Goal: Task Accomplishment & Management: Use online tool/utility

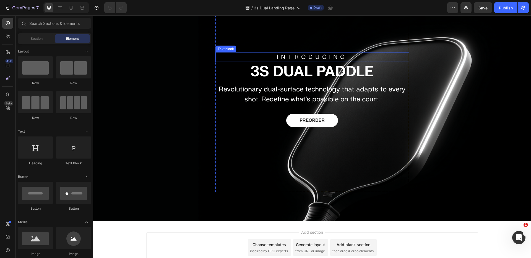
scroll to position [91, 0]
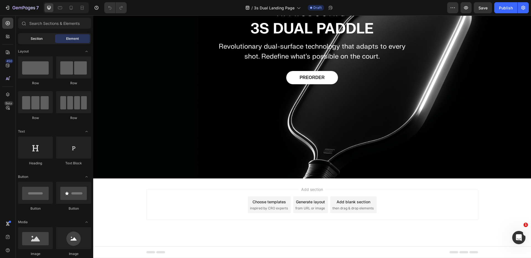
click at [35, 37] on span "Section" at bounding box center [37, 38] width 12 height 5
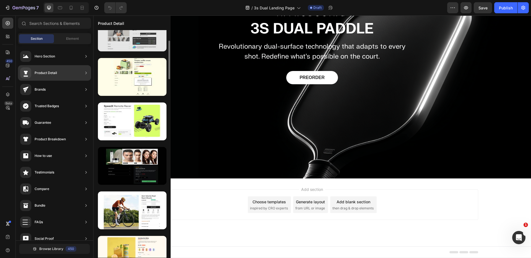
scroll to position [0, 0]
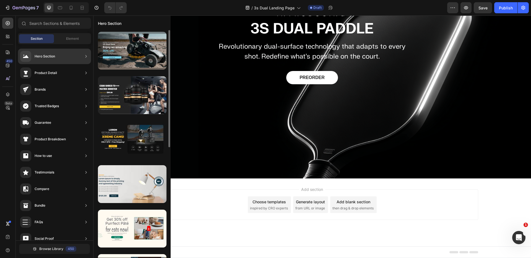
click at [61, 51] on div "Hero Section" at bounding box center [54, 56] width 73 height 15
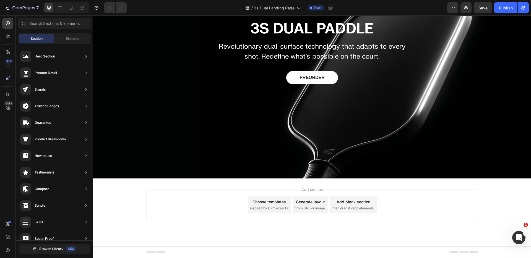
click at [208, 199] on div "Add section Choose templates inspired by CRO experts Generate layout from URL o…" at bounding box center [312, 205] width 332 height 30
click at [350, 205] on div "Add blank section then drag & drop elements" at bounding box center [353, 205] width 46 height 17
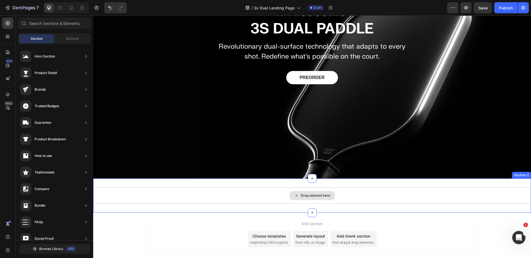
click at [308, 196] on div "Drop element here" at bounding box center [315, 196] width 29 height 4
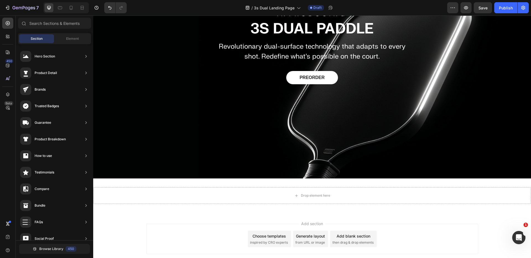
click at [64, 33] on div "Section Element" at bounding box center [54, 38] width 73 height 11
click at [69, 38] on span "Element" at bounding box center [72, 38] width 13 height 5
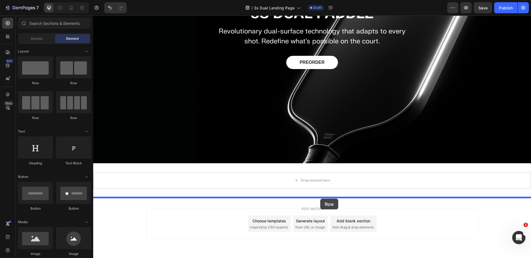
scroll to position [117, 0]
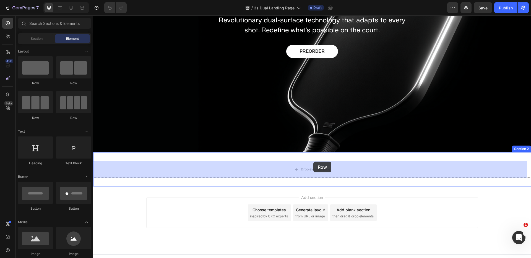
drag, startPoint x: 122, startPoint y: 121, endPoint x: 313, endPoint y: 166, distance: 196.6
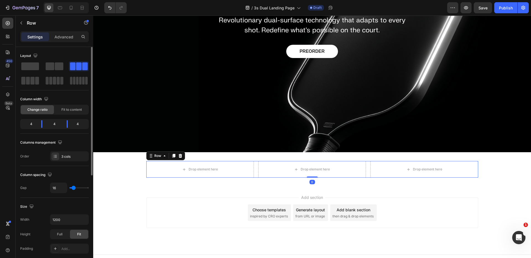
scroll to position [109, 0]
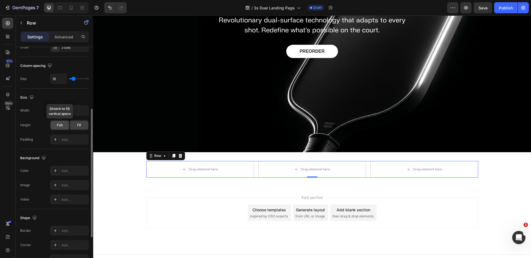
click at [63, 124] on div "Full" at bounding box center [60, 125] width 18 height 9
click at [80, 126] on span "Fit" at bounding box center [79, 125] width 4 height 5
click at [200, 168] on div "Drop element here" at bounding box center [203, 169] width 29 height 4
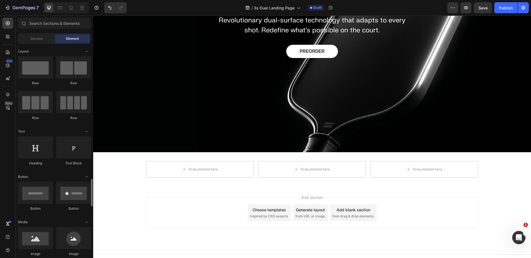
scroll to position [188, 0]
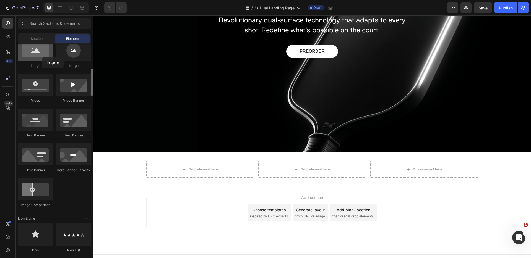
click at [42, 57] on div at bounding box center [35, 50] width 35 height 22
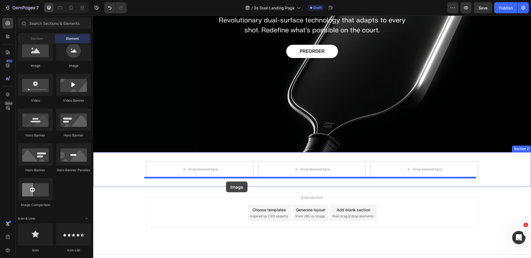
drag, startPoint x: 160, startPoint y: 82, endPoint x: 209, endPoint y: 168, distance: 99.0
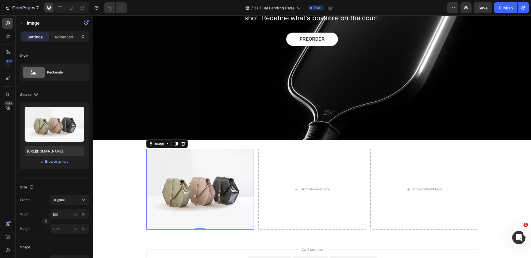
scroll to position [189, 0]
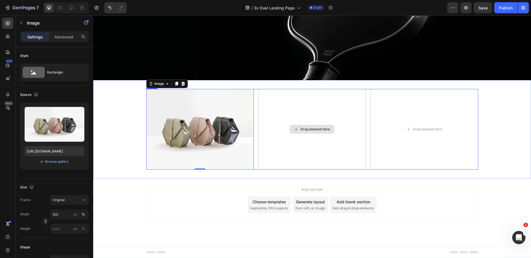
click at [303, 134] on div "Drop element here" at bounding box center [312, 129] width 108 height 81
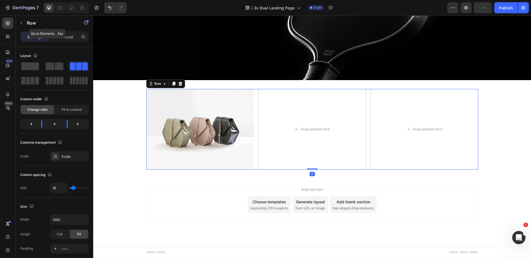
click at [19, 22] on button "button" at bounding box center [21, 23] width 9 height 9
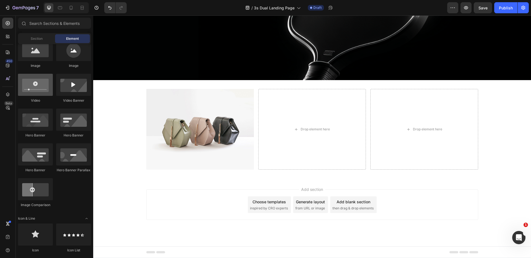
scroll to position [140, 0]
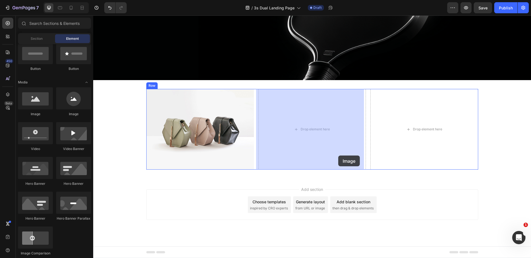
drag, startPoint x: 128, startPoint y: 119, endPoint x: 338, endPoint y: 155, distance: 212.7
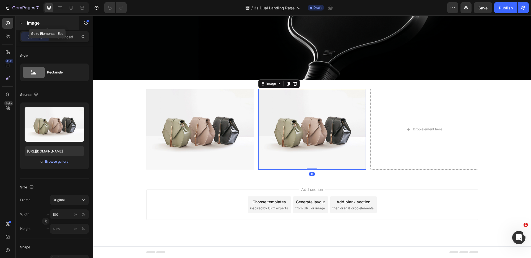
click at [19, 21] on icon "button" at bounding box center [21, 23] width 4 height 4
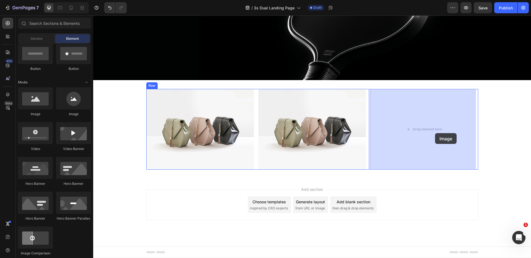
drag, startPoint x: 130, startPoint y: 119, endPoint x: 446, endPoint y: 133, distance: 316.4
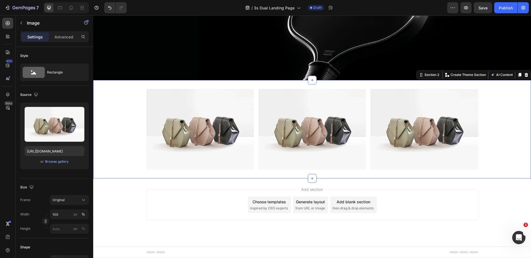
click at [124, 108] on div "Image Image Image Row" at bounding box center [312, 129] width 438 height 81
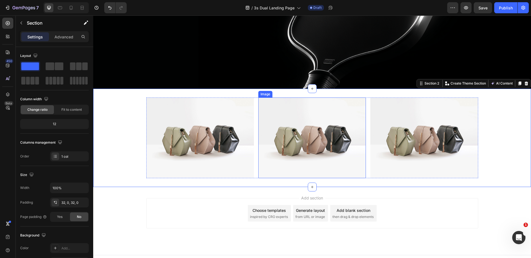
scroll to position [180, 0]
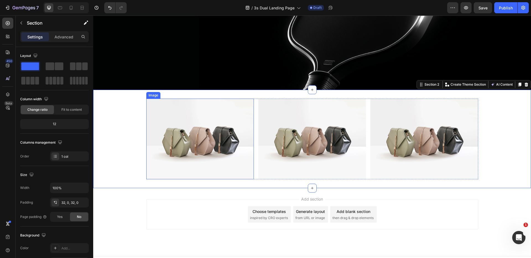
click at [132, 113] on div "Image Image Image Row" at bounding box center [312, 139] width 438 height 81
click at [24, 23] on button "button" at bounding box center [21, 23] width 9 height 9
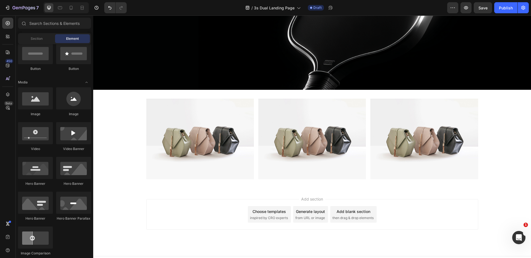
scroll to position [0, 0]
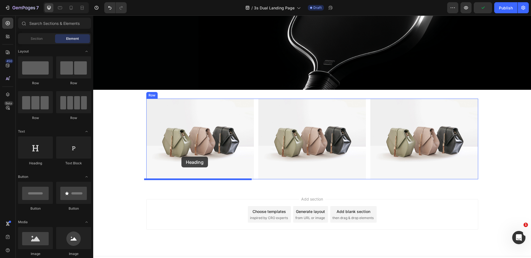
drag, startPoint x: 128, startPoint y: 167, endPoint x: 181, endPoint y: 157, distance: 54.0
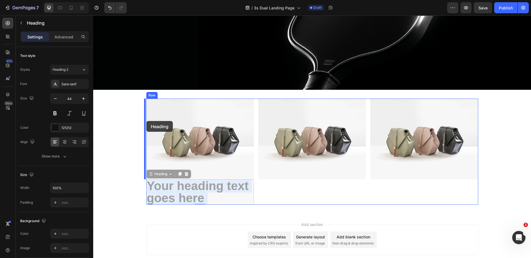
drag, startPoint x: 203, startPoint y: 192, endPoint x: 146, endPoint y: 121, distance: 91.3
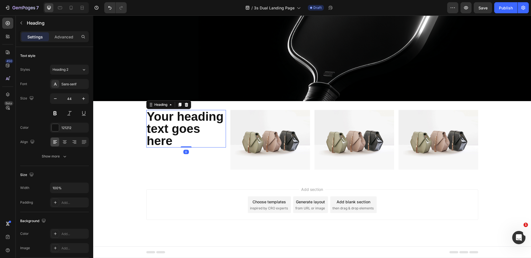
scroll to position [168, 0]
click at [419, 134] on img at bounding box center [438, 140] width 80 height 60
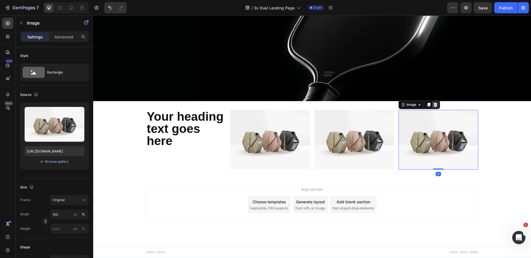
click at [434, 104] on icon at bounding box center [435, 105] width 4 height 4
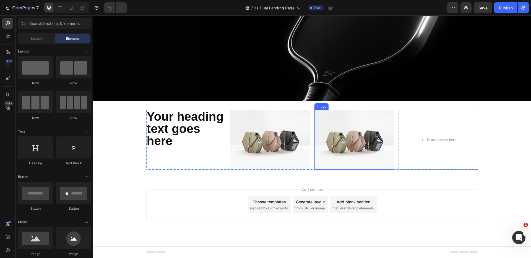
click at [380, 125] on img at bounding box center [354, 140] width 80 height 60
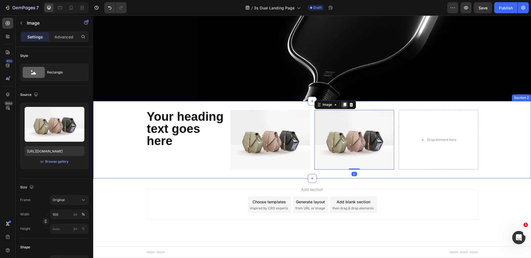
click at [345, 104] on div at bounding box center [344, 104] width 7 height 7
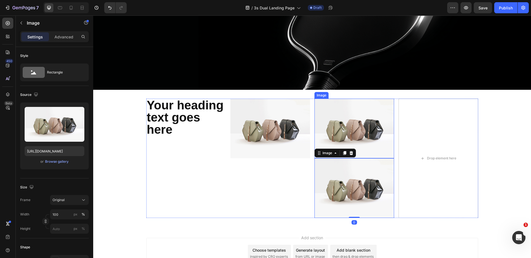
scroll to position [109, 0]
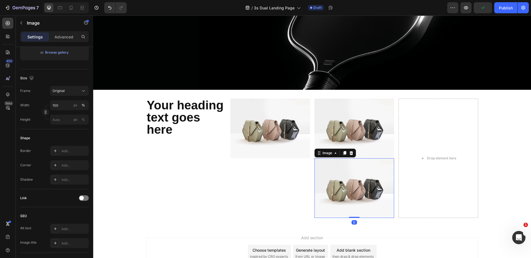
click at [354, 179] on img at bounding box center [354, 188] width 80 height 60
click at [349, 153] on icon at bounding box center [351, 153] width 4 height 4
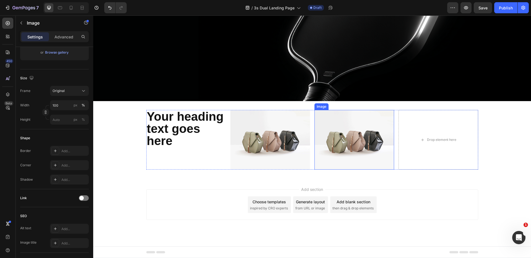
scroll to position [168, 0]
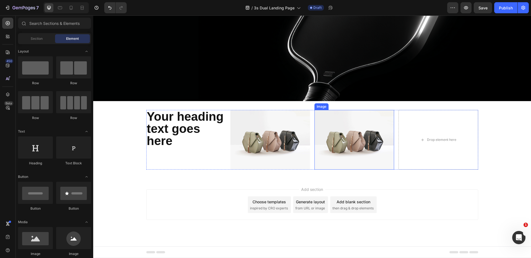
click at [356, 146] on img at bounding box center [354, 140] width 80 height 60
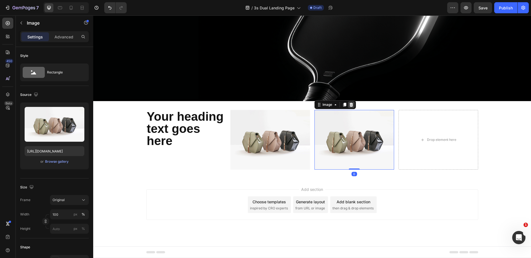
click at [350, 103] on icon at bounding box center [351, 105] width 4 height 4
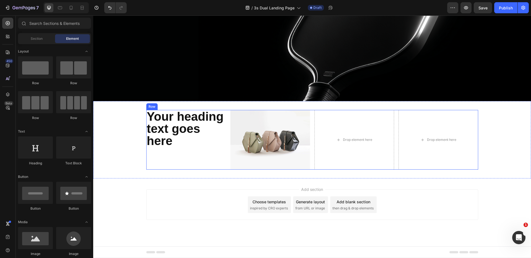
click at [159, 152] on div "Your heading text goes here Heading" at bounding box center [186, 140] width 80 height 60
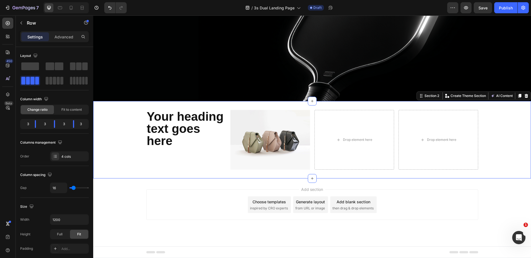
click at [125, 170] on div "Your heading text goes here Heading Image Drop element here Drop element here R…" at bounding box center [312, 139] width 438 height 77
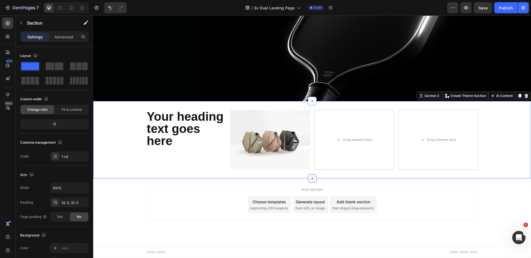
click at [310, 178] on icon at bounding box center [312, 178] width 4 height 4
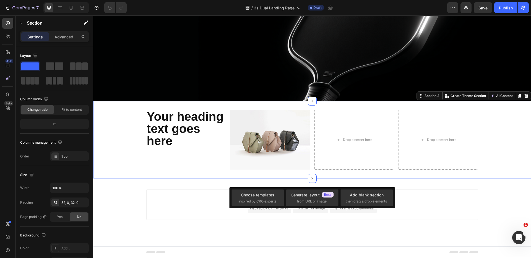
click at [210, 178] on div "Your heading text goes here Heading Image Drop element here Drop element here R…" at bounding box center [312, 139] width 438 height 77
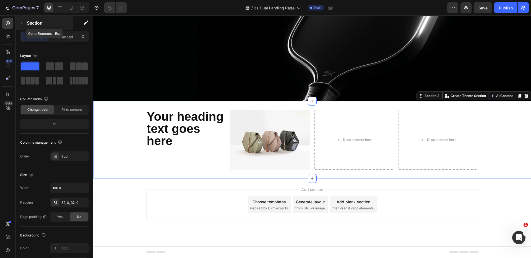
click at [19, 23] on icon "button" at bounding box center [21, 23] width 4 height 4
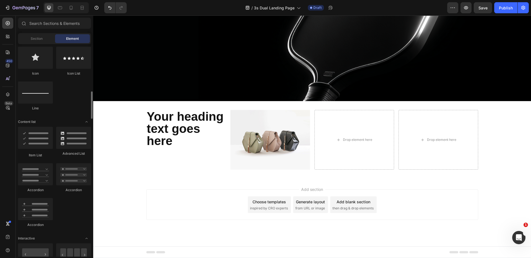
scroll to position [625, 0]
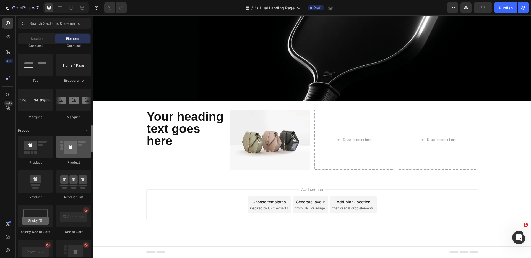
click at [67, 150] on div at bounding box center [73, 147] width 35 height 22
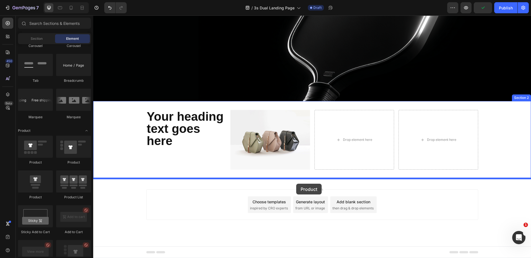
drag, startPoint x: 163, startPoint y: 163, endPoint x: 296, endPoint y: 184, distance: 134.6
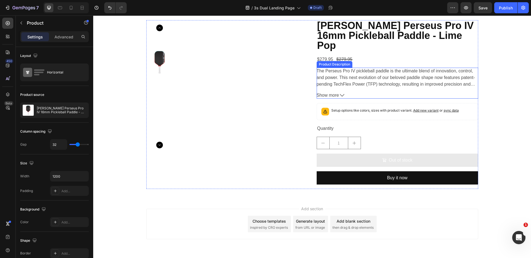
scroll to position [345, 0]
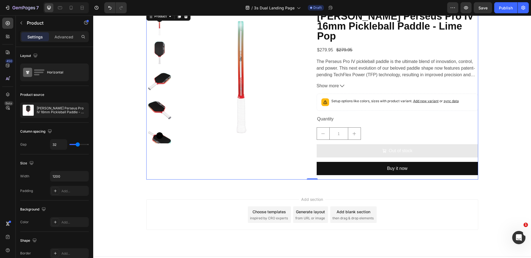
click at [288, 162] on div "Product Images" at bounding box center [226, 95] width 161 height 169
click at [293, 161] on div "Product Images" at bounding box center [226, 95] width 161 height 169
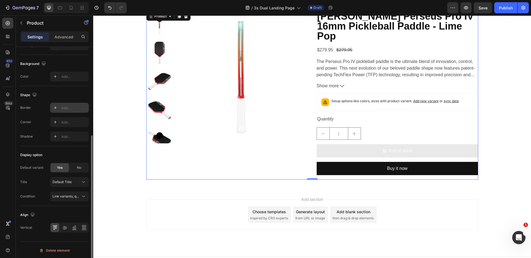
scroll to position [145, 0]
click at [80, 193] on button "Link variants, quantity <br> between same products" at bounding box center [69, 198] width 39 height 10
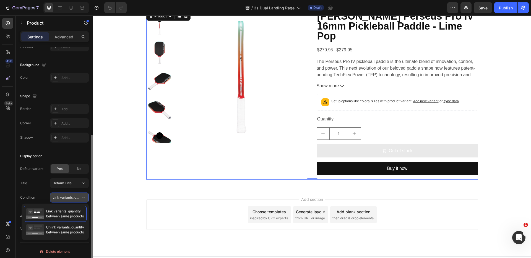
click at [81, 195] on icon at bounding box center [84, 198] width 6 height 6
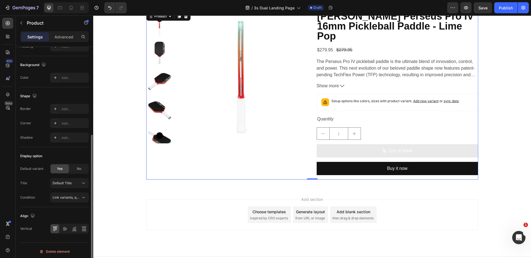
scroll to position [0, 0]
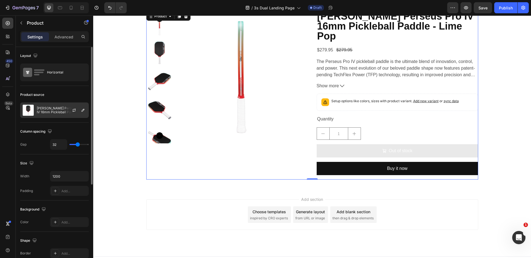
click at [54, 108] on p "[PERSON_NAME] Perseus Pro IV 16mm Pickleball Paddle - Lime Pop" at bounding box center [61, 110] width 49 height 8
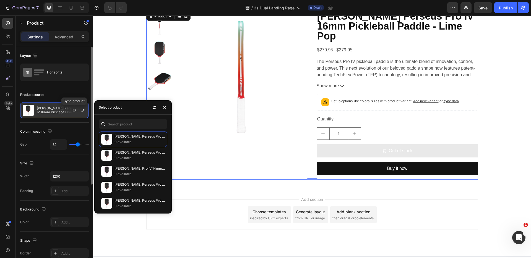
click at [87, 111] on div at bounding box center [76, 110] width 24 height 15
click at [84, 110] on icon "button" at bounding box center [83, 110] width 3 height 3
click at [165, 107] on icon "button" at bounding box center [164, 107] width 2 height 2
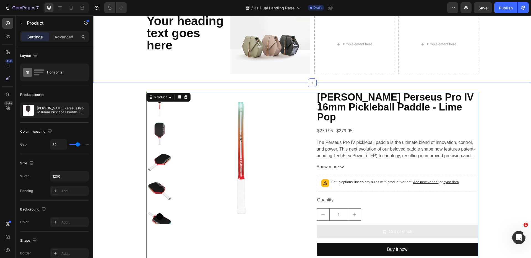
scroll to position [265, 0]
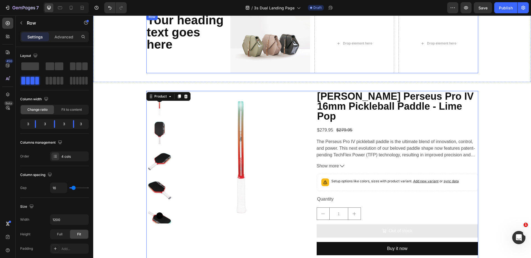
click at [188, 58] on div "Your heading text goes here Heading" at bounding box center [186, 44] width 80 height 60
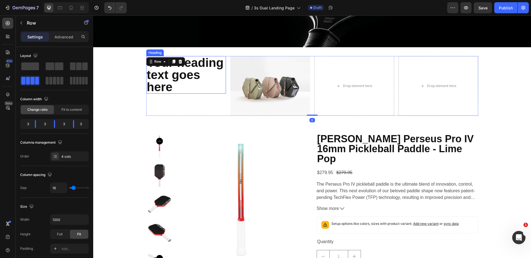
scroll to position [219, 0]
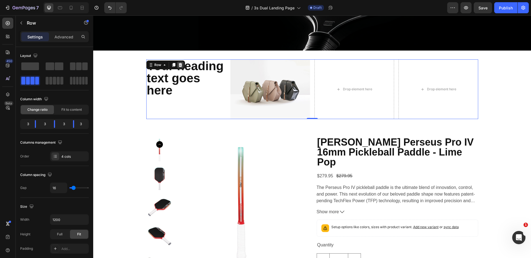
click at [178, 64] on icon at bounding box center [180, 65] width 4 height 4
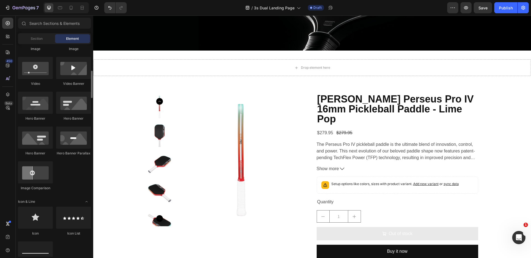
scroll to position [0, 0]
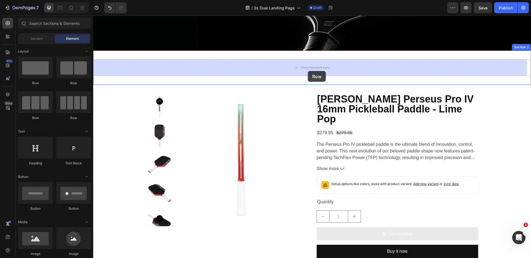
drag, startPoint x: 160, startPoint y: 118, endPoint x: 308, endPoint y: 71, distance: 155.1
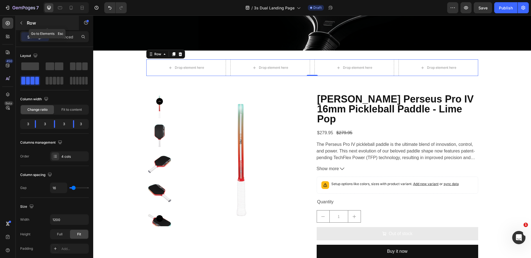
click at [24, 22] on button "button" at bounding box center [21, 23] width 9 height 9
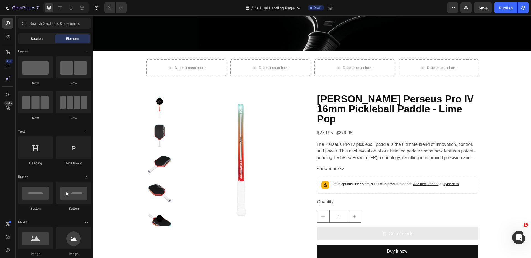
click at [34, 42] on div "Section" at bounding box center [36, 38] width 35 height 9
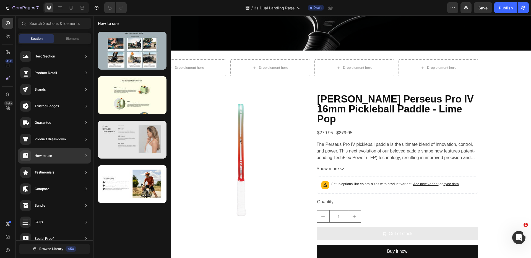
click at [115, 141] on div at bounding box center [132, 140] width 69 height 38
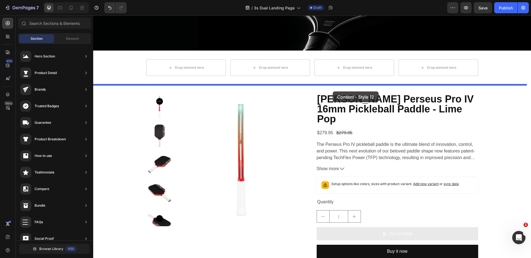
drag, startPoint x: 212, startPoint y: 155, endPoint x: 333, endPoint y: 92, distance: 135.9
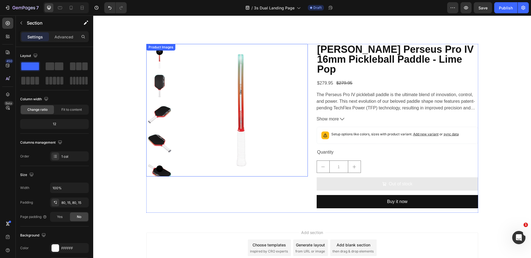
scroll to position [452, 0]
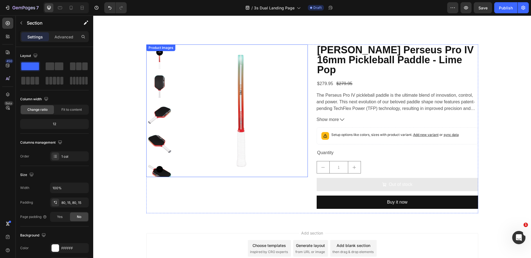
click at [190, 108] on img at bounding box center [241, 111] width 133 height 133
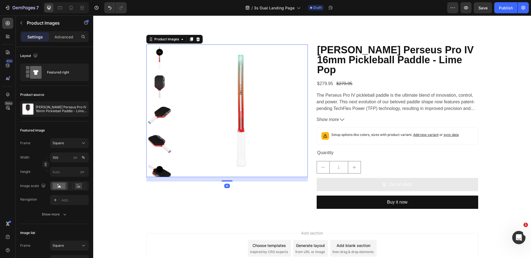
click at [199, 211] on div "Product Images 16" at bounding box center [226, 129] width 161 height 169
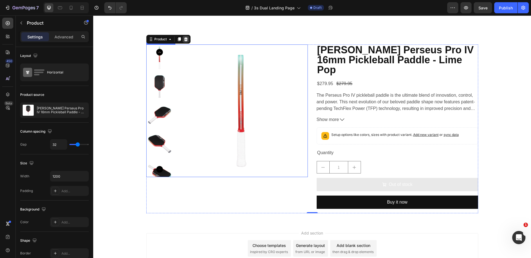
click at [184, 41] on icon at bounding box center [186, 39] width 4 height 4
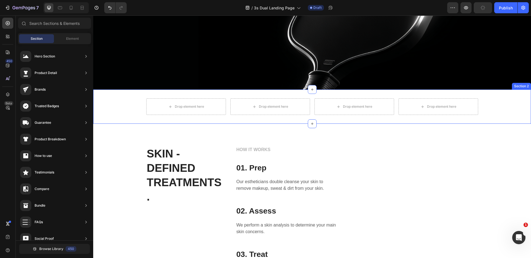
scroll to position [181, 0]
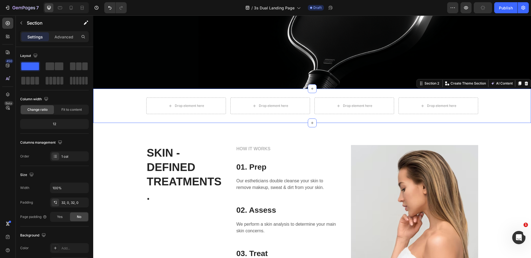
click at [198, 93] on div "Drop element here Drop element here Drop element here Drop element here Row Sec…" at bounding box center [312, 106] width 438 height 34
click at [18, 23] on button "button" at bounding box center [21, 23] width 9 height 9
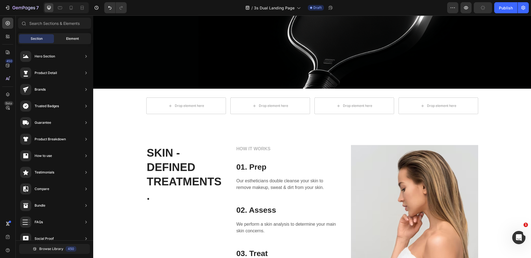
click at [71, 41] on div "Element" at bounding box center [72, 38] width 35 height 9
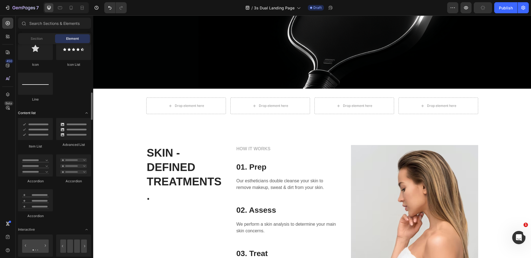
scroll to position [375, 0]
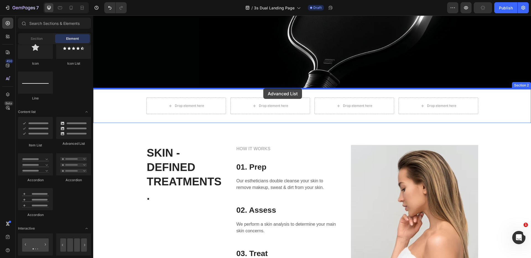
drag, startPoint x: 165, startPoint y: 145, endPoint x: 263, endPoint y: 88, distance: 113.7
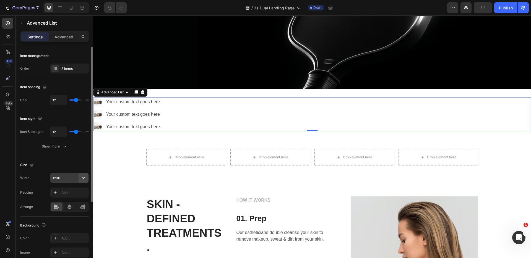
click at [83, 179] on icon "button" at bounding box center [84, 178] width 6 height 6
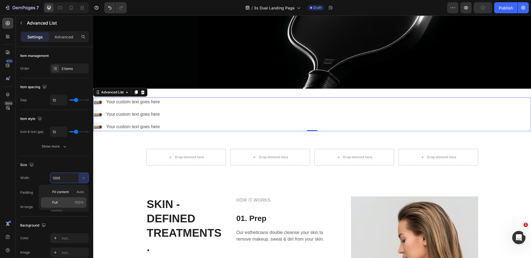
click at [64, 204] on p "Full 100%" at bounding box center [68, 202] width 32 height 5
type input "100%"
click at [121, 121] on ul "Image Your custom text goes here Text Block Image Your custom text goes here Te…" at bounding box center [127, 115] width 69 height 34
click at [129, 92] on icon at bounding box center [127, 92] width 4 height 4
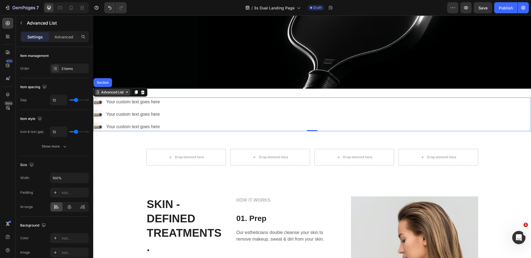
click at [129, 92] on icon at bounding box center [127, 92] width 4 height 4
click at [145, 93] on icon at bounding box center [142, 92] width 4 height 4
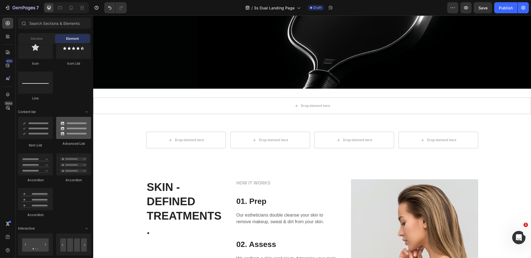
scroll to position [387, 0]
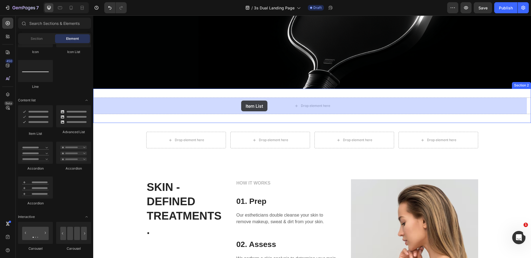
drag, startPoint x: 137, startPoint y: 133, endPoint x: 241, endPoint y: 101, distance: 108.9
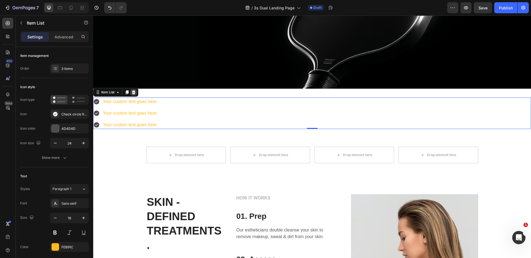
click at [135, 94] on icon at bounding box center [133, 92] width 4 height 4
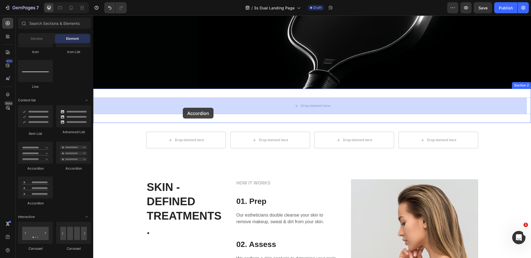
drag, startPoint x: 124, startPoint y: 205, endPoint x: 183, endPoint y: 108, distance: 113.9
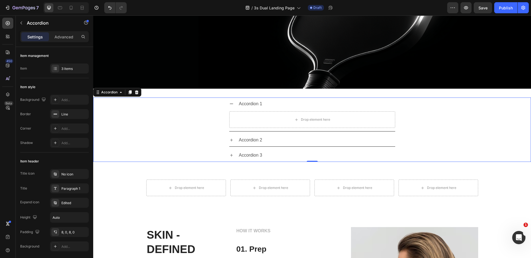
click at [166, 117] on div "Accordion 1 Drop element here" at bounding box center [311, 115] width 437 height 34
click at [137, 92] on icon at bounding box center [137, 92] width 4 height 4
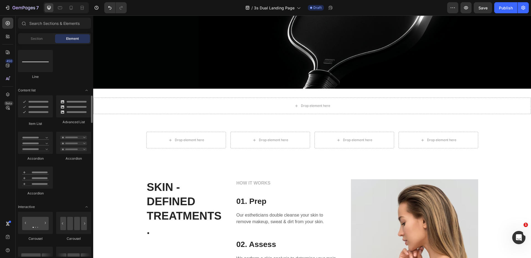
scroll to position [502, 0]
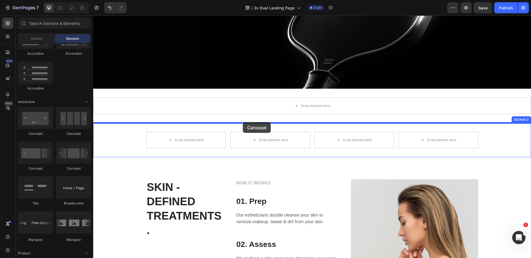
drag, startPoint x: 123, startPoint y: 175, endPoint x: 242, endPoint y: 124, distance: 129.8
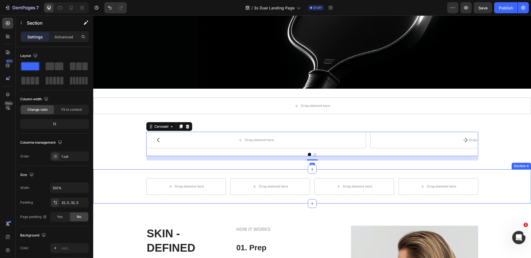
click at [194, 174] on div "Drop element here Drop element here Drop element here Drop element here Row Sec…" at bounding box center [312, 186] width 438 height 34
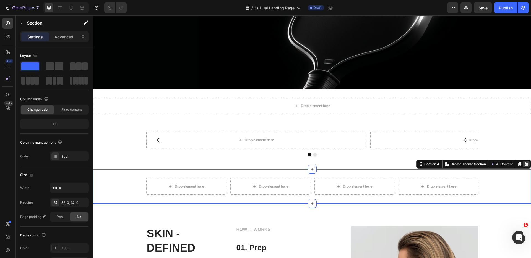
click at [524, 165] on icon at bounding box center [526, 164] width 4 height 4
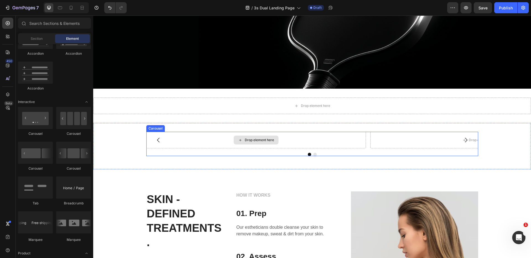
click at [300, 142] on div "Drop element here" at bounding box center [256, 140] width 220 height 17
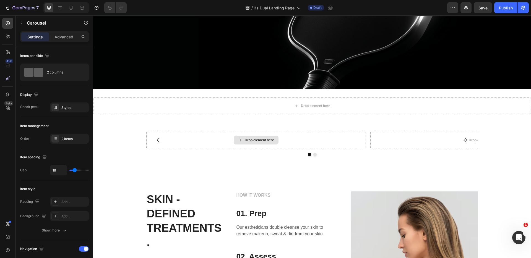
click at [239, 138] on icon at bounding box center [240, 140] width 4 height 5
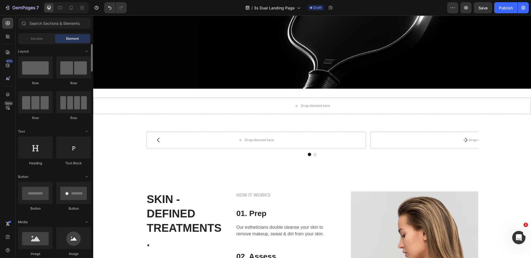
scroll to position [111, 0]
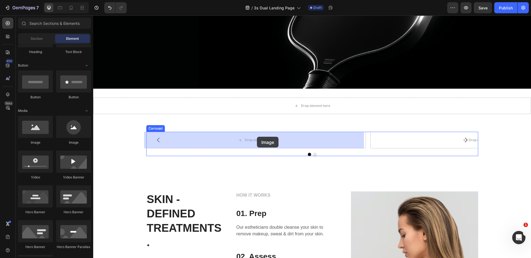
drag, startPoint x: 125, startPoint y: 146, endPoint x: 257, endPoint y: 137, distance: 132.2
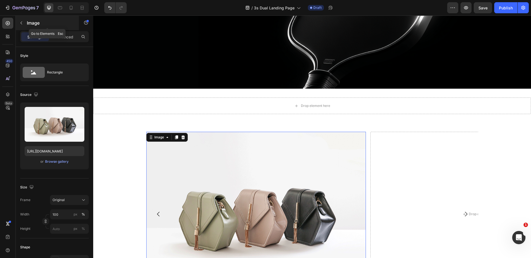
click at [19, 22] on button "button" at bounding box center [21, 23] width 9 height 9
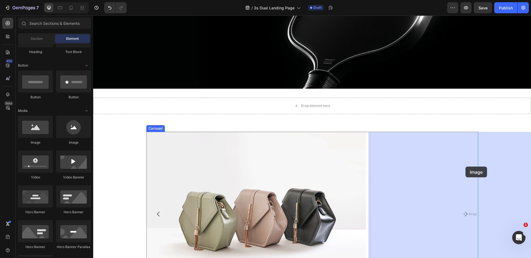
drag, startPoint x: 125, startPoint y: 150, endPoint x: 453, endPoint y: 167, distance: 328.1
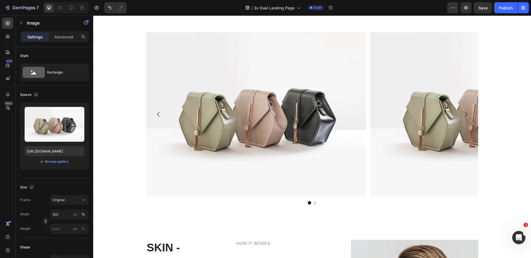
scroll to position [278, 0]
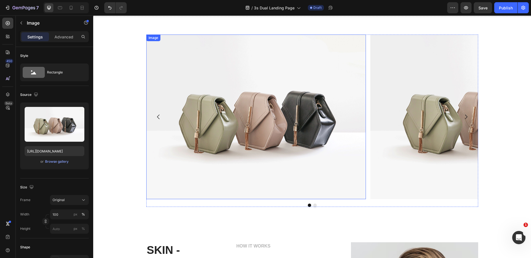
click at [171, 194] on img at bounding box center [256, 117] width 220 height 165
click at [20, 25] on icon "button" at bounding box center [21, 23] width 4 height 4
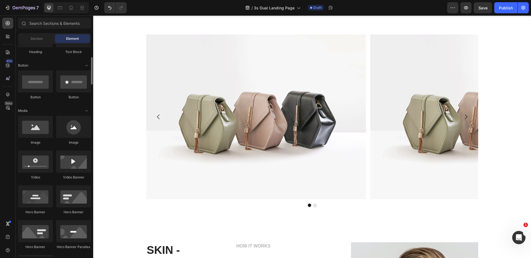
scroll to position [0, 0]
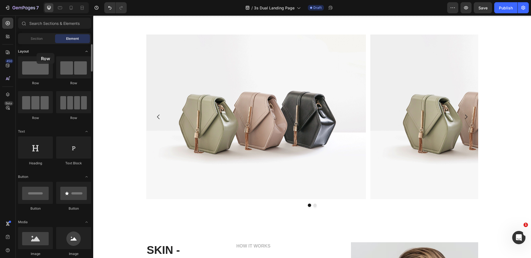
drag, startPoint x: 67, startPoint y: 69, endPoint x: 37, endPoint y: 53, distance: 34.5
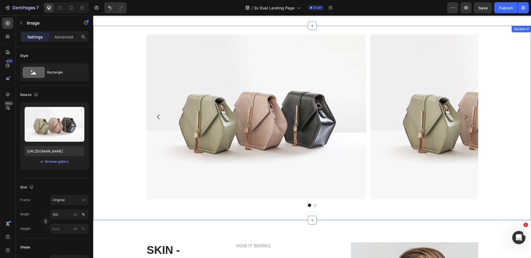
click at [213, 74] on img at bounding box center [256, 117] width 220 height 165
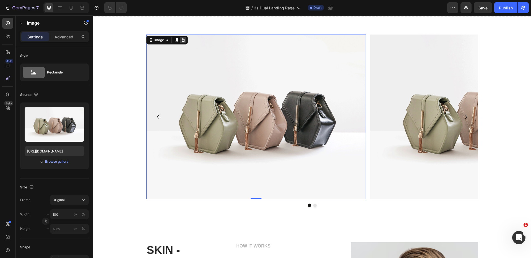
click at [182, 40] on icon at bounding box center [183, 40] width 4 height 4
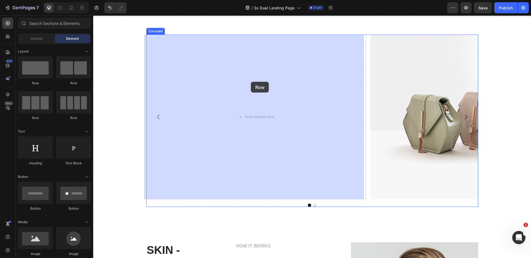
drag, startPoint x: 164, startPoint y: 87, endPoint x: 176, endPoint y: 77, distance: 15.5
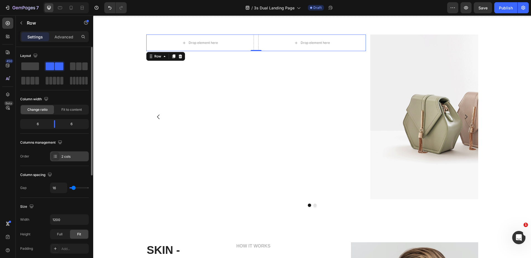
click at [56, 156] on icon at bounding box center [55, 156] width 4 height 4
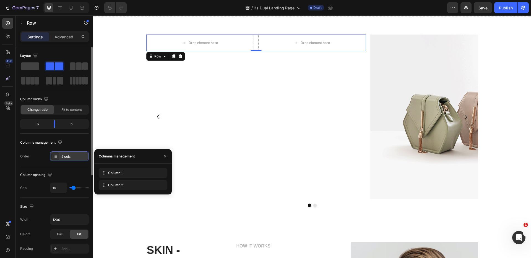
click at [56, 156] on icon at bounding box center [55, 156] width 4 height 4
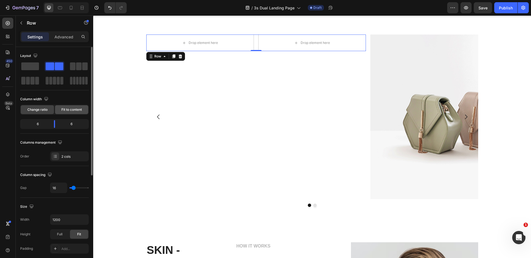
click at [69, 111] on span "Fit to content" at bounding box center [71, 109] width 20 height 5
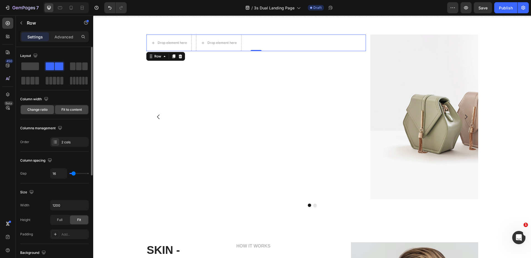
click at [39, 110] on span "Change ratio" at bounding box center [37, 109] width 20 height 5
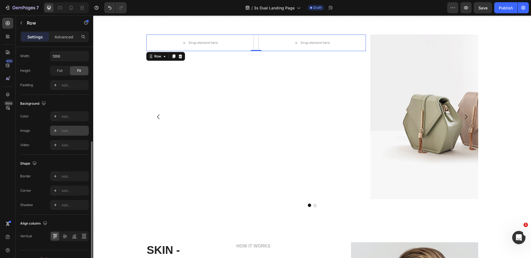
scroll to position [173, 0]
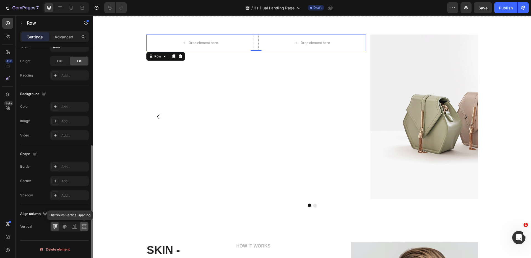
click at [84, 226] on icon at bounding box center [84, 227] width 6 height 6
click at [54, 226] on icon at bounding box center [55, 227] width 6 height 6
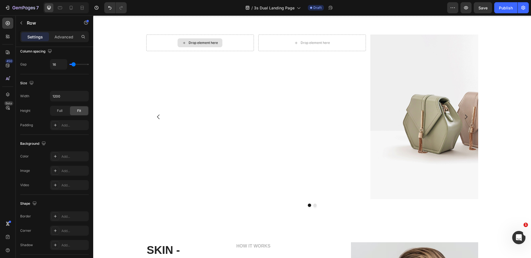
click at [180, 46] on div "Drop element here" at bounding box center [200, 42] width 45 height 9
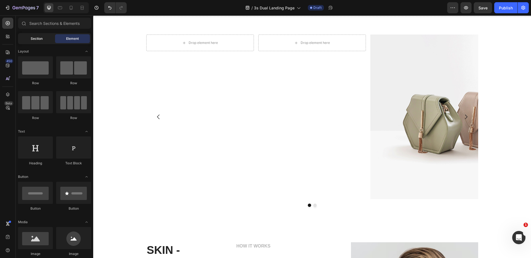
click at [49, 38] on div "Section" at bounding box center [36, 38] width 35 height 9
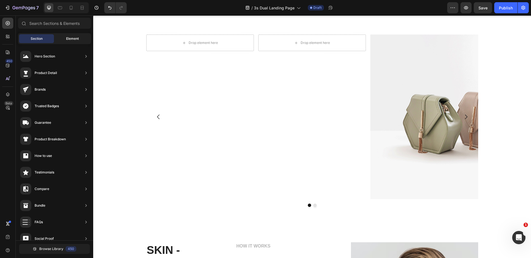
click at [63, 38] on div "Element" at bounding box center [72, 38] width 35 height 9
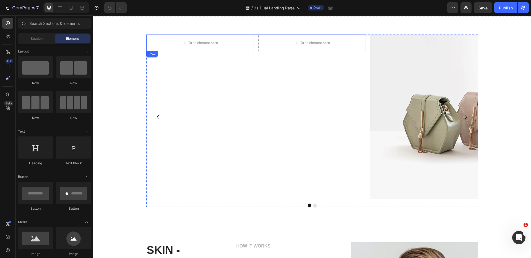
click at [252, 43] on div "Drop element here Drop element here Row" at bounding box center [256, 43] width 220 height 17
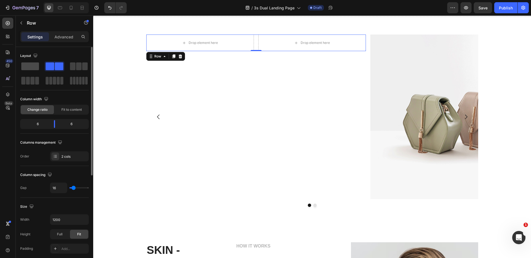
click at [24, 67] on span at bounding box center [30, 66] width 18 height 8
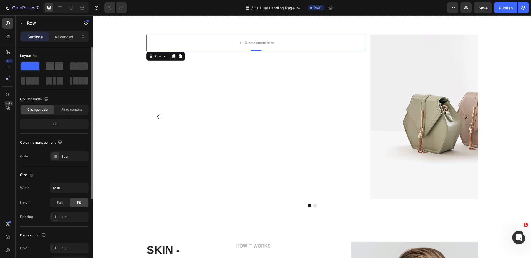
click at [56, 63] on span at bounding box center [59, 66] width 9 height 8
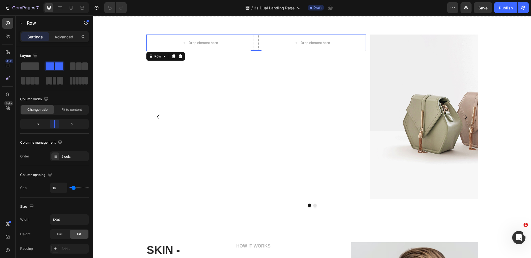
click at [54, 0] on body "7 Version history / 3s Dual Landing Page Draft Preview Save Publish 450 Beta Se…" at bounding box center [265, 0] width 531 height 0
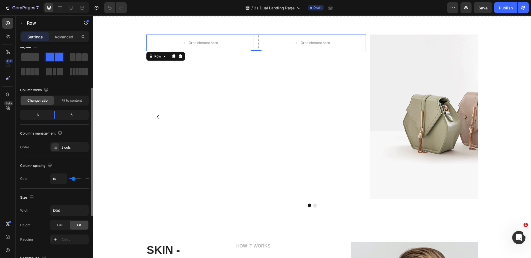
scroll to position [32, 0]
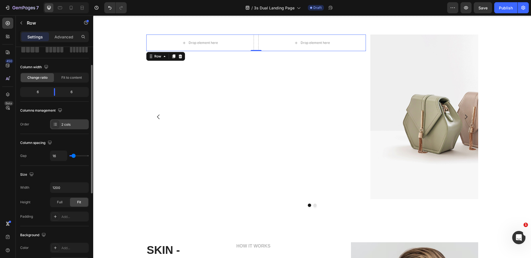
click at [55, 123] on icon at bounding box center [55, 124] width 4 height 4
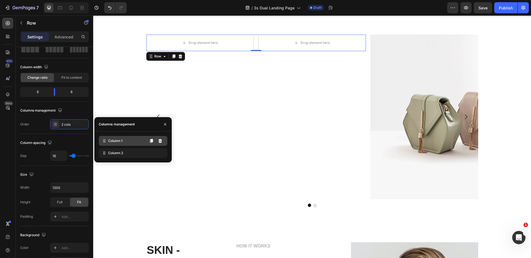
click at [103, 141] on icon at bounding box center [103, 141] width 1 height 1
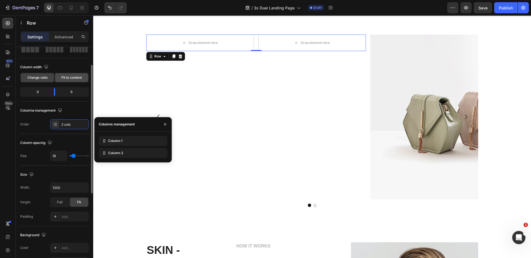
click at [66, 79] on span "Fit to content" at bounding box center [71, 77] width 20 height 5
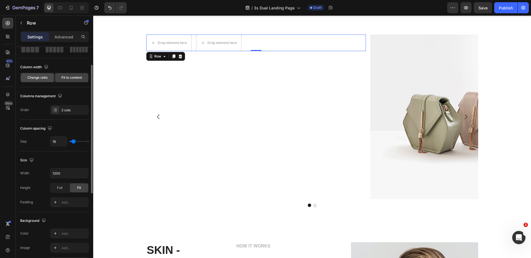
click at [38, 78] on span "Change ratio" at bounding box center [37, 77] width 20 height 5
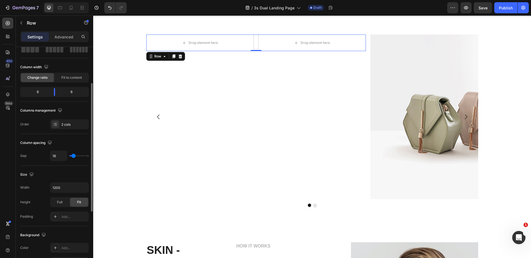
scroll to position [82, 0]
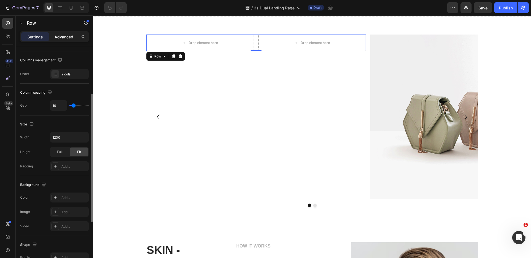
click at [60, 35] on p "Advanced" at bounding box center [63, 37] width 19 height 6
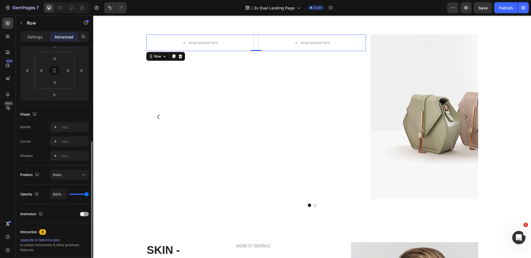
scroll to position [142, 0]
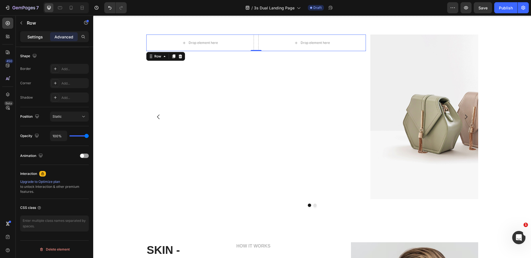
click at [36, 36] on p "Settings" at bounding box center [34, 37] width 15 height 6
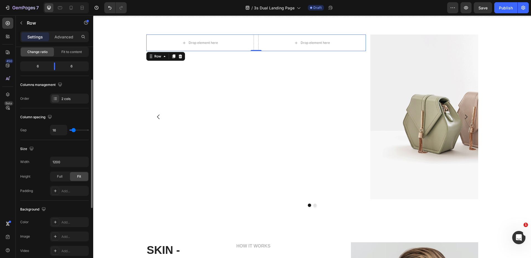
scroll to position [0, 0]
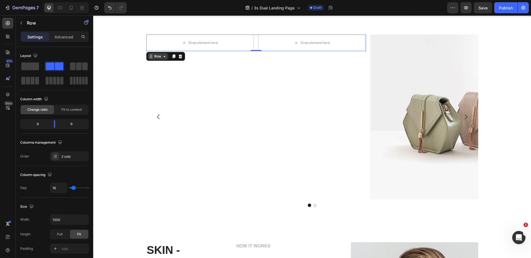
click at [162, 56] on icon at bounding box center [164, 56] width 4 height 4
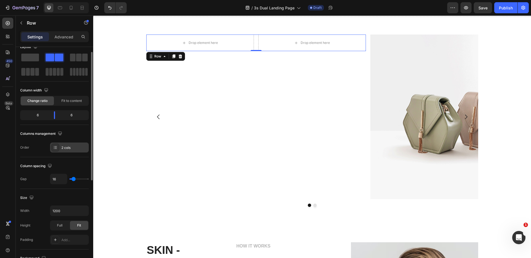
click at [76, 148] on div "2 cols" at bounding box center [74, 147] width 26 height 5
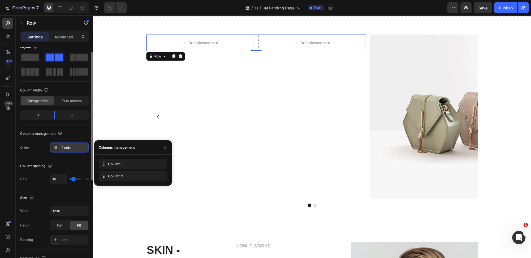
click at [76, 148] on div "2 cols" at bounding box center [74, 147] width 26 height 5
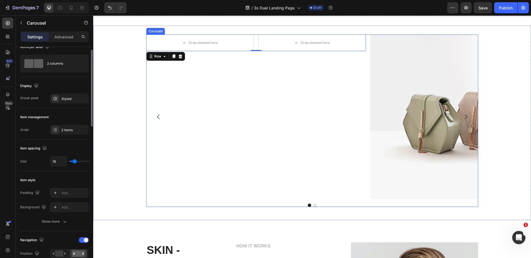
click at [269, 119] on div "Drop element here Drop element here Row 0" at bounding box center [256, 117] width 220 height 165
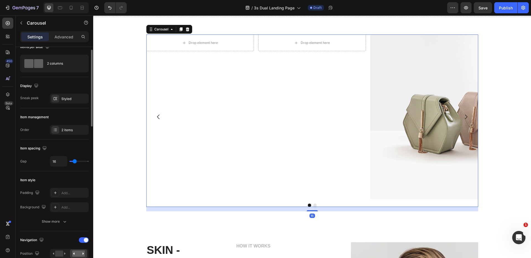
scroll to position [0, 0]
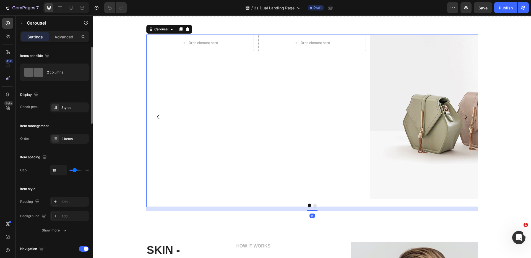
click at [269, 43] on div "Drop element here" at bounding box center [312, 43] width 108 height 17
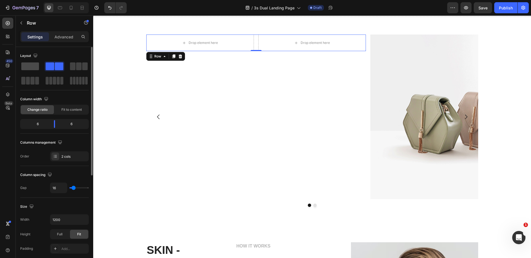
click at [45, 70] on div at bounding box center [55, 66] width 20 height 10
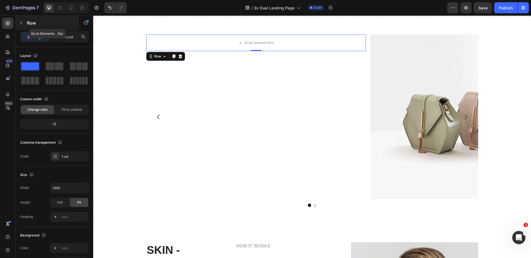
click at [22, 24] on icon "button" at bounding box center [21, 23] width 4 height 4
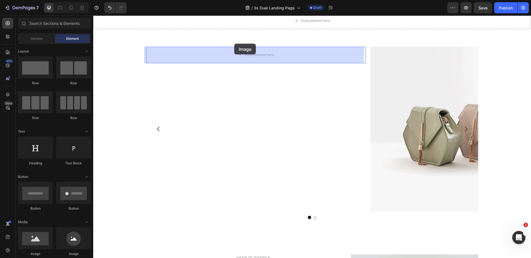
scroll to position [262, 0]
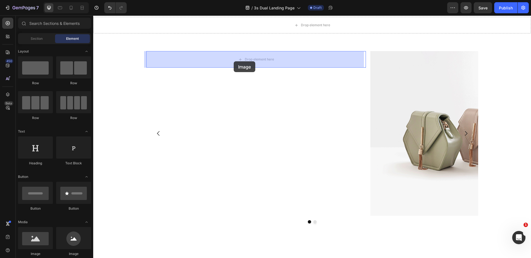
drag, startPoint x: 127, startPoint y: 257, endPoint x: 234, endPoint y: 61, distance: 222.3
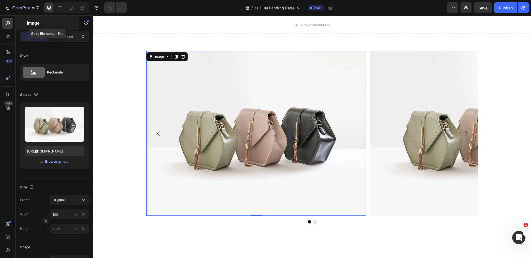
click at [18, 20] on button "button" at bounding box center [21, 23] width 9 height 9
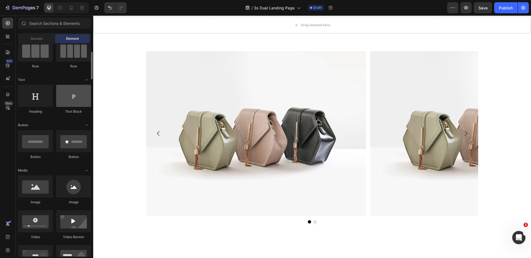
scroll to position [53, 0]
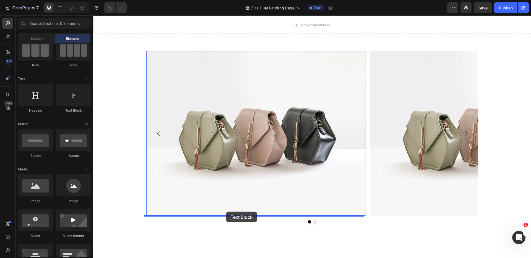
drag, startPoint x: 158, startPoint y: 116, endPoint x: 226, endPoint y: 212, distance: 117.9
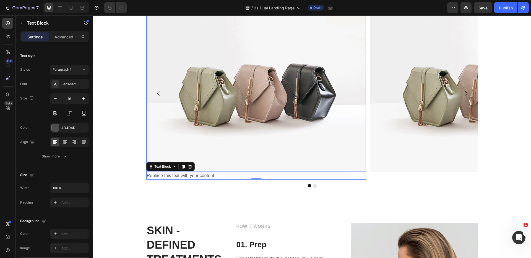
scroll to position [310, 0]
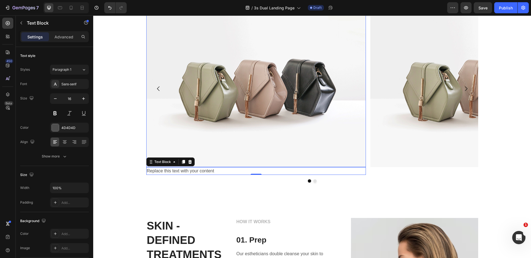
click at [220, 90] on img at bounding box center [256, 84] width 220 height 165
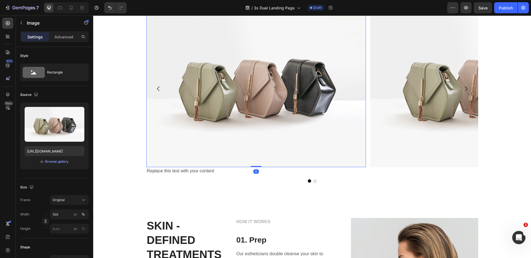
drag, startPoint x: 252, startPoint y: 166, endPoint x: 252, endPoint y: 60, distance: 106.5
click at [253, 60] on div "Image 0" at bounding box center [256, 84] width 220 height 165
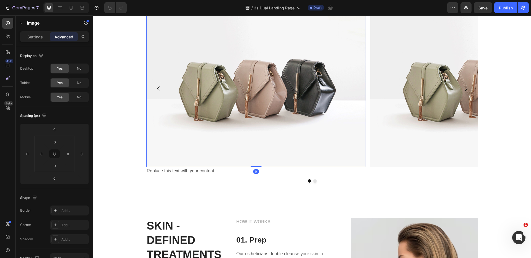
click at [215, 82] on img at bounding box center [256, 84] width 220 height 165
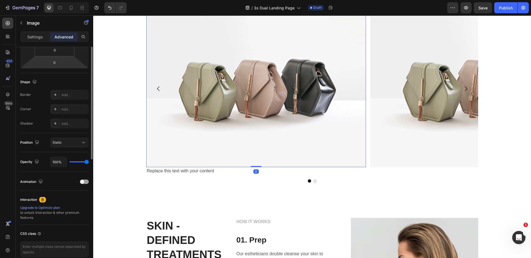
scroll to position [142, 0]
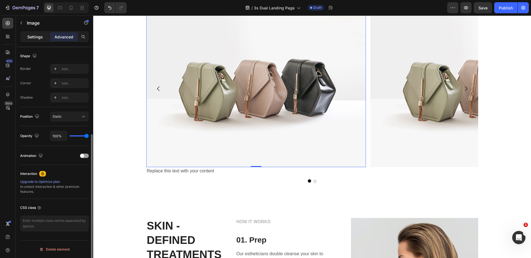
click at [31, 32] on div "Settings" at bounding box center [35, 36] width 28 height 9
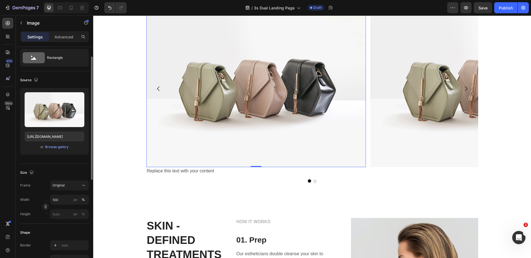
scroll to position [66, 0]
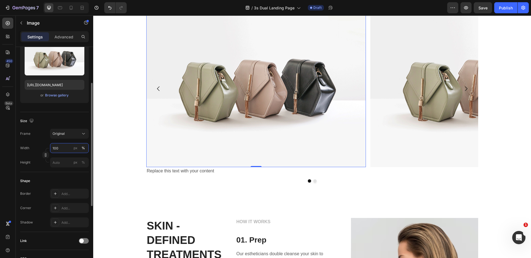
click at [63, 145] on input "100" at bounding box center [69, 148] width 39 height 10
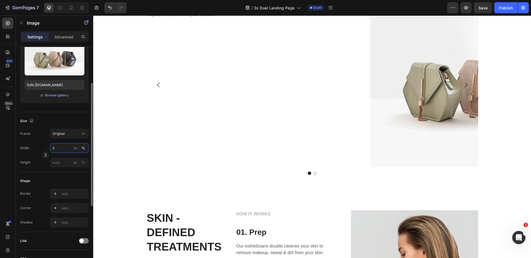
scroll to position [306, 0]
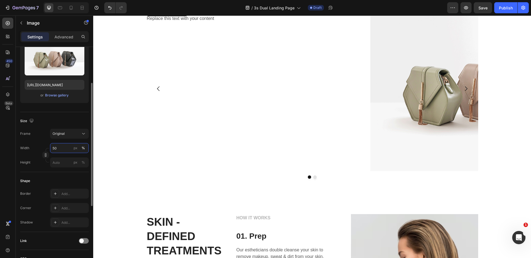
type input "50"
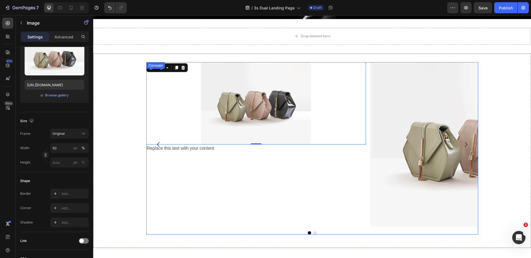
scroll to position [250, 0]
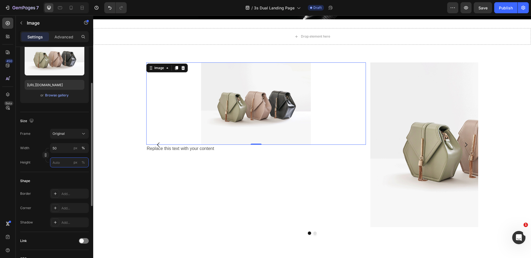
click at [64, 164] on input "px %" at bounding box center [69, 163] width 39 height 10
click at [84, 164] on div "%" at bounding box center [83, 162] width 3 height 5
click at [64, 164] on input "px %" at bounding box center [69, 163] width 39 height 10
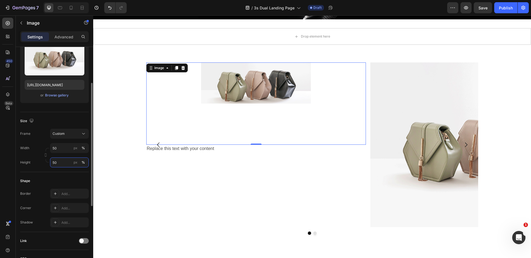
type input "50"
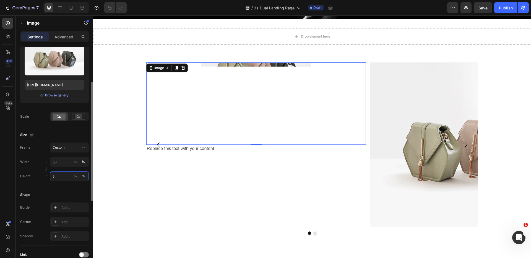
click at [56, 179] on input "5" at bounding box center [69, 176] width 39 height 10
type input "50"
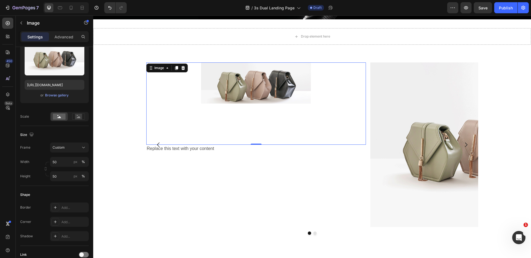
click at [185, 107] on div at bounding box center [256, 103] width 220 height 82
click at [64, 38] on p "Advanced" at bounding box center [63, 37] width 19 height 6
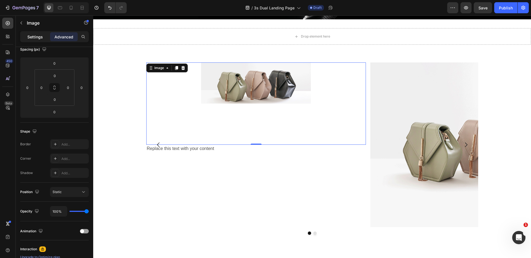
click at [32, 34] on p "Settings" at bounding box center [34, 37] width 15 height 6
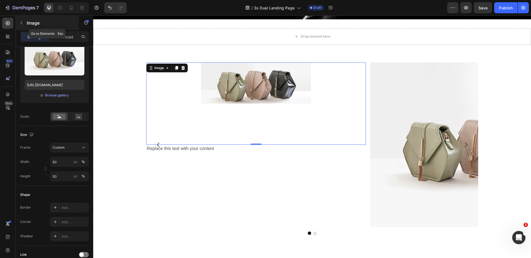
click at [22, 23] on icon "button" at bounding box center [21, 23] width 4 height 4
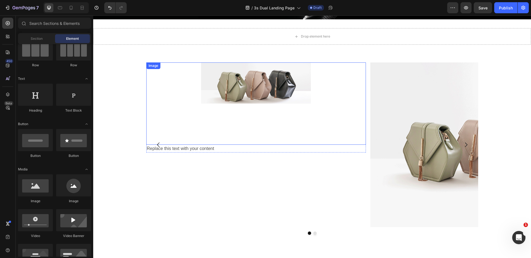
click at [351, 101] on div at bounding box center [256, 103] width 220 height 82
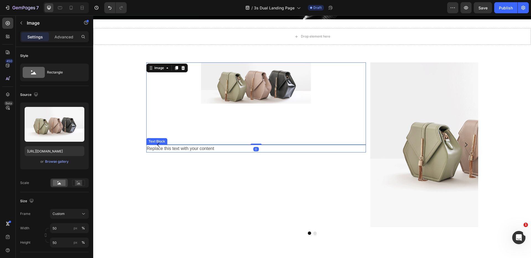
click at [350, 152] on div "Replace this text with your content" at bounding box center [256, 149] width 220 height 8
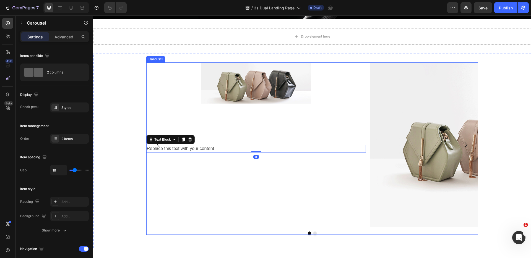
click at [351, 160] on div "Image Replace this text with your content Text Block 0 Row" at bounding box center [256, 144] width 220 height 165
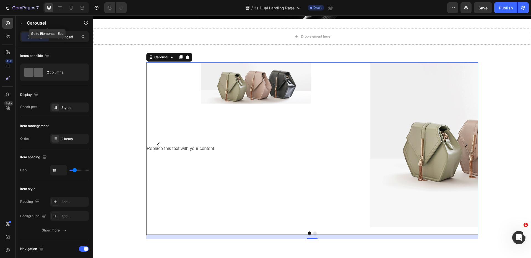
click at [60, 36] on p "Advanced" at bounding box center [63, 37] width 19 height 6
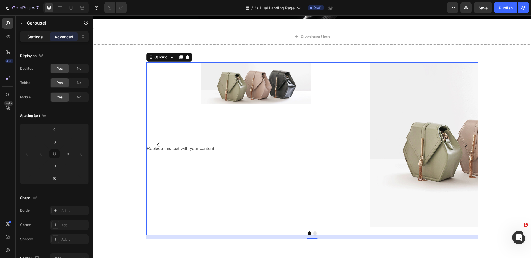
click at [33, 36] on p "Settings" at bounding box center [34, 37] width 15 height 6
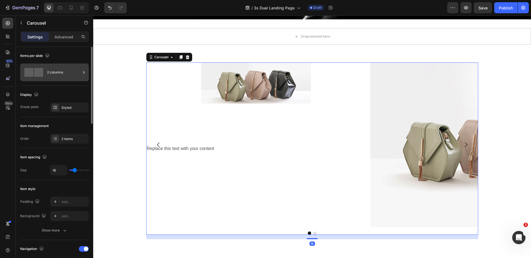
click at [55, 74] on div "2 columns" at bounding box center [64, 72] width 34 height 13
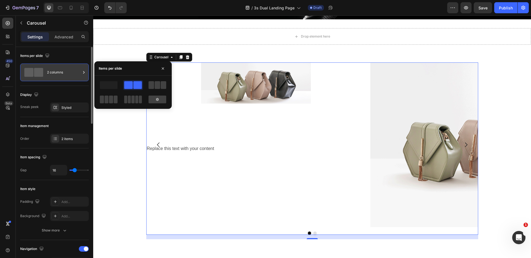
click at [55, 74] on div "2 columns" at bounding box center [64, 72] width 34 height 13
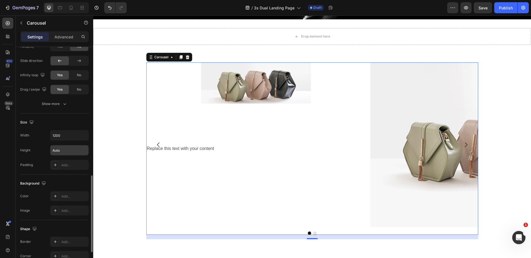
scroll to position [443, 0]
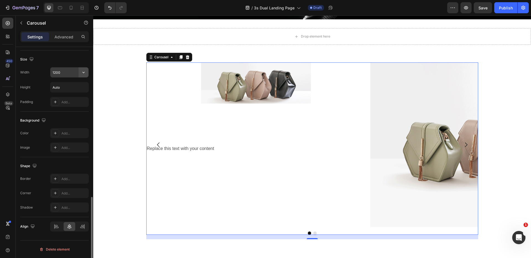
click at [84, 74] on icon "button" at bounding box center [84, 73] width 6 height 6
click at [59, 95] on p "Full 100%" at bounding box center [68, 97] width 32 height 5
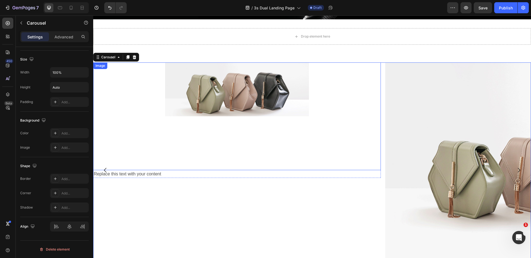
type input "1200"
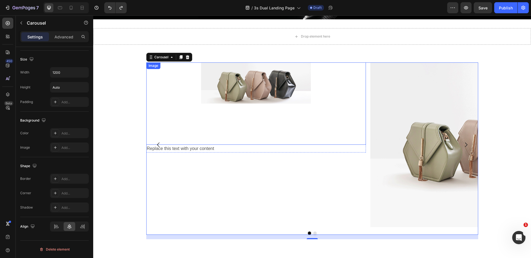
click at [350, 142] on div at bounding box center [256, 103] width 220 height 82
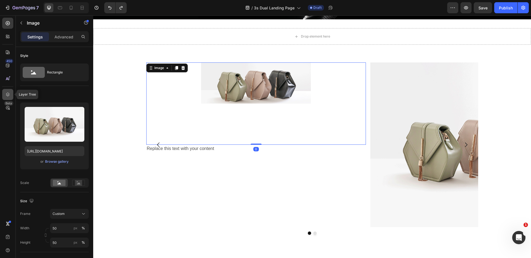
click at [4, 95] on div at bounding box center [7, 94] width 11 height 11
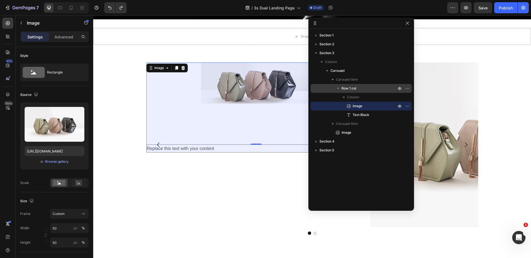
click at [360, 88] on p "Row 1 col" at bounding box center [369, 89] width 56 height 6
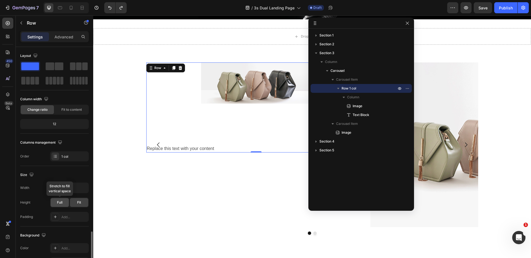
scroll to position [110, 0]
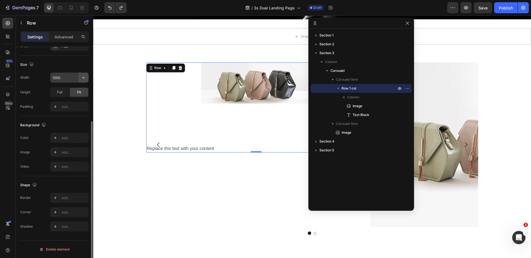
click at [83, 77] on icon "button" at bounding box center [84, 78] width 6 height 6
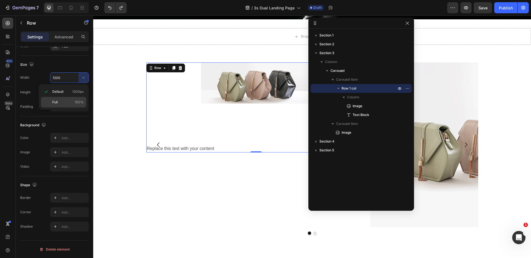
click at [57, 100] on span "Full" at bounding box center [55, 102] width 6 height 5
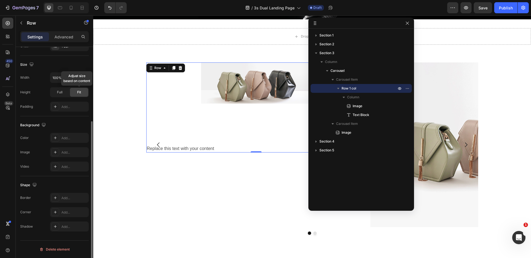
click at [79, 91] on span "Fit" at bounding box center [79, 92] width 4 height 5
click at [63, 78] on input "100%" at bounding box center [69, 78] width 38 height 10
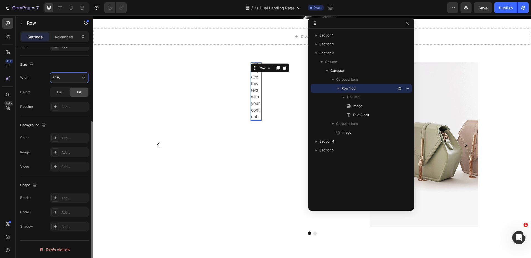
type input "50%"
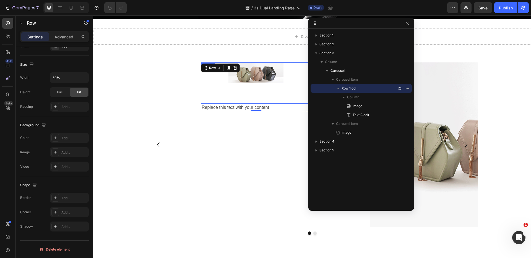
click at [251, 75] on img at bounding box center [255, 72] width 55 height 21
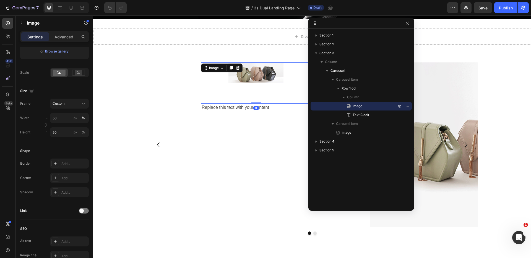
scroll to position [0, 0]
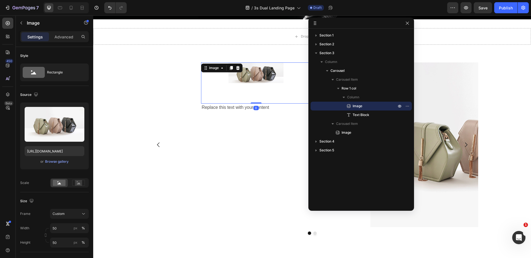
click at [251, 75] on img at bounding box center [255, 72] width 55 height 21
click at [57, 227] on input "50" at bounding box center [69, 228] width 39 height 10
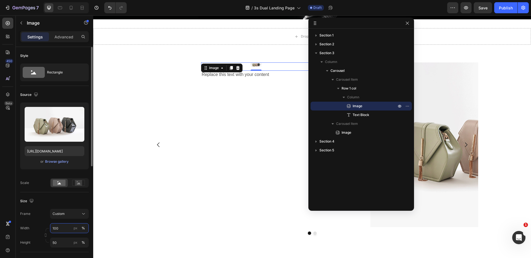
type input "100"
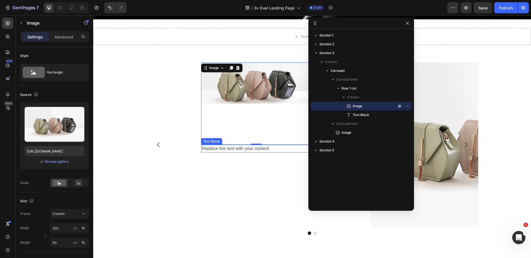
click at [229, 150] on div "Replace this text with your content" at bounding box center [256, 149] width 110 height 8
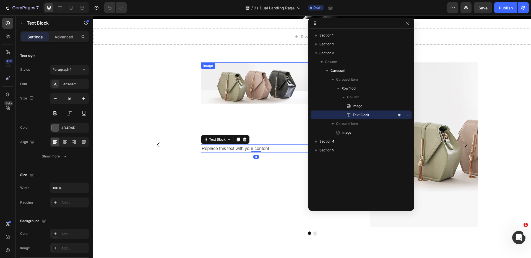
click at [248, 120] on div at bounding box center [256, 103] width 110 height 82
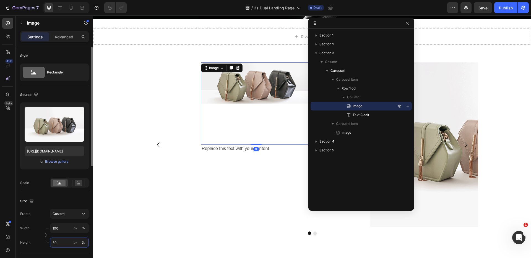
click at [65, 243] on input "50" at bounding box center [69, 243] width 39 height 10
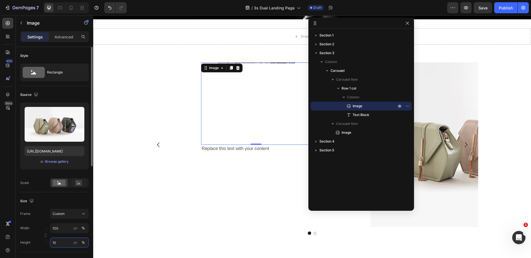
type input "100"
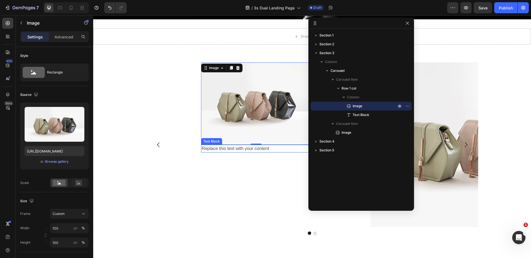
click at [242, 152] on div "Replace this text with your content" at bounding box center [256, 149] width 110 height 8
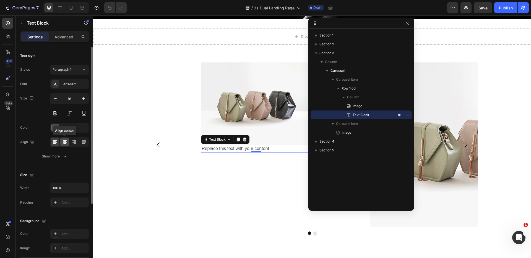
click at [66, 142] on icon at bounding box center [65, 142] width 6 height 6
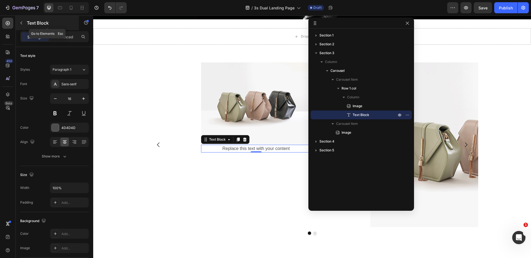
click at [19, 22] on button "button" at bounding box center [21, 23] width 9 height 9
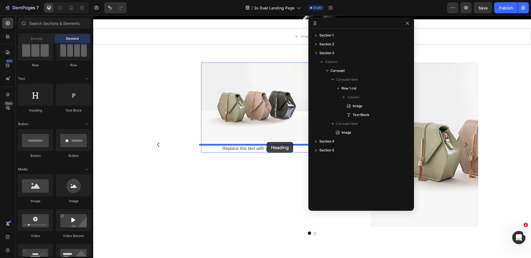
drag, startPoint x: 140, startPoint y: 114, endPoint x: 267, endPoint y: 142, distance: 129.9
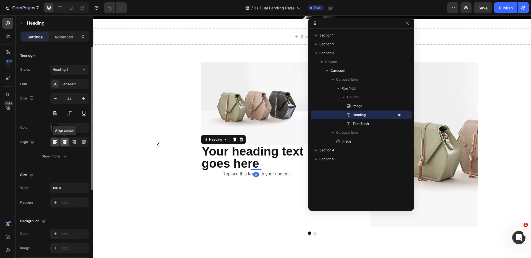
click at [66, 143] on icon at bounding box center [65, 142] width 6 height 6
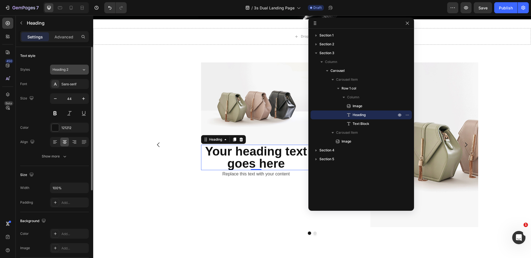
click at [72, 64] on div "Styles Heading 2 Font Sans-serif Size 44 Color 121212 Align Show more" at bounding box center [54, 113] width 69 height 98
click at [74, 66] on button "Heading 2" at bounding box center [69, 70] width 39 height 10
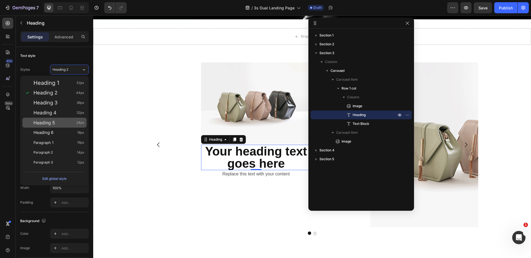
click at [61, 121] on div "Heading 5 24px" at bounding box center [58, 123] width 51 height 6
type input "24"
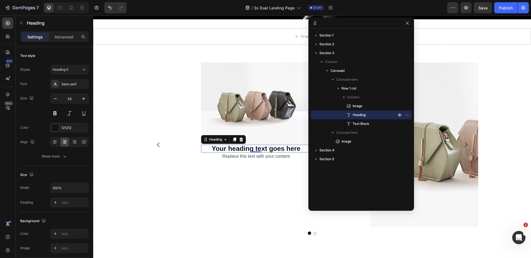
click at [245, 150] on h2 "Your heading text goes here" at bounding box center [256, 149] width 110 height 8
click at [245, 150] on p "Your heading text goes here" at bounding box center [256, 148] width 109 height 7
click at [261, 158] on div "Replace this text with your content" at bounding box center [256, 157] width 110 height 8
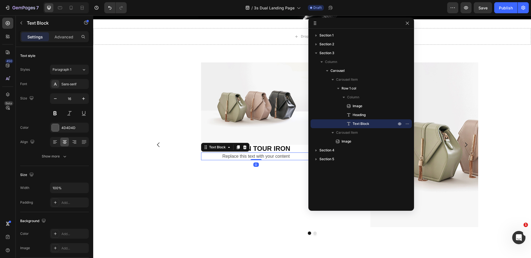
click at [261, 158] on div "Replace this text with your content" at bounding box center [256, 157] width 110 height 8
click at [245, 158] on p "For Players" at bounding box center [256, 156] width 109 height 7
click at [245, 157] on p "For Players" at bounding box center [256, 156] width 109 height 7
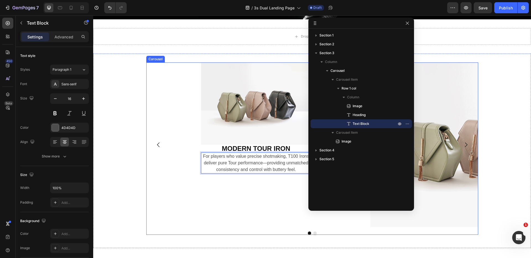
click at [270, 193] on div "Image MODERN TOUR IRON Heading For players who value precise shotmaking, T100 I…" at bounding box center [256, 144] width 220 height 165
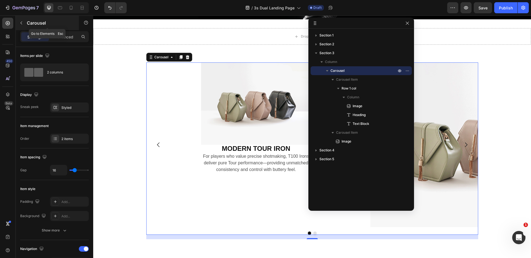
click at [20, 24] on icon "button" at bounding box center [21, 23] width 4 height 4
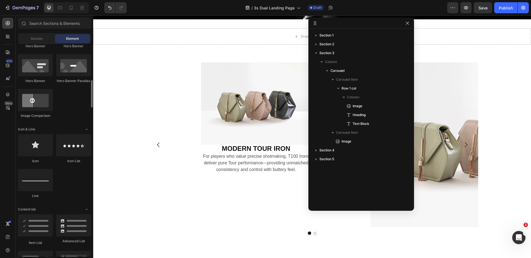
scroll to position [333, 0]
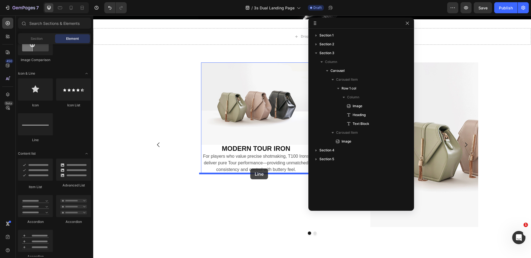
drag, startPoint x: 127, startPoint y: 137, endPoint x: 250, endPoint y: 169, distance: 126.8
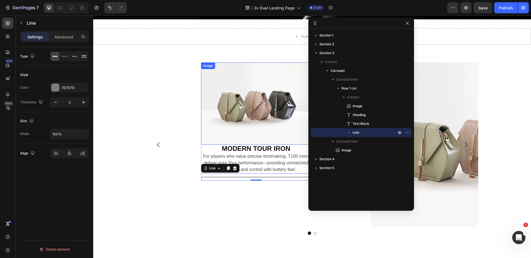
click at [226, 148] on p "MODERN TOUR IRON" at bounding box center [256, 148] width 109 height 7
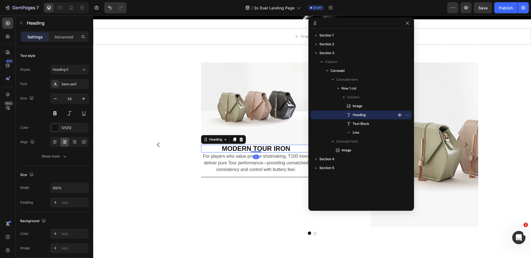
click at [233, 139] on icon at bounding box center [234, 140] width 3 height 4
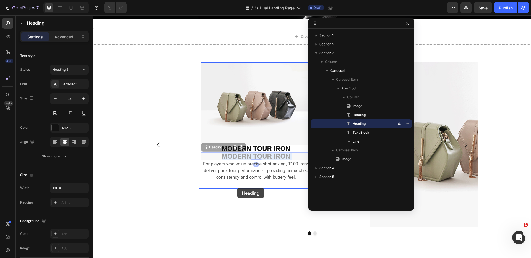
drag, startPoint x: 236, startPoint y: 156, endPoint x: 237, endPoint y: 188, distance: 32.1
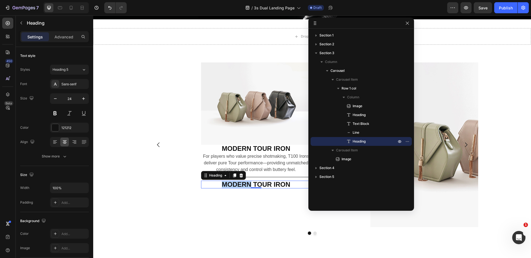
click at [246, 184] on p "MODERN TOUR IRON" at bounding box center [256, 184] width 109 height 7
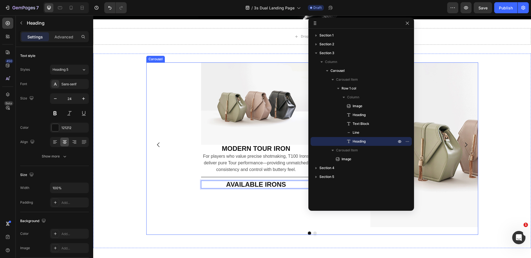
click at [245, 210] on div "Image MODERN TOUR IRON Heading For players who value precise shotmaking, T100 I…" at bounding box center [256, 144] width 220 height 165
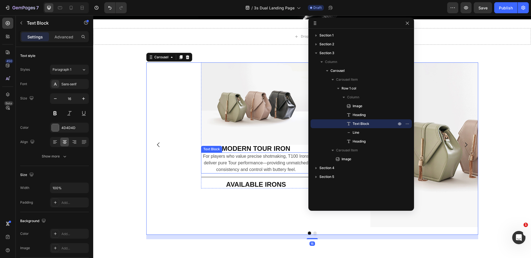
click at [246, 160] on p "For players who value precise shotmaking, T100 Irons deliver pure Tour performa…" at bounding box center [256, 163] width 109 height 20
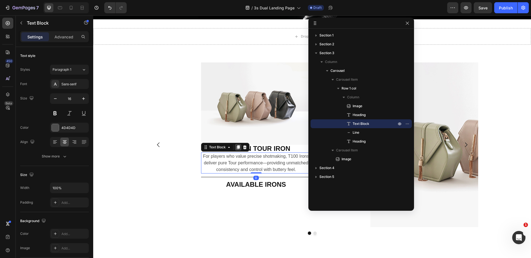
click at [236, 149] on div at bounding box center [238, 147] width 7 height 7
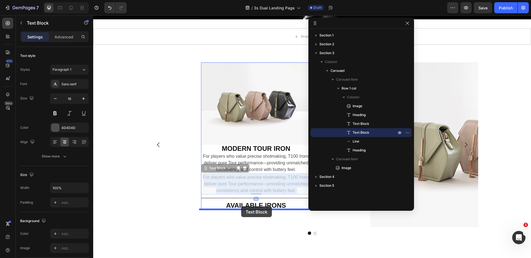
drag, startPoint x: 242, startPoint y: 184, endPoint x: 241, endPoint y: 207, distance: 22.7
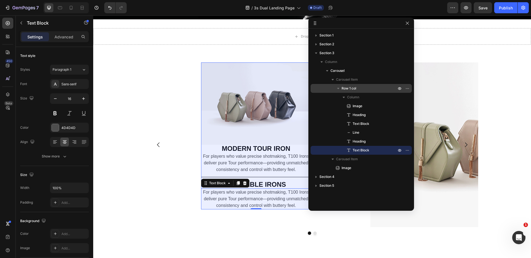
click at [361, 88] on p "Row 1 col" at bounding box center [369, 89] width 56 height 6
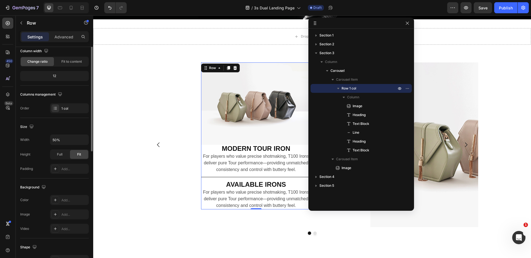
scroll to position [0, 0]
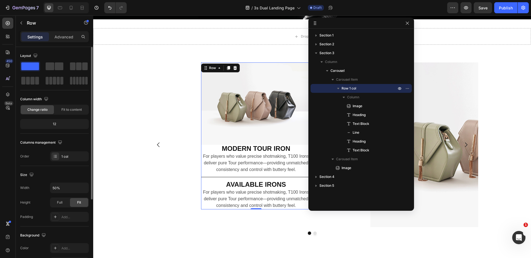
drag, startPoint x: 53, startPoint y: 125, endPoint x: 56, endPoint y: 125, distance: 3.0
click at [56, 125] on div "12" at bounding box center [54, 124] width 66 height 8
click at [55, 124] on div "12" at bounding box center [54, 124] width 66 height 8
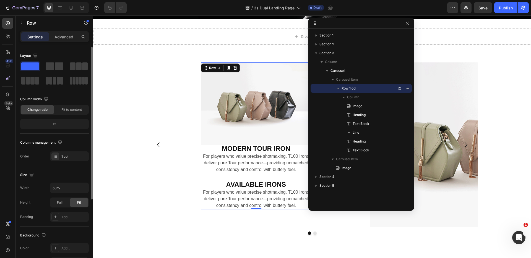
click at [55, 124] on div "12" at bounding box center [54, 124] width 66 height 8
click at [62, 36] on p "Advanced" at bounding box center [63, 37] width 19 height 6
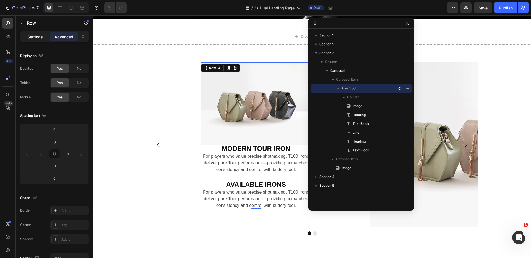
click at [30, 34] on p "Settings" at bounding box center [34, 37] width 15 height 6
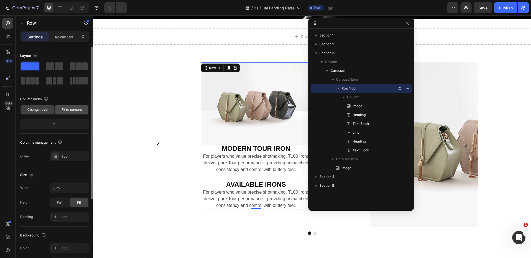
click at [63, 108] on span "Fit to content" at bounding box center [71, 109] width 20 height 5
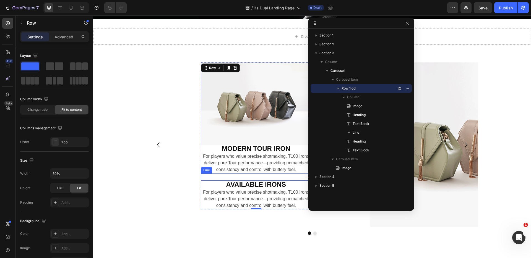
click at [228, 178] on div "Title Line" at bounding box center [256, 177] width 110 height 7
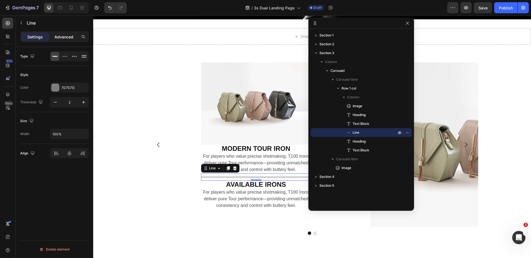
click at [66, 37] on p "Advanced" at bounding box center [63, 37] width 19 height 6
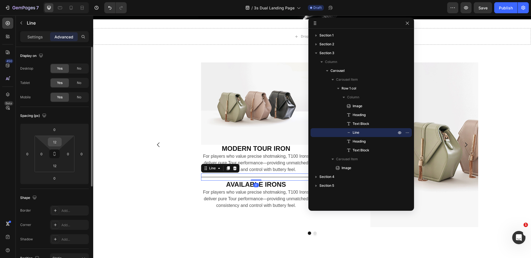
click at [60, 142] on input "12" at bounding box center [54, 142] width 11 height 8
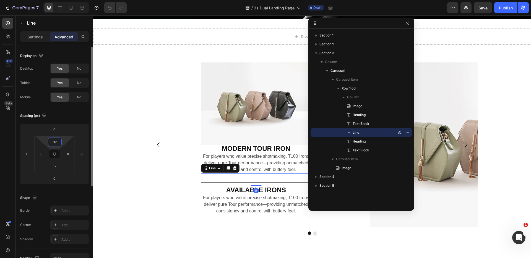
type input "32"
click at [57, 167] on input "12" at bounding box center [54, 166] width 11 height 8
type input "32"
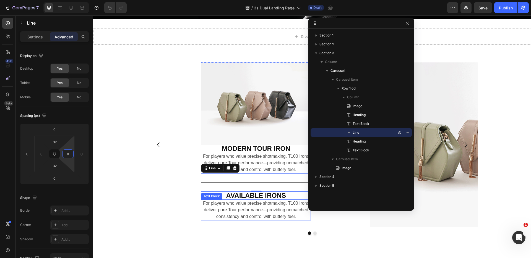
click at [253, 206] on p "For players who value precise shotmaking, T100 Irons deliver pure Tour performa…" at bounding box center [256, 210] width 109 height 20
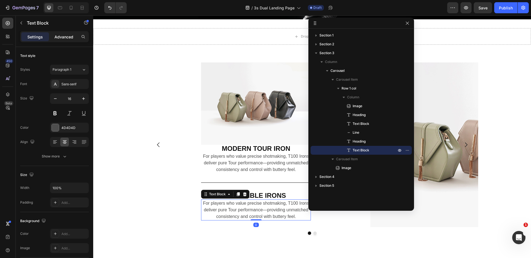
click at [64, 37] on p "Advanced" at bounding box center [63, 37] width 19 height 6
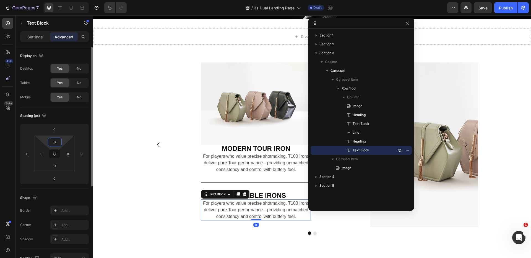
click at [56, 142] on input "0" at bounding box center [54, 142] width 11 height 8
type input "24"
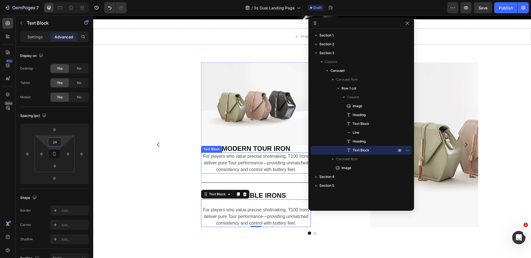
click at [254, 156] on p "For players who value precise shotmaking, T100 Irons deliver pure Tour performa…" at bounding box center [256, 163] width 109 height 20
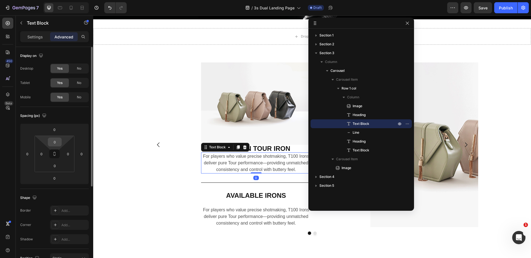
click at [54, 145] on input "0" at bounding box center [54, 142] width 11 height 8
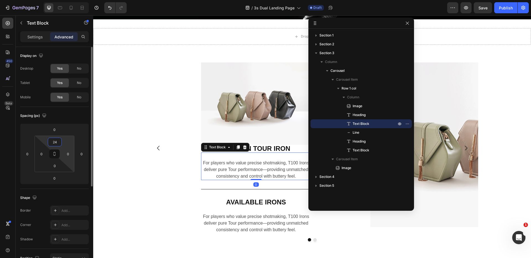
type input "24"
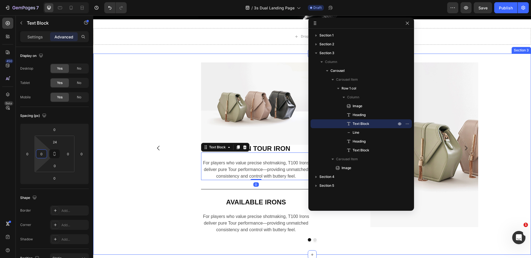
click at [138, 129] on div "Image MODERN TOUR IRON Heading For players who value precise shotmaking, T100 I…" at bounding box center [312, 154] width 438 height 184
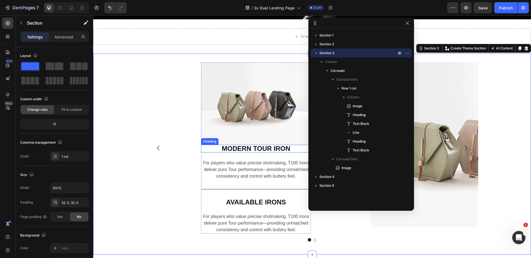
click at [242, 148] on p "MODERN TOUR IRON" at bounding box center [256, 148] width 109 height 7
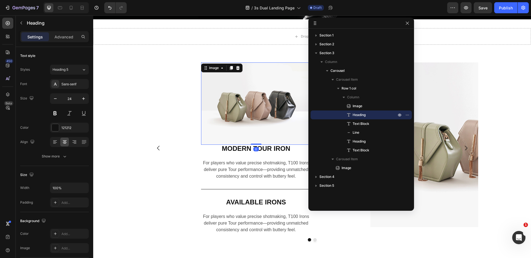
click at [243, 106] on img at bounding box center [256, 103] width 110 height 82
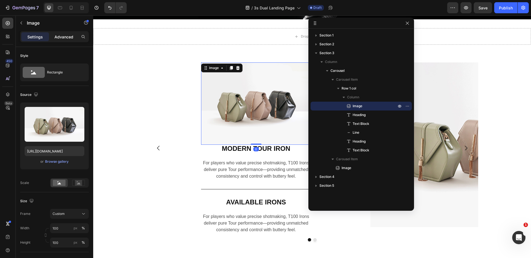
click at [64, 36] on p "Advanced" at bounding box center [63, 37] width 19 height 6
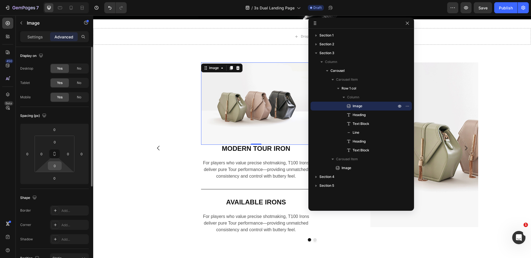
click at [58, 164] on input "0" at bounding box center [54, 166] width 11 height 8
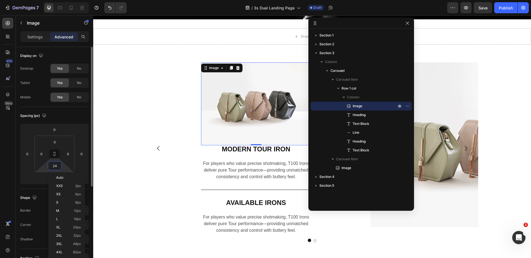
type input "24"
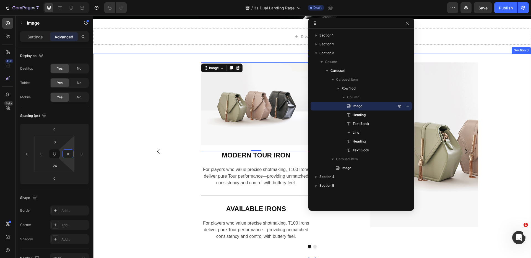
click at [118, 78] on div "Image 0 MODERN TOUR IRON Heading For players who value precise shotmaking, T100…" at bounding box center [312, 157] width 438 height 190
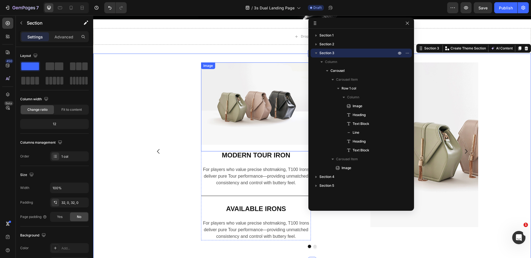
click at [224, 119] on img at bounding box center [256, 103] width 110 height 82
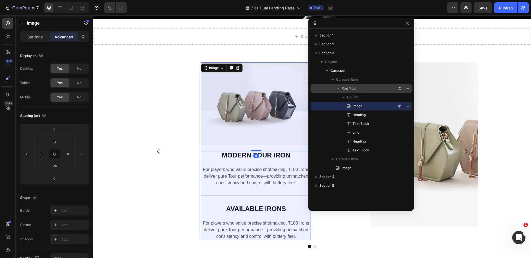
click at [341, 87] on button "button" at bounding box center [338, 88] width 7 height 7
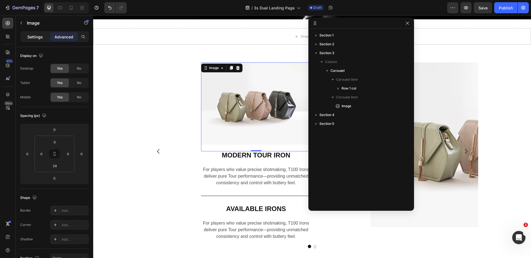
click at [39, 35] on p "Settings" at bounding box center [34, 37] width 15 height 6
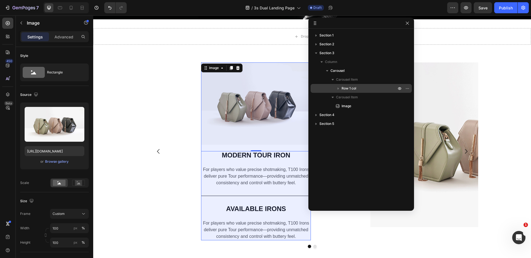
click at [369, 88] on p "Row 1 col" at bounding box center [369, 89] width 56 height 6
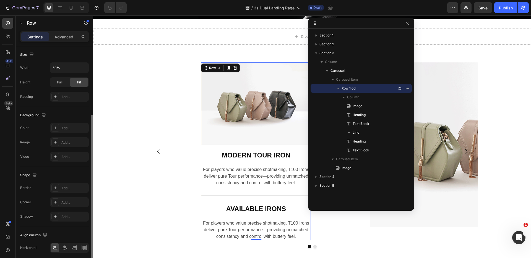
scroll to position [127, 0]
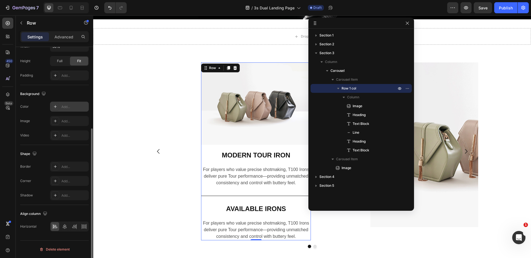
click at [55, 107] on icon at bounding box center [55, 106] width 3 height 3
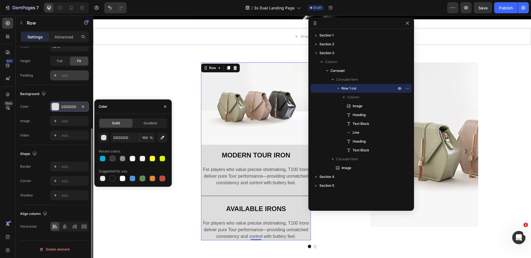
click at [64, 75] on div "Add..." at bounding box center [74, 75] width 26 height 5
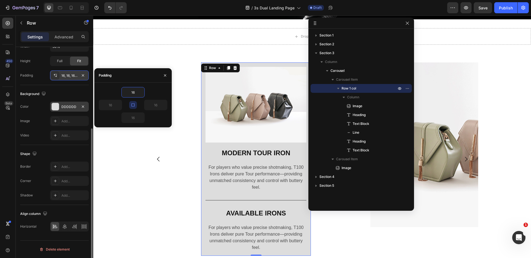
click at [54, 106] on div at bounding box center [55, 106] width 7 height 7
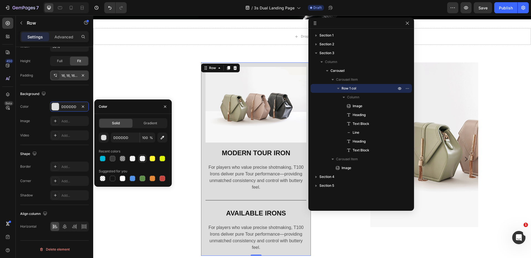
click at [144, 159] on div at bounding box center [143, 159] width 6 height 6
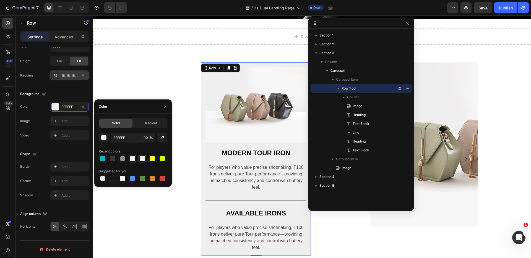
click at [134, 159] on div at bounding box center [133, 159] width 6 height 6
type input "F4F4F4"
click at [171, 80] on div "Image MODERN TOUR IRON Heading For players who value precise shotmaking, T100 I…" at bounding box center [256, 159] width 220 height 194
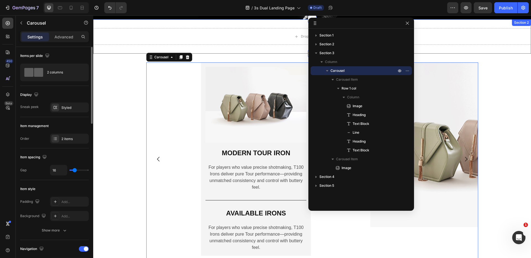
click at [107, 71] on div "Image MODERN TOUR IRON Heading For players who value precise shotmaking, T100 I…" at bounding box center [312, 165] width 438 height 206
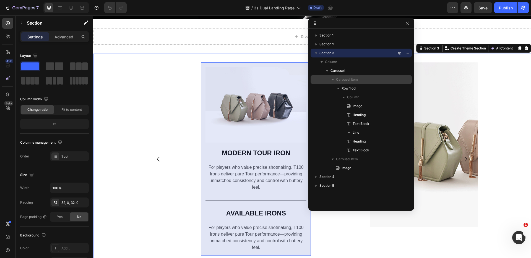
click at [351, 84] on div "Carousel Item" at bounding box center [361, 79] width 97 height 9
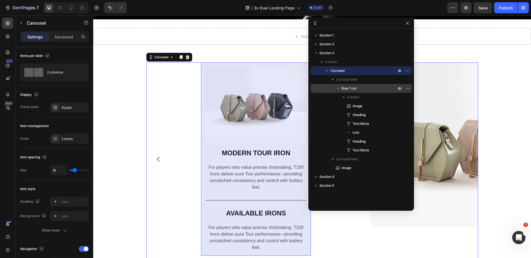
click at [352, 88] on span "Row 1 col" at bounding box center [348, 89] width 15 height 6
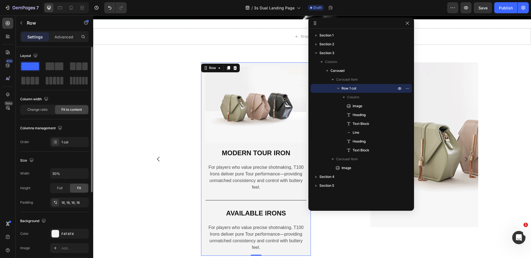
scroll to position [127, 0]
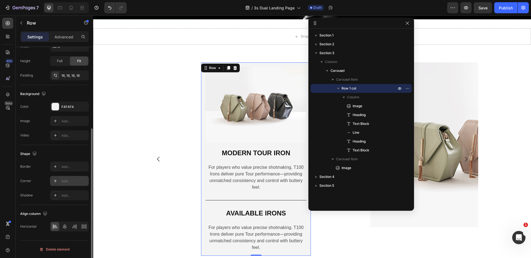
click at [56, 182] on icon at bounding box center [55, 181] width 4 height 4
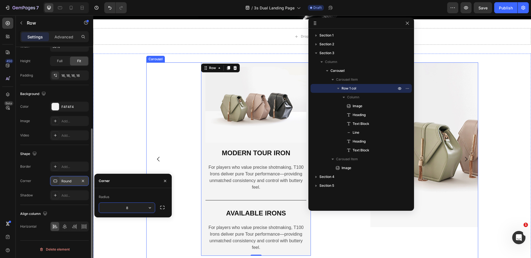
click at [132, 129] on div "Image MODERN TOUR IRON Heading For players who value precise shotmaking, T100 I…" at bounding box center [312, 165] width 438 height 206
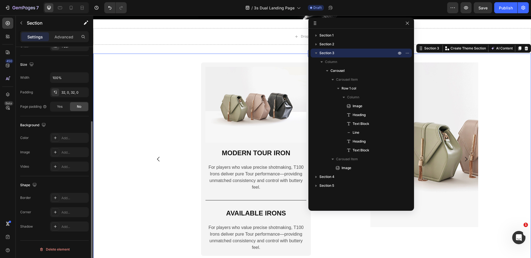
scroll to position [0, 0]
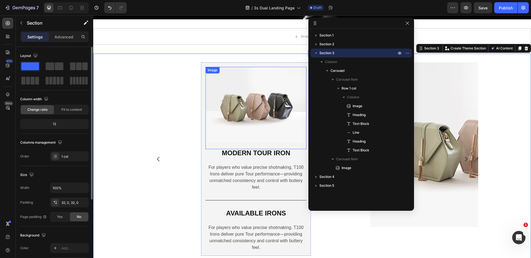
click at [226, 77] on img at bounding box center [255, 105] width 101 height 76
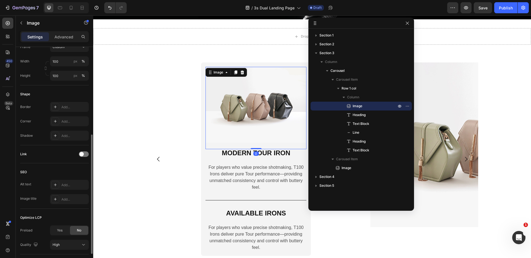
scroll to position [204, 0]
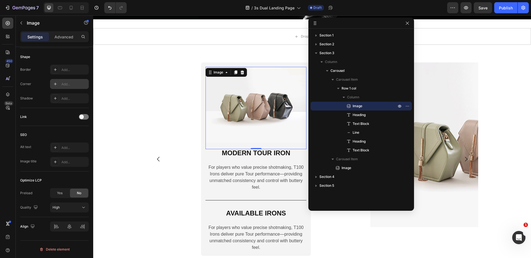
click at [58, 85] on div at bounding box center [55, 84] width 8 height 8
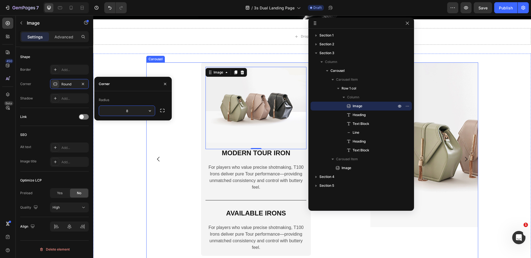
click at [146, 63] on div "Image 0 MODERN TOUR IRON Heading For players who value precise shotmaking, T100…" at bounding box center [256, 159] width 220 height 194
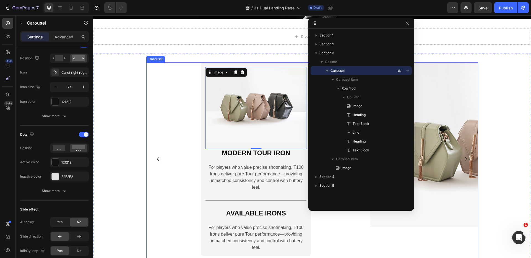
scroll to position [0, 0]
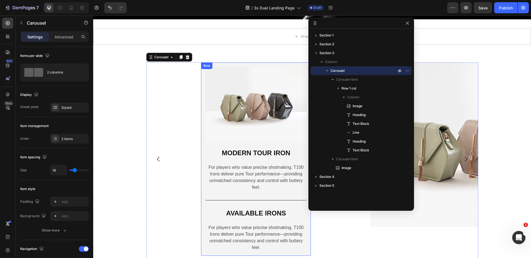
click at [204, 67] on div "Row" at bounding box center [206, 65] width 9 height 5
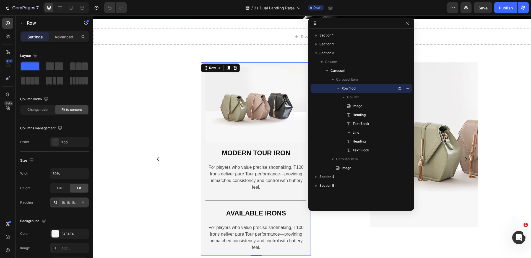
scroll to position [43, 0]
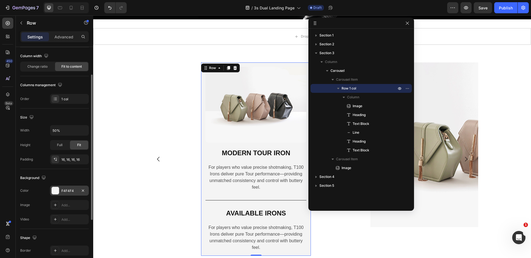
click at [56, 191] on div at bounding box center [55, 190] width 7 height 7
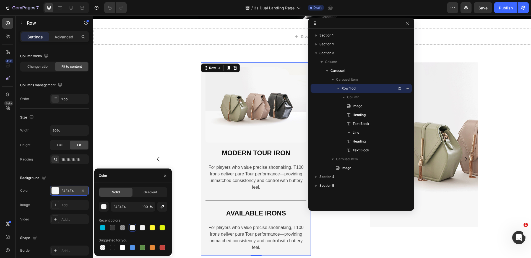
click at [71, 189] on div "F4F4F4" at bounding box center [69, 191] width 16 height 5
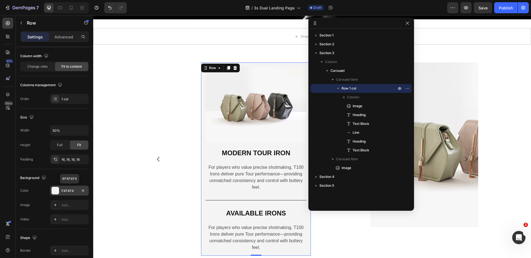
click at [71, 191] on div "F4F4F4" at bounding box center [69, 191] width 16 height 5
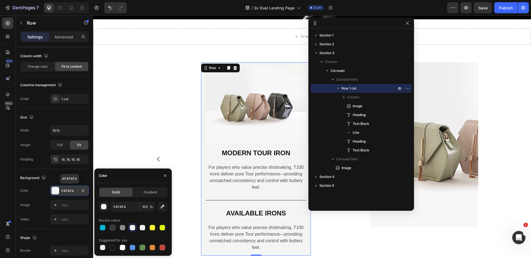
click at [71, 191] on div "F4F4F4" at bounding box center [69, 191] width 16 height 5
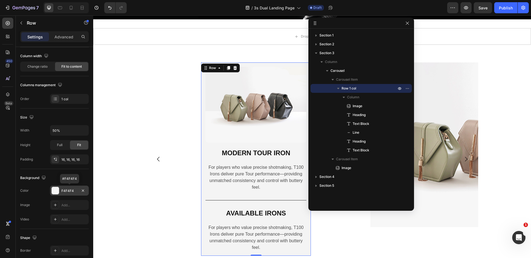
click at [71, 191] on div "F4F4F4" at bounding box center [69, 191] width 16 height 5
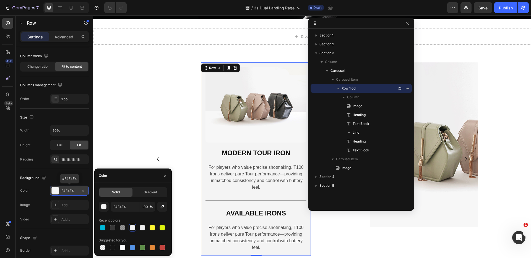
click at [71, 191] on div "F4F4F4" at bounding box center [69, 191] width 16 height 5
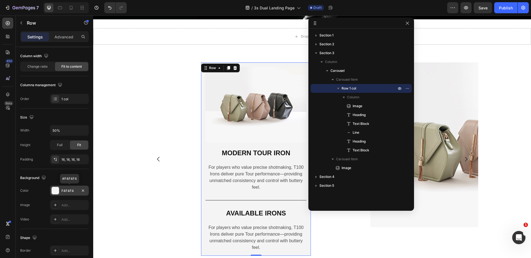
click at [71, 191] on div "F4F4F4" at bounding box center [69, 191] width 16 height 5
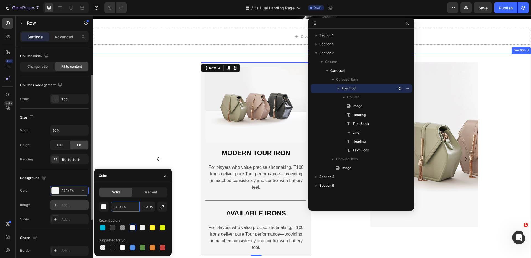
drag, startPoint x: 129, startPoint y: 210, endPoint x: 83, endPoint y: 208, distance: 46.2
click at [83, 208] on div "450 Beta Sections(18) Elements(83) Section Element Hero Section Product Detail …" at bounding box center [46, 136] width 93 height 243
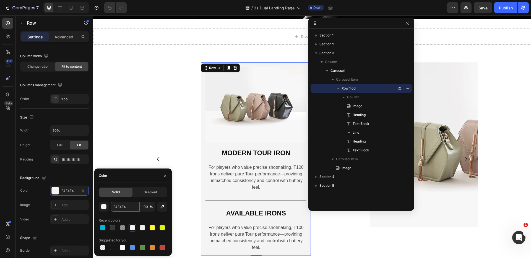
drag, startPoint x: 128, startPoint y: 208, endPoint x: 96, endPoint y: 207, distance: 32.7
click at [96, 207] on div "Solid Gradient F4F4F4 100 % Recent colors Suggested for you" at bounding box center [132, 219] width 77 height 64
paste input "EDEEF0"
type input "EDEEF0"
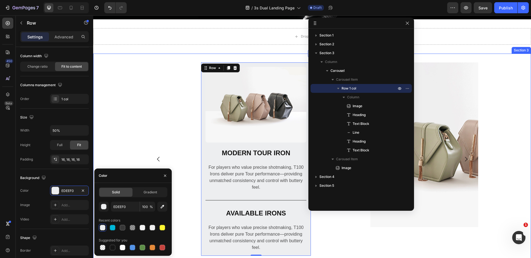
click at [146, 115] on div "Image MODERN TOUR IRON Heading For players who value precise shotmaking, T100 I…" at bounding box center [256, 159] width 220 height 194
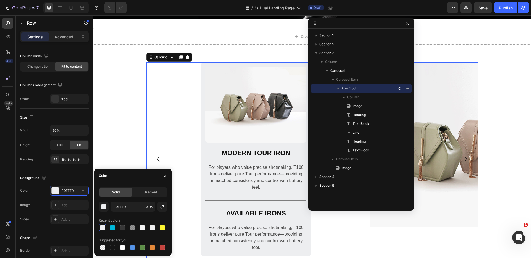
scroll to position [0, 0]
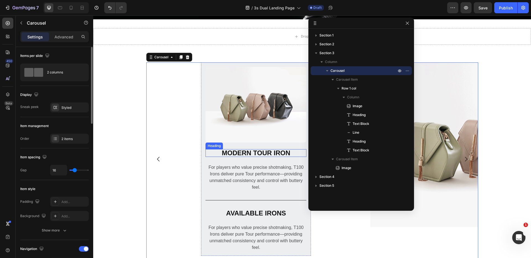
click at [245, 154] on p "MODERN TOUR IRON" at bounding box center [256, 153] width 100 height 7
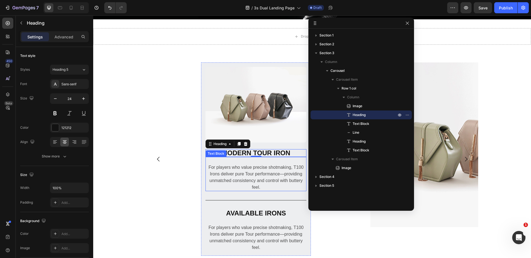
click at [260, 171] on p "For players who value precise shotmaking, T100 Irons deliver pure Tour performa…" at bounding box center [256, 177] width 100 height 27
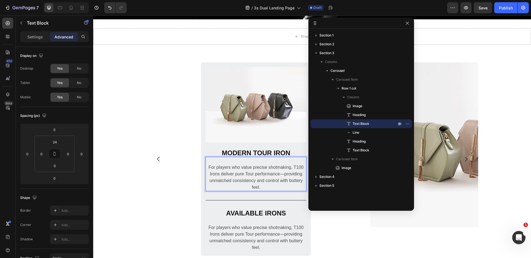
click at [262, 172] on p "For players who value precise shotmaking, T100 Irons deliver pure Tour performa…" at bounding box center [256, 177] width 100 height 27
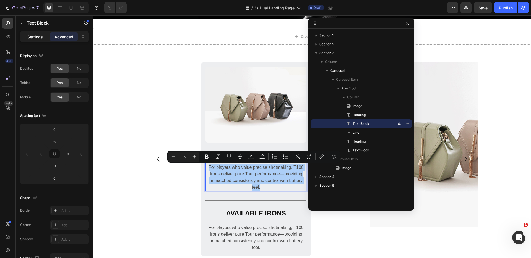
click at [33, 41] on div "Settings" at bounding box center [35, 36] width 28 height 9
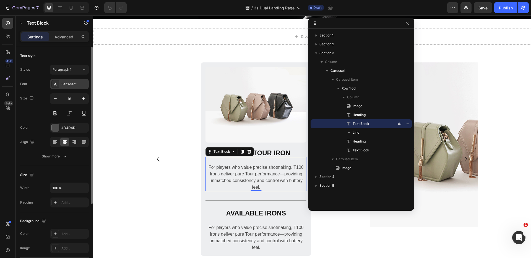
click at [72, 82] on div "Sans-serif" at bounding box center [74, 84] width 26 height 5
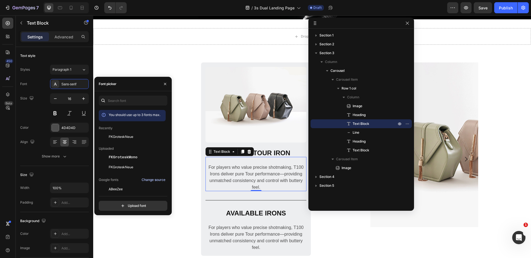
click at [153, 179] on div "Change source" at bounding box center [154, 180] width 24 height 5
click at [123, 136] on span "FKGroteskNeue" at bounding box center [121, 136] width 25 height 5
click at [70, 70] on span "Paragraph 1*" at bounding box center [63, 69] width 21 height 5
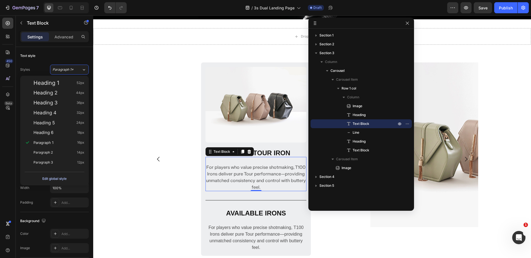
click at [56, 175] on button "Edit global style" at bounding box center [55, 178] width 60 height 9
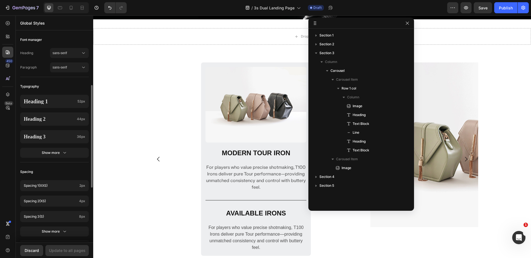
scroll to position [100, 0]
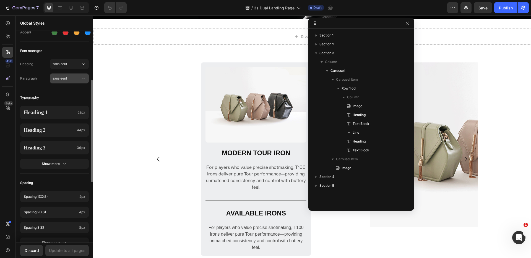
click at [74, 77] on span "sans-serif" at bounding box center [67, 78] width 28 height 5
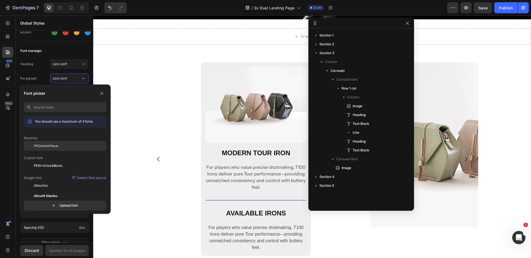
click at [55, 144] on span "FKGroteskNeue" at bounding box center [46, 146] width 25 height 5
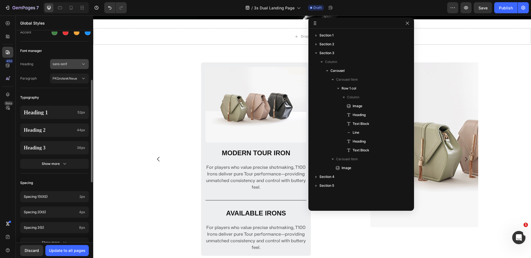
click at [60, 61] on button "sans-serif" at bounding box center [69, 64] width 39 height 10
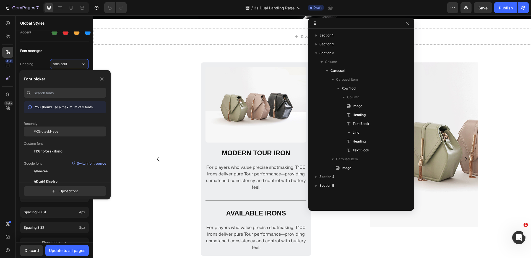
click at [40, 132] on span "FKGroteskNeue" at bounding box center [46, 131] width 25 height 5
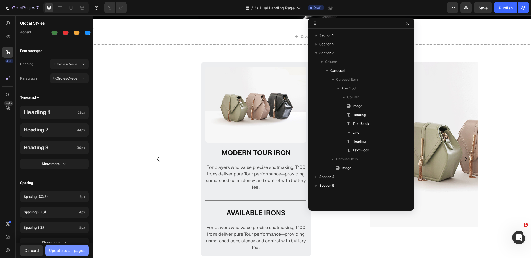
click at [68, 248] on div "Update to all pages" at bounding box center [67, 251] width 36 height 6
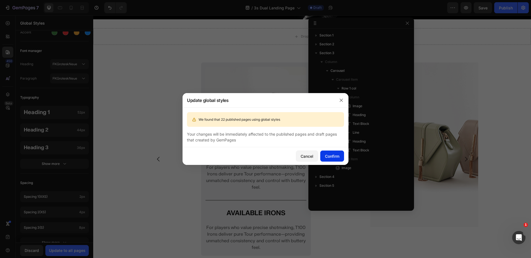
click at [336, 156] on div "Confirm" at bounding box center [332, 156] width 14 height 6
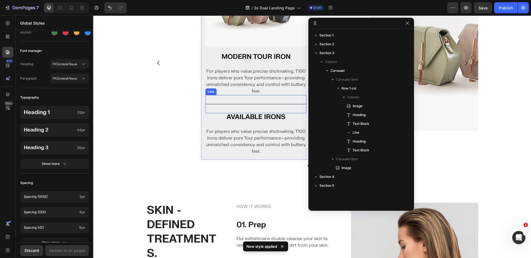
scroll to position [345, 0]
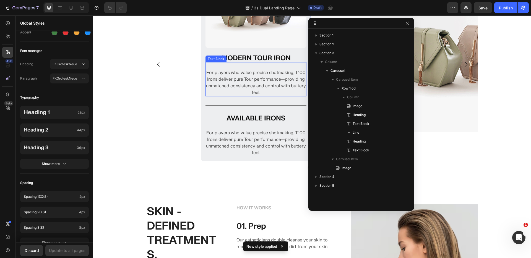
click at [247, 82] on p "For players who value precise shotmaking, T100 Irons deliver pure Tour performa…" at bounding box center [256, 82] width 100 height 27
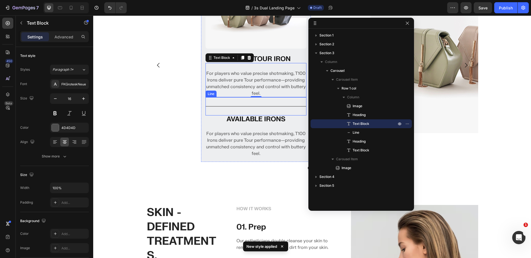
scroll to position [344, 0]
click at [250, 138] on p "For players who value precise shotmaking, T100 Irons deliver pure Tour performa…" at bounding box center [256, 144] width 100 height 27
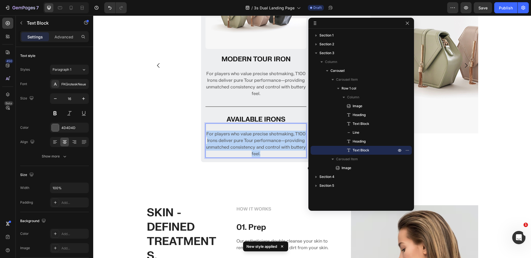
click at [250, 138] on p "For players who value precise shotmaking, T100 Irons deliver pure Tour performa…" at bounding box center [256, 144] width 100 height 27
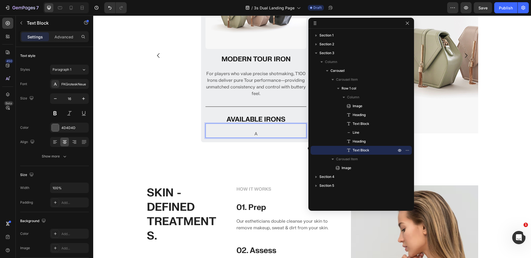
drag, startPoint x: 258, startPoint y: 133, endPoint x: 255, endPoint y: 132, distance: 3.6
click at [255, 132] on p "A" at bounding box center [256, 134] width 100 height 7
click at [146, 93] on div "Image MODERN TOUR IRON Heading For players who value precise shotmaking, T100 I…" at bounding box center [256, 56] width 220 height 174
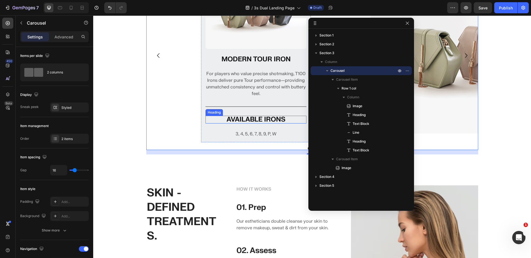
click at [245, 121] on p "AVAILABLE IRONS" at bounding box center [256, 119] width 100 height 7
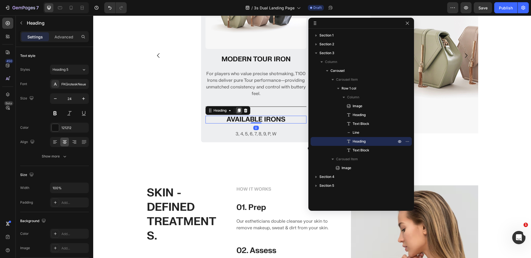
click at [238, 110] on icon at bounding box center [239, 111] width 3 height 4
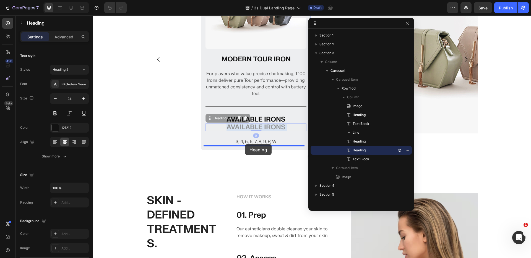
drag, startPoint x: 243, startPoint y: 123, endPoint x: 245, endPoint y: 144, distance: 21.4
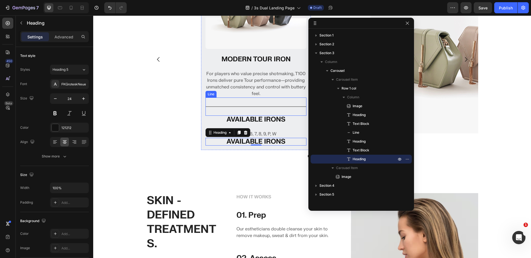
click at [244, 106] on div "Title Line" at bounding box center [255, 107] width 101 height 18
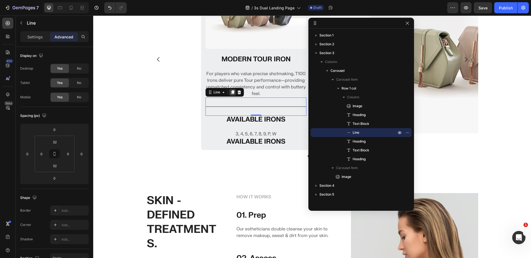
click at [231, 91] on icon at bounding box center [232, 92] width 3 height 4
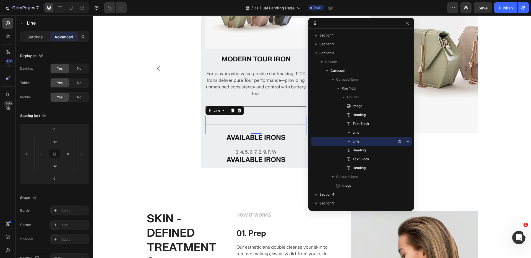
scroll to position [353, 0]
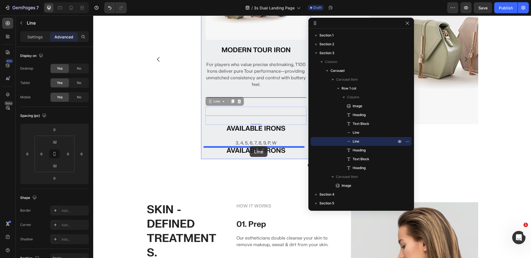
drag, startPoint x: 247, startPoint y: 117, endPoint x: 249, endPoint y: 146, distance: 29.4
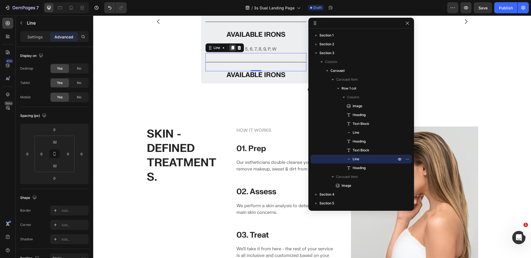
click at [230, 50] on icon at bounding box center [232, 48] width 4 height 4
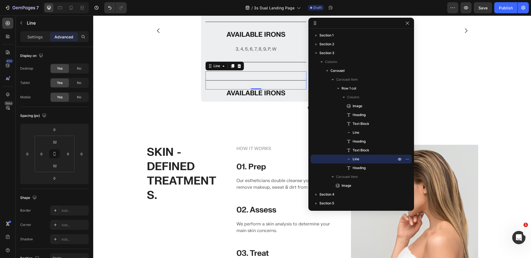
scroll to position [362, 0]
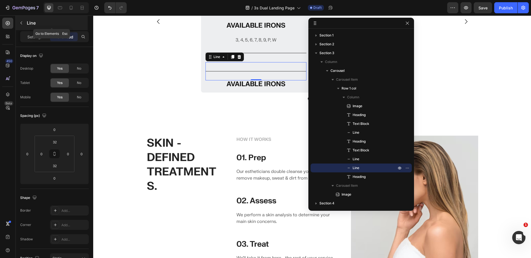
click at [21, 22] on icon "button" at bounding box center [21, 23] width 4 height 4
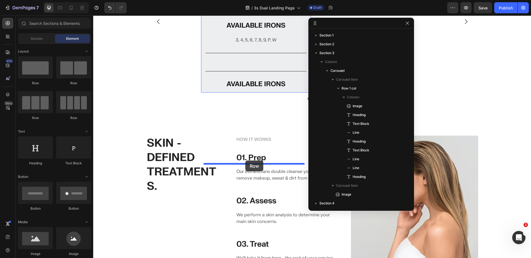
drag, startPoint x: 158, startPoint y: 119, endPoint x: 245, endPoint y: 161, distance: 96.1
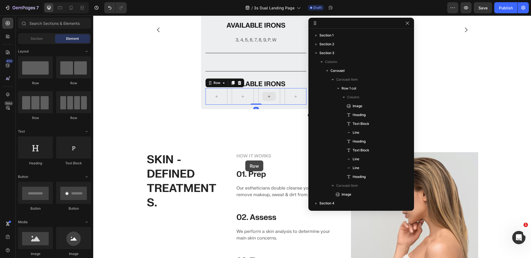
scroll to position [371, 0]
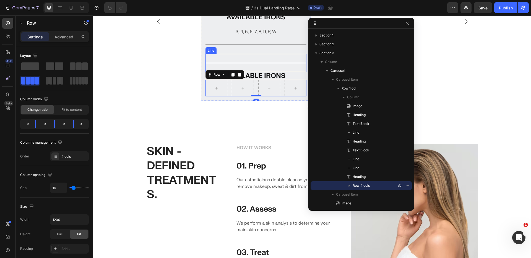
click at [241, 72] on div "Title Line" at bounding box center [255, 63] width 101 height 18
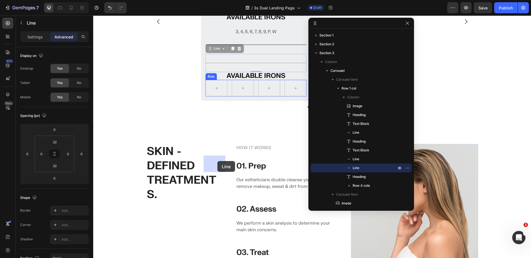
drag, startPoint x: 241, startPoint y: 138, endPoint x: 219, endPoint y: 160, distance: 30.7
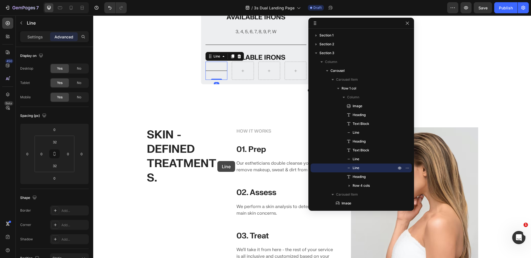
scroll to position [362, 0]
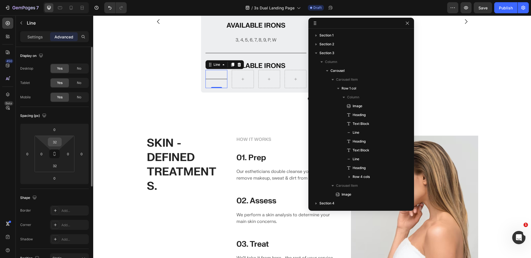
click at [55, 142] on input "32" at bounding box center [54, 142] width 11 height 8
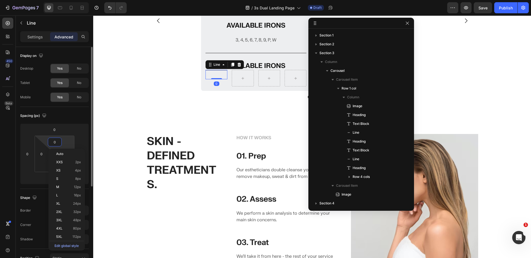
scroll to position [361, 0]
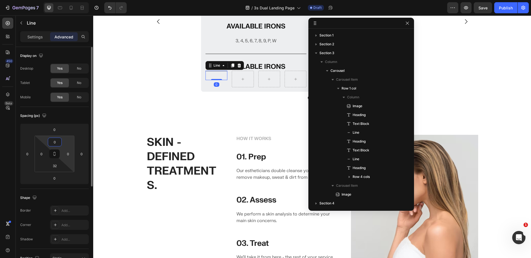
type input "32"
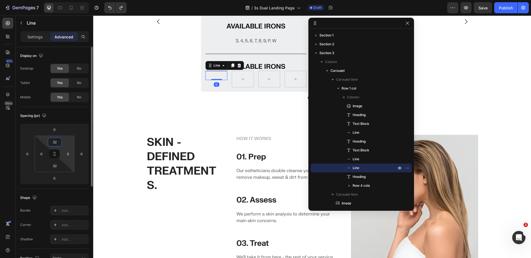
scroll to position [371, 0]
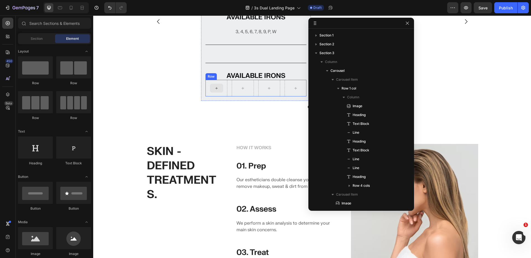
click at [214, 91] on icon at bounding box center [216, 88] width 4 height 5
click at [33, 36] on div "Section" at bounding box center [36, 38] width 35 height 9
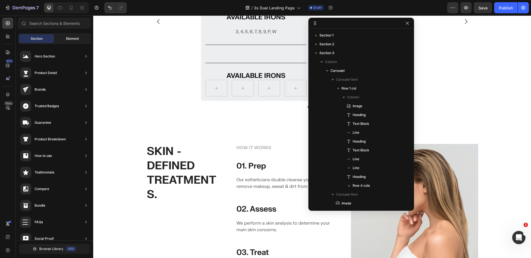
click at [59, 35] on div "Element" at bounding box center [72, 38] width 35 height 9
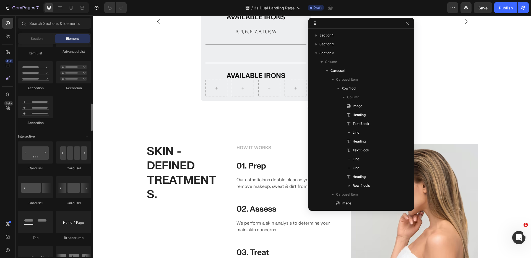
scroll to position [466, 0]
click at [41, 42] on div "Section" at bounding box center [36, 38] width 35 height 9
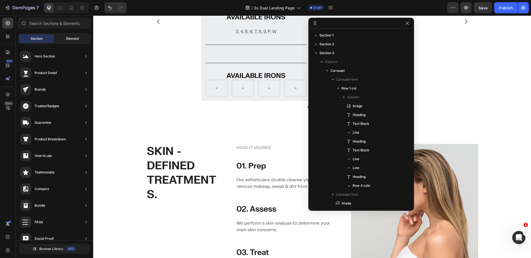
click at [76, 38] on span "Element" at bounding box center [72, 38] width 13 height 5
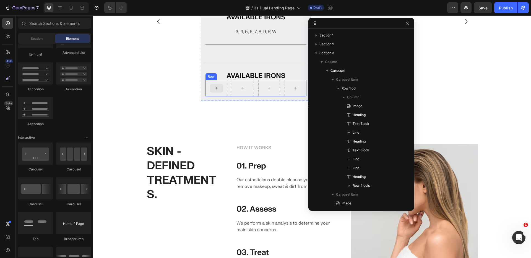
click at [215, 91] on icon at bounding box center [216, 88] width 4 height 5
click at [229, 96] on div "Row" at bounding box center [255, 88] width 101 height 17
click at [215, 91] on icon at bounding box center [216, 88] width 4 height 5
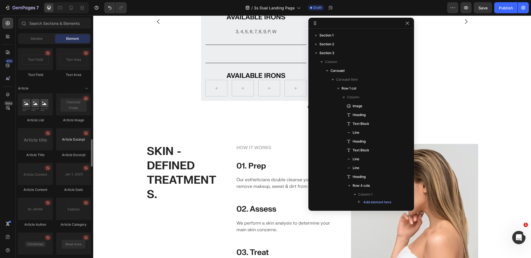
scroll to position [1426, 0]
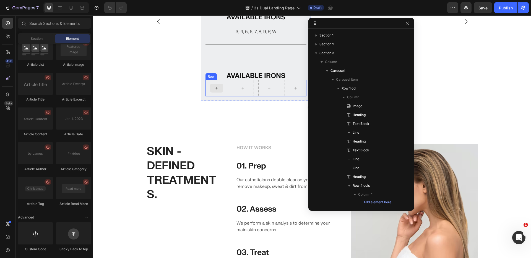
click at [216, 91] on icon at bounding box center [216, 88] width 4 height 5
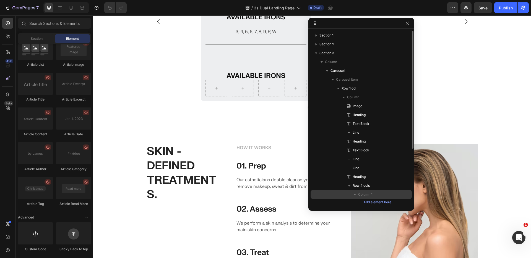
click at [373, 195] on p "Column 1" at bounding box center [377, 195] width 39 height 6
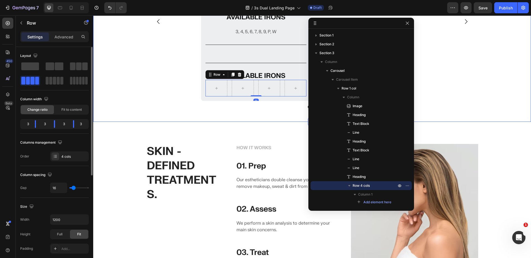
scroll to position [173, 0]
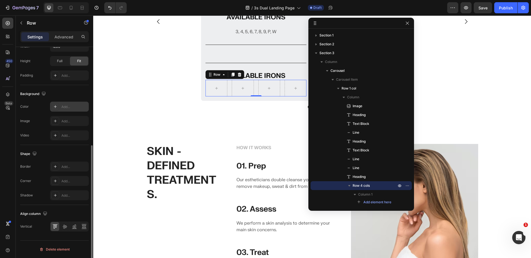
click at [54, 108] on icon at bounding box center [55, 107] width 4 height 4
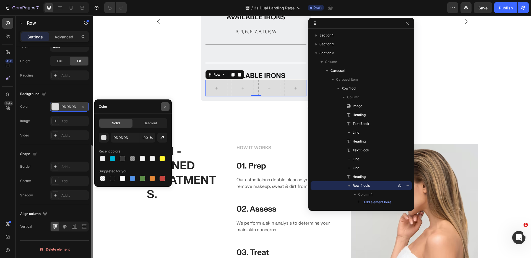
click at [168, 105] on button "button" at bounding box center [165, 106] width 9 height 9
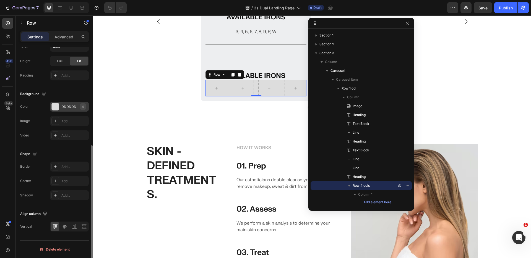
click at [84, 107] on icon "button" at bounding box center [83, 106] width 2 height 2
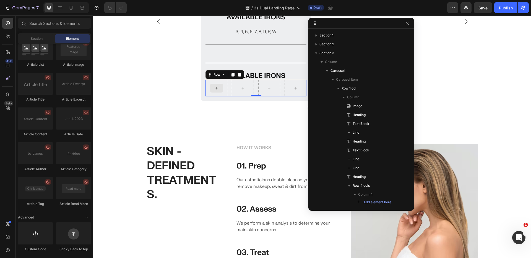
click at [214, 91] on icon at bounding box center [216, 88] width 4 height 5
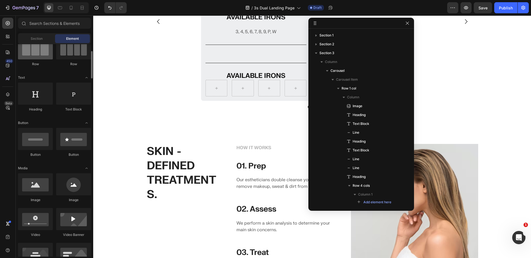
scroll to position [0, 0]
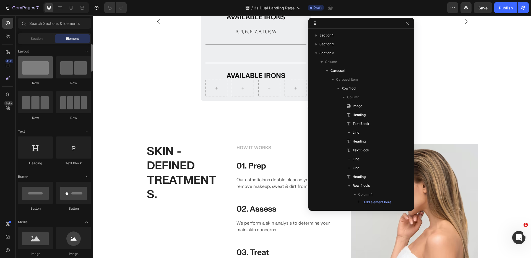
click at [34, 69] on div at bounding box center [35, 67] width 35 height 22
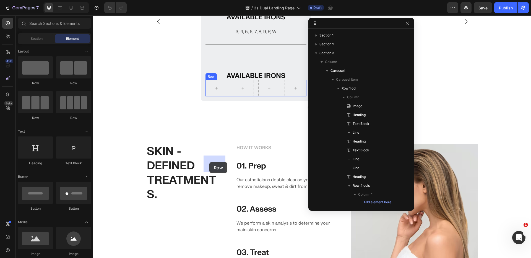
drag, startPoint x: 134, startPoint y: 85, endPoint x: 209, endPoint y: 162, distance: 107.5
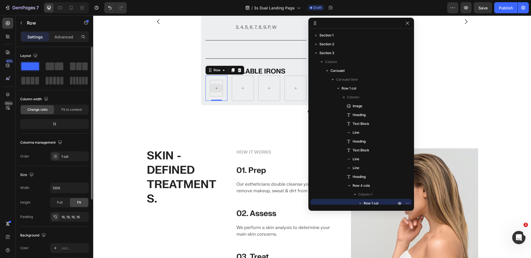
scroll to position [110, 0]
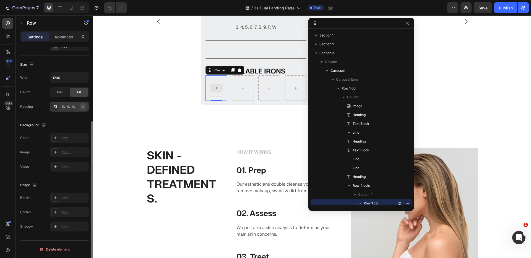
click at [83, 106] on icon "button" at bounding box center [83, 106] width 2 height 2
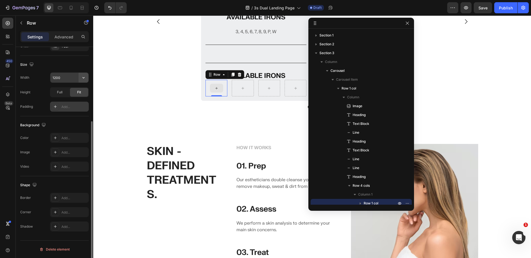
click at [84, 78] on icon "button" at bounding box center [84, 78] width 6 height 6
click at [67, 104] on p "Full 100%" at bounding box center [68, 102] width 32 height 5
type input "100%"
click at [55, 92] on div "Full" at bounding box center [60, 92] width 18 height 9
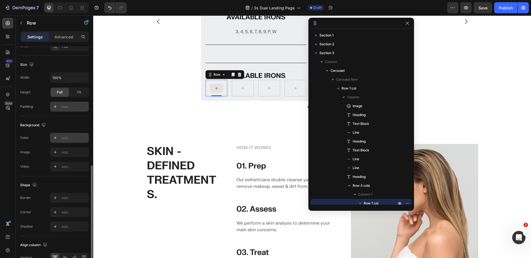
scroll to position [142, 0]
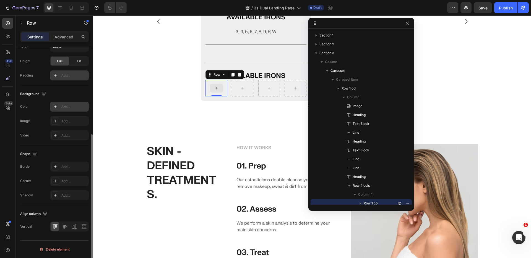
click at [56, 107] on icon at bounding box center [55, 107] width 4 height 4
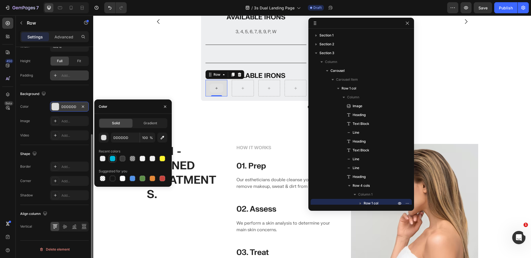
click at [111, 161] on div at bounding box center [113, 159] width 6 height 6
click at [163, 177] on div at bounding box center [163, 179] width 6 height 6
click at [166, 156] on div at bounding box center [133, 159] width 69 height 8
click at [165, 157] on div at bounding box center [163, 159] width 6 height 6
click at [111, 178] on div at bounding box center [113, 179] width 6 height 6
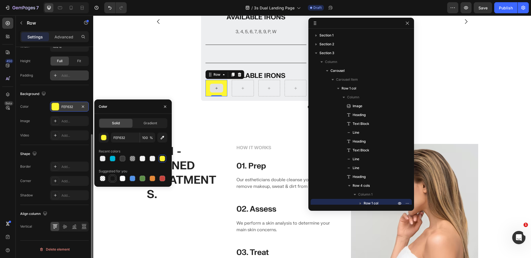
type input "151515"
click at [223, 96] on div at bounding box center [216, 88] width 22 height 17
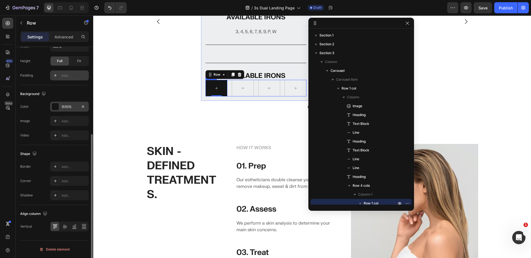
click at [228, 96] on div "Row 0 Row" at bounding box center [255, 88] width 101 height 17
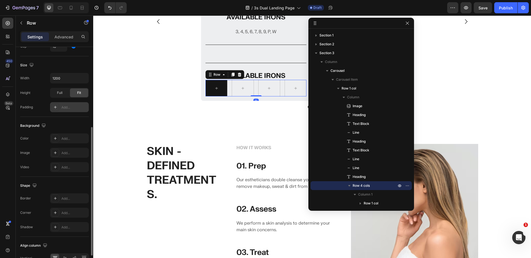
click at [57, 108] on icon at bounding box center [55, 107] width 4 height 4
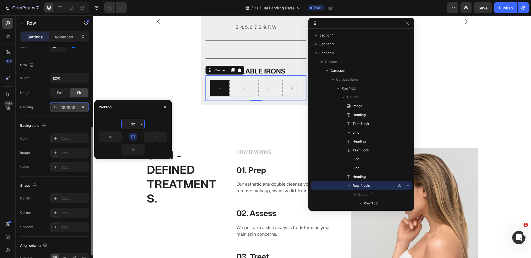
scroll to position [379, 0]
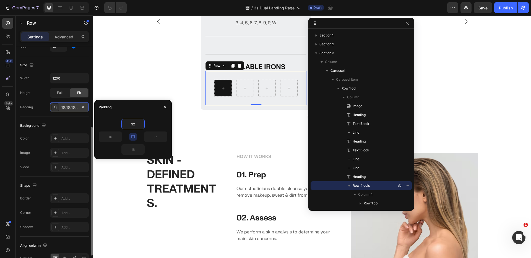
type input "32"
type input "16"
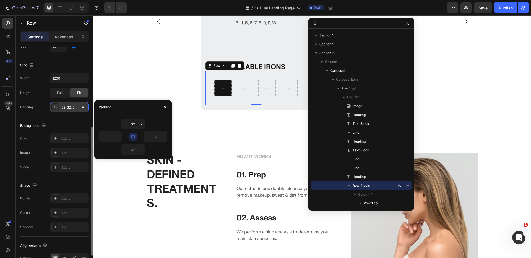
type input "16"
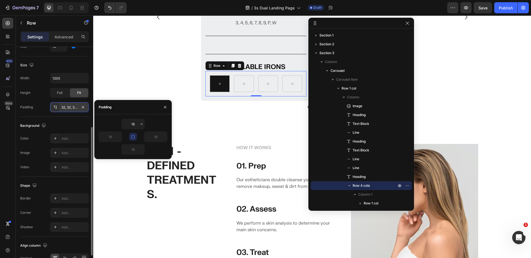
scroll to position [375, 0]
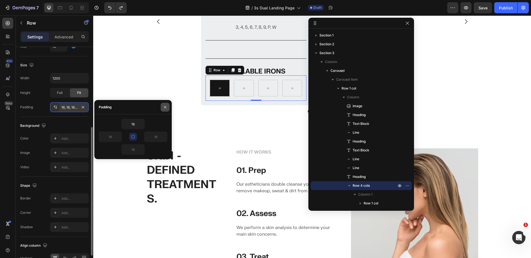
click at [163, 105] on icon "button" at bounding box center [165, 107] width 4 height 4
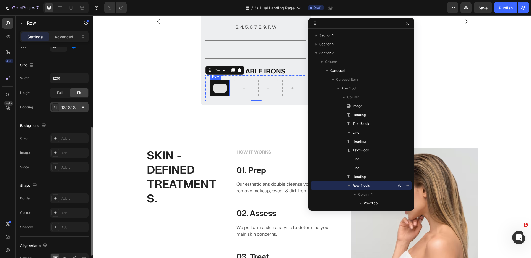
click at [211, 96] on div at bounding box center [220, 88] width 20 height 17
click at [229, 101] on div "Row 0 Row" at bounding box center [255, 87] width 101 height 25
click at [384, 185] on p "Row 4 cols" at bounding box center [375, 186] width 45 height 6
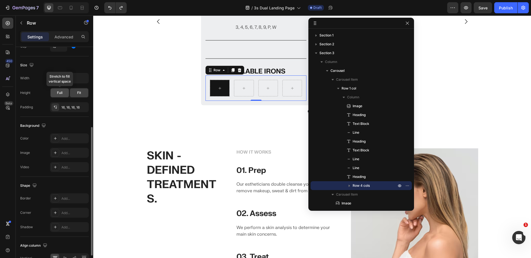
click at [57, 92] on span "Full" at bounding box center [60, 92] width 6 height 5
click at [74, 93] on div "Fit" at bounding box center [79, 92] width 18 height 9
click at [85, 108] on button "button" at bounding box center [83, 107] width 7 height 7
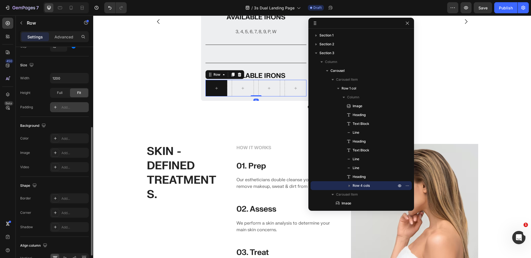
drag, startPoint x: 254, startPoint y: 171, endPoint x: 254, endPoint y: 168, distance: 3.6
click at [254, 96] on div "Row Row 0" at bounding box center [255, 88] width 101 height 17
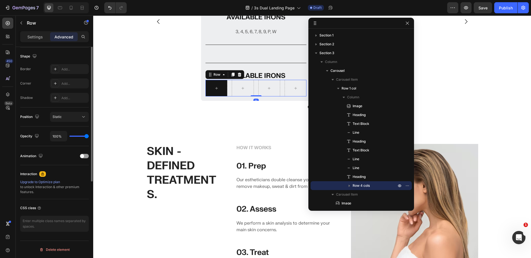
scroll to position [0, 0]
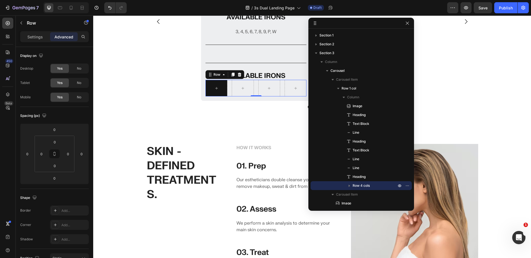
click at [40, 42] on div "Settings Advanced" at bounding box center [54, 39] width 77 height 16
click at [39, 40] on div "Settings" at bounding box center [35, 36] width 28 height 9
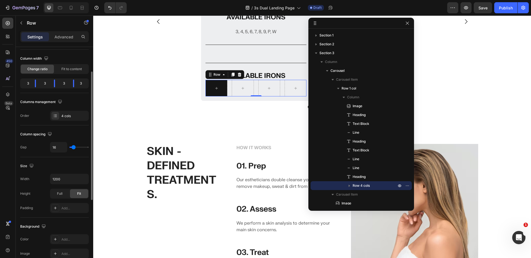
scroll to position [89, 0]
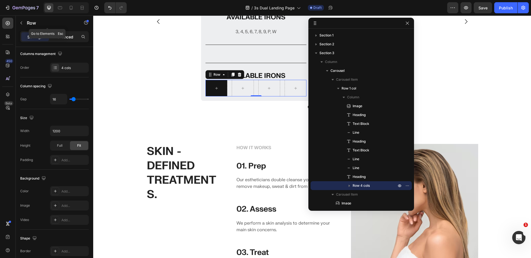
click at [64, 37] on p "Advanced" at bounding box center [63, 37] width 19 height 6
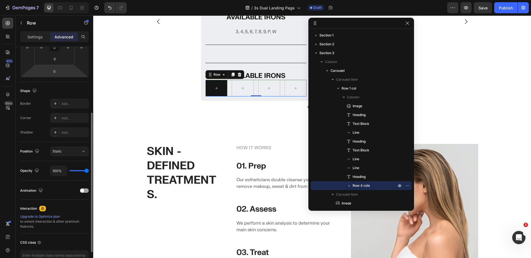
scroll to position [0, 0]
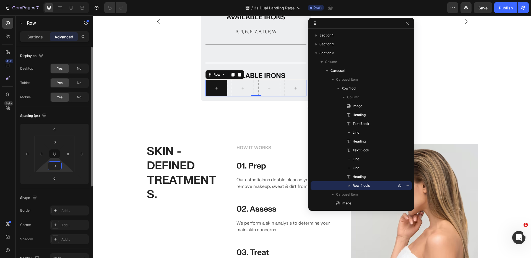
drag, startPoint x: 56, startPoint y: 165, endPoint x: 60, endPoint y: 165, distance: 3.9
click at [60, 165] on input "0" at bounding box center [54, 166] width 11 height 8
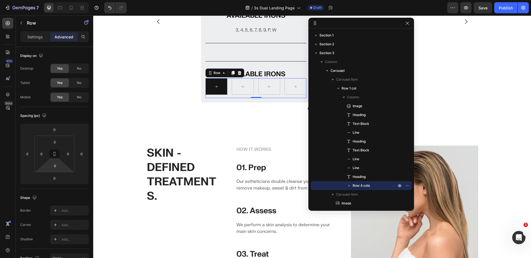
type input "0"
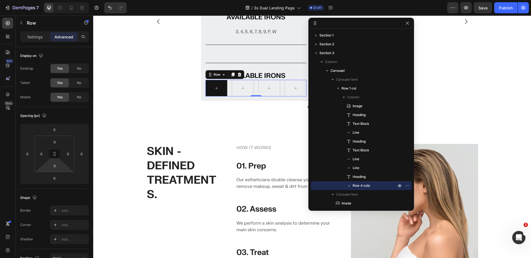
drag, startPoint x: 47, startPoint y: 166, endPoint x: 46, endPoint y: 171, distance: 4.2
click at [46, 0] on html "7 Version history / 3s Dual Landing Page Draft Preview Save Publish 450 Beta Se…" at bounding box center [265, 0] width 531 height 0
click at [40, 38] on p "Settings" at bounding box center [34, 37] width 15 height 6
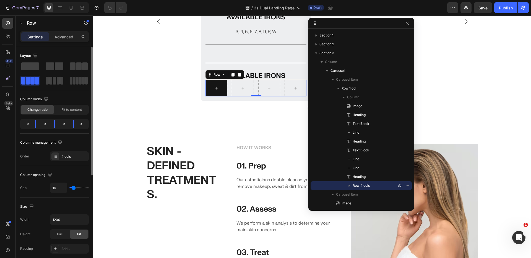
scroll to position [10, 0]
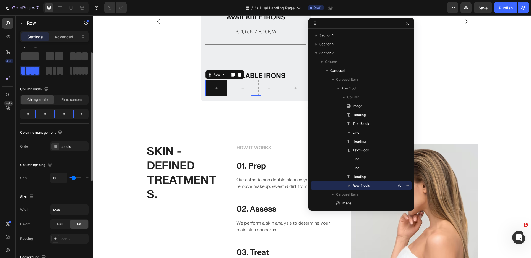
type input "14"
type input "10"
type input "2"
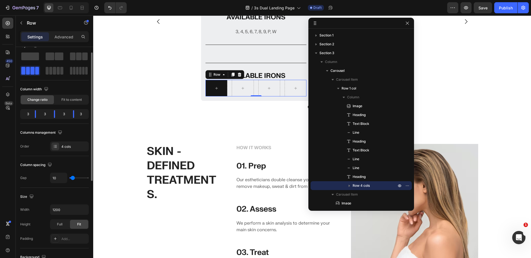
type input "2"
type input "0"
type input "1"
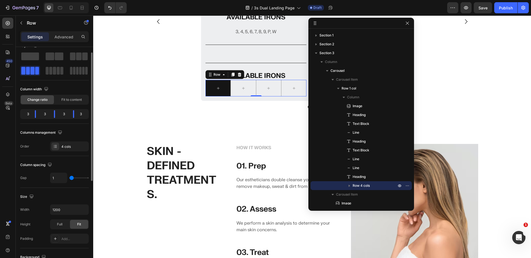
type input "2"
type input "4"
type input "5"
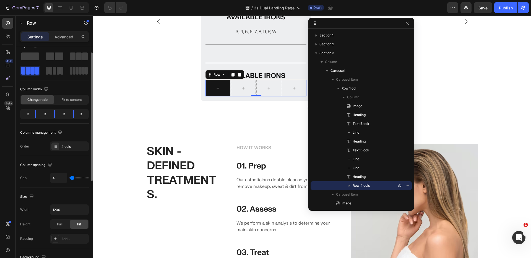
type input "5"
type input "6"
type input "7"
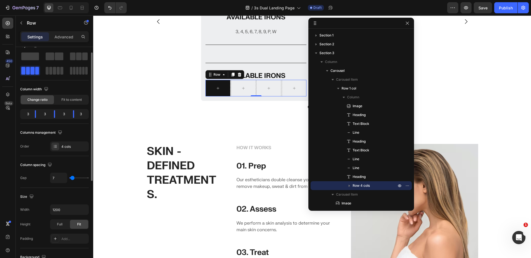
type input "8"
type input "9"
type input "10"
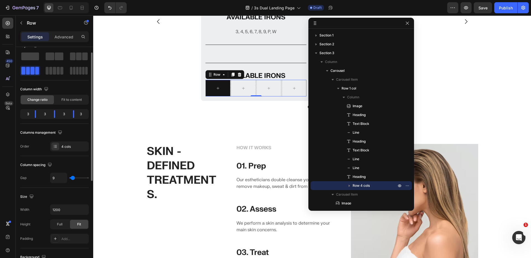
type input "10"
type input "11"
type input "12"
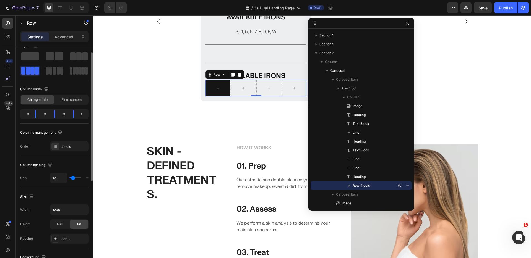
type input "13"
type input "14"
type input "15"
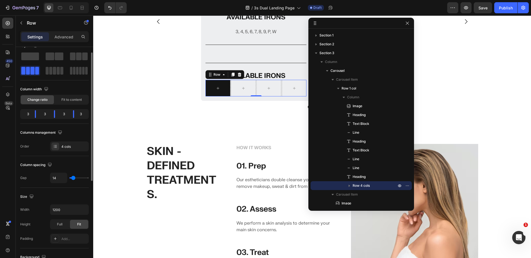
type input "15"
type input "16"
type input "17"
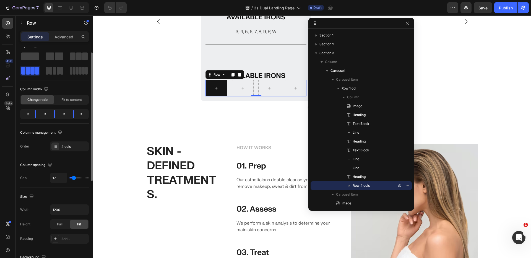
type input "16"
type input "15"
type input "14"
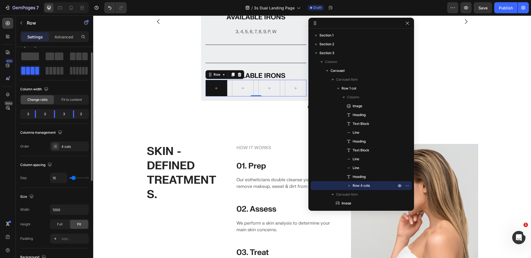
type input "14"
type input "13"
type input "12"
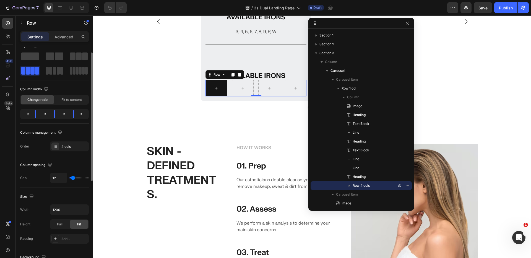
type input "11"
type input "10"
type input "11"
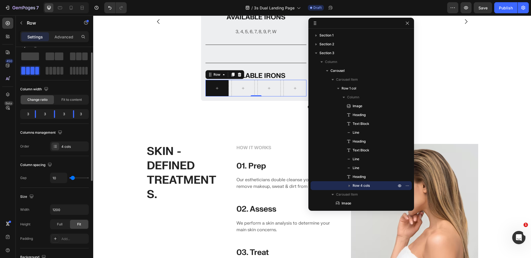
type input "11"
type input "12"
click at [73, 178] on input "range" at bounding box center [78, 178] width 19 height 1
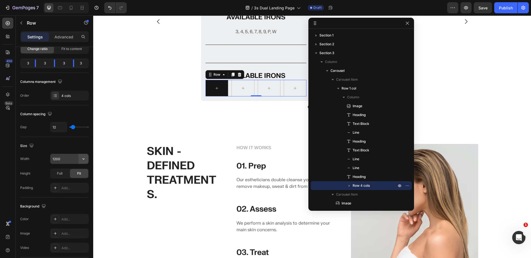
click at [84, 159] on icon "button" at bounding box center [84, 159] width 6 height 6
drag, startPoint x: 70, startPoint y: 159, endPoint x: 46, endPoint y: 155, distance: 24.9
click at [45, 153] on div "Size Width 1200 Height Full Fit Padding Add..." at bounding box center [54, 167] width 69 height 61
drag, startPoint x: 62, startPoint y: 160, endPoint x: 38, endPoint y: 159, distance: 24.6
click at [38, 159] on div "Width 1200" at bounding box center [54, 159] width 69 height 11
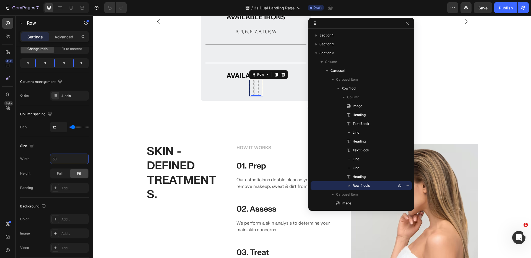
type input "5"
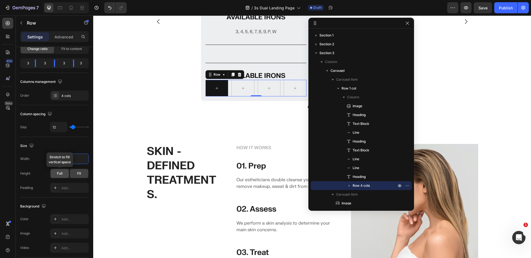
type input "1200"
click at [57, 172] on span "Full" at bounding box center [60, 173] width 6 height 5
click at [82, 174] on div "Fit" at bounding box center [79, 173] width 18 height 9
click at [30, 173] on div "Height Full Fit" at bounding box center [54, 174] width 69 height 10
click at [76, 176] on div "Fit" at bounding box center [79, 173] width 18 height 9
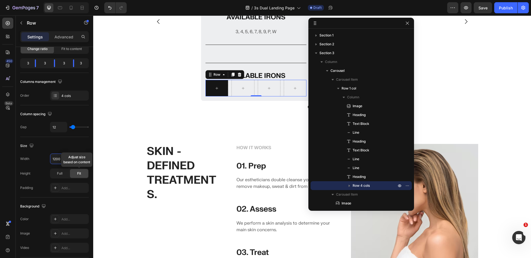
click at [80, 174] on span "Fit" at bounding box center [79, 173] width 4 height 5
click at [215, 91] on icon at bounding box center [217, 88] width 4 height 5
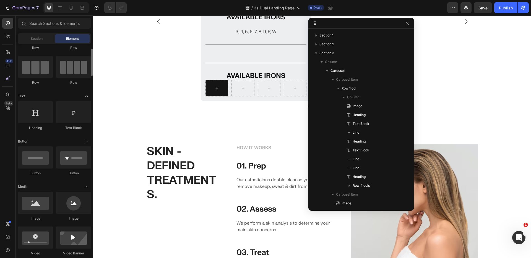
scroll to position [153, 0]
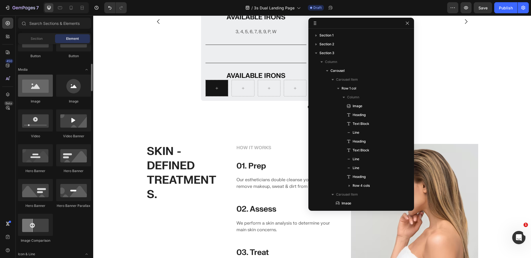
click at [22, 88] on div at bounding box center [35, 86] width 35 height 22
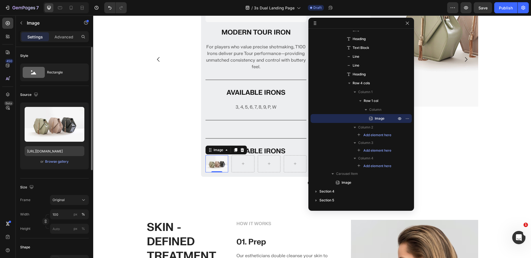
scroll to position [11, 0]
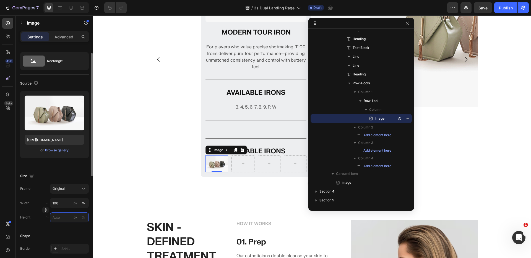
click at [64, 218] on input "px %" at bounding box center [69, 218] width 39 height 10
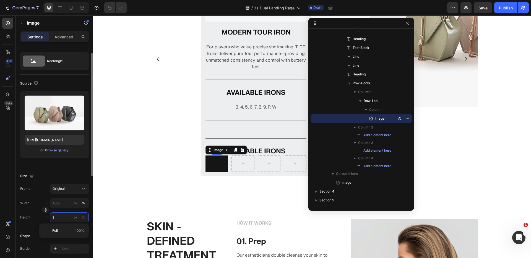
type input "10"
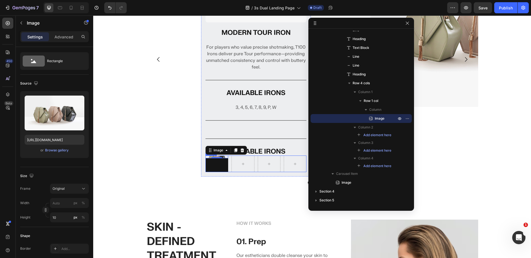
click at [228, 169] on div "Image 0 Row Row" at bounding box center [255, 164] width 101 height 17
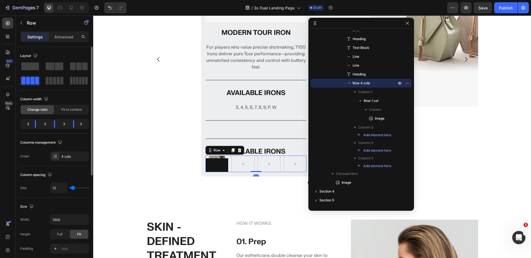
scroll to position [1, 0]
click at [64, 232] on div "Full" at bounding box center [60, 233] width 18 height 9
click at [75, 232] on div "Fit" at bounding box center [79, 233] width 18 height 9
click at [213, 157] on div "Image" at bounding box center [216, 157] width 23 height 3
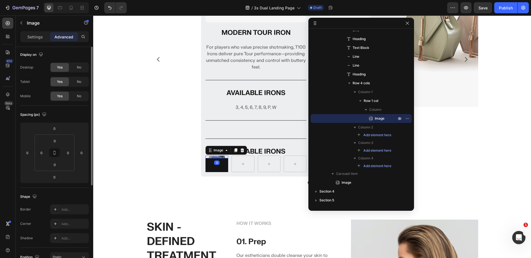
scroll to position [0, 0]
click at [234, 150] on icon at bounding box center [235, 150] width 3 height 4
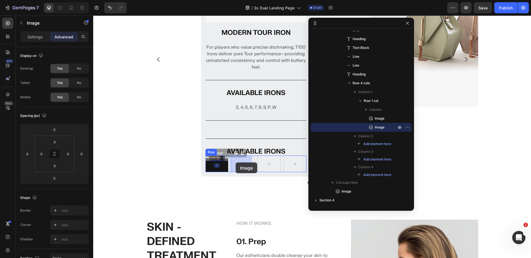
drag, startPoint x: 207, startPoint y: 160, endPoint x: 236, endPoint y: 163, distance: 29.1
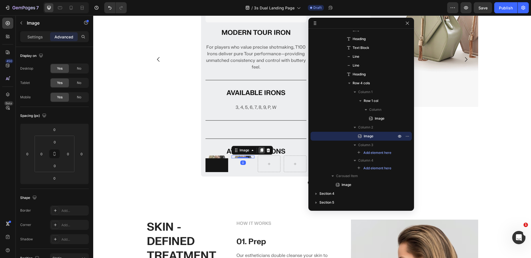
click at [259, 149] on icon at bounding box center [261, 150] width 4 height 4
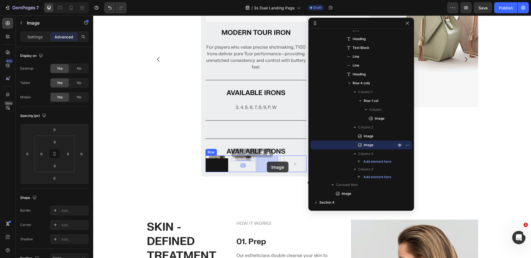
drag, startPoint x: 233, startPoint y: 160, endPoint x: 264, endPoint y: 161, distance: 30.4
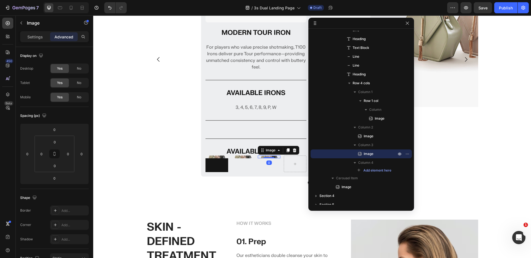
click at [286, 149] on icon at bounding box center [287, 150] width 3 height 4
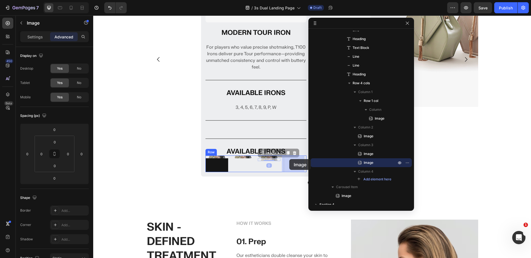
drag, startPoint x: 258, startPoint y: 159, endPoint x: 287, endPoint y: 159, distance: 29.3
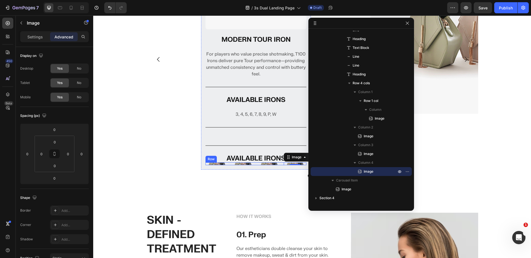
click at [229, 164] on div "Image Row Image Image Image 0 Row" at bounding box center [255, 164] width 101 height 3
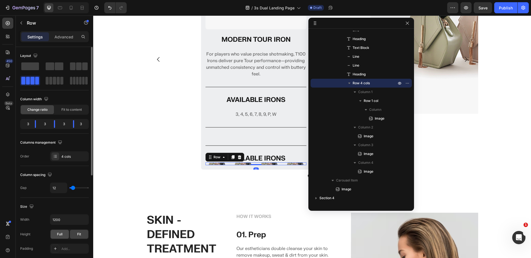
scroll to position [49, 0]
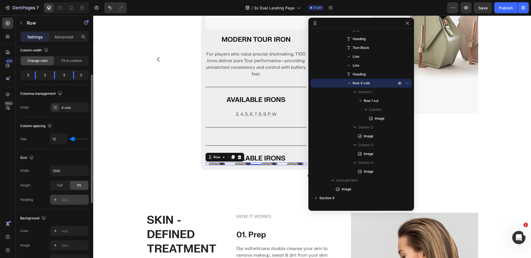
click at [58, 200] on div at bounding box center [55, 200] width 8 height 8
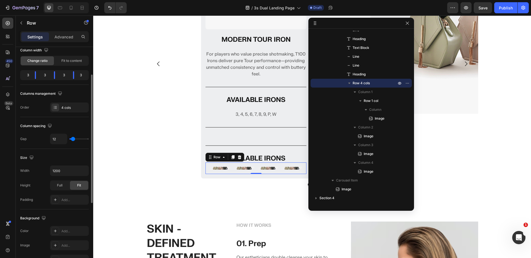
scroll to position [368, 0]
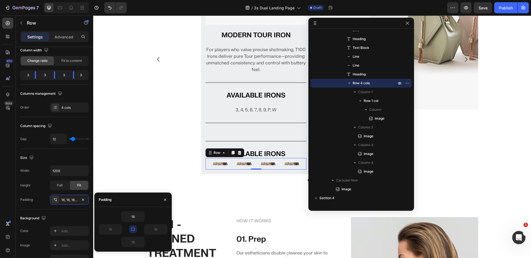
click at [134, 229] on icon "button" at bounding box center [132, 229] width 3 height 3
click at [113, 231] on input "16" at bounding box center [110, 230] width 23 height 10
type input "0"
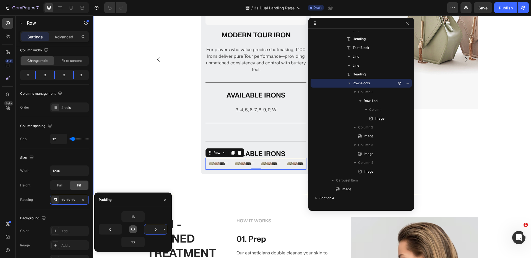
click at [129, 140] on div "Image MODERN TOUR IRON Heading For players who value precise shotmaking, T100 I…" at bounding box center [312, 66] width 438 height 242
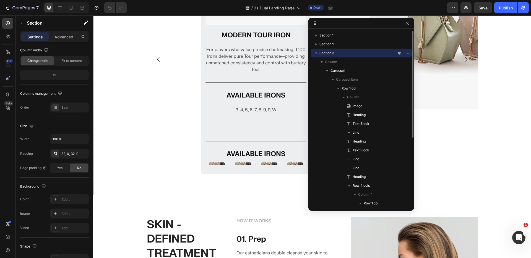
scroll to position [0, 0]
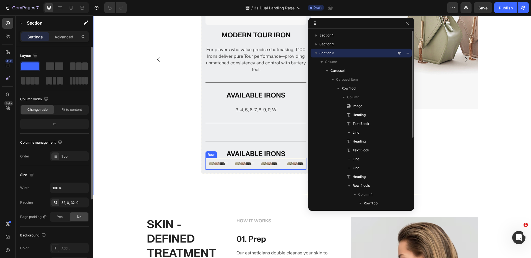
click at [223, 163] on img at bounding box center [216, 164] width 23 height 3
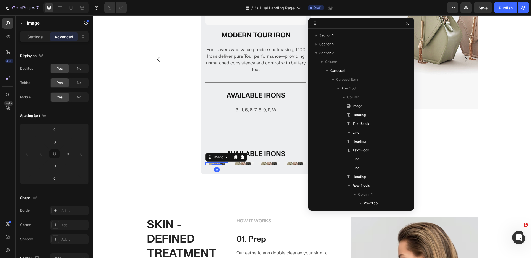
scroll to position [109, 0]
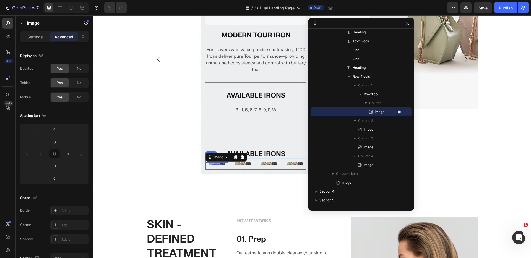
click at [231, 165] on img at bounding box center [242, 164] width 23 height 3
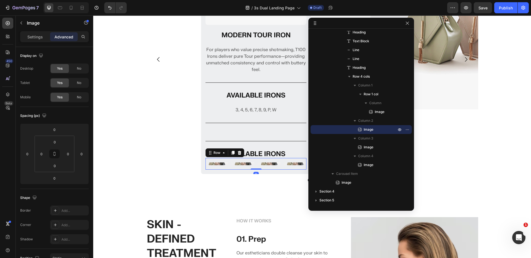
click at [228, 165] on div "Image Row Image Image Image Row 0" at bounding box center [255, 164] width 101 height 12
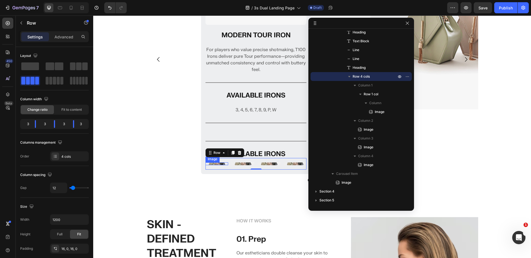
click at [212, 163] on img at bounding box center [216, 164] width 23 height 3
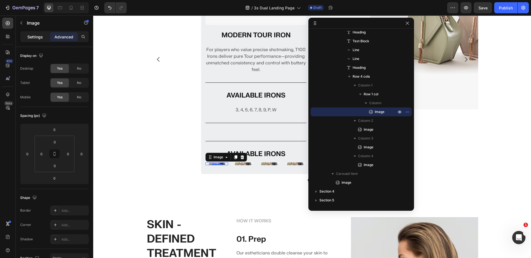
click at [36, 38] on p "Settings" at bounding box center [34, 37] width 15 height 6
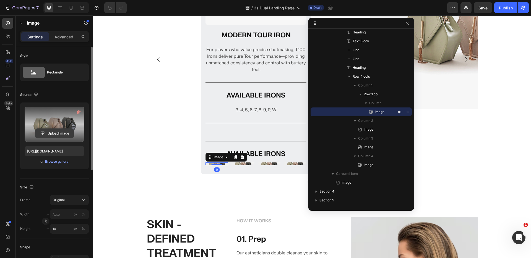
click at [53, 133] on input "file" at bounding box center [54, 133] width 38 height 9
click at [79, 113] on icon "button" at bounding box center [79, 113] width 1 height 2
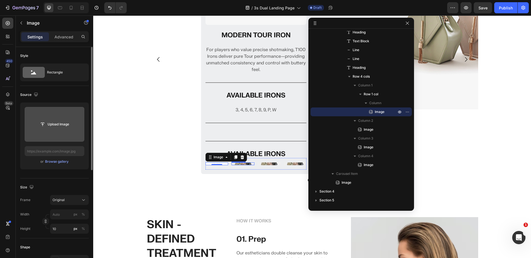
click at [237, 165] on div "Image" at bounding box center [242, 164] width 23 height 3
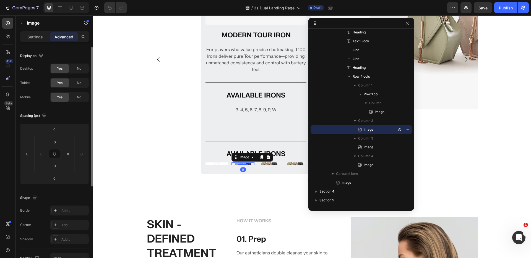
click at [233, 163] on img at bounding box center [242, 164] width 23 height 3
click at [36, 36] on p "Settings" at bounding box center [34, 37] width 15 height 6
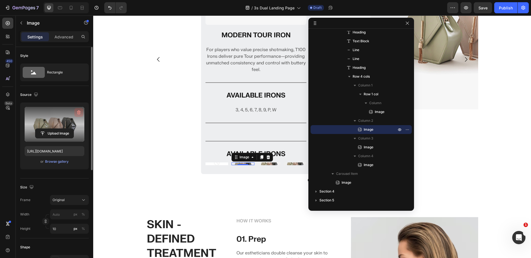
click at [79, 111] on icon "button" at bounding box center [79, 113] width 4 height 4
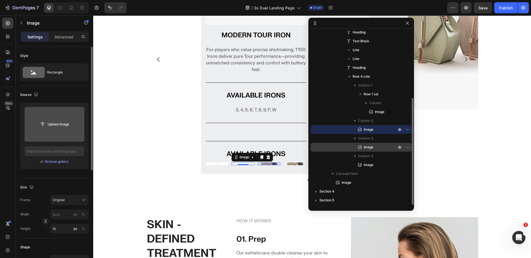
click at [367, 148] on span "Image" at bounding box center [369, 148] width 10 height 6
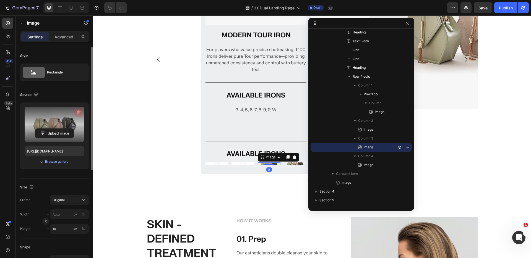
drag, startPoint x: 78, startPoint y: 110, endPoint x: 8, endPoint y: 96, distance: 71.6
click at [78, 111] on icon "button" at bounding box center [79, 113] width 4 height 4
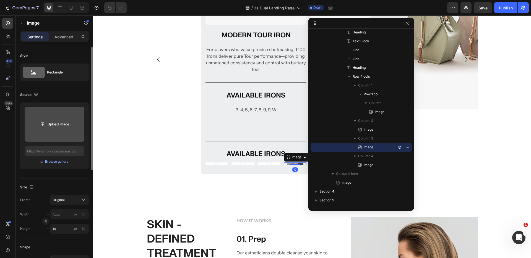
click at [298, 163] on img at bounding box center [295, 164] width 23 height 3
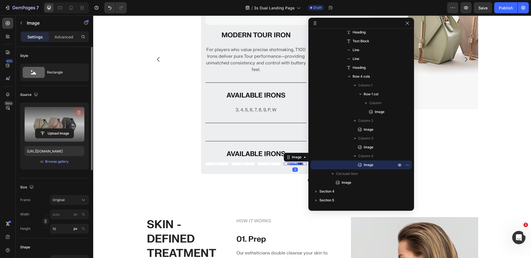
click at [79, 112] on icon "button" at bounding box center [79, 113] width 6 height 6
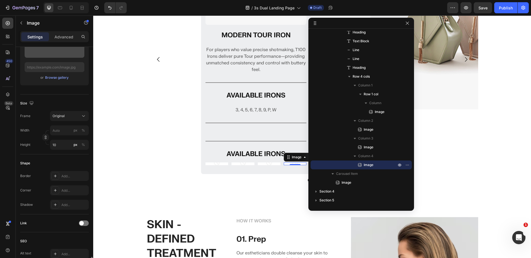
scroll to position [0, 0]
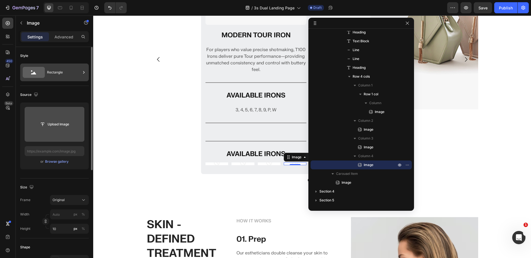
click at [56, 72] on div "Rectangle" at bounding box center [64, 72] width 34 height 13
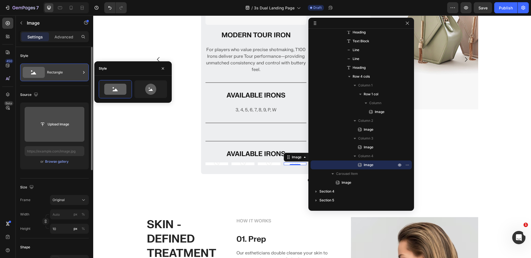
click at [56, 72] on div "Rectangle" at bounding box center [64, 72] width 34 height 13
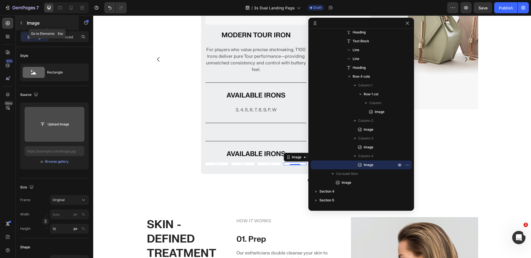
click at [21, 22] on icon "button" at bounding box center [21, 23] width 4 height 4
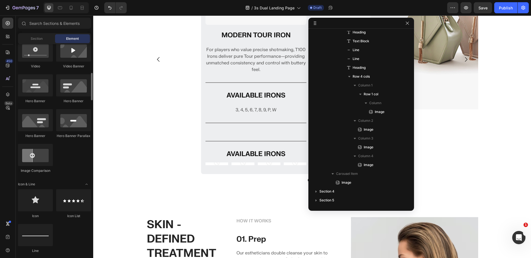
scroll to position [278, 0]
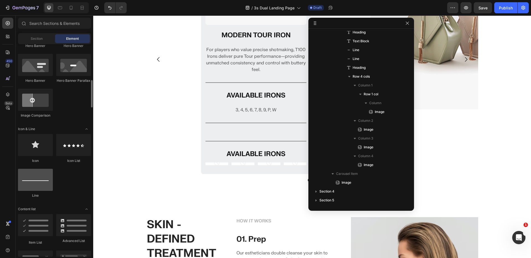
click at [36, 175] on div at bounding box center [35, 180] width 35 height 22
drag, startPoint x: 127, startPoint y: 192, endPoint x: 215, endPoint y: 164, distance: 92.9
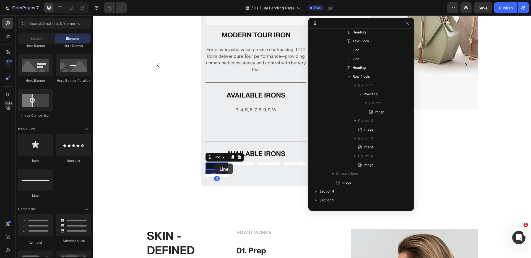
scroll to position [374, 0]
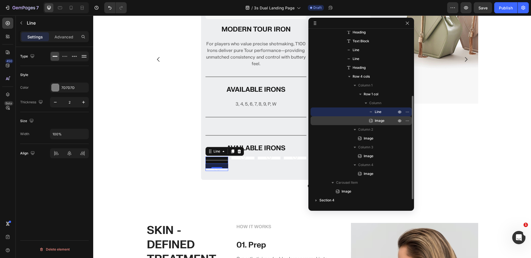
click at [375, 119] on span "Image" at bounding box center [380, 121] width 10 height 6
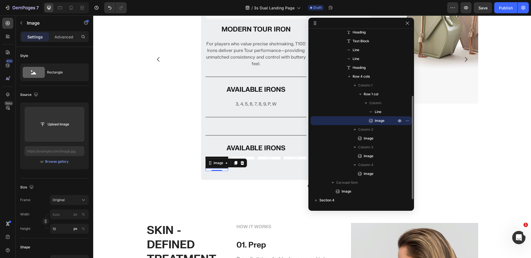
click at [398, 121] on icon "button" at bounding box center [399, 121] width 4 height 4
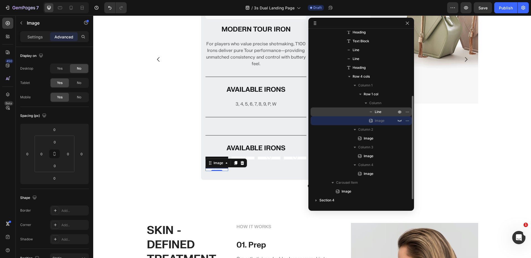
scroll to position [372, 0]
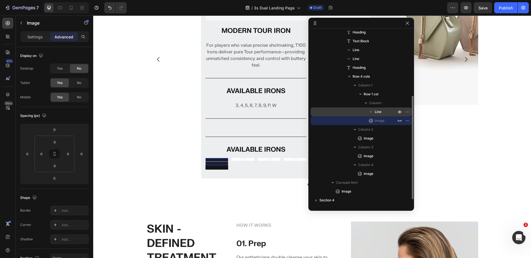
click at [378, 111] on span "Line" at bounding box center [378, 112] width 7 height 6
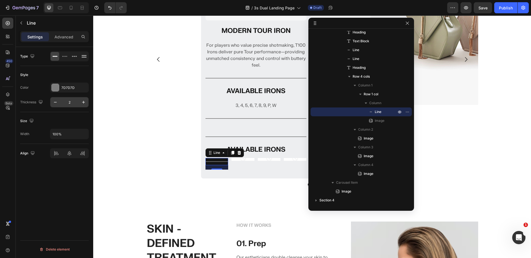
click at [70, 101] on input "2" at bounding box center [69, 102] width 18 height 10
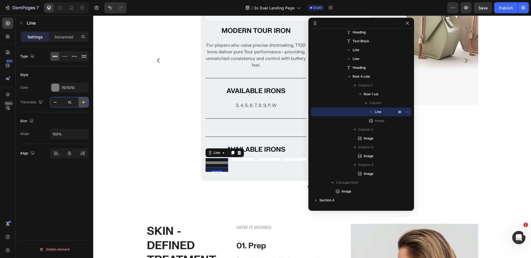
scroll to position [374, 0]
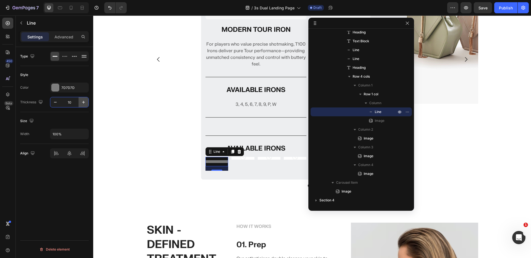
type input "10"
click at [67, 136] on input "100%" at bounding box center [69, 134] width 38 height 10
click at [58, 36] on p "Advanced" at bounding box center [63, 37] width 19 height 6
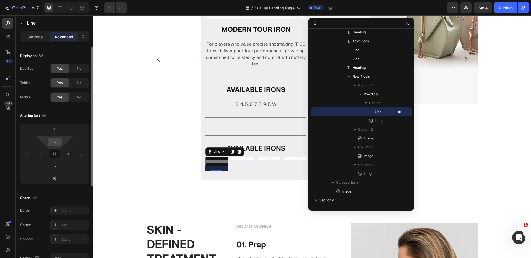
click at [56, 141] on input "12" at bounding box center [54, 142] width 11 height 8
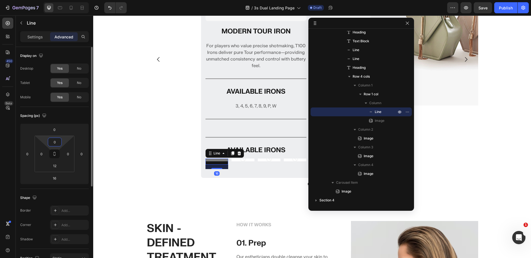
type input "0"
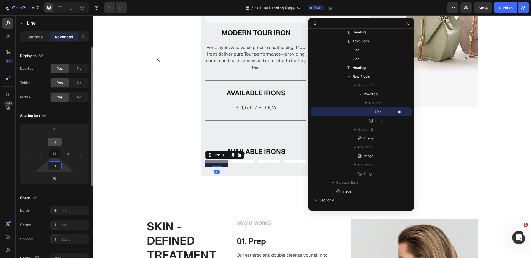
type input "0"
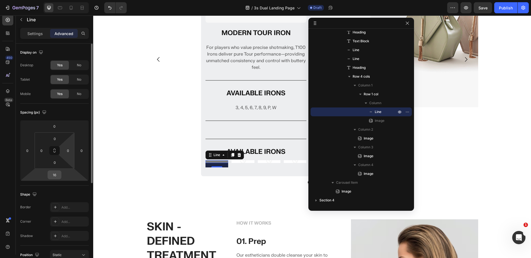
click at [54, 175] on input "16" at bounding box center [54, 175] width 11 height 8
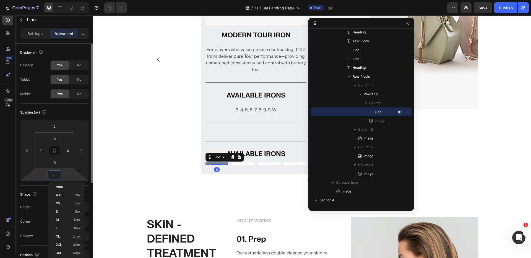
type input "0"
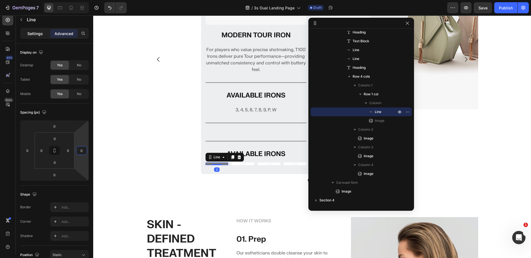
click at [37, 31] on p "Settings" at bounding box center [34, 34] width 15 height 6
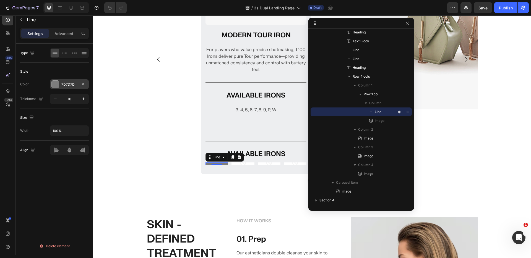
click at [57, 85] on div at bounding box center [55, 84] width 7 height 7
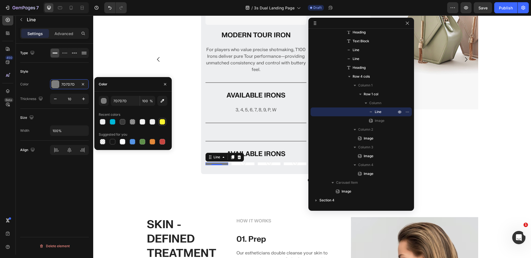
click at [163, 119] on div at bounding box center [162, 122] width 7 height 7
type input "FEF632"
click at [239, 164] on img at bounding box center [242, 164] width 23 height 3
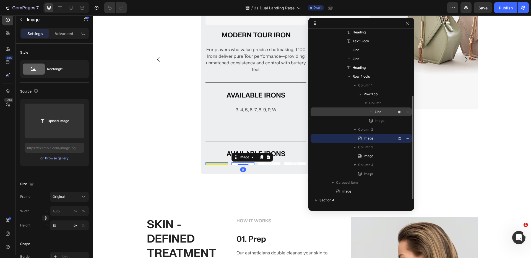
click at [379, 109] on span "Line" at bounding box center [378, 112] width 7 height 6
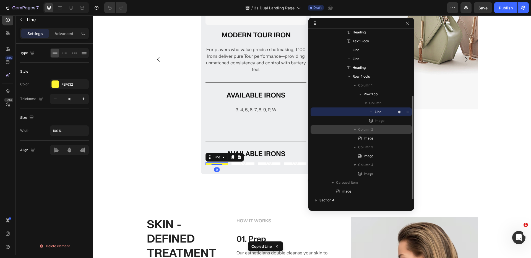
click at [367, 132] on span "Column 2" at bounding box center [365, 130] width 15 height 6
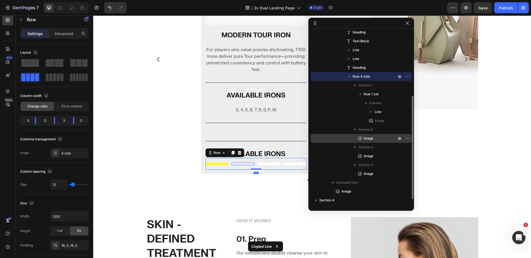
click at [367, 138] on span "Image" at bounding box center [369, 139] width 10 height 6
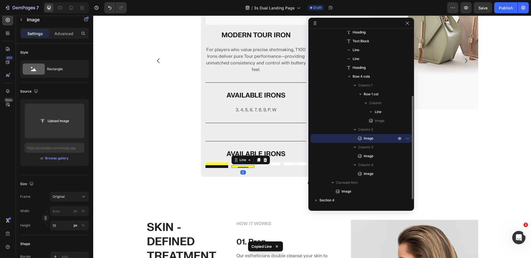
scroll to position [369, 0]
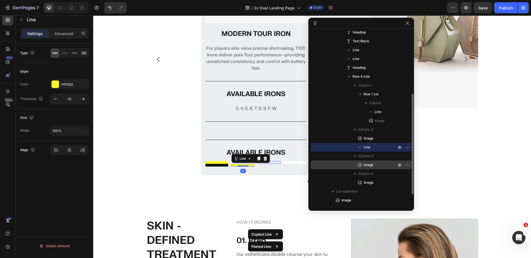
click at [367, 164] on span "Image" at bounding box center [369, 165] width 10 height 6
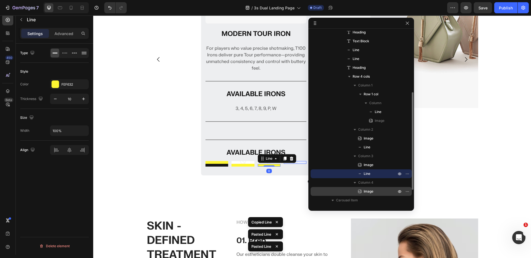
click at [368, 192] on span "Image" at bounding box center [369, 192] width 10 height 6
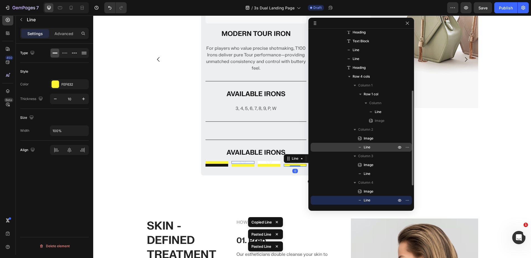
click at [398, 138] on icon "button" at bounding box center [399, 138] width 4 height 4
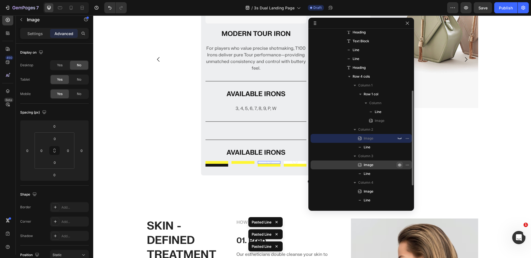
click at [408, 165] on icon "button" at bounding box center [408, 165] width 1 height 1
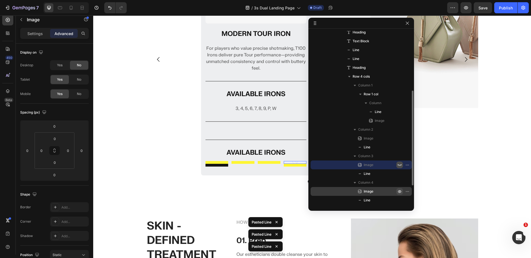
click at [399, 193] on icon "button" at bounding box center [399, 191] width 4 height 4
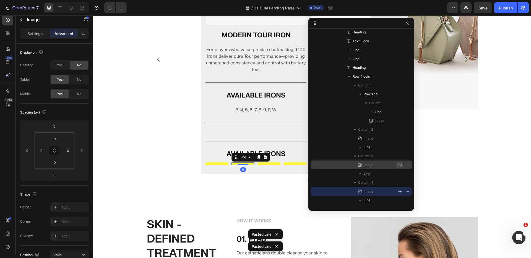
click at [242, 163] on div at bounding box center [242, 164] width 23 height 3
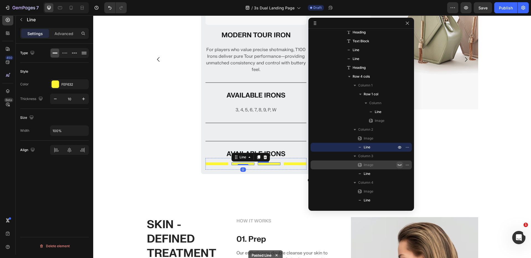
click at [266, 164] on div "Title Line" at bounding box center [269, 164] width 23 height 3
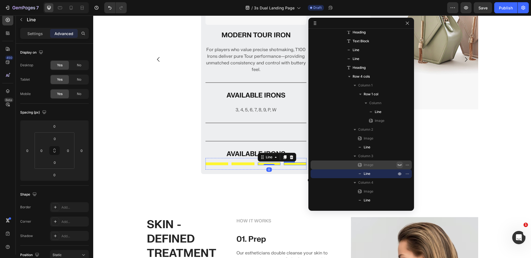
click at [289, 164] on div at bounding box center [295, 164] width 23 height 3
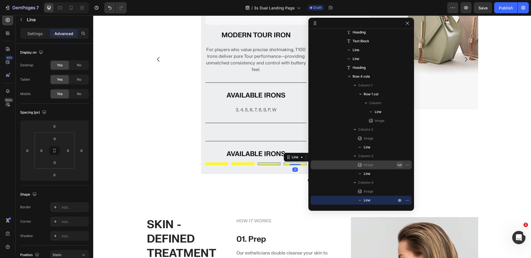
click at [366, 174] on span "Line" at bounding box center [367, 174] width 7 height 6
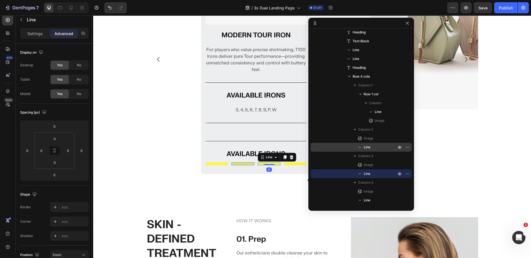
click at [373, 150] on div "Line" at bounding box center [361, 147] width 97 height 9
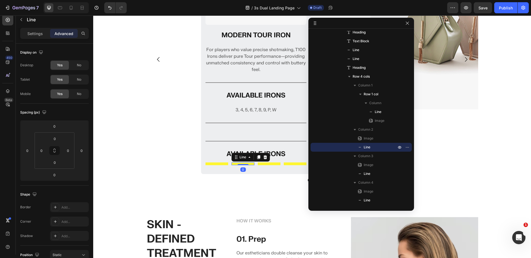
drag, startPoint x: 29, startPoint y: 30, endPoint x: 42, endPoint y: 42, distance: 17.8
click at [29, 30] on div "Settings" at bounding box center [35, 33] width 28 height 9
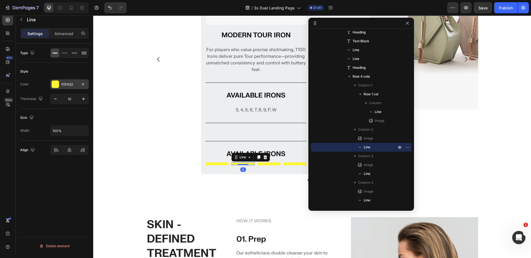
click at [53, 81] on div at bounding box center [55, 84] width 7 height 7
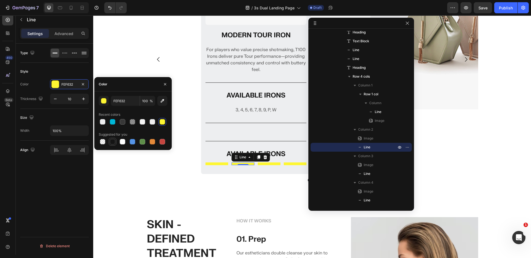
click at [112, 141] on div at bounding box center [113, 142] width 6 height 6
click at [122, 121] on div at bounding box center [123, 122] width 6 height 6
click at [142, 122] on div at bounding box center [143, 122] width 6 height 6
click at [151, 122] on div at bounding box center [153, 122] width 6 height 6
click at [152, 122] on div at bounding box center [153, 122] width 6 height 6
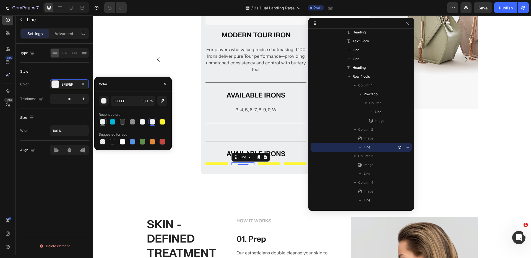
click at [104, 122] on div at bounding box center [103, 122] width 6 height 6
click at [150, 122] on div at bounding box center [153, 122] width 6 height 6
click at [102, 122] on div at bounding box center [103, 122] width 6 height 6
click at [104, 102] on div "button" at bounding box center [104, 101] width 6 height 6
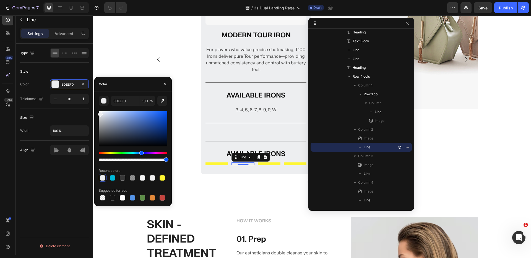
click at [101, 120] on div at bounding box center [133, 128] width 69 height 35
click at [103, 118] on div at bounding box center [133, 128] width 69 height 35
click at [102, 117] on div at bounding box center [133, 128] width 69 height 35
type input "D0D2D8"
click at [167, 82] on icon "button" at bounding box center [165, 84] width 4 height 4
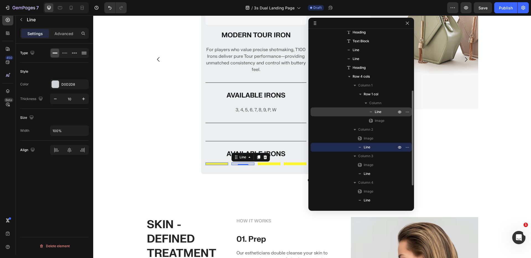
click at [375, 111] on span "Line" at bounding box center [378, 112] width 7 height 6
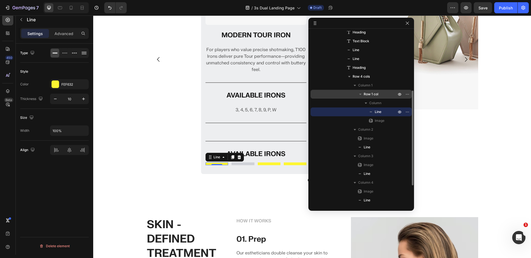
drag, startPoint x: 376, startPoint y: 112, endPoint x: 372, endPoint y: 96, distance: 16.0
click at [365, 116] on div "Column 1 Row 1 col Column Line Image" at bounding box center [361, 120] width 101 height 9
drag, startPoint x: 379, startPoint y: 113, endPoint x: 375, endPoint y: 91, distance: 22.3
click at [375, 116] on div "Row 1 col Column Line Image" at bounding box center [361, 120] width 101 height 9
click at [374, 95] on span "Row 1 col" at bounding box center [371, 95] width 15 height 6
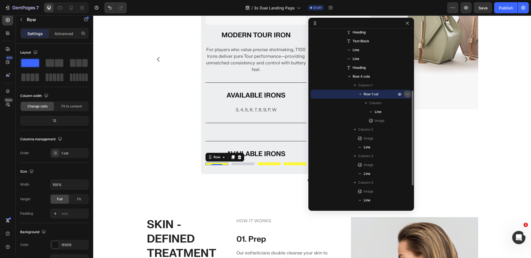
click at [408, 94] on icon "button" at bounding box center [408, 94] width 1 height 1
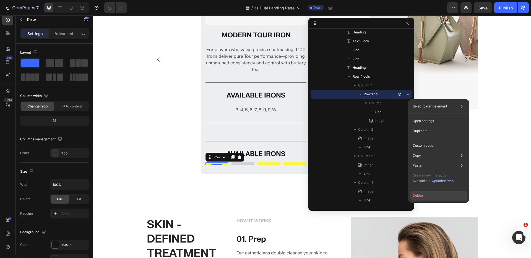
click at [421, 193] on button "Delete" at bounding box center [438, 196] width 56 height 10
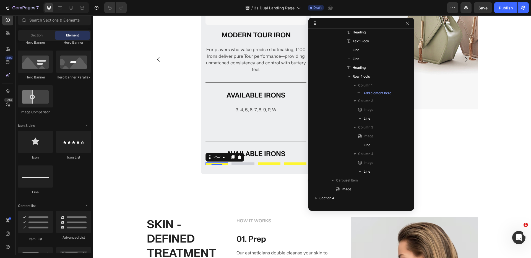
scroll to position [375, 0]
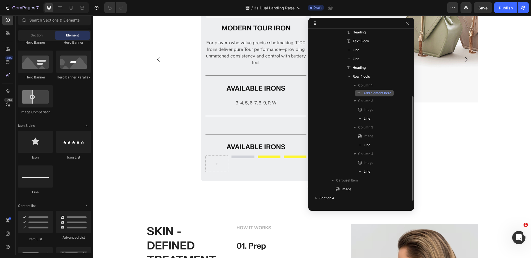
click at [373, 92] on span "Add element here" at bounding box center [377, 93] width 28 height 5
click at [29, 183] on div at bounding box center [35, 177] width 35 height 22
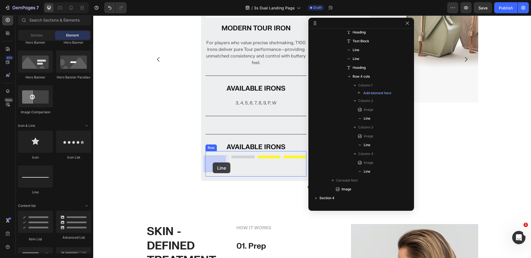
drag, startPoint x: 123, startPoint y: 195, endPoint x: 213, endPoint y: 163, distance: 95.7
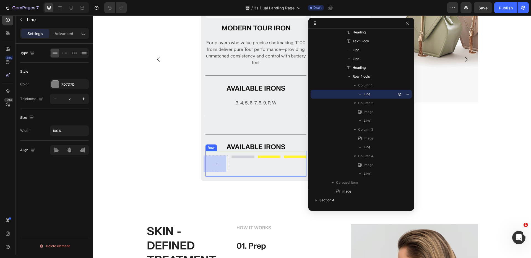
scroll to position [370, 0]
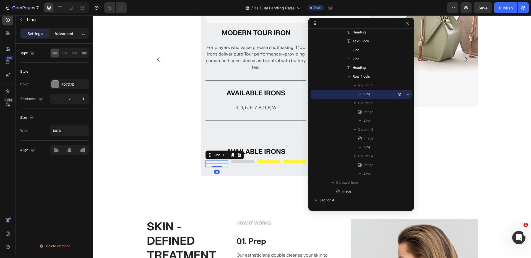
click at [60, 35] on p "Advanced" at bounding box center [63, 34] width 19 height 6
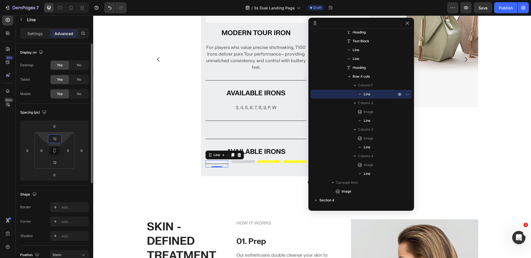
click at [55, 136] on input "12" at bounding box center [54, 139] width 11 height 8
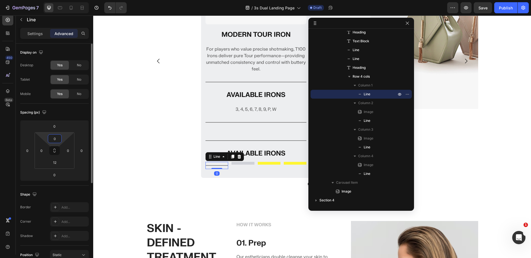
type input "0"
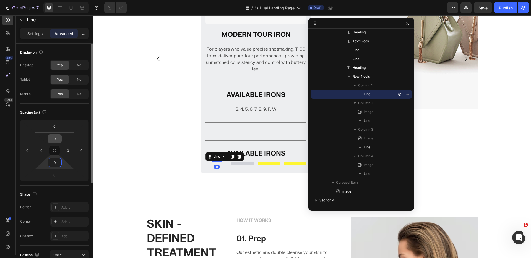
scroll to position [368, 0]
type input "0"
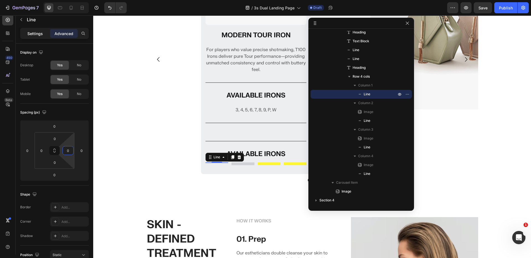
click at [28, 32] on p "Settings" at bounding box center [34, 34] width 15 height 6
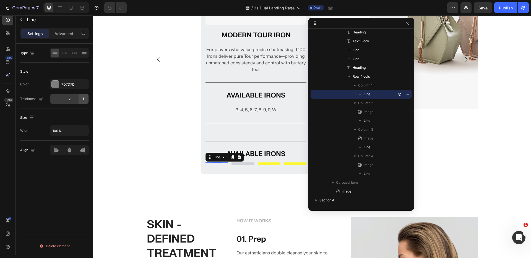
click at [83, 100] on icon "button" at bounding box center [84, 99] width 6 height 6
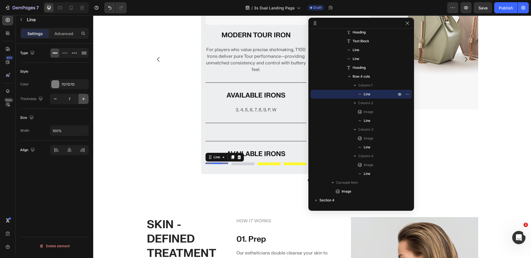
click at [83, 100] on icon "button" at bounding box center [84, 99] width 6 height 6
type input "10"
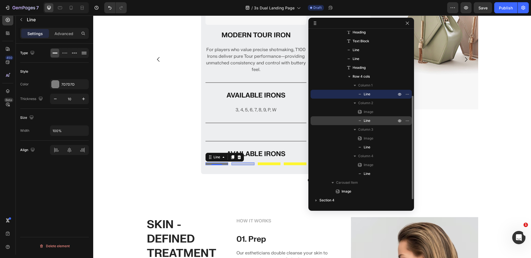
click at [381, 121] on p "Line" at bounding box center [374, 121] width 34 height 6
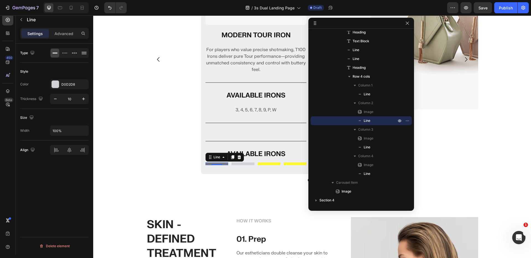
click at [219, 164] on div "Title Line 0" at bounding box center [216, 164] width 23 height 3
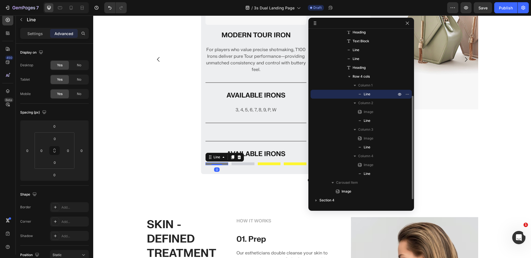
click at [371, 93] on p "Line" at bounding box center [374, 95] width 34 height 6
click at [37, 34] on p "Settings" at bounding box center [34, 34] width 15 height 6
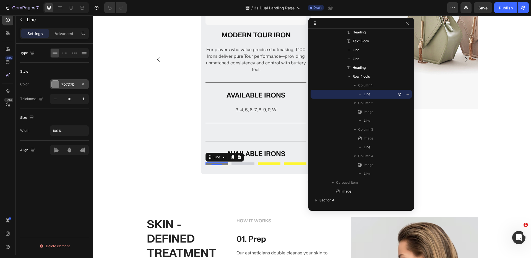
click at [55, 86] on div at bounding box center [55, 84] width 7 height 7
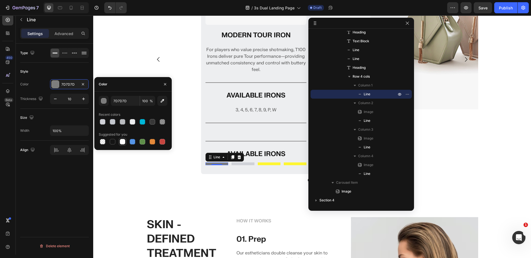
drag, startPoint x: 114, startPoint y: 142, endPoint x: 121, endPoint y: 145, distance: 7.8
click at [114, 142] on div at bounding box center [113, 142] width 6 height 6
type input "151515"
click at [265, 164] on div "Title Line" at bounding box center [269, 164] width 23 height 3
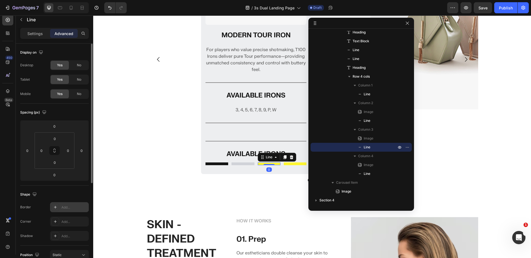
scroll to position [142, 0]
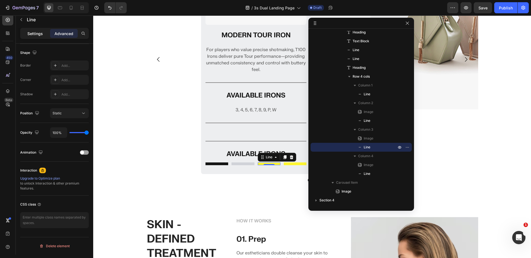
drag, startPoint x: 34, startPoint y: 31, endPoint x: 36, endPoint y: 34, distance: 3.4
click at [34, 31] on p "Settings" at bounding box center [34, 34] width 15 height 6
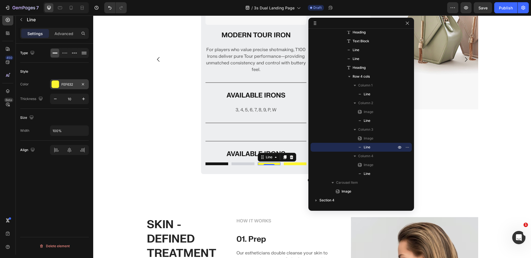
click at [53, 83] on div at bounding box center [55, 84] width 7 height 7
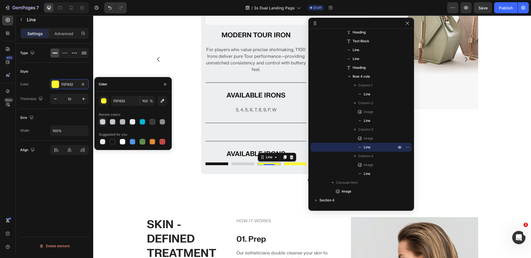
click at [102, 122] on div at bounding box center [103, 122] width 6 height 6
type input "D0D2D8"
click at [289, 163] on div at bounding box center [295, 164] width 23 height 3
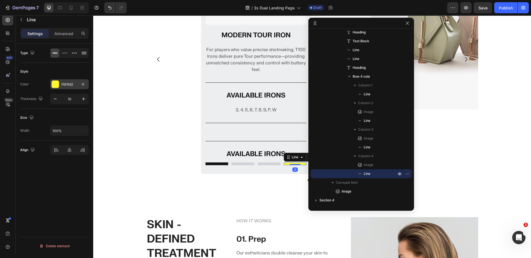
click at [52, 80] on div "FEF632" at bounding box center [69, 84] width 39 height 10
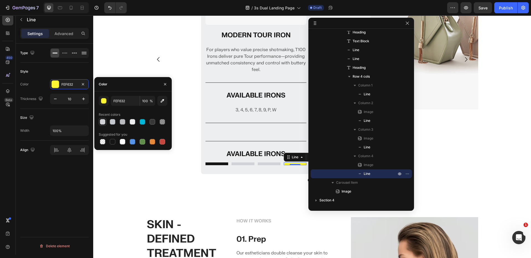
drag, startPoint x: 101, startPoint y: 121, endPoint x: 103, endPoint y: 118, distance: 3.3
click at [101, 121] on div at bounding box center [103, 122] width 6 height 6
type input "D0D2D8"
click at [137, 60] on div "Image MODERN TOUR IRON Heading For players who value precise shotmaking, T100 I…" at bounding box center [312, 66] width 438 height 242
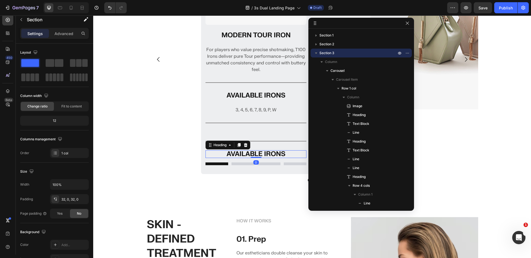
click at [245, 153] on p "AVAILABLE IRONS" at bounding box center [256, 154] width 100 height 7
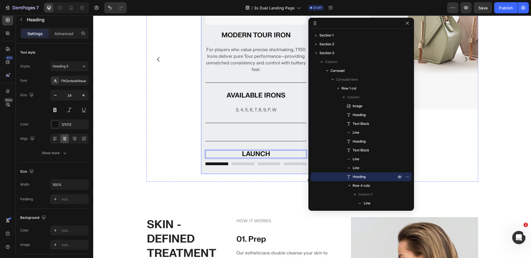
click at [168, 104] on div "Image MODERN TOUR IRON Heading For players who value precise shotmaking, T100 I…" at bounding box center [256, 59] width 220 height 229
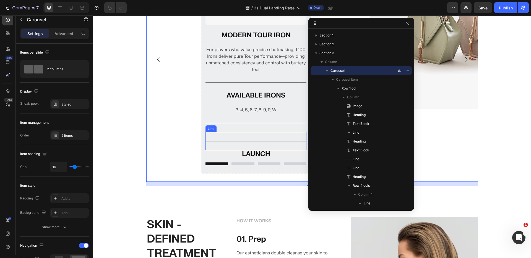
click at [246, 142] on div "Title Line" at bounding box center [255, 141] width 101 height 18
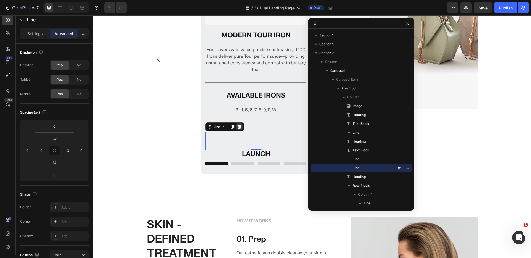
click at [238, 126] on icon at bounding box center [240, 127] width 4 height 4
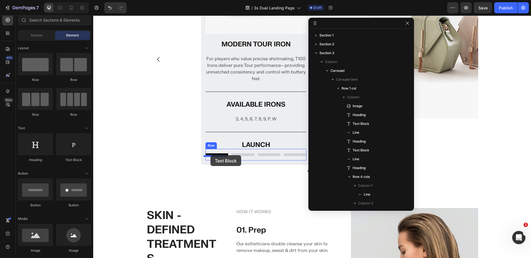
drag, startPoint x: 169, startPoint y: 159, endPoint x: 210, endPoint y: 155, distance: 41.1
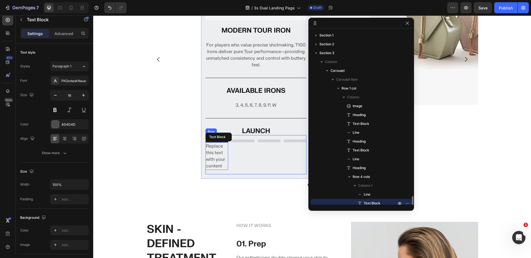
scroll to position [104, 0]
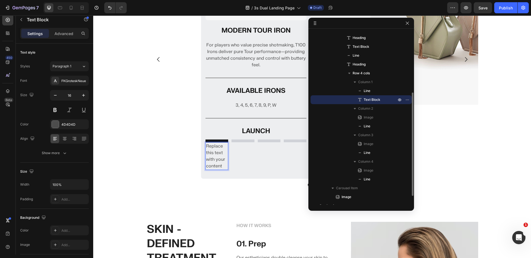
click at [216, 151] on div "Replace this text with your content" at bounding box center [216, 156] width 23 height 28
click at [216, 151] on p "Replace this text with your content" at bounding box center [217, 156] width 22 height 27
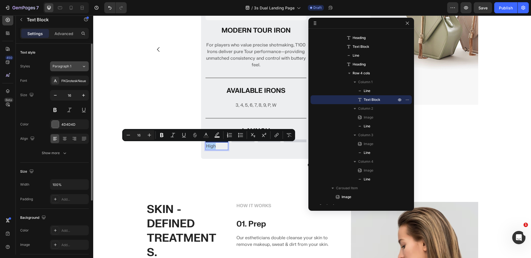
click at [68, 66] on span "Paragraph 1" at bounding box center [62, 66] width 19 height 5
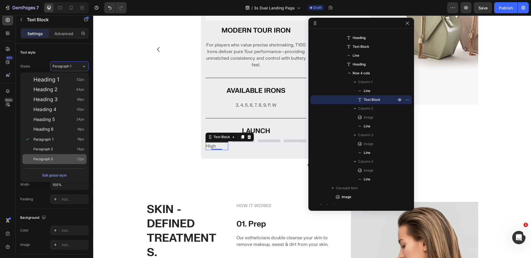
click at [53, 156] on div "Paragraph 3 12px" at bounding box center [54, 159] width 64 height 10
type input "12"
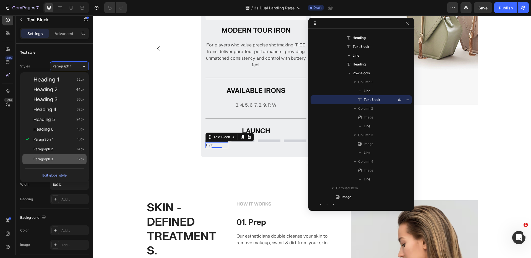
scroll to position [372, 0]
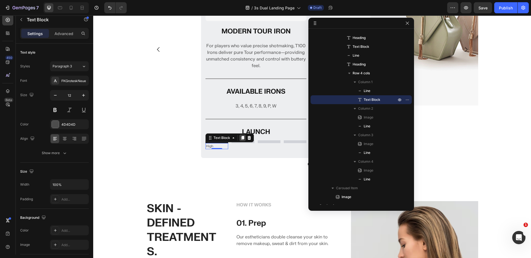
click at [240, 138] on icon at bounding box center [242, 138] width 4 height 4
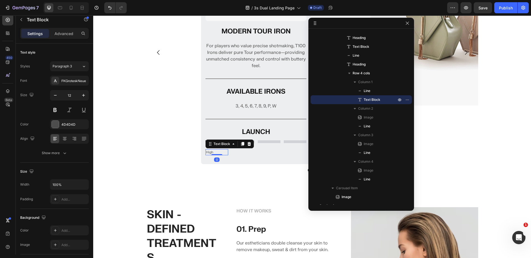
scroll to position [375, 0]
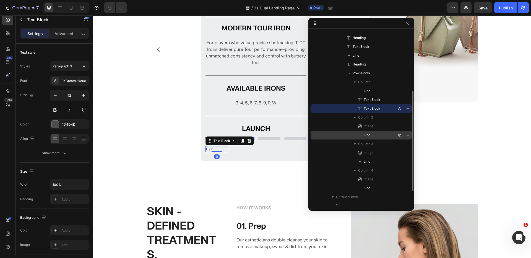
drag, startPoint x: 372, startPoint y: 107, endPoint x: 369, endPoint y: 137, distance: 30.0
click at [369, 137] on div "Column 1 Line Text Block Text Block Column 2 Image Line Column 3 Image Line Col…" at bounding box center [361, 135] width 101 height 115
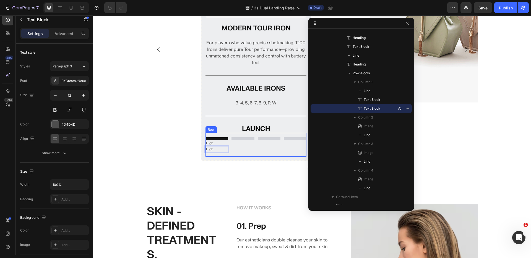
drag, startPoint x: 215, startPoint y: 149, endPoint x: 244, endPoint y: 149, distance: 28.5
click at [244, 149] on div "Title Line High Text Block High Text Block 0 Image Title Line Image Title Line …" at bounding box center [255, 145] width 101 height 24
drag, startPoint x: 218, startPoint y: 146, endPoint x: 226, endPoint y: 157, distance: 13.8
click at [241, 146] on div "Title Line High Text Block High Text Block 0 Image Title Line Image Title Line …" at bounding box center [255, 145] width 101 height 24
click at [170, 175] on div "Image MODERN TOUR IRON Heading For players who value precise shotmaking, T100 I…" at bounding box center [312, 55] width 438 height 253
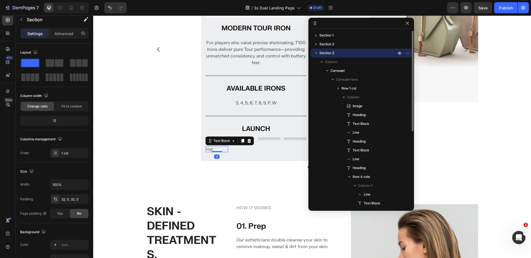
scroll to position [113, 0]
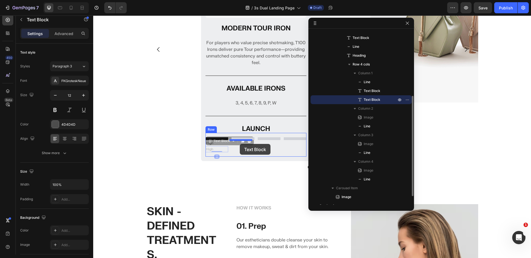
drag, startPoint x: 207, startPoint y: 149, endPoint x: 240, endPoint y: 144, distance: 33.6
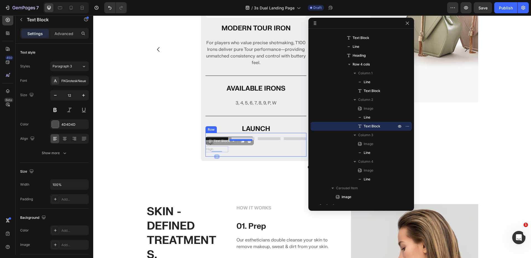
scroll to position [372, 0]
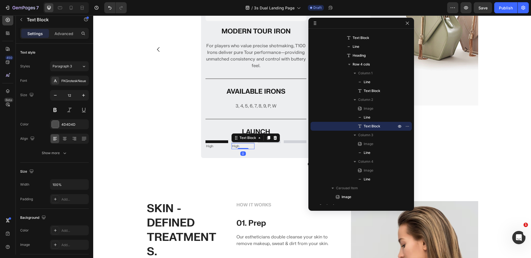
click at [266, 137] on icon at bounding box center [268, 138] width 4 height 4
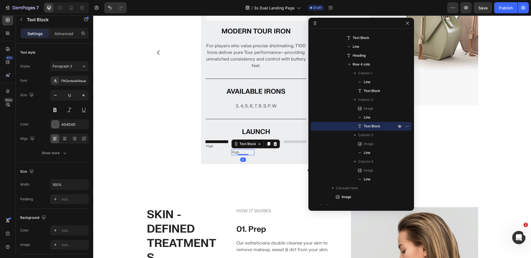
scroll to position [375, 0]
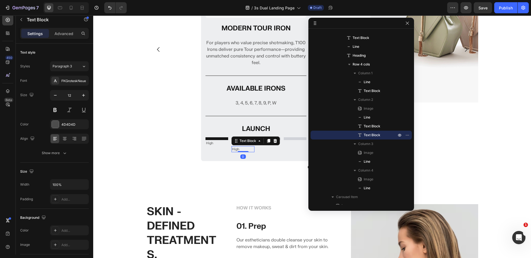
click at [232, 149] on p "High" at bounding box center [243, 149] width 22 height 5
click at [231, 158] on div "Image MODERN TOUR IRON Heading For players who value precise shotmaking, T100 I…" at bounding box center [256, 49] width 110 height 223
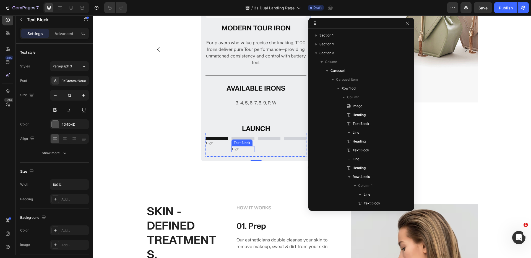
scroll to position [136, 0]
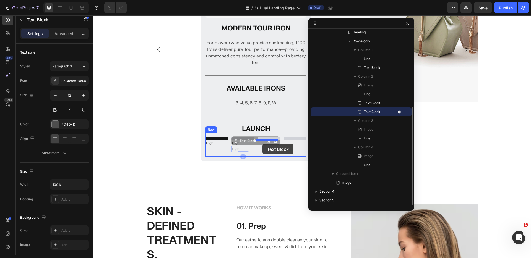
drag, startPoint x: 233, startPoint y: 150, endPoint x: 262, endPoint y: 144, distance: 30.1
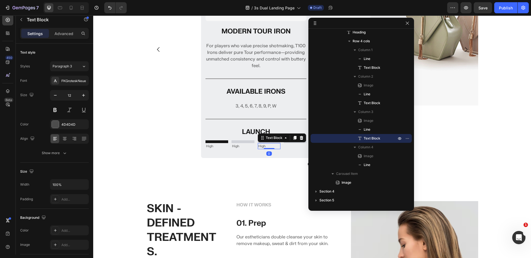
click at [295, 139] on div at bounding box center [294, 138] width 7 height 7
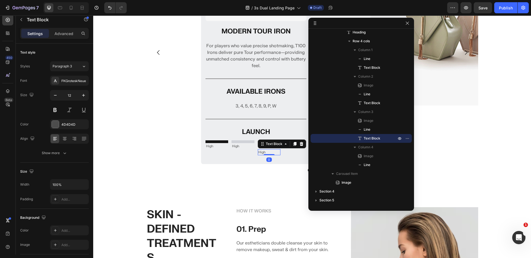
scroll to position [375, 0]
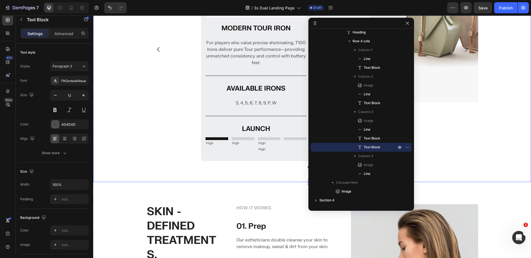
click at [274, 177] on div "Image MODERN TOUR IRON Heading For players who value precise shotmaking, T100 I…" at bounding box center [312, 55] width 438 height 253
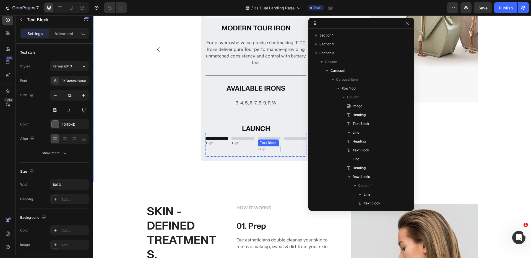
click at [263, 150] on p "High" at bounding box center [269, 149] width 22 height 5
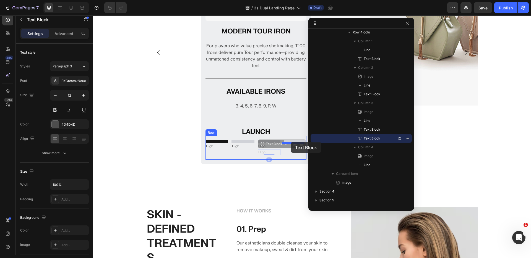
drag, startPoint x: 262, startPoint y: 149, endPoint x: 291, endPoint y: 142, distance: 29.9
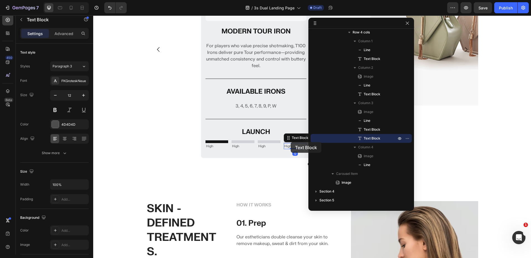
scroll to position [369, 0]
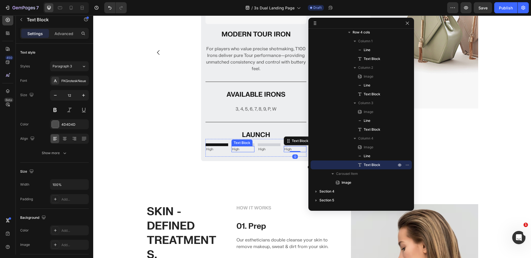
click at [235, 148] on p "High" at bounding box center [243, 149] width 22 height 5
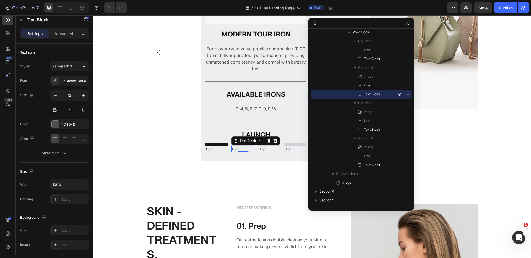
click at [234, 150] on p "High" at bounding box center [243, 149] width 22 height 5
click at [260, 150] on p "High" at bounding box center [269, 149] width 22 height 5
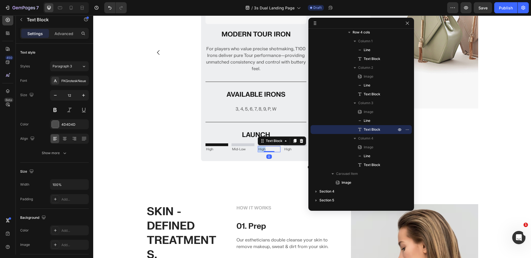
click at [260, 150] on p "High" at bounding box center [269, 149] width 22 height 5
click at [260, 173] on div "Image MODERN TOUR IRON Heading For players who value precise shotmaking, T100 I…" at bounding box center [312, 58] width 438 height 229
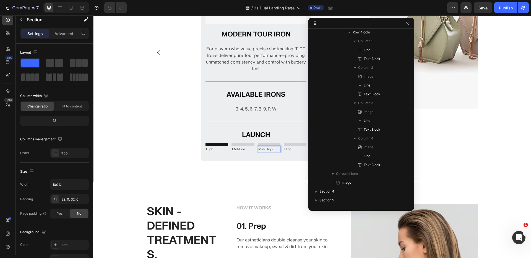
scroll to position [0, 0]
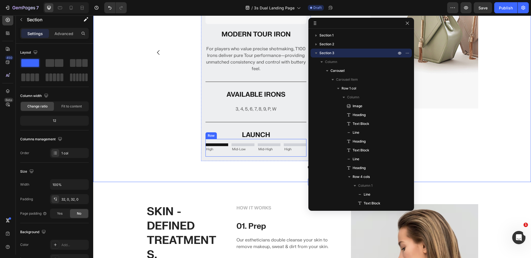
click at [227, 142] on div "Title Line High Text Block Image Title Line Mid-Low Text Block Image Title Line…" at bounding box center [255, 148] width 101 height 18
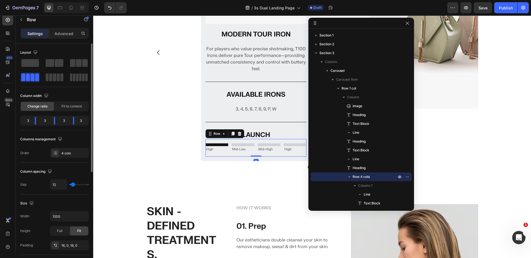
type input "13"
type input "14"
type input "16"
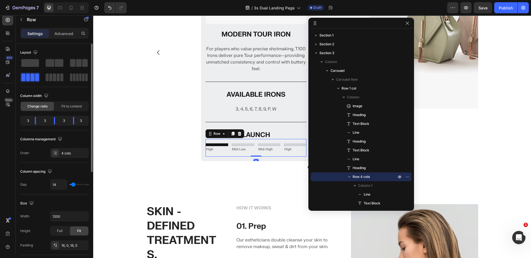
type input "16"
type input "17"
type input "18"
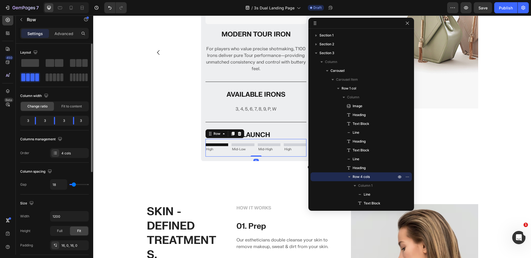
type input "19"
type input "20"
type input "21"
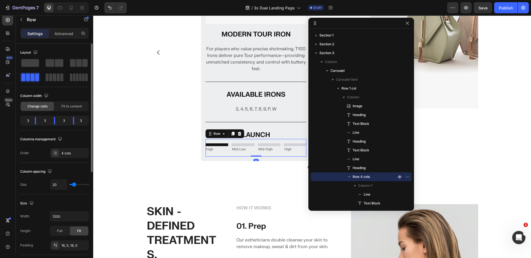
type input "21"
type input "23"
type input "24"
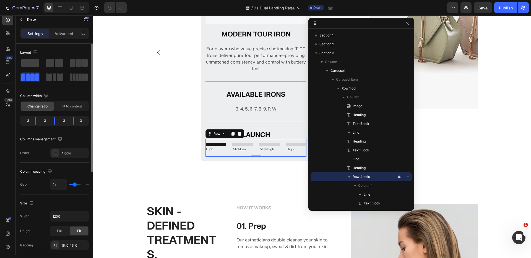
type input "26"
type input "27"
type input "28"
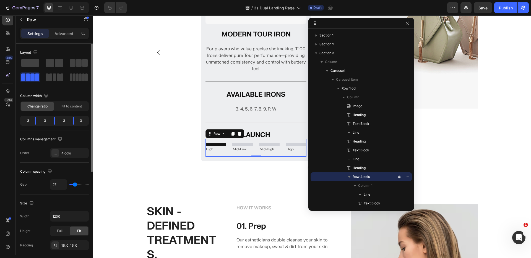
type input "28"
type input "29"
type input "27"
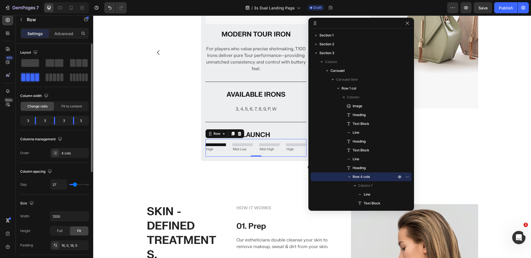
type input "24"
type input "21"
type input "20"
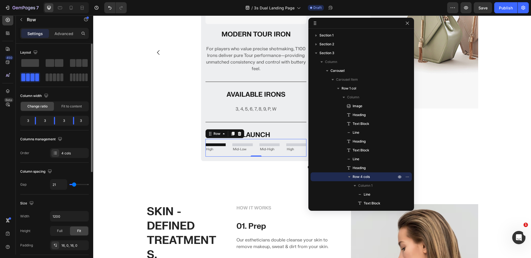
type input "20"
type input "22"
type input "23"
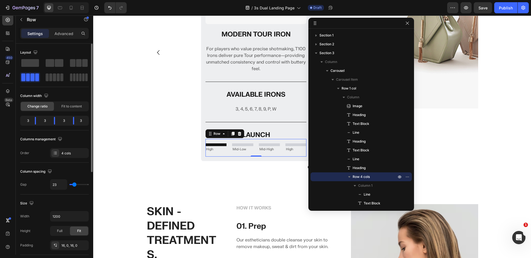
type input "24"
type input "25"
type input "26"
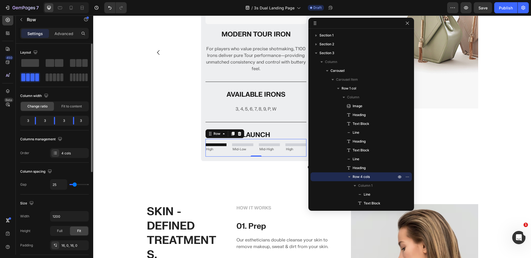
type input "26"
type input "27"
type input "29"
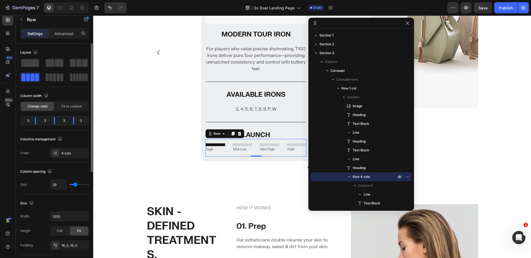
type input "28"
type input "27"
type input "26"
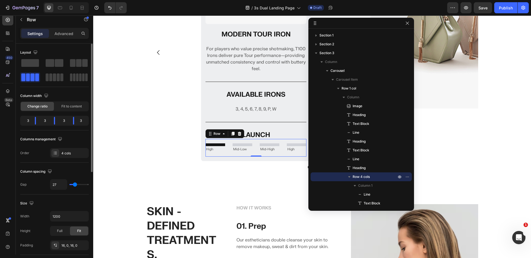
type input "26"
type input "25"
type input "24"
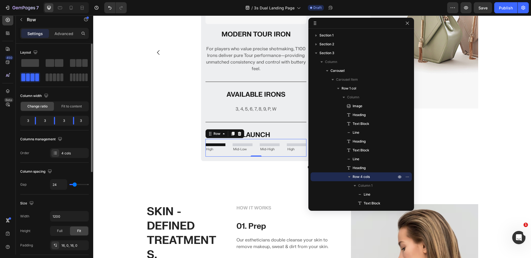
type input "23"
type input "21"
type input "20"
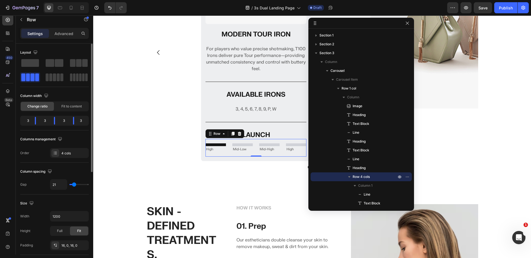
type input "20"
type input "19"
type input "17"
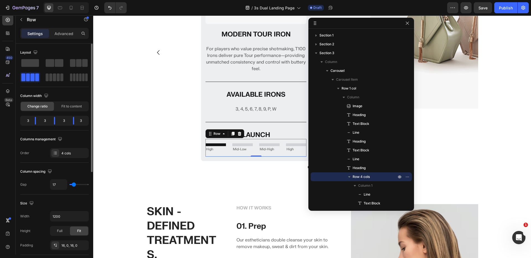
type input "15"
type input "14"
type input "13"
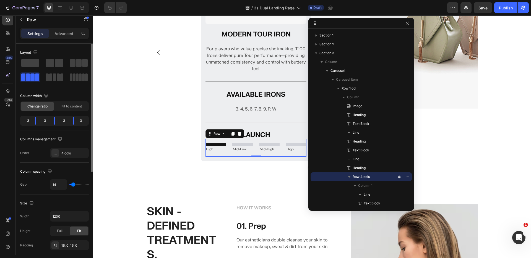
type input "13"
type input "14"
type input "15"
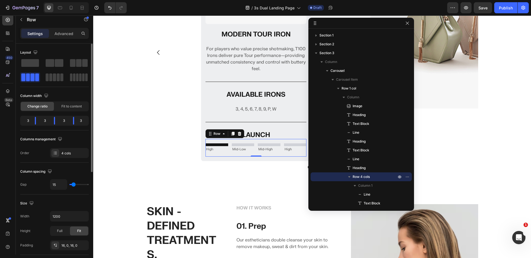
type input "18"
type input "19"
type input "20"
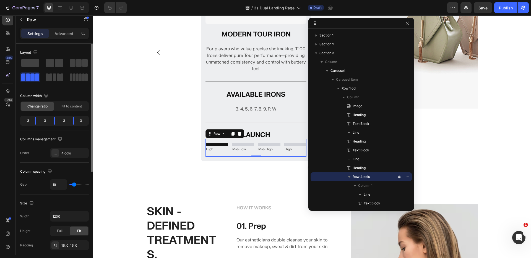
type input "20"
type input "22"
type input "23"
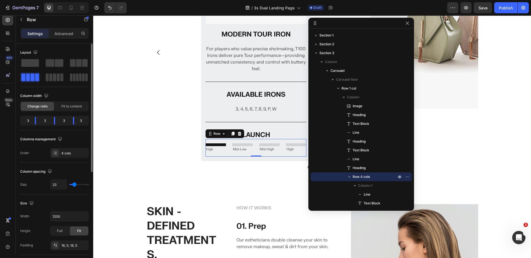
type input "21"
type input "20"
type input "19"
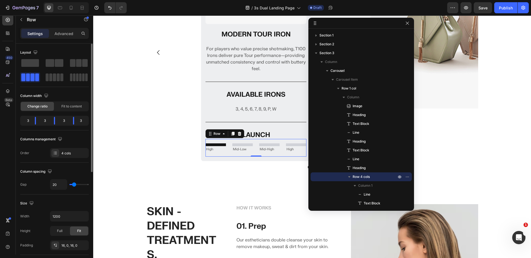
type input "19"
type input "20"
type input "21"
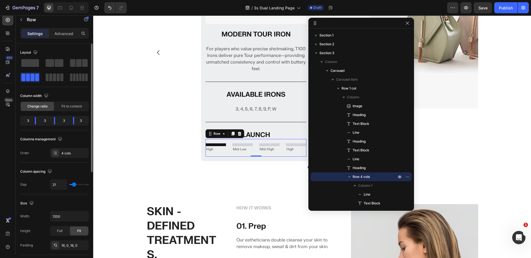
type input "22"
type input "23"
click at [74, 184] on input "range" at bounding box center [78, 184] width 19 height 1
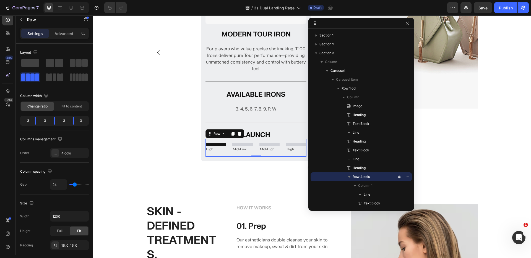
click at [154, 151] on div "Image MODERN TOUR IRON Heading For players who value precise shotmaking, T100 I…" at bounding box center [256, 52] width 220 height 217
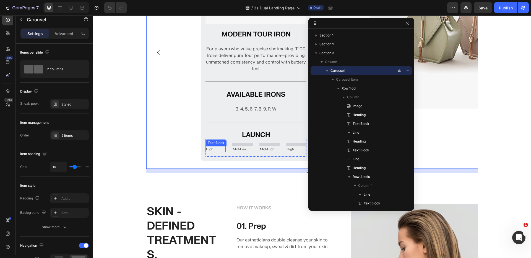
click at [246, 146] on div "Mid-Low Text Block" at bounding box center [242, 149] width 20 height 6
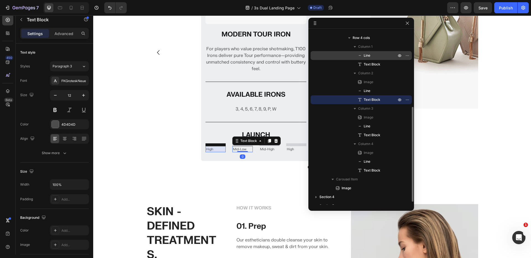
scroll to position [93, 0]
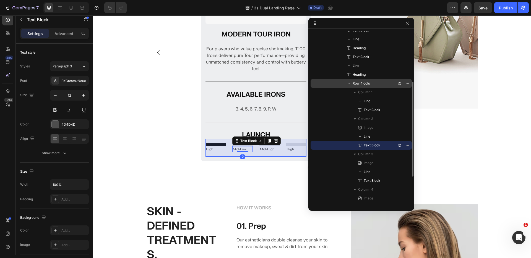
click at [366, 84] on span "Row 4 cols" at bounding box center [361, 84] width 17 height 6
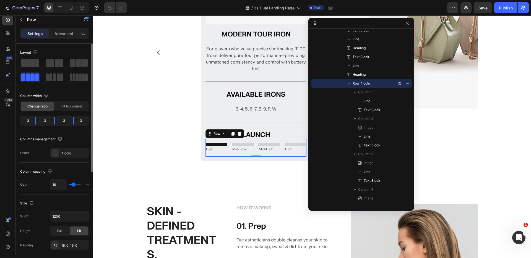
click at [74, 185] on input "range" at bounding box center [78, 184] width 19 height 1
click at [130, 159] on div "Image MODERN TOUR IRON Heading For players who value precise shotmaking, T100 I…" at bounding box center [312, 58] width 438 height 229
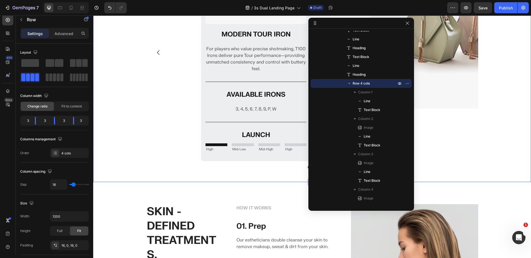
scroll to position [0, 0]
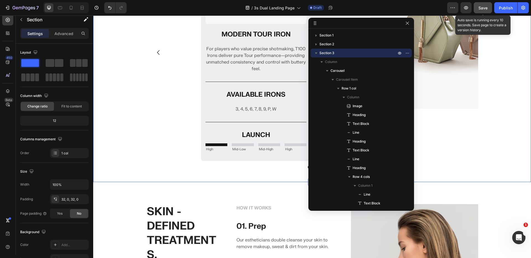
click at [480, 4] on button "Save" at bounding box center [483, 7] width 18 height 11
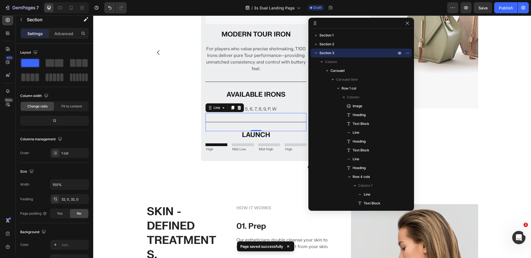
click at [259, 119] on div "Title Line 0" at bounding box center [255, 122] width 101 height 18
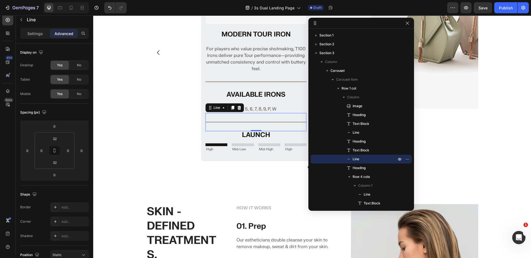
click at [231, 108] on icon at bounding box center [232, 108] width 3 height 4
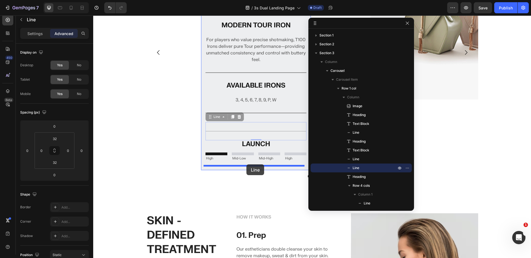
drag, startPoint x: 246, startPoint y: 130, endPoint x: 246, endPoint y: 165, distance: 34.6
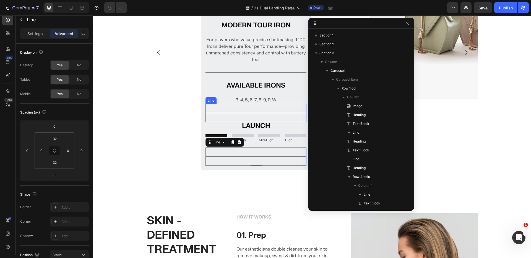
click at [246, 123] on p "LAUNCH" at bounding box center [256, 126] width 100 height 7
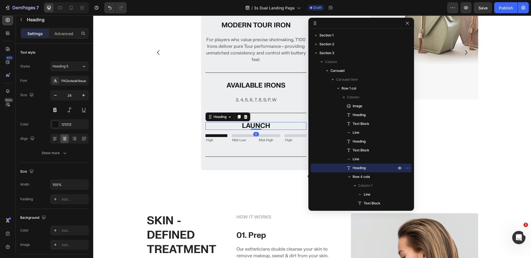
click at [238, 116] on icon at bounding box center [239, 117] width 3 height 4
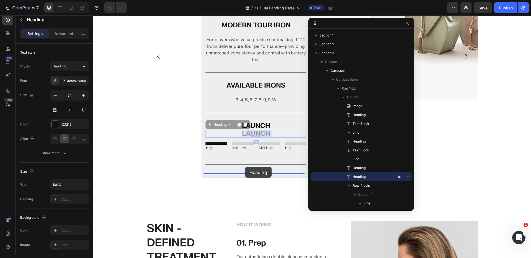
drag, startPoint x: 244, startPoint y: 130, endPoint x: 245, endPoint y: 167, distance: 36.8
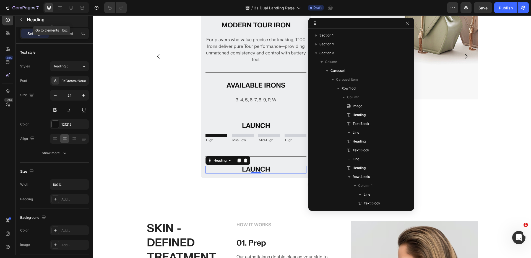
click at [21, 20] on icon "button" at bounding box center [21, 19] width 4 height 4
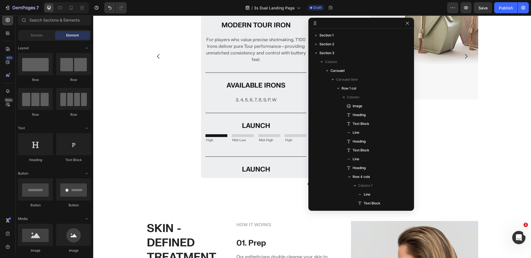
scroll to position [213, 0]
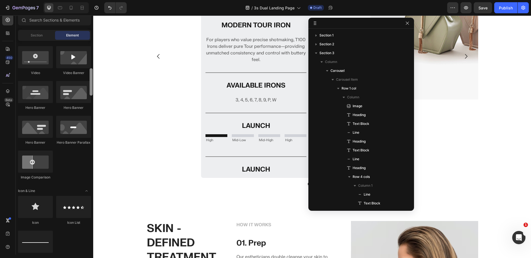
drag, startPoint x: 93, startPoint y: 52, endPoint x: 92, endPoint y: 67, distance: 15.2
click at [92, 67] on div at bounding box center [91, 147] width 4 height 213
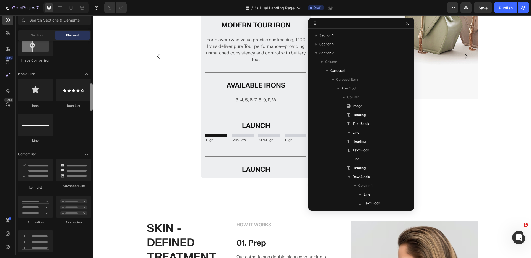
scroll to position [336, 0]
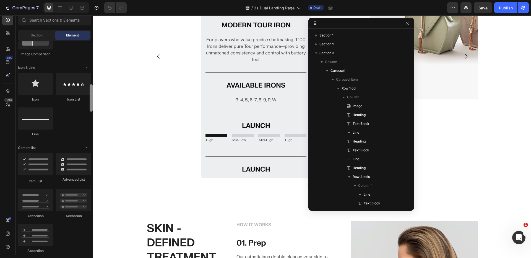
drag, startPoint x: 92, startPoint y: 77, endPoint x: 91, endPoint y: 93, distance: 16.1
click at [91, 93] on div at bounding box center [91, 97] width 3 height 27
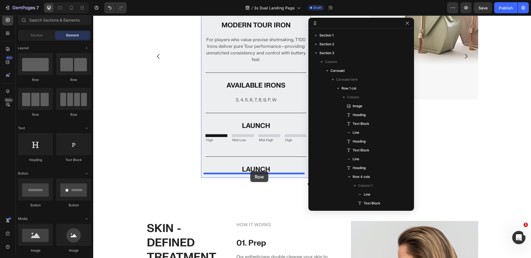
drag, startPoint x: 161, startPoint y: 85, endPoint x: 250, endPoint y: 171, distance: 124.0
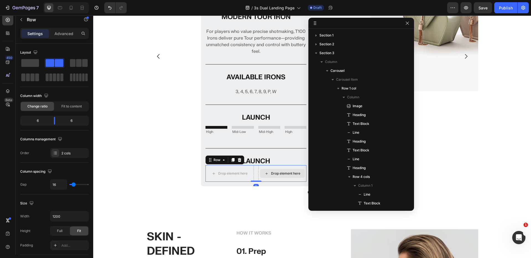
scroll to position [171, 0]
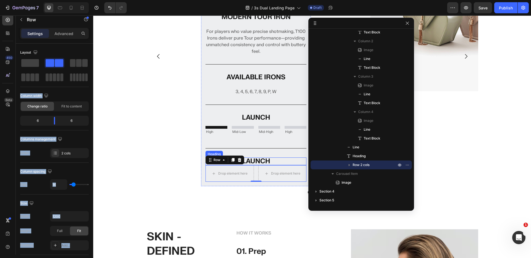
drag, startPoint x: 141, startPoint y: 84, endPoint x: 250, endPoint y: 163, distance: 134.9
click at [27, 61] on span at bounding box center [30, 63] width 18 height 8
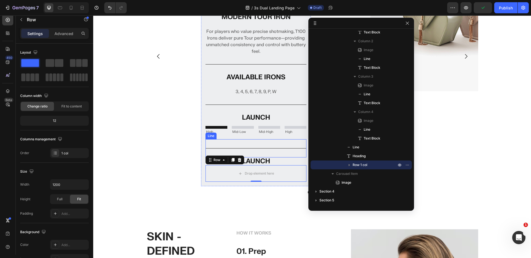
drag, startPoint x: 119, startPoint y: 77, endPoint x: 256, endPoint y: 155, distance: 157.5
click at [52, 62] on span at bounding box center [50, 63] width 9 height 8
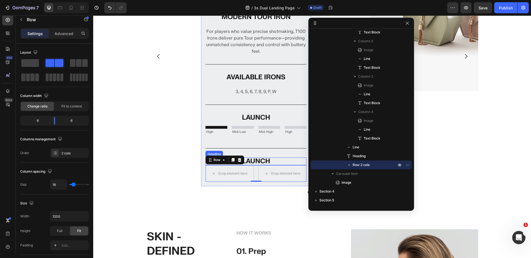
click at [261, 160] on p "LAUNCH" at bounding box center [256, 161] width 100 height 7
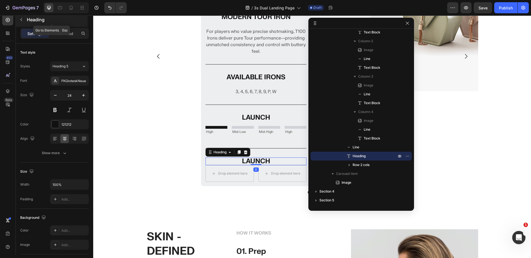
click at [22, 20] on icon "button" at bounding box center [21, 19] width 4 height 4
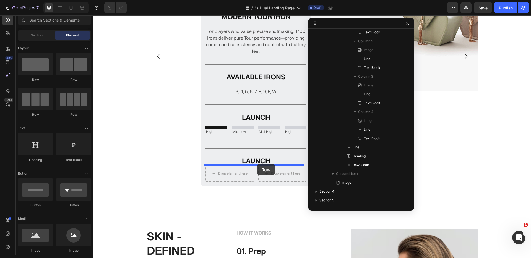
drag, startPoint x: 125, startPoint y: 82, endPoint x: 257, endPoint y: 164, distance: 155.0
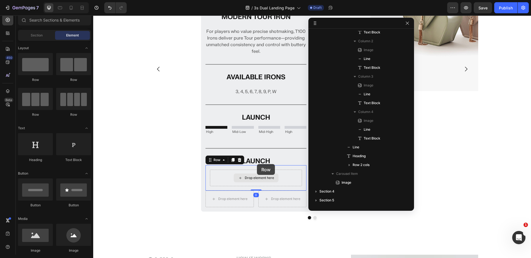
scroll to position [399, 0]
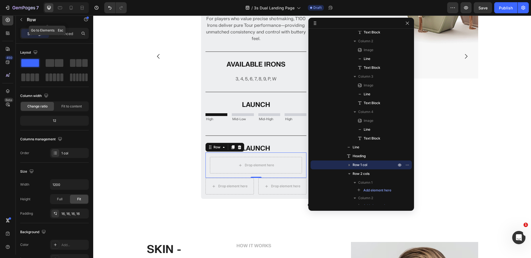
click at [17, 21] on button "button" at bounding box center [21, 19] width 9 height 9
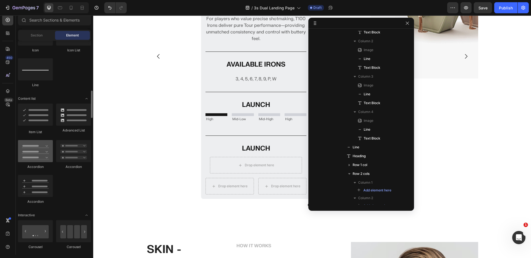
scroll to position [333, 0]
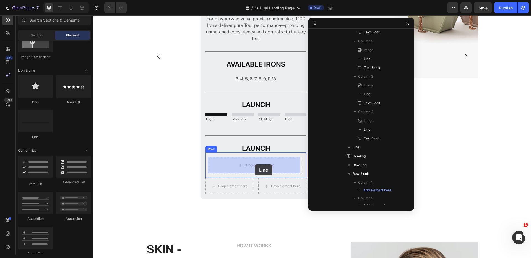
drag, startPoint x: 128, startPoint y: 140, endPoint x: 255, endPoint y: 165, distance: 129.2
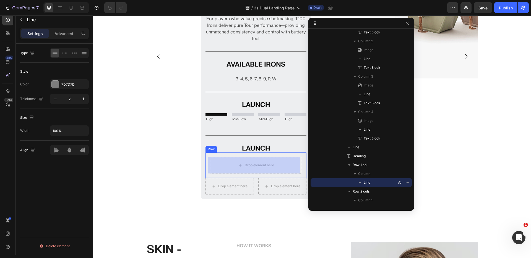
scroll to position [394, 0]
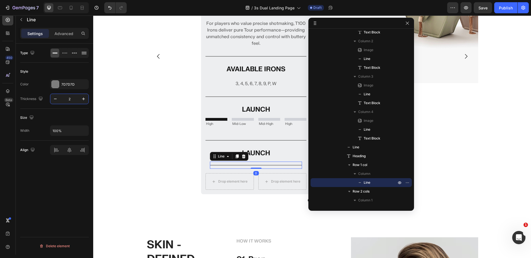
click at [69, 99] on input "2" at bounding box center [69, 99] width 18 height 10
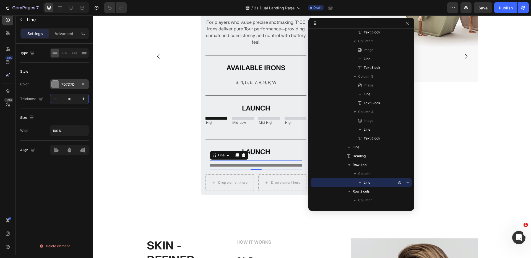
click at [51, 85] on div at bounding box center [55, 84] width 8 height 8
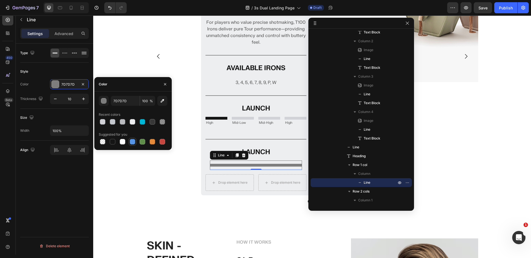
click at [131, 143] on div at bounding box center [133, 142] width 6 height 6
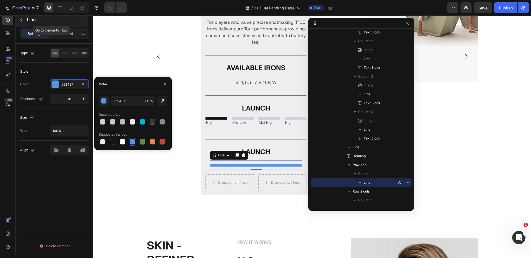
click at [20, 19] on icon "button" at bounding box center [21, 19] width 4 height 4
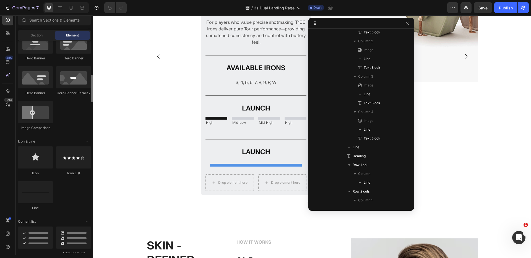
scroll to position [273, 0]
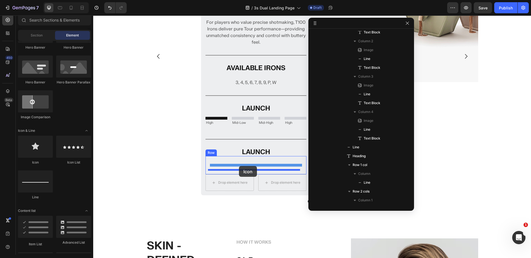
drag, startPoint x: 127, startPoint y: 165, endPoint x: 239, endPoint y: 166, distance: 112.0
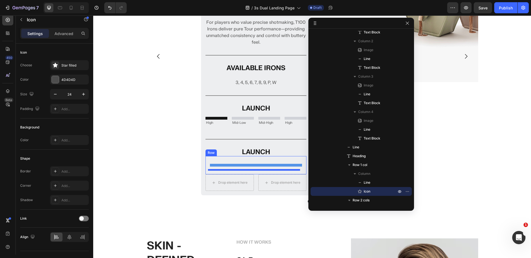
scroll to position [399, 0]
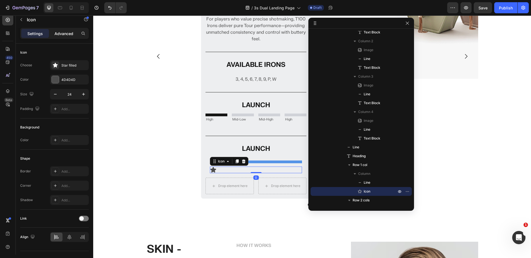
click at [66, 34] on p "Advanced" at bounding box center [63, 34] width 19 height 6
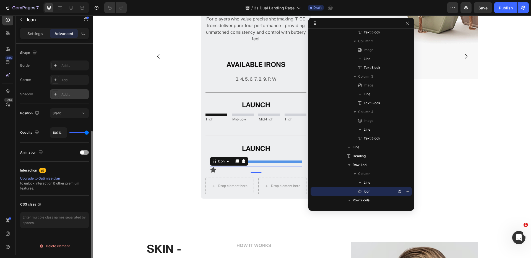
scroll to position [100, 0]
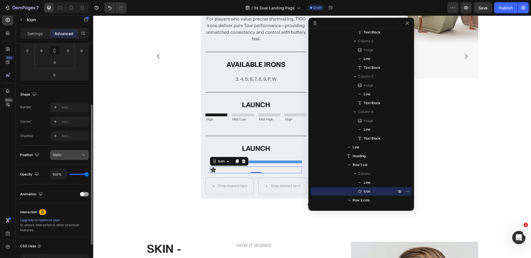
click at [69, 156] on div "Static" at bounding box center [67, 155] width 28 height 5
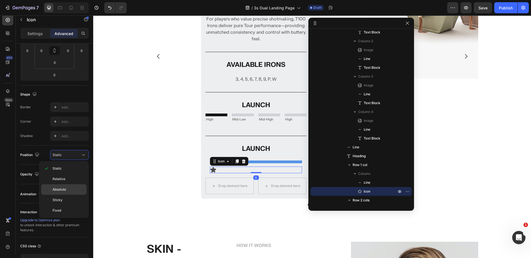
click at [62, 190] on span "Absolute" at bounding box center [60, 189] width 14 height 5
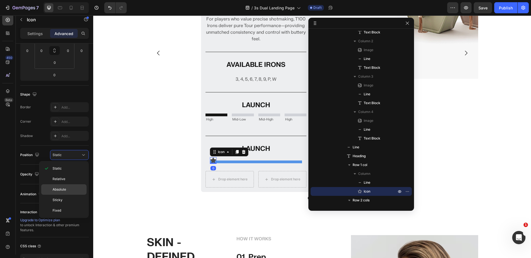
scroll to position [395, 0]
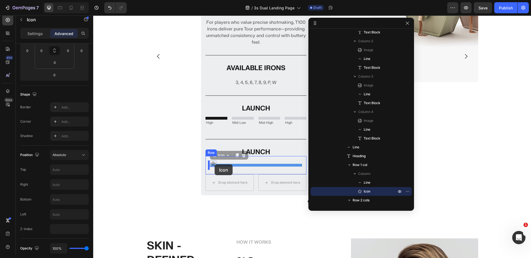
drag, startPoint x: 210, startPoint y: 164, endPoint x: 215, endPoint y: 165, distance: 4.5
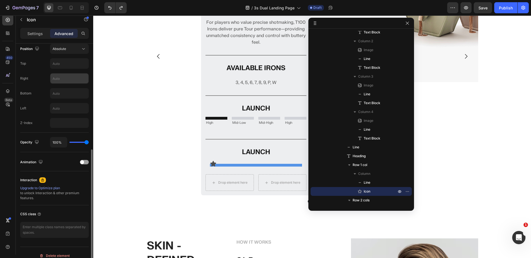
scroll to position [186, 0]
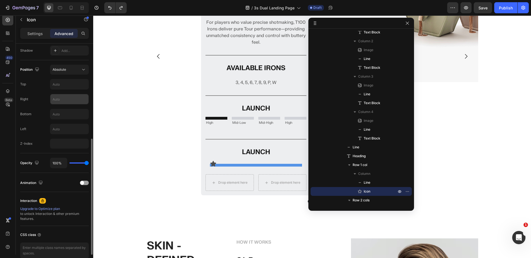
click at [58, 100] on input "text" at bounding box center [69, 99] width 38 height 10
click at [60, 129] on input "text" at bounding box center [69, 129] width 38 height 10
drag, startPoint x: 59, startPoint y: 128, endPoint x: 46, endPoint y: 129, distance: 13.3
click at [46, 129] on div "Left 10" at bounding box center [54, 129] width 69 height 11
click at [61, 111] on input "text" at bounding box center [69, 114] width 38 height 10
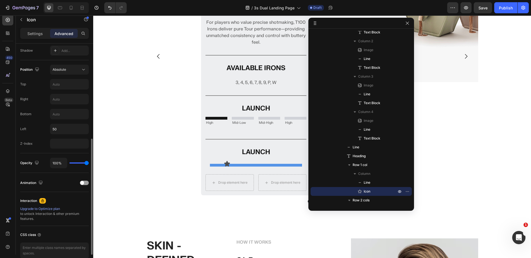
click at [58, 78] on div "Position Absolute Top Right Bottom Left 50 Z-Index" at bounding box center [54, 107] width 69 height 84
click at [59, 84] on input "text" at bounding box center [69, 84] width 38 height 10
click at [226, 166] on icon at bounding box center [227, 165] width 6 height 6
click at [225, 165] on icon at bounding box center [227, 165] width 6 height 6
click at [30, 34] on p "Settings" at bounding box center [34, 34] width 15 height 6
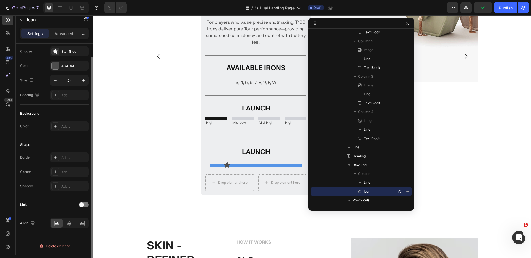
scroll to position [0, 0]
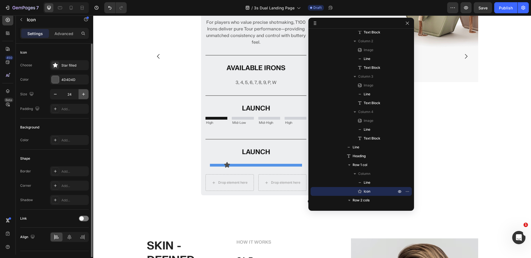
click at [85, 93] on icon "button" at bounding box center [84, 95] width 6 height 6
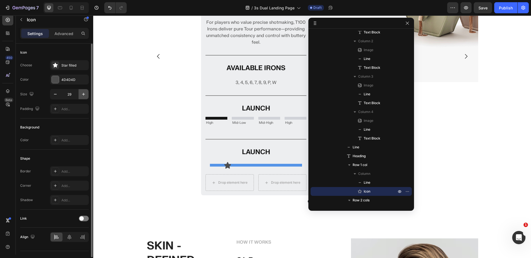
click at [85, 93] on icon "button" at bounding box center [84, 95] width 6 height 6
click at [83, 93] on icon "button" at bounding box center [84, 95] width 6 height 6
click at [65, 65] on div "Star filled" at bounding box center [74, 65] width 26 height 5
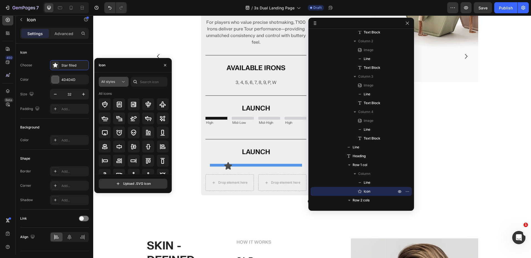
click at [122, 83] on icon at bounding box center [124, 82] width 6 height 6
click at [103, 135] on p "Filled" at bounding box center [108, 138] width 32 height 6
click at [143, 84] on input "text" at bounding box center [149, 82] width 36 height 10
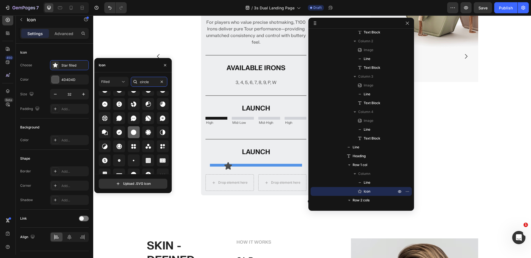
scroll to position [48, 0]
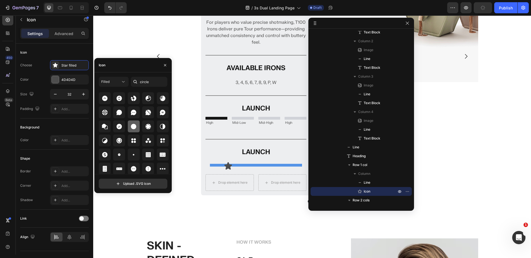
click at [136, 126] on icon at bounding box center [133, 126] width 7 height 7
click at [64, 53] on div "Icon" at bounding box center [54, 52] width 69 height 9
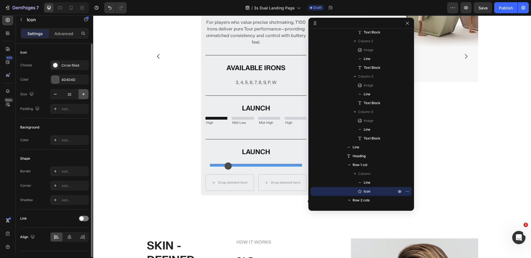
click at [83, 95] on icon "button" at bounding box center [83, 94] width 3 height 3
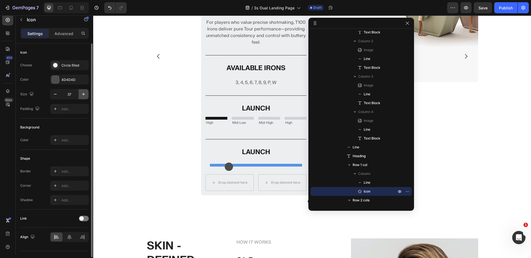
click at [83, 95] on icon "button" at bounding box center [83, 94] width 3 height 3
click at [53, 95] on icon "button" at bounding box center [56, 95] width 6 height 6
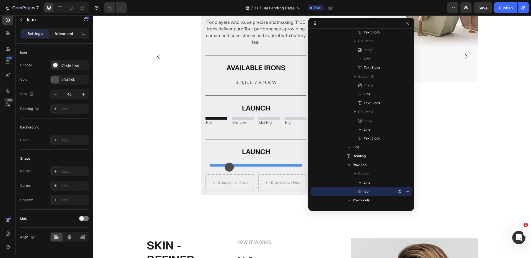
click at [59, 32] on p "Advanced" at bounding box center [63, 34] width 19 height 6
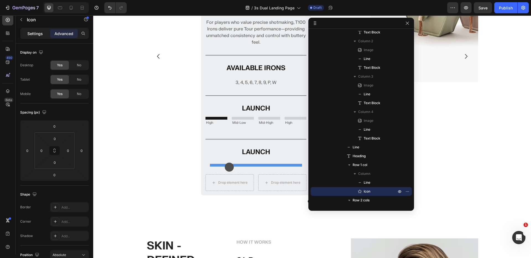
click at [36, 32] on p "Settings" at bounding box center [34, 34] width 15 height 6
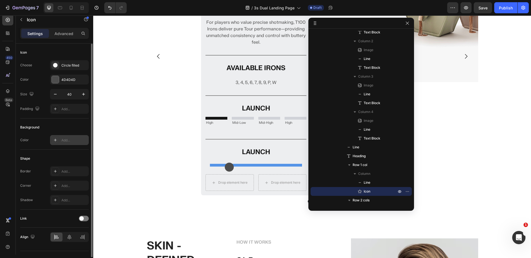
scroll to position [14, 0]
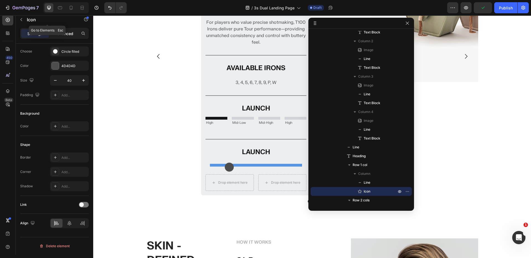
click at [61, 33] on p "Advanced" at bounding box center [63, 34] width 19 height 6
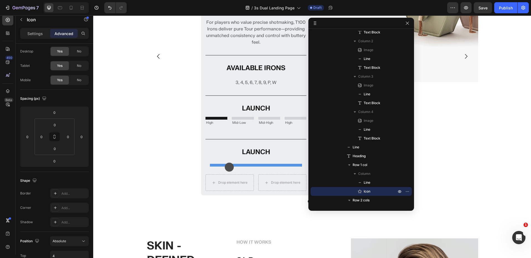
scroll to position [216, 0]
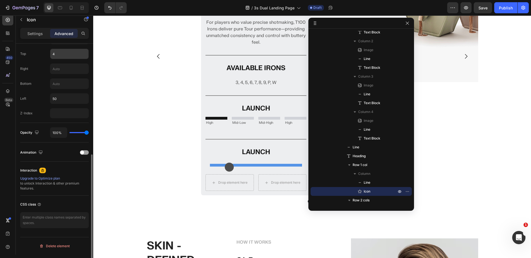
click at [59, 54] on input "4" at bounding box center [69, 54] width 38 height 10
click at [58, 84] on input "text" at bounding box center [69, 84] width 38 height 10
click at [70, 85] on input "40" at bounding box center [69, 84] width 38 height 10
click at [30, 84] on div "Bottom" at bounding box center [25, 83] width 11 height 5
click at [63, 97] on input "50" at bounding box center [69, 99] width 38 height 10
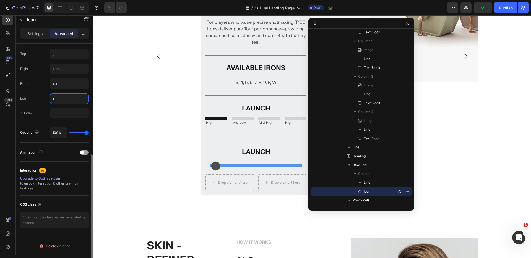
click at [63, 98] on input "1" at bounding box center [69, 99] width 38 height 10
click at [58, 87] on input "40" at bounding box center [69, 84] width 38 height 10
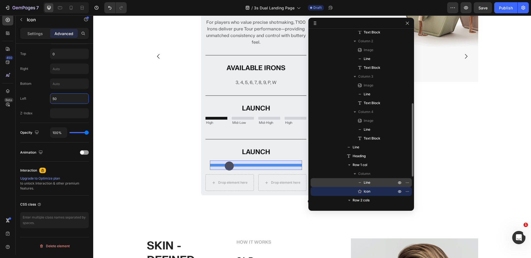
click at [357, 181] on icon at bounding box center [360, 183] width 6 height 6
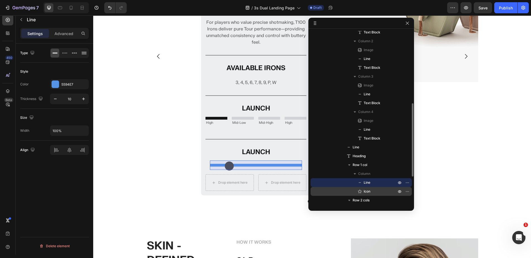
scroll to position [0, 0]
click at [370, 190] on span "Icon" at bounding box center [367, 192] width 7 height 6
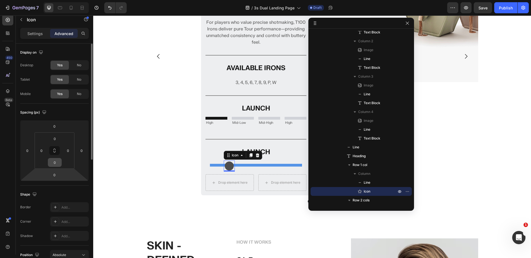
click at [56, 161] on input "0" at bounding box center [54, 162] width 11 height 8
click at [61, 162] on div "2" at bounding box center [55, 162] width 14 height 9
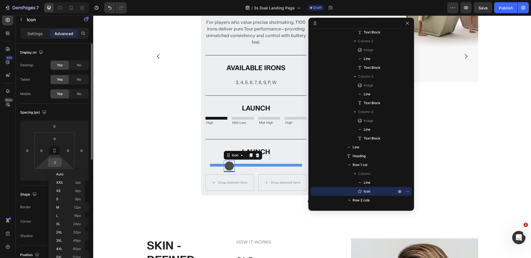
click at [57, 162] on input "2" at bounding box center [54, 162] width 11 height 8
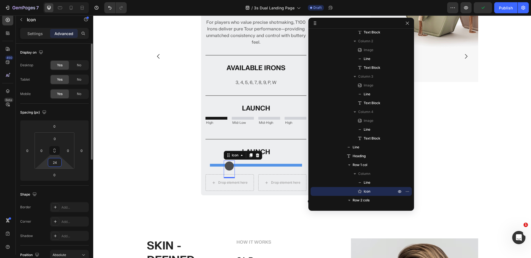
drag, startPoint x: 57, startPoint y: 162, endPoint x: 50, endPoint y: 162, distance: 7.5
click at [50, 162] on input "24" at bounding box center [54, 162] width 11 height 8
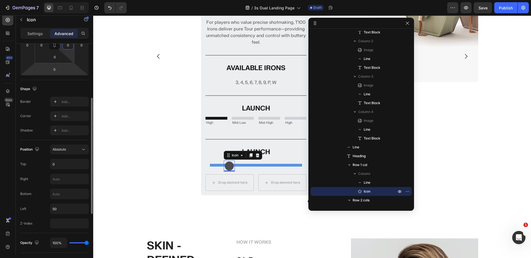
scroll to position [157, 0]
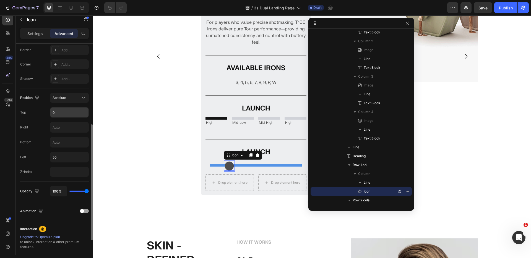
click at [54, 112] on input "0" at bounding box center [69, 113] width 38 height 10
click at [62, 112] on input "text" at bounding box center [69, 113] width 38 height 10
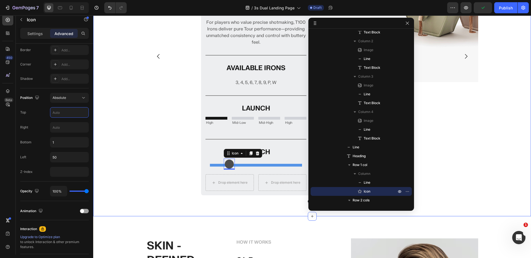
click at [159, 126] on div "Image MODERN TOUR IRON Heading For players who value precise shotmaking, T100 I…" at bounding box center [256, 56] width 220 height 278
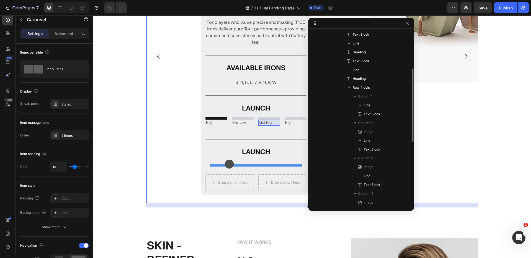
scroll to position [204, 0]
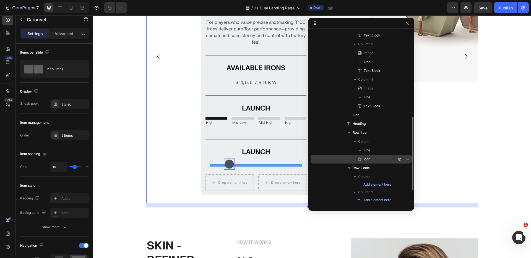
click at [369, 159] on span "Icon" at bounding box center [367, 159] width 7 height 6
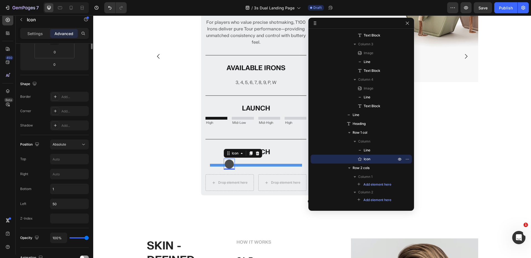
scroll to position [176, 0]
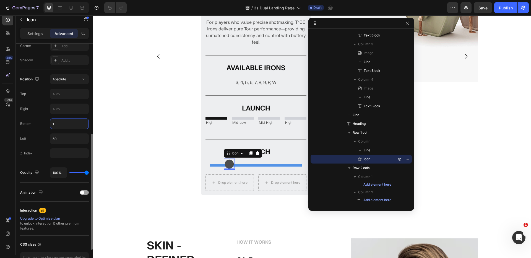
click at [61, 127] on input "1" at bounding box center [69, 124] width 38 height 10
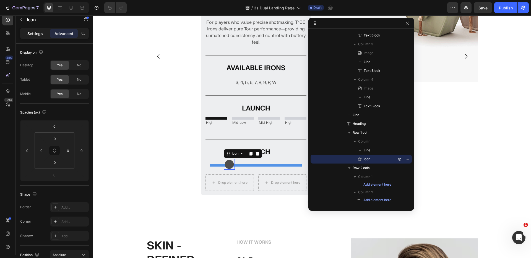
click at [32, 34] on p "Settings" at bounding box center [34, 34] width 15 height 6
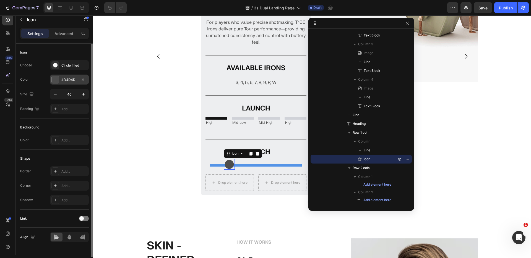
click at [53, 78] on div at bounding box center [55, 79] width 7 height 7
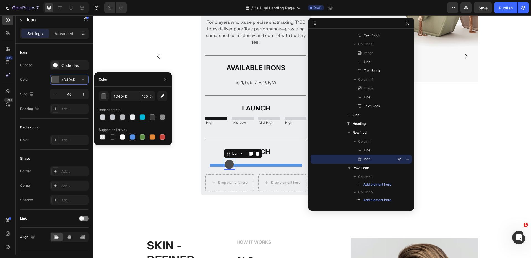
click at [134, 138] on div at bounding box center [133, 137] width 6 height 6
click at [158, 181] on div "Image MODERN TOUR IRON Heading For players who value precise shotmaking, T100 I…" at bounding box center [256, 56] width 220 height 278
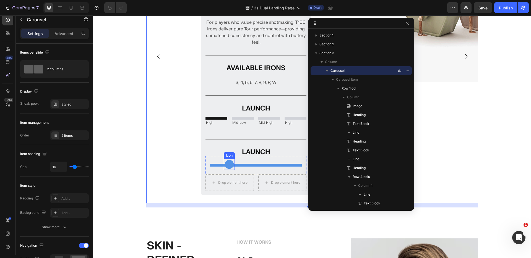
click at [225, 162] on icon at bounding box center [229, 164] width 9 height 9
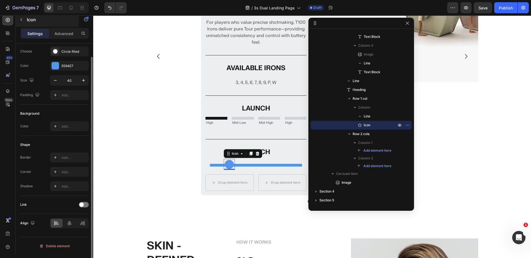
scroll to position [13, 0]
click at [60, 32] on p "Advanced" at bounding box center [63, 34] width 19 height 6
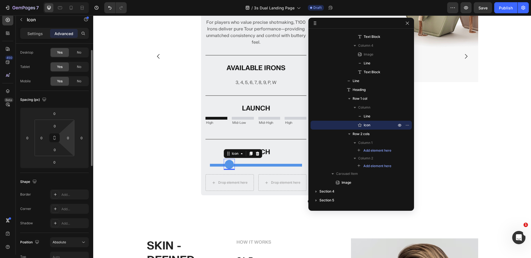
scroll to position [216, 0]
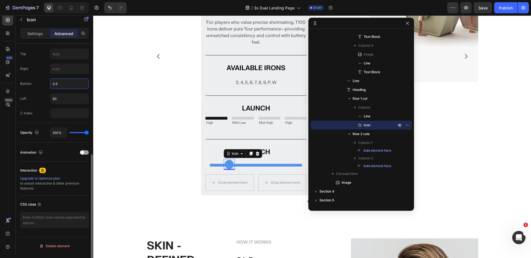
click at [65, 83] on input "0.5" at bounding box center [69, 84] width 38 height 10
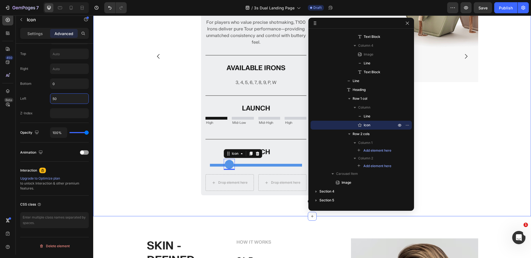
click at [141, 93] on div "Image MODERN TOUR IRON Heading For players who value precise shotmaking, T100 I…" at bounding box center [312, 62] width 438 height 290
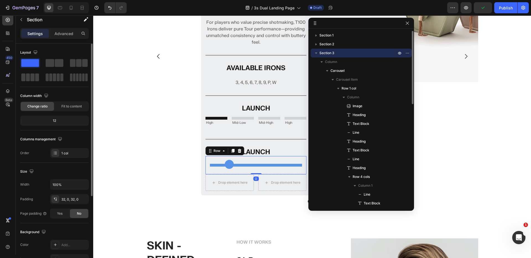
click at [228, 158] on div "Title Line Icon Row 0" at bounding box center [255, 165] width 101 height 18
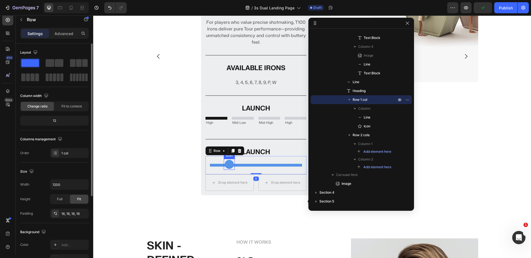
click at [227, 161] on icon at bounding box center [229, 164] width 9 height 9
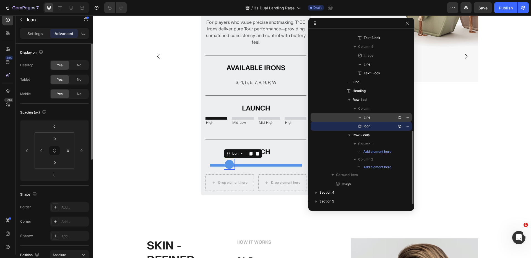
click at [371, 121] on div "Line" at bounding box center [361, 117] width 97 height 9
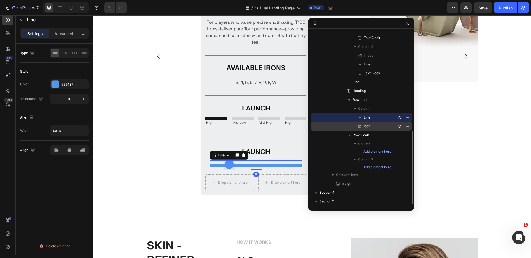
click at [371, 126] on p "Icon" at bounding box center [374, 127] width 34 height 6
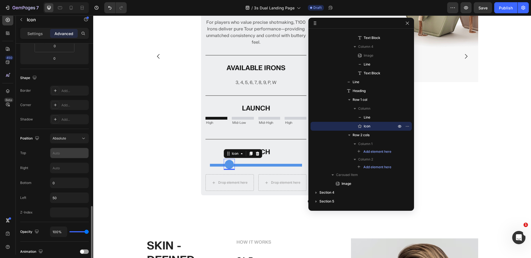
scroll to position [185, 0]
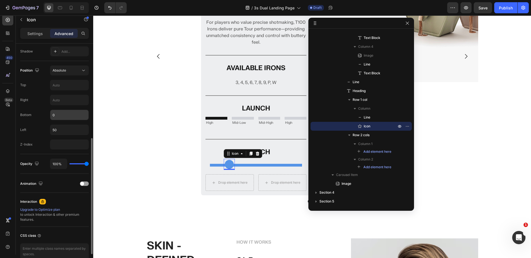
click at [60, 116] on input "0" at bounding box center [69, 115] width 38 height 10
drag, startPoint x: 60, startPoint y: 116, endPoint x: 39, endPoint y: 113, distance: 21.5
click at [39, 113] on div "Bottom 2" at bounding box center [54, 115] width 69 height 11
click at [62, 85] on input "text" at bounding box center [69, 85] width 38 height 10
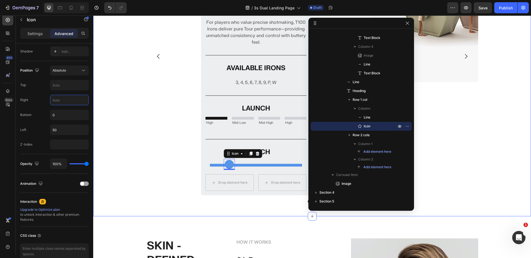
click at [114, 96] on div "Image MODERN TOUR IRON Heading For players who value precise shotmaking, T100 I…" at bounding box center [312, 62] width 438 height 290
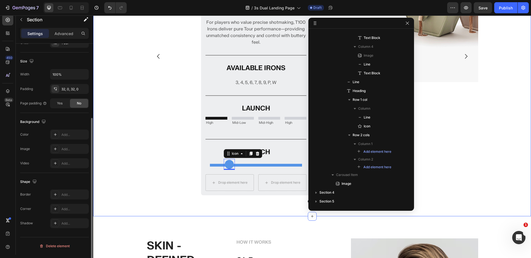
scroll to position [0, 0]
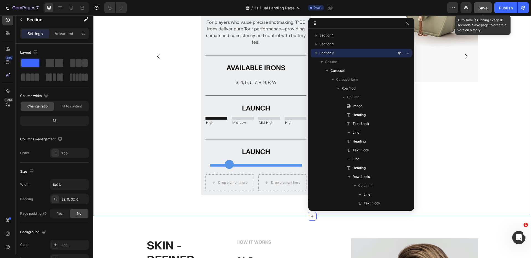
click at [487, 11] on button "Save" at bounding box center [483, 7] width 18 height 11
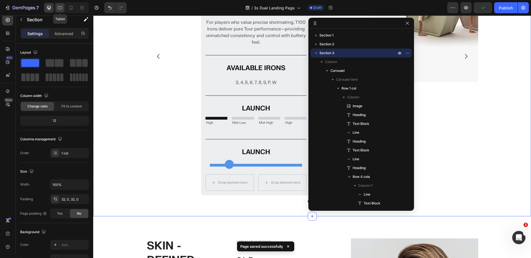
click at [60, 8] on icon at bounding box center [60, 8] width 6 height 6
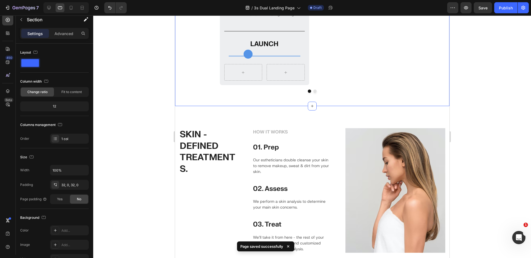
scroll to position [422, 0]
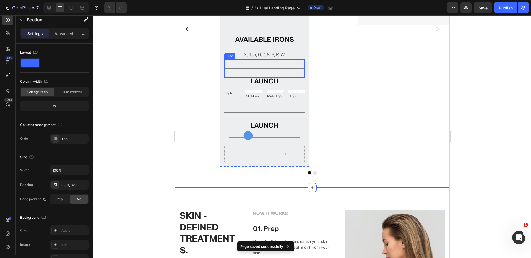
click at [250, 67] on div "Title Line" at bounding box center [264, 68] width 80 height 18
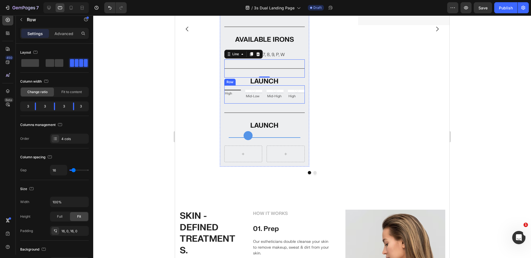
click at [234, 89] on div "Title Line High Text Block Image Title Line Mid-Low Text Block Image Title Line…" at bounding box center [264, 94] width 80 height 18
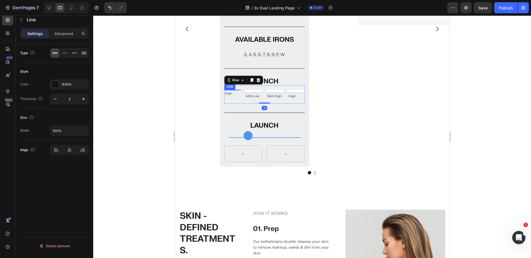
click at [234, 90] on div "Title Line" at bounding box center [232, 90] width 17 height 1
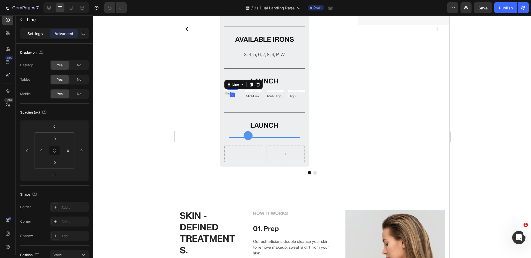
click at [36, 31] on p "Settings" at bounding box center [34, 34] width 15 height 6
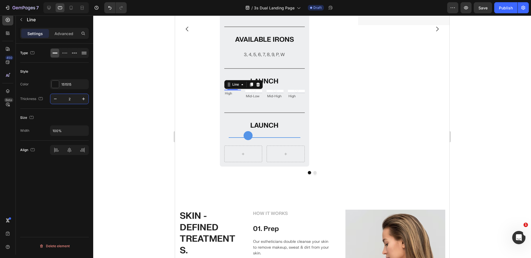
click at [71, 97] on input "2" at bounding box center [69, 99] width 18 height 10
click at [237, 136] on div "Title Line 0" at bounding box center [264, 137] width 72 height 7
click at [71, 100] on input "2" at bounding box center [69, 99] width 18 height 10
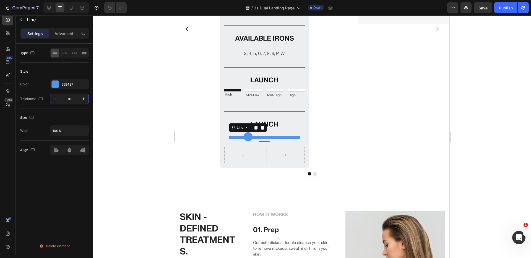
drag, startPoint x: 65, startPoint y: 98, endPoint x: 31, endPoint y: 94, distance: 34.0
click at [31, 94] on div "Thickness 10" at bounding box center [54, 99] width 69 height 11
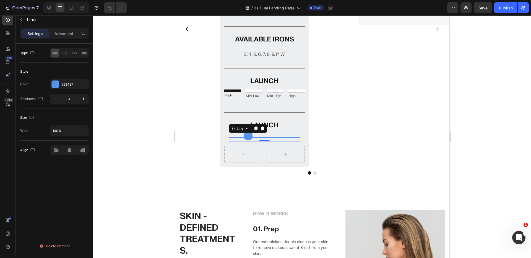
click at [245, 136] on icon at bounding box center [247, 136] width 9 height 9
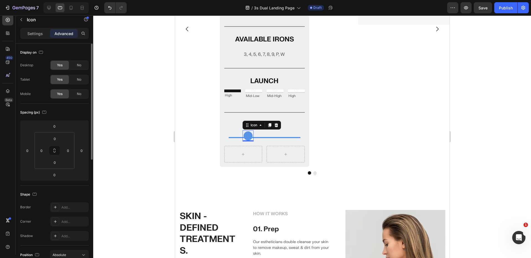
scroll to position [216, 0]
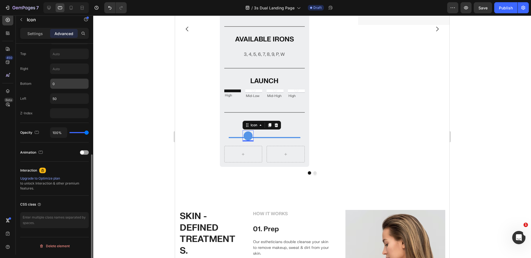
click at [66, 87] on input "0" at bounding box center [69, 84] width 38 height 10
click at [64, 57] on input "text" at bounding box center [69, 54] width 38 height 10
drag, startPoint x: 63, startPoint y: 54, endPoint x: 40, endPoint y: 54, distance: 23.2
click at [40, 54] on div "Top 10" at bounding box center [54, 54] width 69 height 11
click at [68, 100] on input "50" at bounding box center [69, 99] width 38 height 10
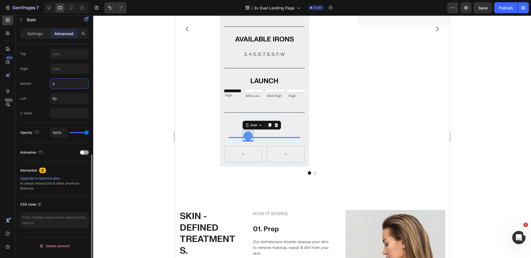
click at [60, 86] on input "0" at bounding box center [69, 84] width 38 height 10
click at [57, 84] on input "-1" at bounding box center [69, 84] width 38 height 10
click at [58, 84] on input "0" at bounding box center [69, 84] width 38 height 10
click at [38, 93] on div "Left 50" at bounding box center [54, 98] width 69 height 11
click at [167, 74] on div at bounding box center [312, 136] width 438 height 243
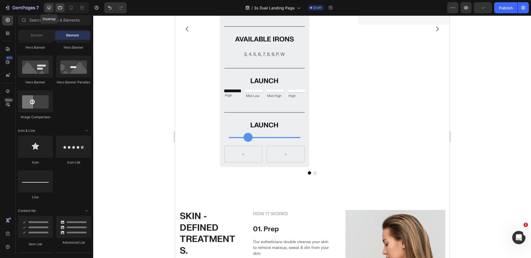
click at [50, 9] on icon at bounding box center [49, 8] width 6 height 6
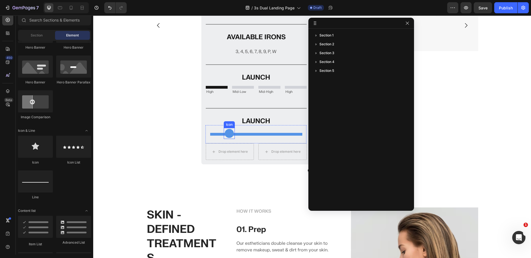
click at [231, 131] on icon at bounding box center [229, 133] width 11 height 11
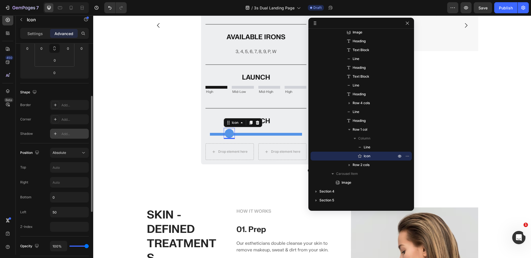
scroll to position [149, 0]
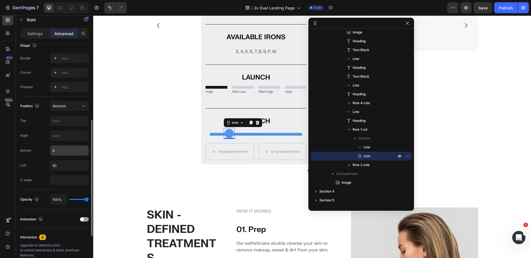
click at [71, 153] on input "0" at bounding box center [69, 151] width 38 height 10
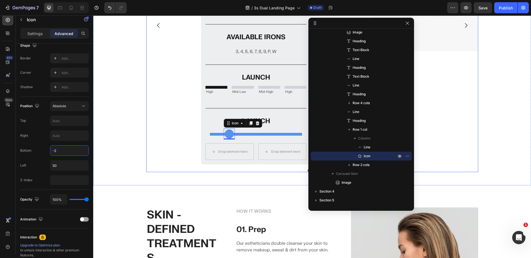
click at [163, 106] on div "Image MODERN TOUR IRON Heading For players who value precise shotmaking, T100 I…" at bounding box center [256, 25] width 220 height 278
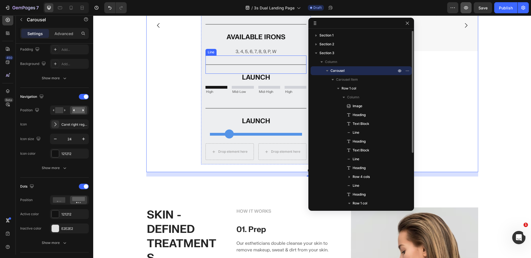
scroll to position [0, 0]
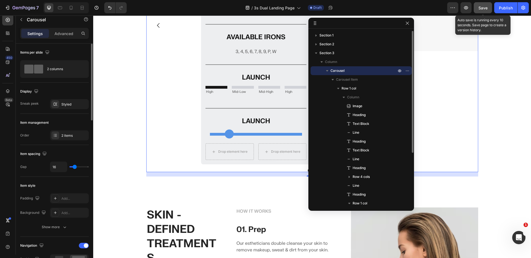
click at [484, 6] on span "Save" at bounding box center [482, 8] width 9 height 5
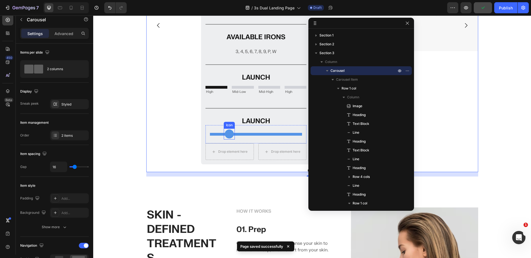
click at [227, 133] on icon at bounding box center [229, 134] width 9 height 9
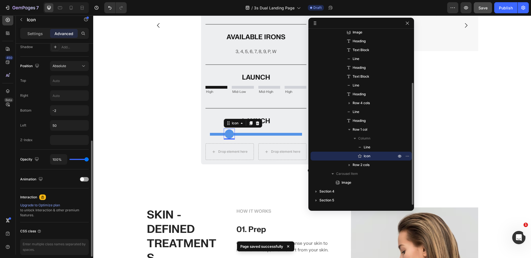
scroll to position [216, 0]
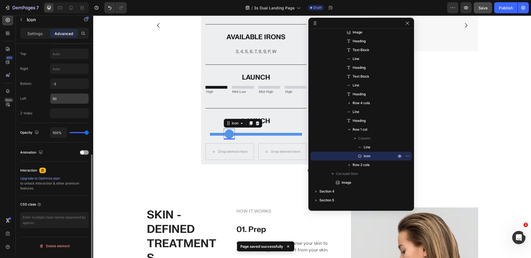
click at [58, 100] on input "50" at bounding box center [69, 99] width 38 height 10
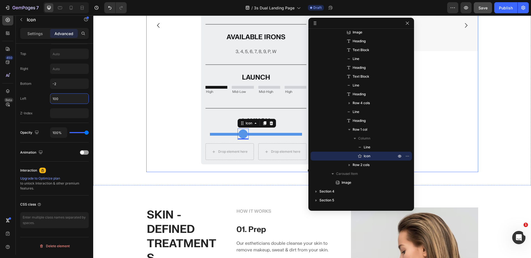
click at [183, 85] on div "Image MODERN TOUR IRON Heading For players who value precise shotmaking, T100 I…" at bounding box center [256, 25] width 220 height 278
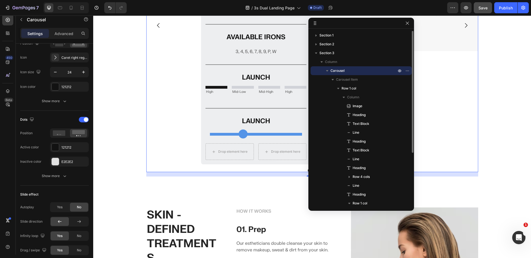
scroll to position [0, 0]
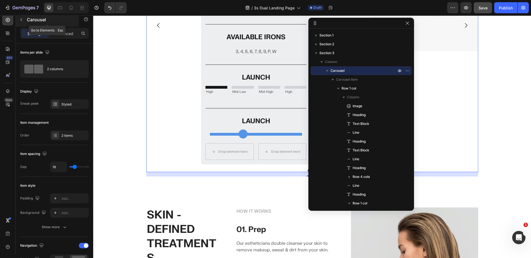
click at [22, 21] on icon "button" at bounding box center [21, 19] width 2 height 3
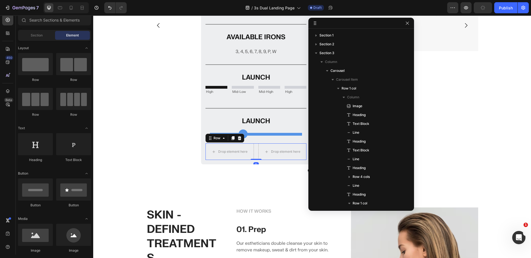
click at [255, 149] on div "Drop element here Drop element here Row 0" at bounding box center [255, 152] width 101 height 17
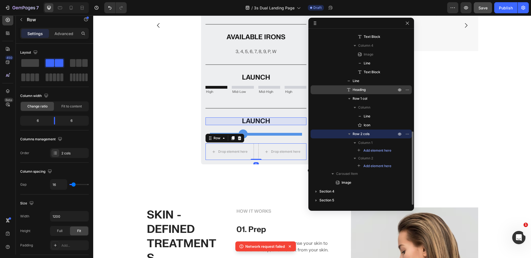
drag, startPoint x: 360, startPoint y: 134, endPoint x: 361, endPoint y: 92, distance: 41.2
click at [361, 92] on div "Image Heading Text Block Line Heading Text Block Line Heading Row 4 cols Column…" at bounding box center [361, 16] width 101 height 305
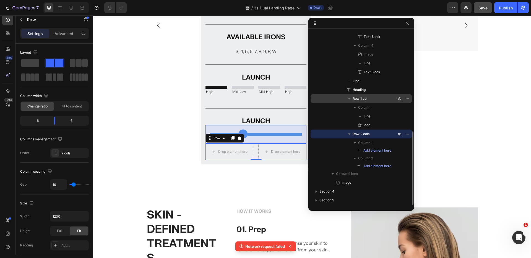
click at [350, 100] on icon "button" at bounding box center [349, 99] width 6 height 6
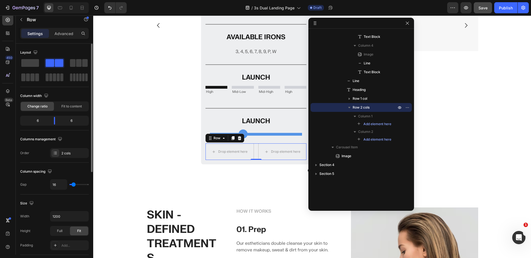
drag, startPoint x: 54, startPoint y: 63, endPoint x: 60, endPoint y: 57, distance: 8.6
click at [60, 57] on div "Layout" at bounding box center [54, 65] width 69 height 34
click at [133, 64] on div "Image MODERN TOUR IRON Heading For players who value precise shotmaking, T100 I…" at bounding box center [312, 31] width 438 height 290
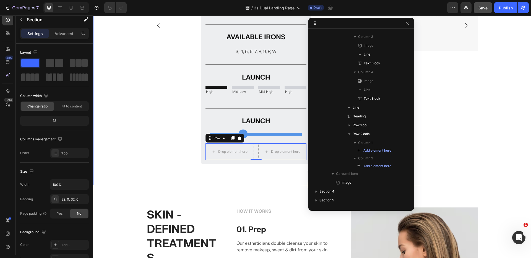
scroll to position [0, 0]
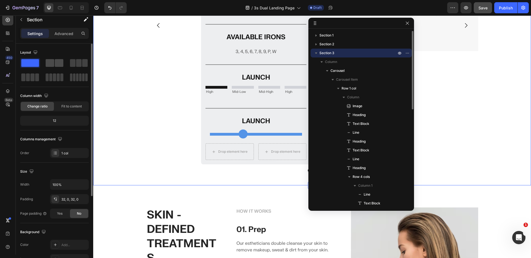
click at [52, 62] on span at bounding box center [50, 63] width 9 height 8
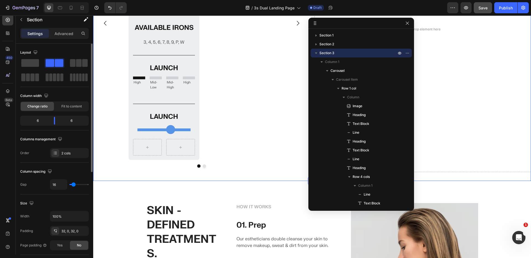
scroll to position [424, 0]
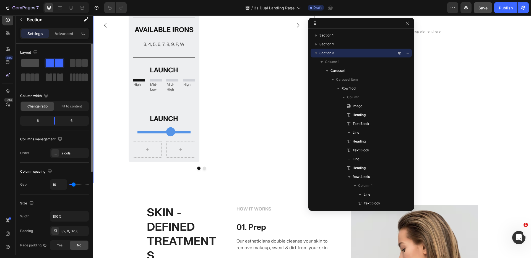
click at [32, 63] on span at bounding box center [30, 63] width 18 height 8
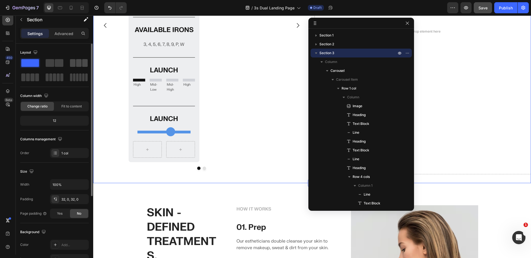
scroll to position [426, 0]
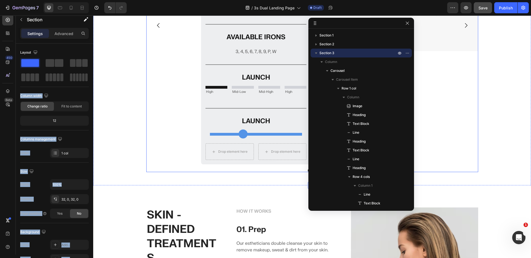
drag, startPoint x: 148, startPoint y: 78, endPoint x: 156, endPoint y: 114, distance: 37.4
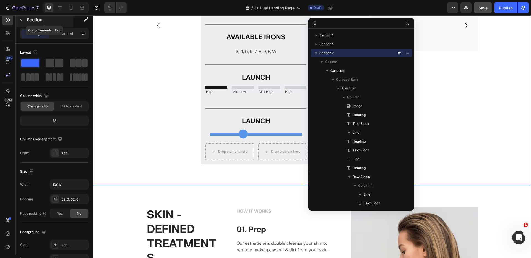
click at [28, 16] on div "Section" at bounding box center [45, 19] width 58 height 14
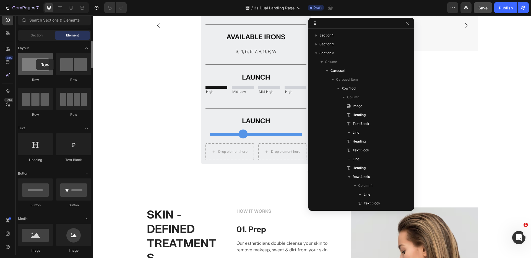
drag, startPoint x: 34, startPoint y: 65, endPoint x: 36, endPoint y: 60, distance: 5.2
click at [36, 59] on div at bounding box center [35, 64] width 35 height 22
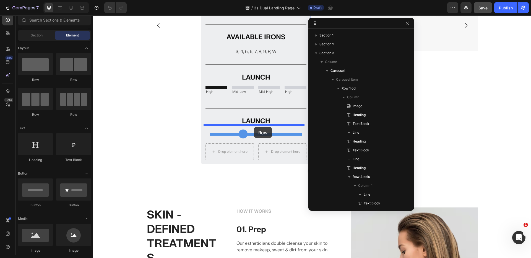
drag, startPoint x: 161, startPoint y: 81, endPoint x: 254, endPoint y: 127, distance: 103.5
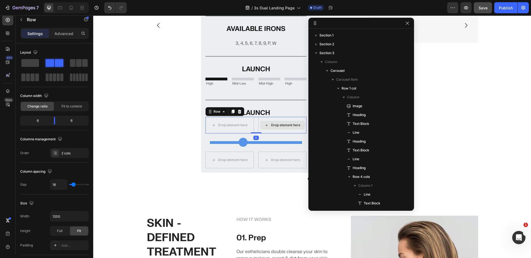
scroll to position [236, 0]
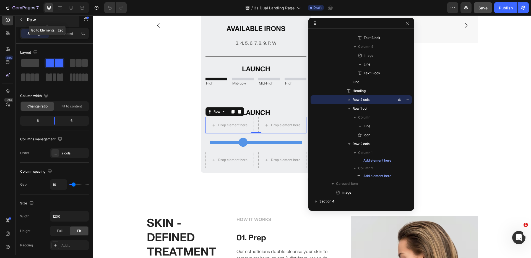
click at [23, 18] on icon "button" at bounding box center [21, 19] width 4 height 4
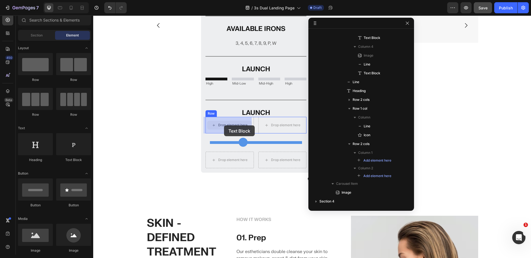
drag, startPoint x: 170, startPoint y: 167, endPoint x: 225, endPoint y: 130, distance: 66.6
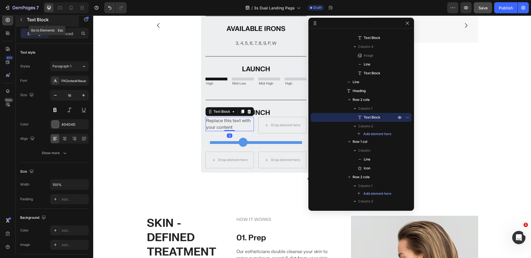
click at [21, 20] on icon "button" at bounding box center [21, 19] width 4 height 4
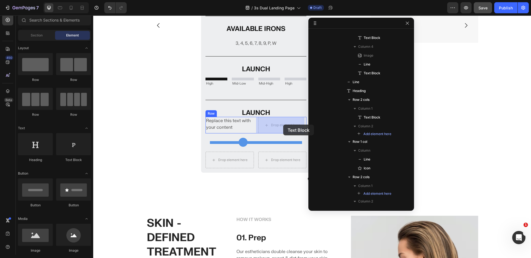
drag, startPoint x: 168, startPoint y: 165, endPoint x: 305, endPoint y: 131, distance: 140.9
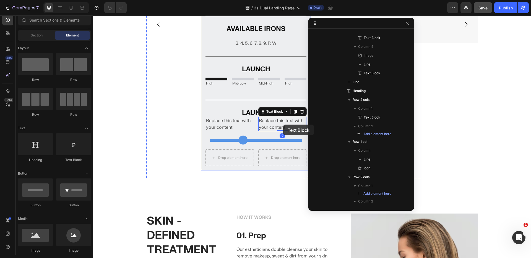
scroll to position [434, 0]
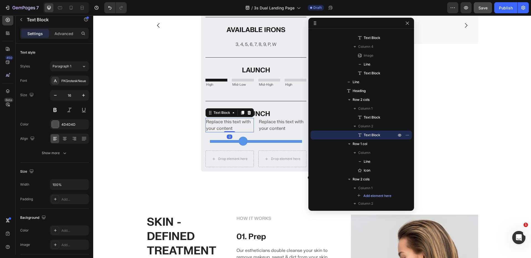
click at [216, 123] on div "Replace this text with your content" at bounding box center [229, 125] width 48 height 14
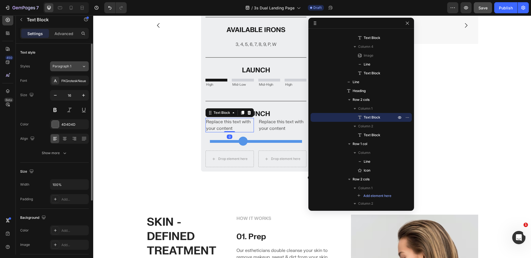
click at [84, 64] on icon at bounding box center [84, 67] width 5 height 6
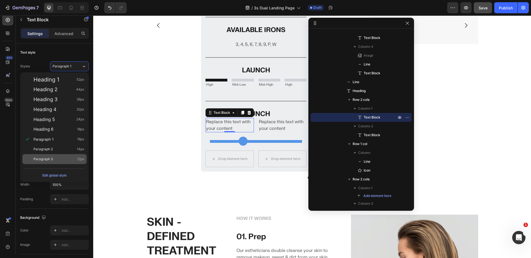
click at [48, 156] on div "Paragraph 3 12px" at bounding box center [54, 159] width 64 height 10
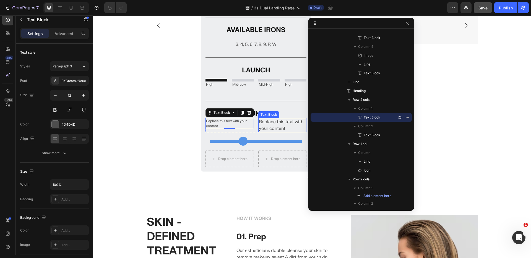
click at [269, 124] on div "Replace this text with your content" at bounding box center [282, 125] width 48 height 14
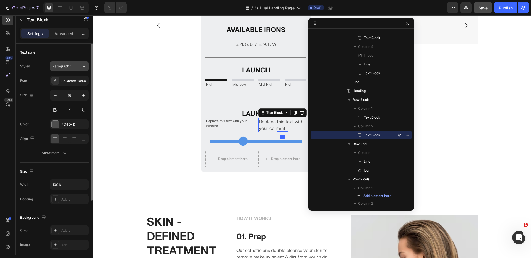
click at [79, 64] on div "Paragraph 1" at bounding box center [67, 66] width 29 height 5
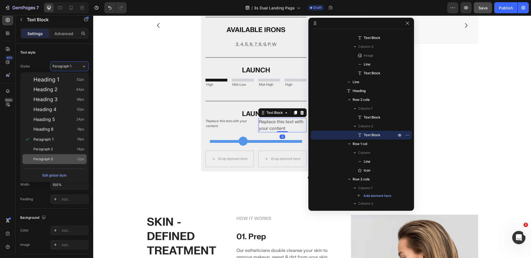
click at [51, 157] on span "Paragraph 3" at bounding box center [42, 159] width 19 height 6
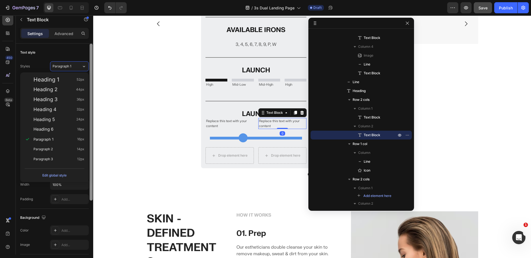
scroll to position [432, 0]
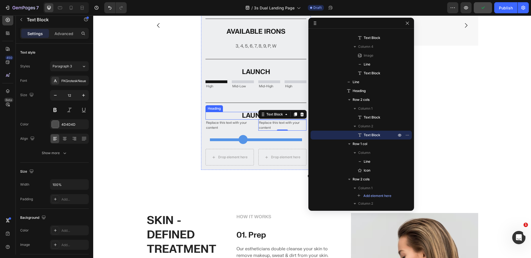
click at [230, 116] on p "LAUNCH" at bounding box center [256, 116] width 100 height 7
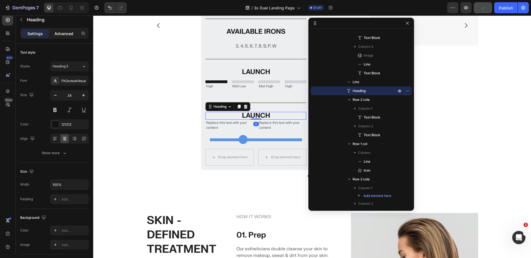
click at [68, 32] on p "Advanced" at bounding box center [63, 34] width 19 height 6
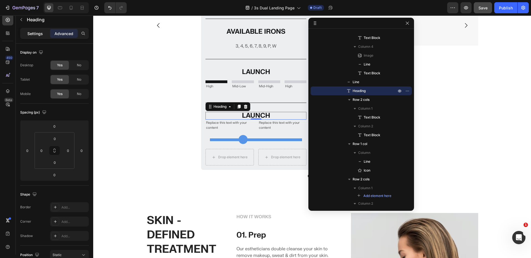
click at [35, 34] on p "Settings" at bounding box center [34, 34] width 15 height 6
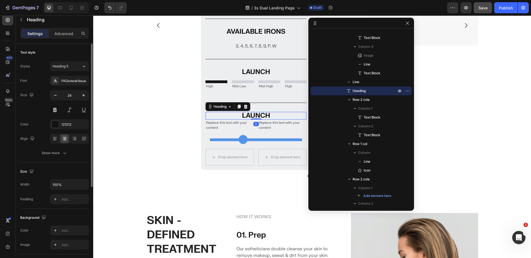
scroll to position [103, 0]
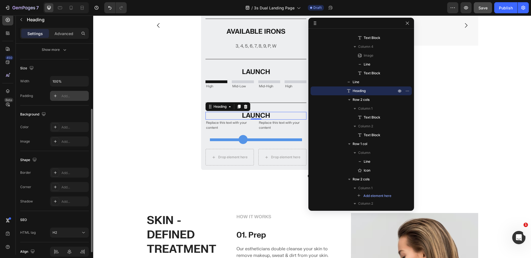
click at [67, 94] on div "Add..." at bounding box center [74, 96] width 26 height 5
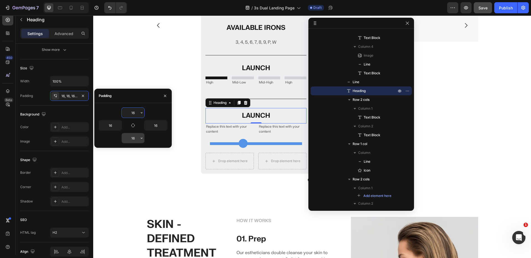
click at [136, 138] on input "16" at bounding box center [133, 138] width 23 height 10
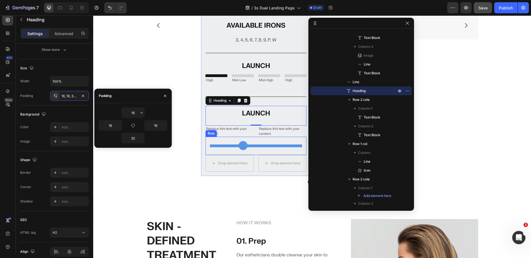
click at [206, 145] on div "Title Line Icon Row" at bounding box center [255, 146] width 101 height 18
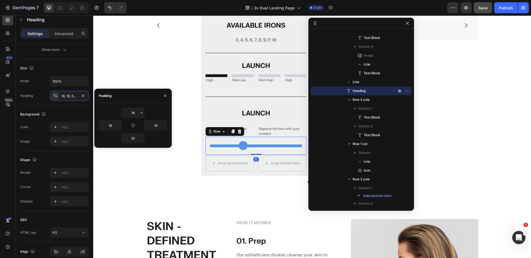
scroll to position [0, 0]
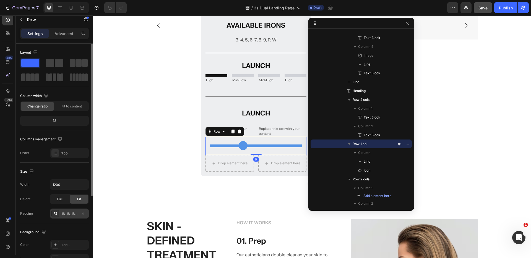
click at [68, 216] on div "16, 16, 16, 16" at bounding box center [69, 214] width 16 height 5
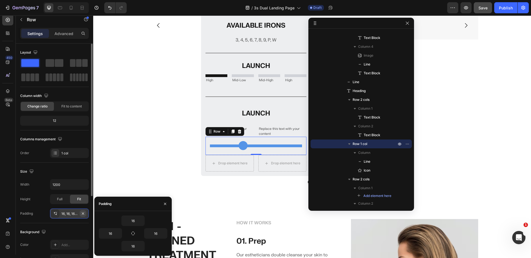
click at [83, 214] on icon "button" at bounding box center [83, 214] width 4 height 4
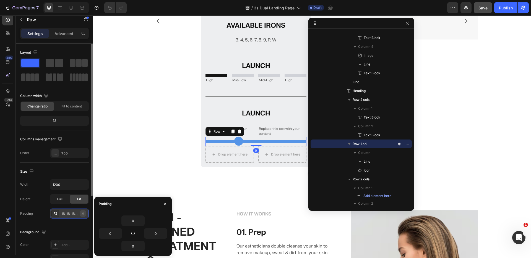
scroll to position [434, 0]
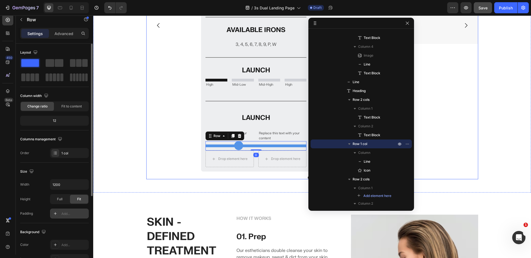
click at [158, 143] on div "Image MODERN TOUR IRON Heading For players who value precise shotmaking, T100 I…" at bounding box center [256, 25] width 220 height 293
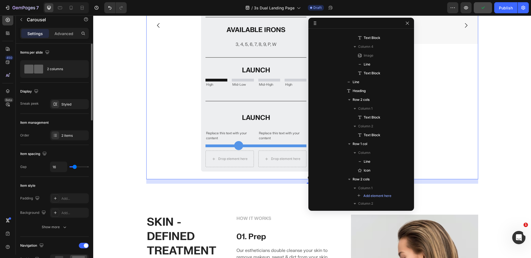
scroll to position [0, 0]
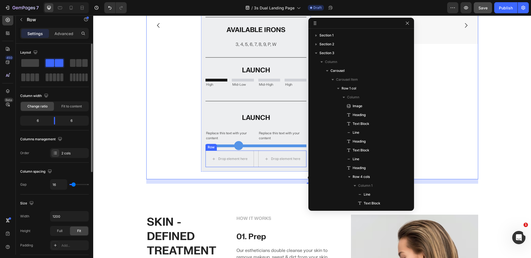
click at [252, 157] on div "Drop element here Drop element here Row" at bounding box center [255, 159] width 101 height 17
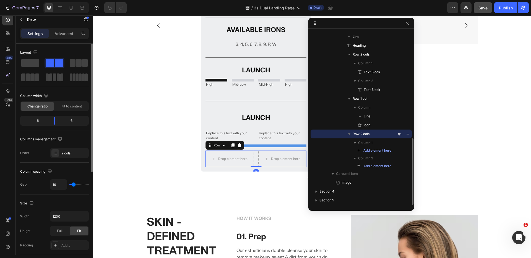
click at [376, 133] on p "Row 2 cols" at bounding box center [375, 134] width 45 height 6
click at [405, 133] on icon "button" at bounding box center [407, 134] width 4 height 4
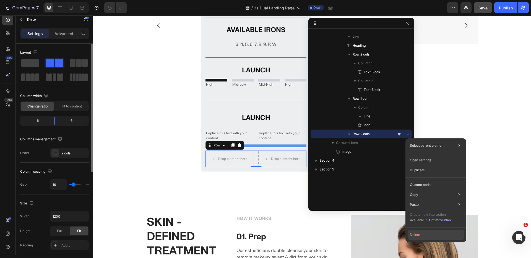
click at [414, 233] on button "Delete" at bounding box center [436, 235] width 56 height 10
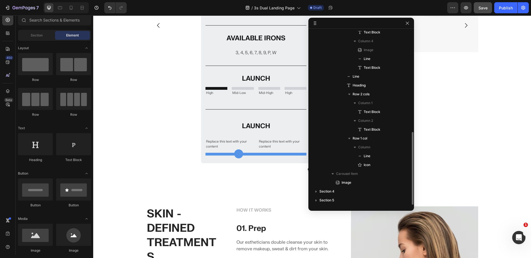
scroll to position [242, 0]
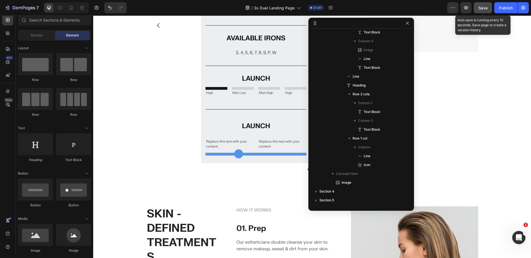
click at [486, 6] on span "Save" at bounding box center [482, 8] width 9 height 5
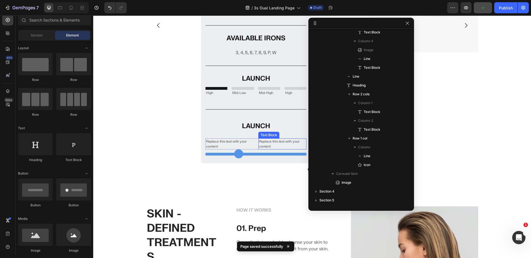
click at [260, 145] on div "Replace this text with your content" at bounding box center [282, 144] width 48 height 11
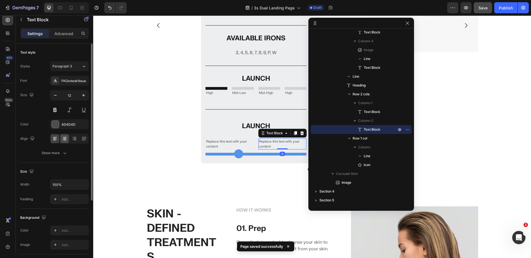
click at [67, 141] on div at bounding box center [64, 138] width 9 height 9
click at [73, 139] on icon at bounding box center [75, 139] width 6 height 6
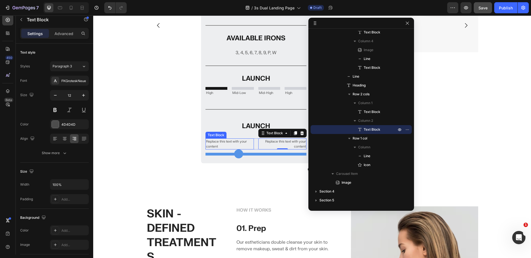
click at [213, 143] on div "Replace this text with your content" at bounding box center [229, 144] width 48 height 11
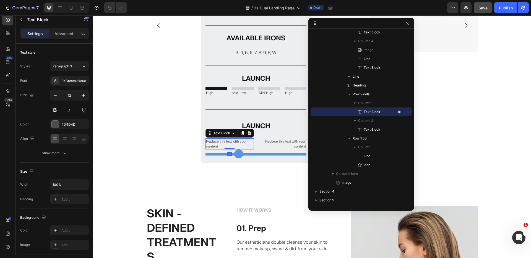
click at [213, 143] on div "Replace this text with your content" at bounding box center [229, 144] width 48 height 11
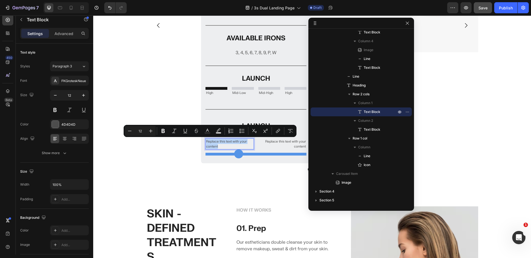
click at [213, 143] on p "Replace this text with your content" at bounding box center [229, 144] width 47 height 10
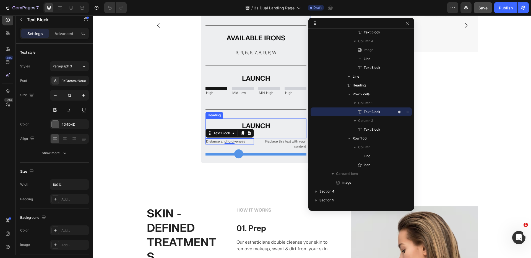
click at [296, 143] on div "Replace this text with your content" at bounding box center [282, 144] width 48 height 11
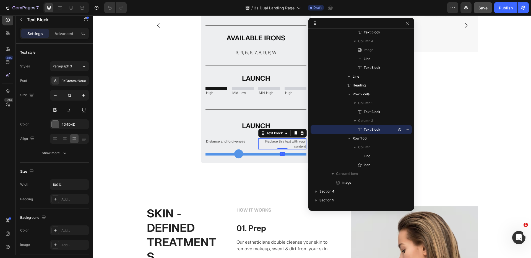
click at [296, 143] on div "Replace this text with your content" at bounding box center [282, 144] width 48 height 11
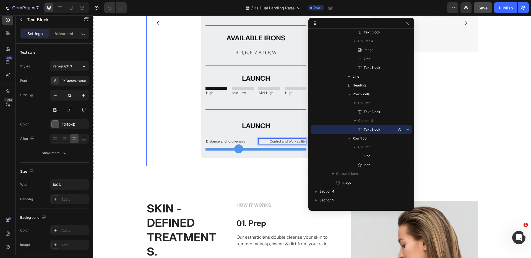
click at [164, 79] on div "Image MODERN TOUR IRON Heading For players who value precise shotmaking, T100 I…" at bounding box center [256, 22] width 220 height 271
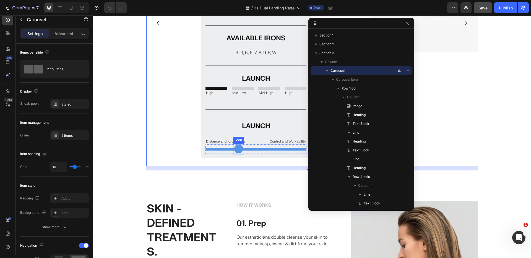
click at [236, 148] on icon at bounding box center [238, 149] width 9 height 9
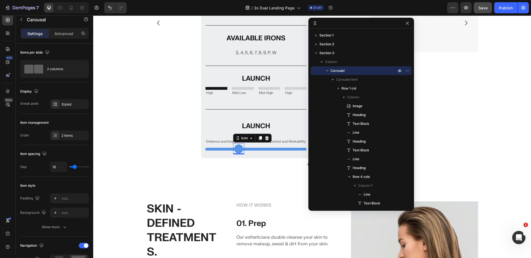
scroll to position [242, 0]
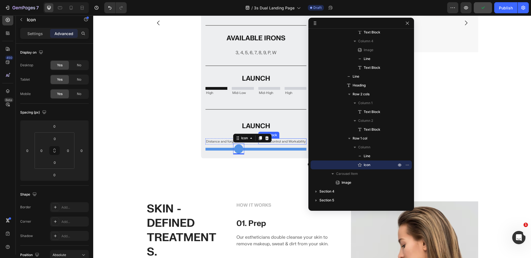
click at [279, 139] on p "Control and Workability" at bounding box center [282, 141] width 47 height 5
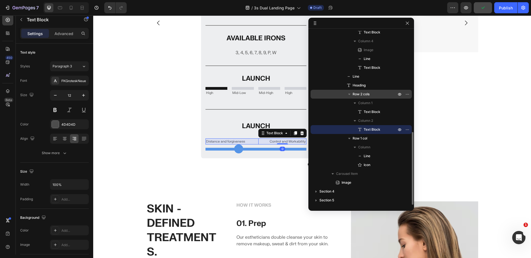
click at [363, 92] on span "Row 2 cols" at bounding box center [361, 95] width 17 height 6
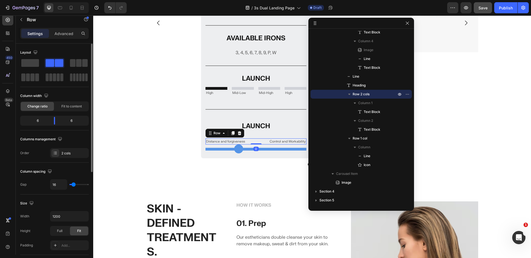
scroll to position [45, 0]
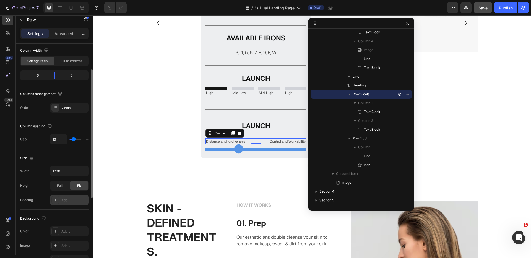
click at [64, 199] on div "Add..." at bounding box center [74, 200] width 26 height 5
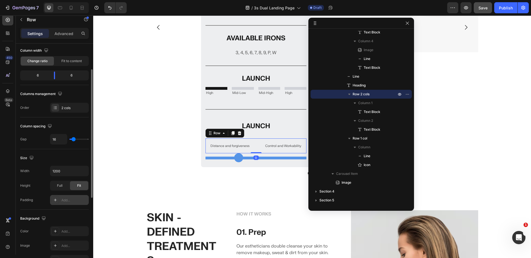
scroll to position [430, 0]
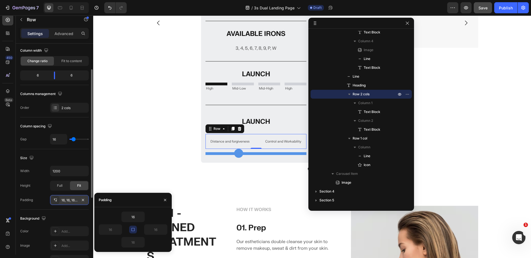
click at [135, 230] on icon "button" at bounding box center [133, 230] width 4 height 4
click at [113, 228] on input "16" at bounding box center [110, 230] width 23 height 10
click at [269, 122] on p "LAUNCH" at bounding box center [256, 122] width 92 height 7
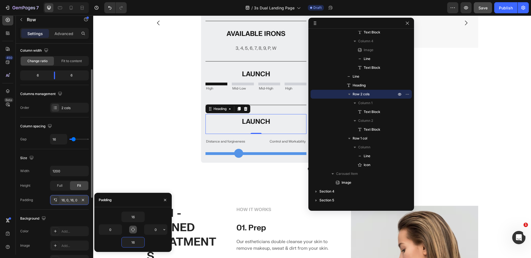
scroll to position [0, 0]
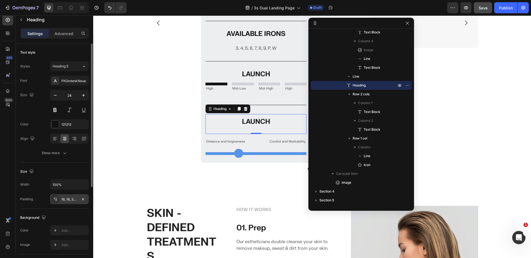
click at [71, 196] on div "16, 16, 32, 16" at bounding box center [69, 199] width 39 height 10
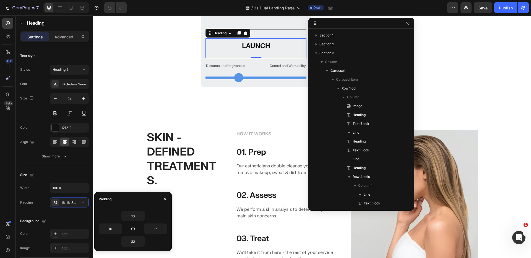
scroll to position [242, 0]
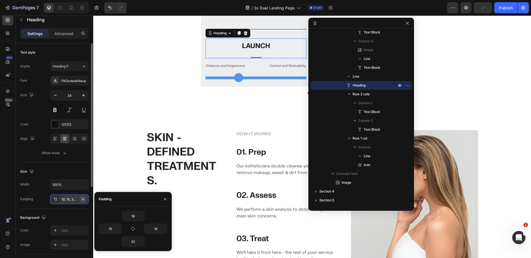
click at [84, 199] on icon "button" at bounding box center [83, 199] width 4 height 4
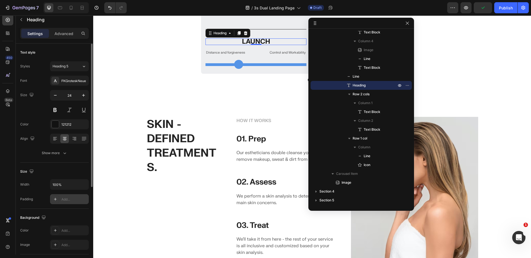
scroll to position [423, 0]
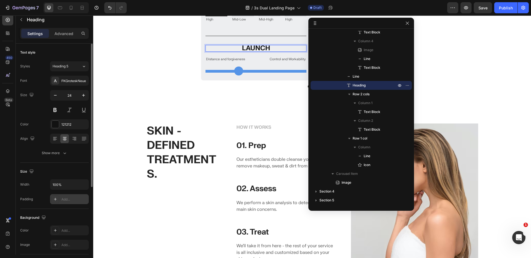
click at [247, 52] on p "LAUNCH" at bounding box center [255, 48] width 101 height 7
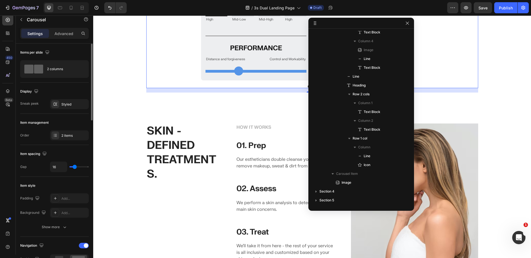
scroll to position [0, 0]
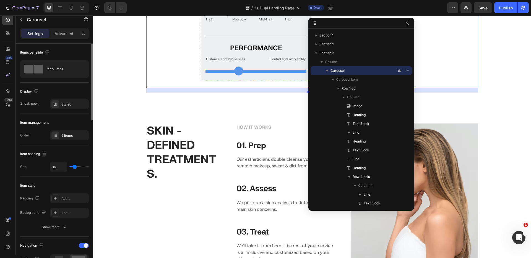
click at [234, 9] on p "LAUNCH" at bounding box center [256, 5] width 100 height 7
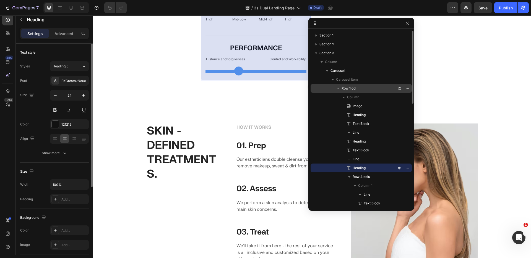
click at [353, 87] on span "Row 1 col" at bounding box center [348, 89] width 15 height 6
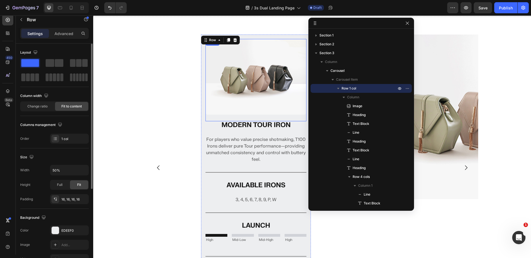
scroll to position [278, 0]
click at [406, 23] on icon "button" at bounding box center [407, 23] width 4 height 4
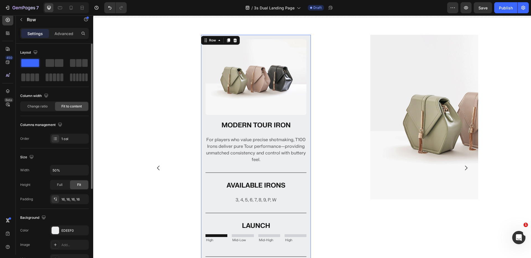
click at [286, 36] on div "Image MODERN TOUR IRON Heading For players who value precise shotmaking, T100 I…" at bounding box center [256, 168] width 110 height 267
click at [227, 39] on icon at bounding box center [228, 40] width 3 height 4
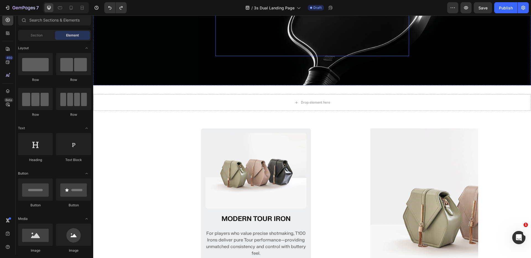
scroll to position [252, 0]
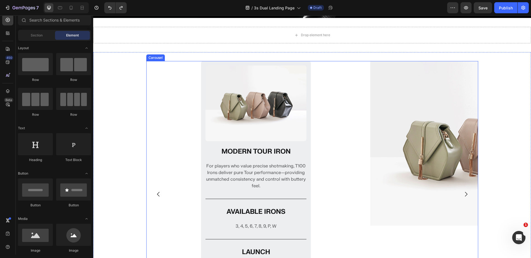
click at [322, 80] on div "Image MODERN TOUR IRON Heading For players who value precise shotmaking, T100 I…" at bounding box center [256, 194] width 220 height 267
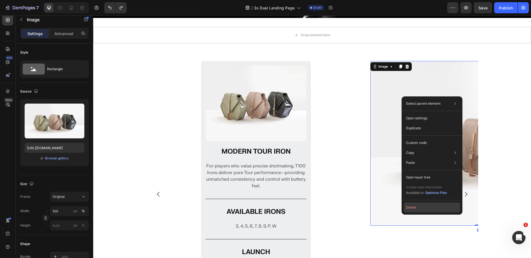
click at [424, 204] on button "Delete" at bounding box center [432, 208] width 56 height 10
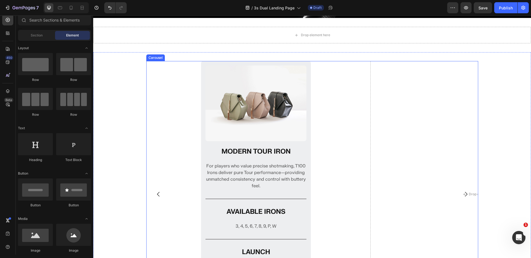
click at [345, 91] on div "Image MODERN TOUR IRON Heading For players who value precise shotmaking, T100 I…" at bounding box center [256, 194] width 220 height 267
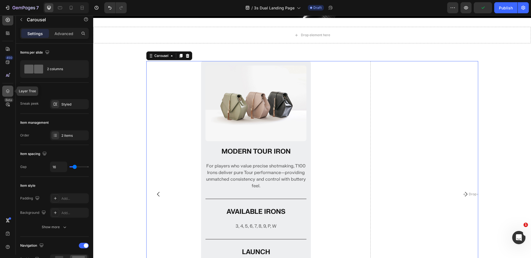
click at [5, 92] on icon at bounding box center [8, 91] width 6 height 6
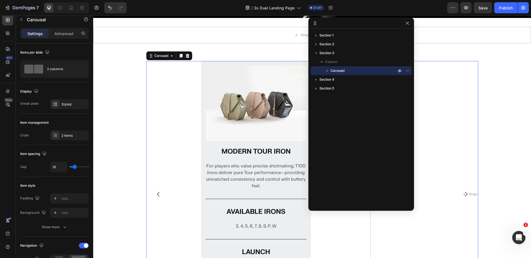
click at [325, 71] on icon "button" at bounding box center [327, 71] width 6 height 6
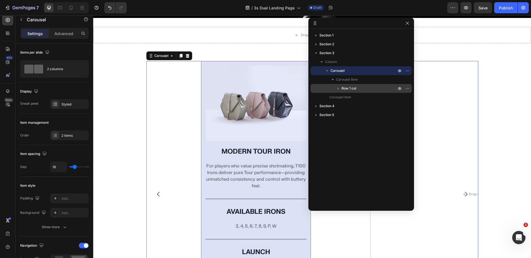
click at [342, 89] on span "Row 1 col" at bounding box center [348, 89] width 15 height 6
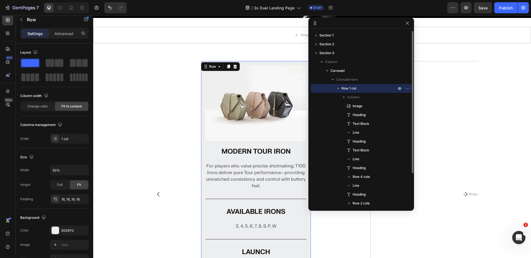
click at [338, 88] on icon "button" at bounding box center [338, 88] width 2 height 1
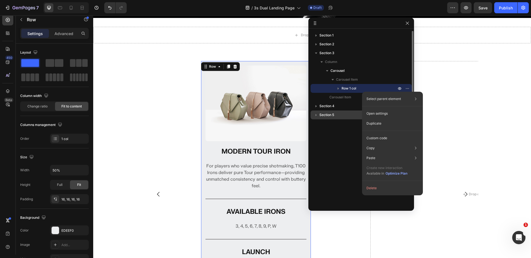
click at [378, 122] on p "Duplicate" at bounding box center [373, 123] width 15 height 5
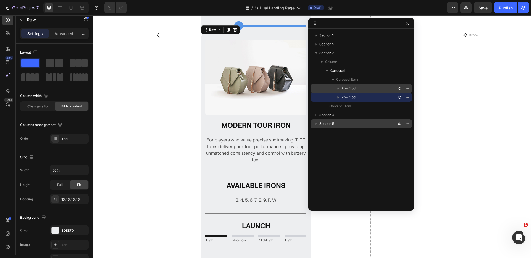
scroll to position [544, 0]
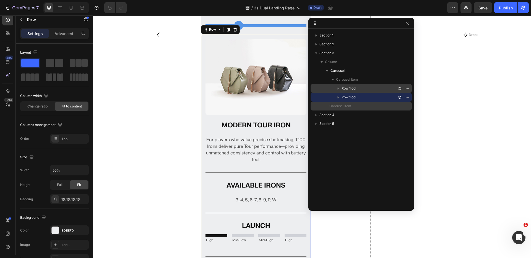
drag, startPoint x: 348, startPoint y: 97, endPoint x: 341, endPoint y: 102, distance: 8.9
click at [341, 102] on div "Carousel Item Row 1 col Row 1 col Carousel Item" at bounding box center [361, 92] width 101 height 35
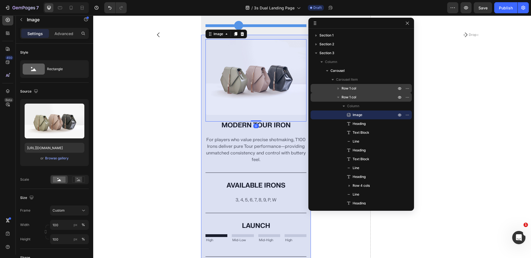
click at [351, 96] on span "Row 1 col" at bounding box center [348, 98] width 15 height 6
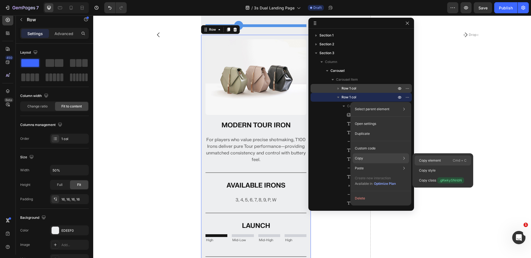
drag, startPoint x: 426, startPoint y: 160, endPoint x: 325, endPoint y: 139, distance: 103.9
click at [426, 160] on p "Copy element" at bounding box center [430, 160] width 22 height 5
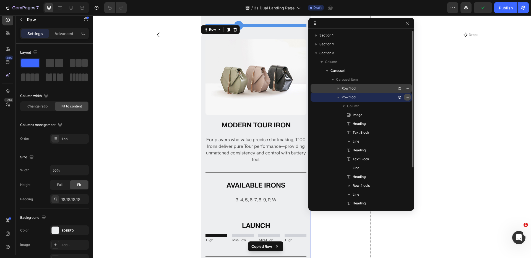
click at [406, 97] on icon "button" at bounding box center [407, 97] width 4 height 4
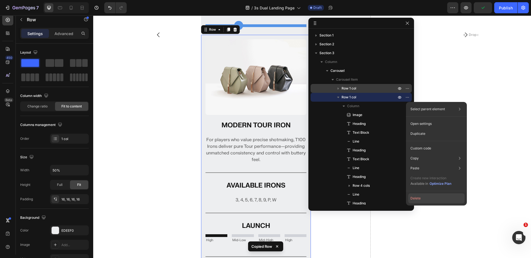
click at [417, 198] on button "Delete" at bounding box center [436, 199] width 56 height 10
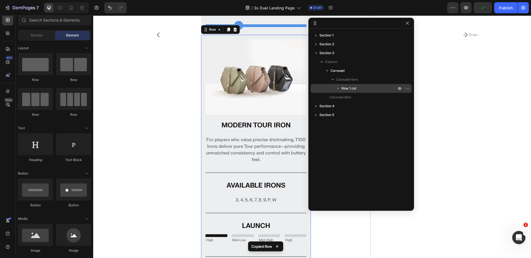
scroll to position [411, 0]
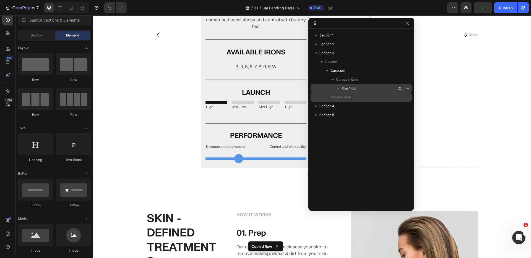
click at [353, 97] on p "Carousel Item" at bounding box center [359, 98] width 61 height 6
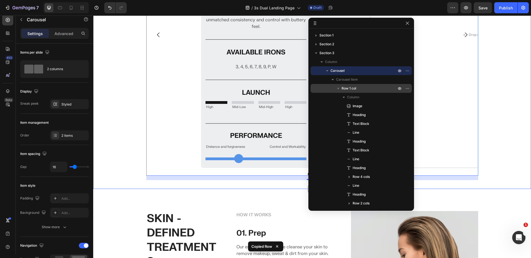
click at [491, 51] on div "Image MODERN TOUR IRON Heading For players who value precise shotmaking, T100 I…" at bounding box center [312, 41] width 438 height 279
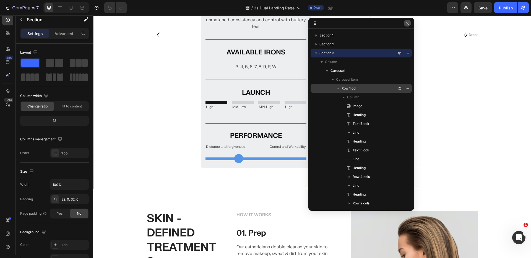
drag, startPoint x: 406, startPoint y: 24, endPoint x: 339, endPoint y: 16, distance: 68.1
click at [406, 24] on icon "button" at bounding box center [407, 23] width 3 height 3
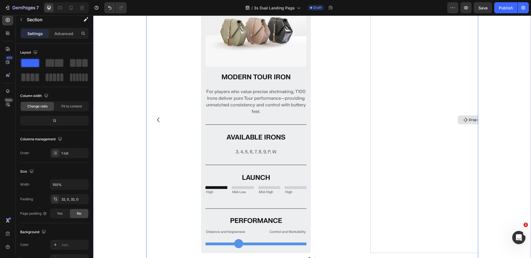
scroll to position [308, 0]
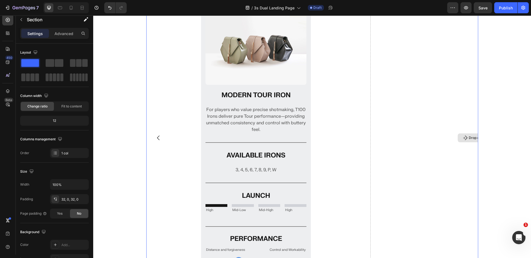
click at [419, 68] on div "Drop element here" at bounding box center [480, 138] width 220 height 267
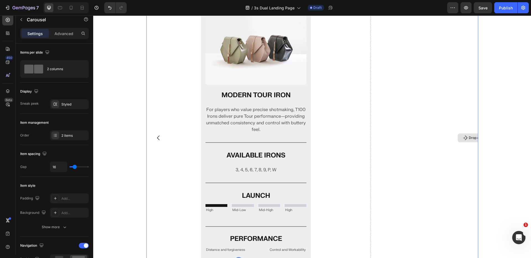
click at [419, 68] on div "Drop element here" at bounding box center [480, 138] width 220 height 267
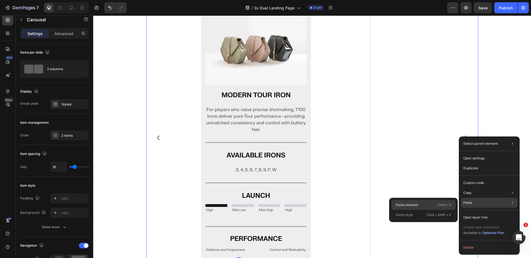
click at [434, 210] on div "Paste element Cmd + V" at bounding box center [423, 215] width 64 height 10
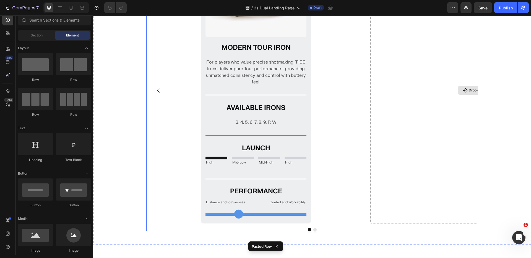
scroll to position [292, 0]
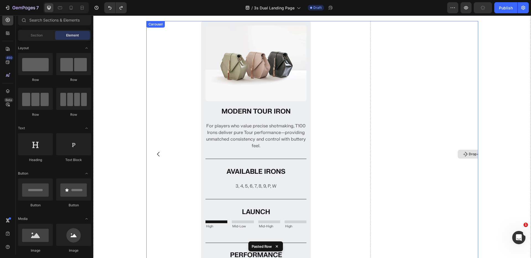
click at [390, 84] on div "Drop element here" at bounding box center [480, 154] width 220 height 267
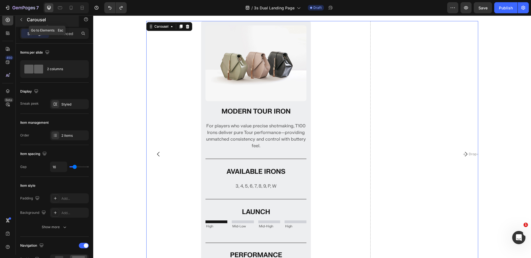
click at [20, 21] on icon "button" at bounding box center [21, 19] width 4 height 4
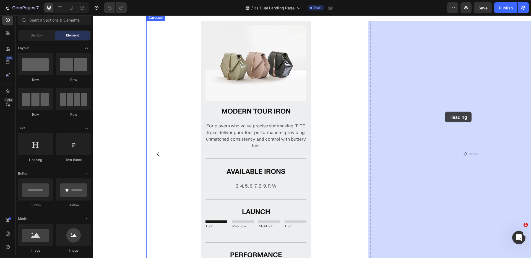
drag, startPoint x: 121, startPoint y: 161, endPoint x: 443, endPoint y: 110, distance: 325.6
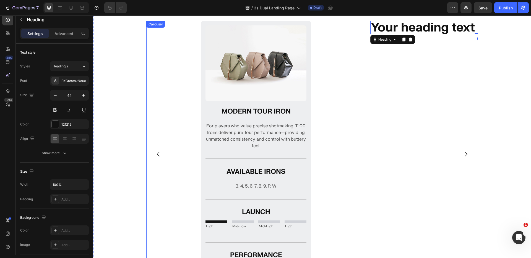
click at [407, 61] on div "Your heading text goes here Heading 0" at bounding box center [480, 154] width 220 height 267
click at [398, 31] on h2 "Your heading text goes here" at bounding box center [480, 27] width 220 height 13
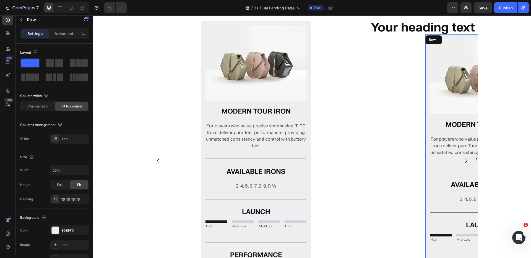
scroll to position [298, 0]
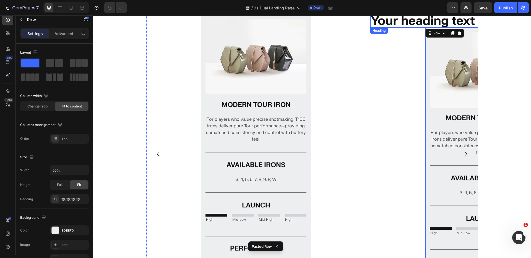
click at [396, 21] on h2 "Your heading text goes here" at bounding box center [480, 20] width 220 height 13
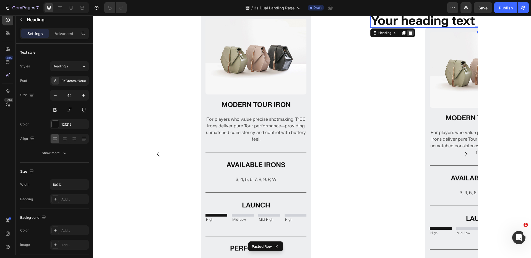
click at [408, 34] on icon at bounding box center [410, 33] width 4 height 4
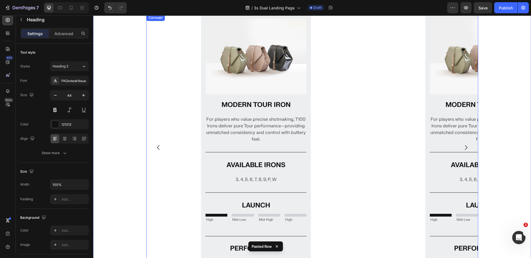
scroll to position [292, 0]
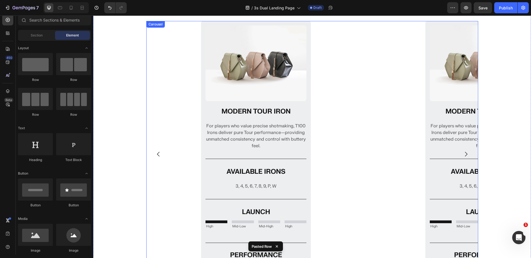
click at [407, 52] on div "Image MODERN TOUR IRON Heading For players who value precise shotmaking, T100 I…" at bounding box center [480, 154] width 220 height 267
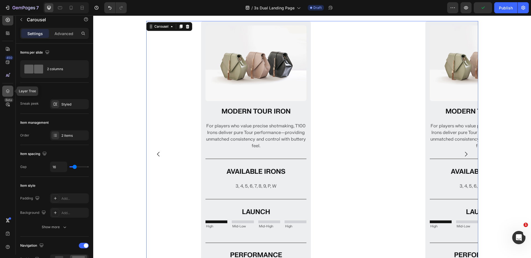
click at [10, 92] on icon at bounding box center [8, 91] width 6 height 6
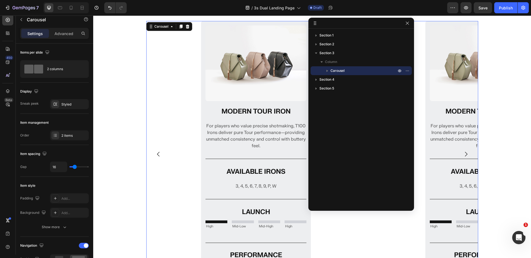
click at [326, 70] on icon "button" at bounding box center [327, 71] width 6 height 6
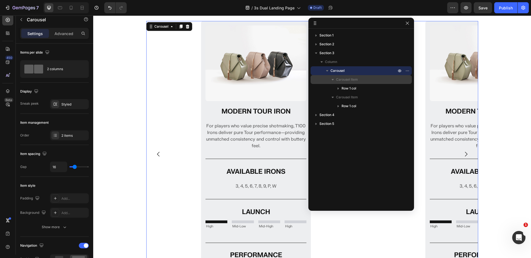
click at [337, 79] on span "Carousel Item" at bounding box center [347, 80] width 22 height 6
click at [345, 79] on span "Carousel Item" at bounding box center [347, 80] width 22 height 6
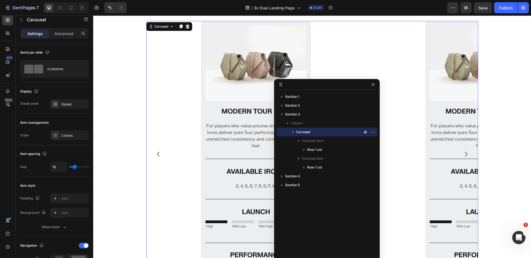
drag, startPoint x: 359, startPoint y: 24, endPoint x: 325, endPoint y: 85, distance: 70.1
click at [56, 32] on p "Advanced" at bounding box center [63, 34] width 19 height 6
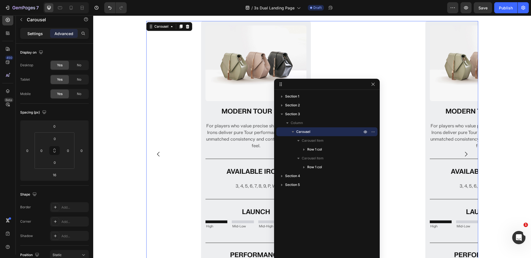
click at [39, 33] on p "Settings" at bounding box center [34, 34] width 15 height 6
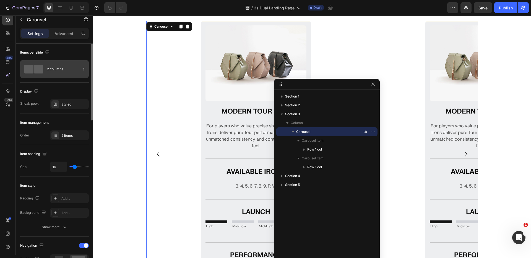
click at [54, 71] on div "2 columns" at bounding box center [64, 69] width 34 height 13
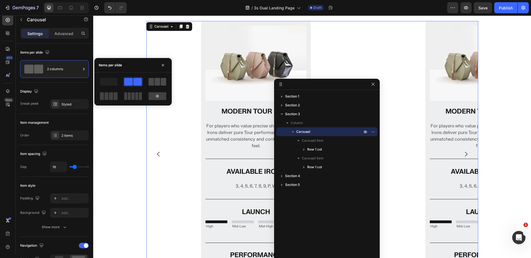
click at [151, 82] on span at bounding box center [151, 82] width 6 height 8
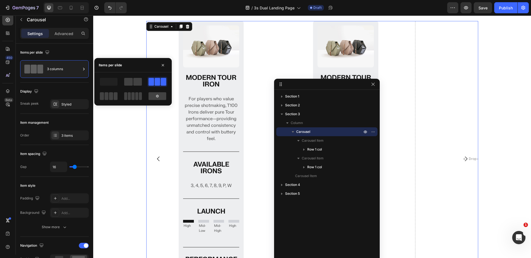
scroll to position [296, 0]
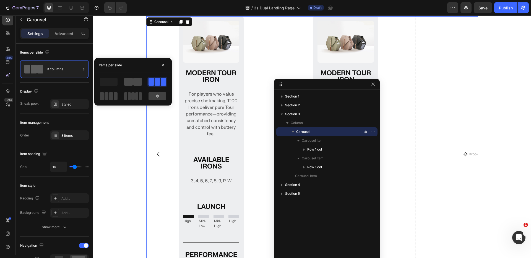
click at [129, 81] on span at bounding box center [128, 82] width 9 height 8
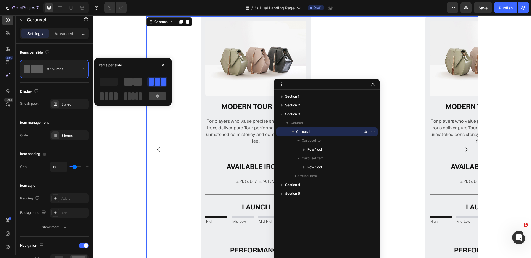
scroll to position [292, 0]
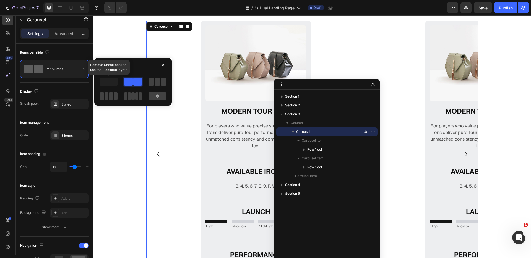
click at [107, 83] on span at bounding box center [109, 82] width 18 height 8
click at [157, 95] on icon at bounding box center [157, 96] width 3 height 3
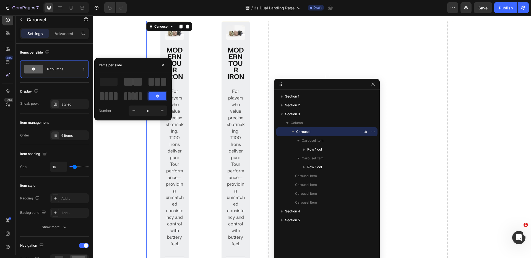
scroll to position [403, 0]
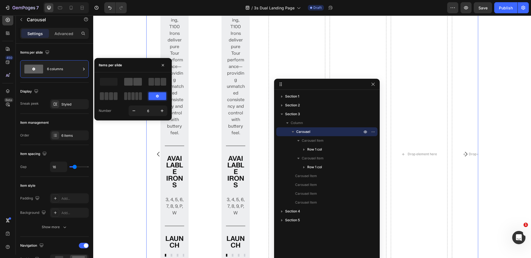
click at [135, 81] on span at bounding box center [137, 82] width 9 height 8
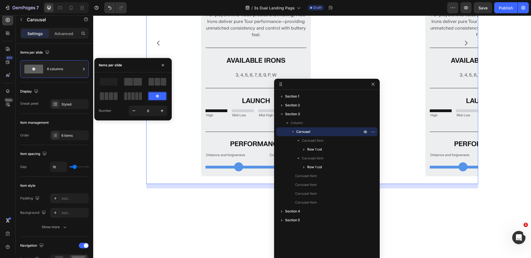
scroll to position [292, 0]
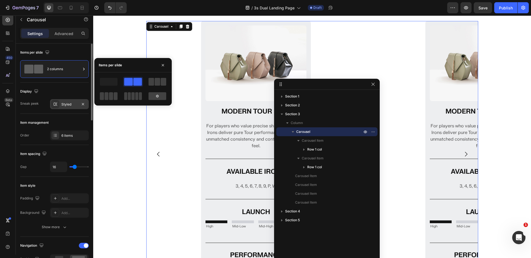
click at [64, 105] on div "Styled" at bounding box center [69, 104] width 16 height 5
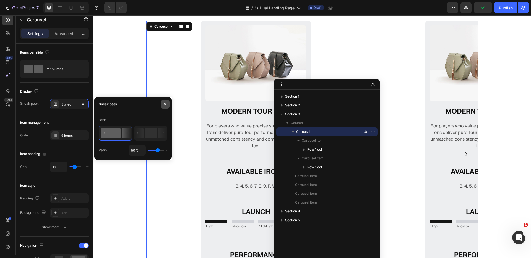
click at [164, 102] on icon "button" at bounding box center [165, 104] width 4 height 4
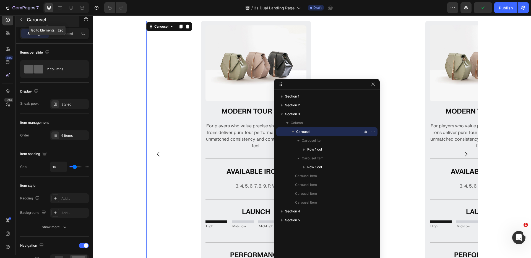
click at [22, 19] on icon "button" at bounding box center [21, 19] width 4 height 4
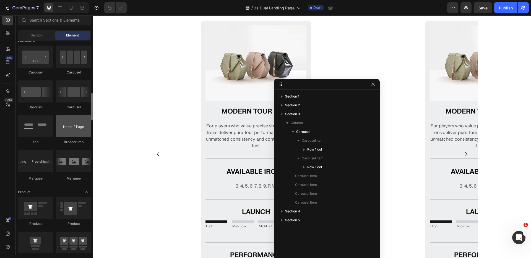
scroll to position [542, 0]
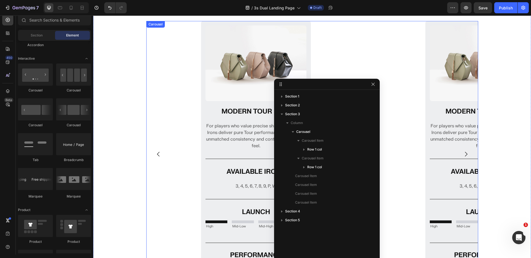
click at [177, 104] on div "Image MODERN TOUR IRON Heading For players who value precise shotmaking, T100 I…" at bounding box center [256, 154] width 220 height 267
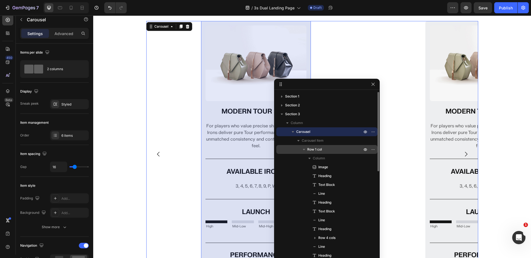
click at [323, 150] on p "Row 1 col" at bounding box center [335, 150] width 56 height 6
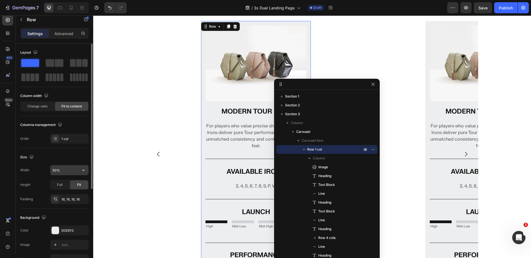
click at [64, 170] on input "50%" at bounding box center [69, 170] width 38 height 10
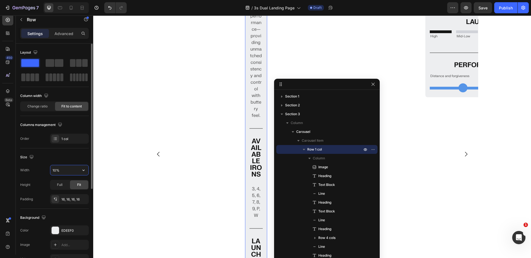
scroll to position [326, 0]
type input "100%"
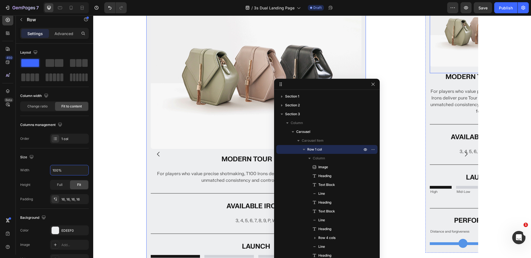
click at [431, 70] on div "Image" at bounding box center [480, 32] width 101 height 82
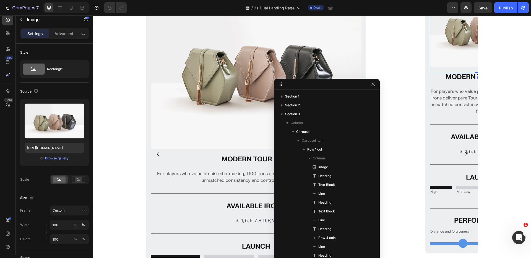
scroll to position [148, 0]
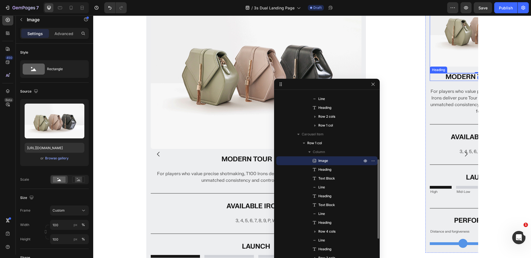
click at [430, 75] on h2 "MODERN TOUR IRON" at bounding box center [480, 77] width 101 height 8
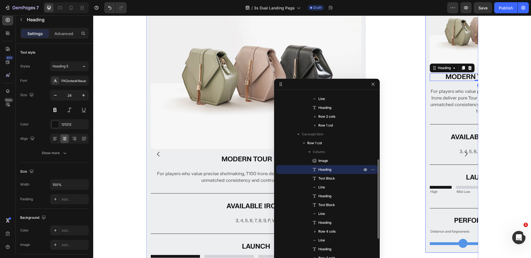
click at [425, 77] on div "Image MODERN TOUR IRON Heading 0 For players who value precise shotmaking, T100…" at bounding box center [480, 119] width 110 height 267
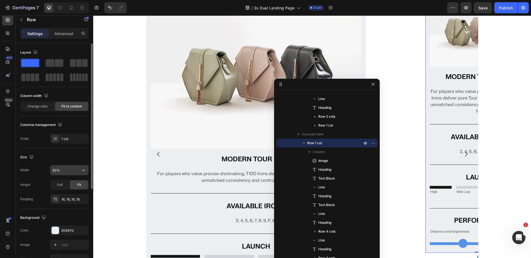
click at [59, 174] on input "50%" at bounding box center [69, 170] width 38 height 10
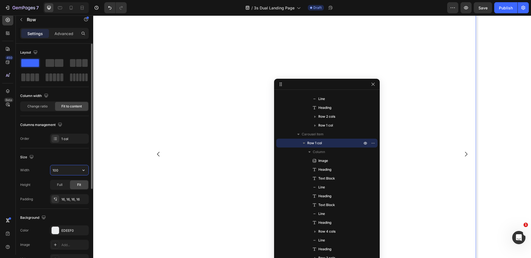
scroll to position [409, 0]
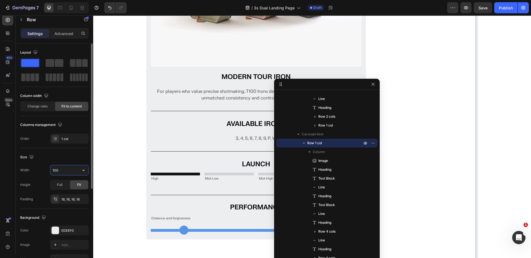
type input "100"
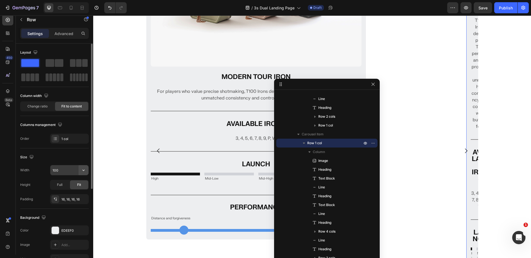
click at [82, 170] on icon "button" at bounding box center [84, 171] width 6 height 6
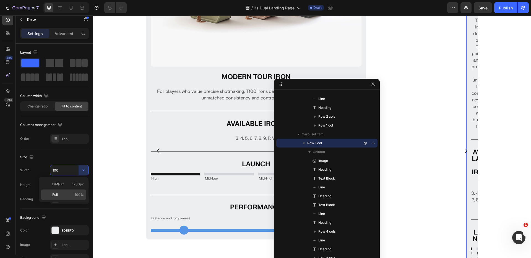
click at [61, 192] on div "Full 100%" at bounding box center [63, 195] width 45 height 11
type input "100%"
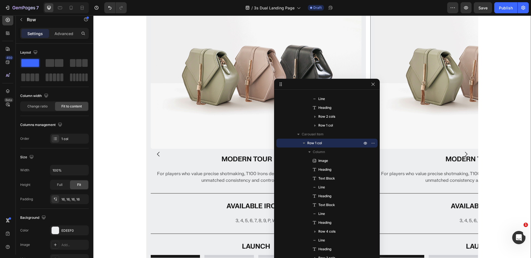
click at [135, 94] on div "Image MODERN TOUR IRON Heading For players who value precise shotmaking, T100 I…" at bounding box center [312, 160] width 438 height 348
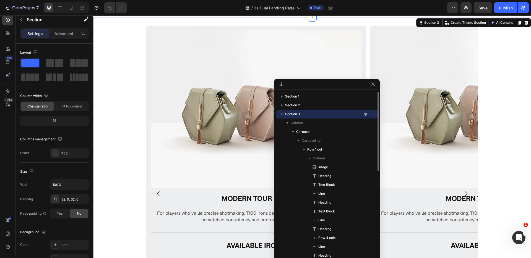
scroll to position [141, 0]
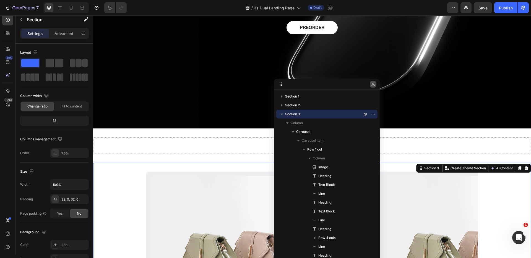
click at [374, 84] on icon "button" at bounding box center [373, 84] width 4 height 4
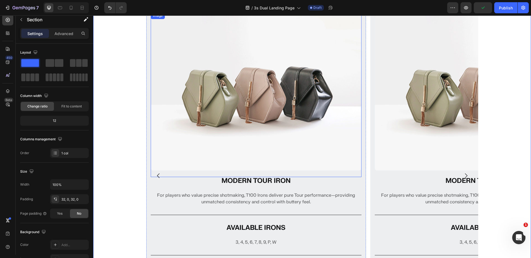
scroll to position [307, 0]
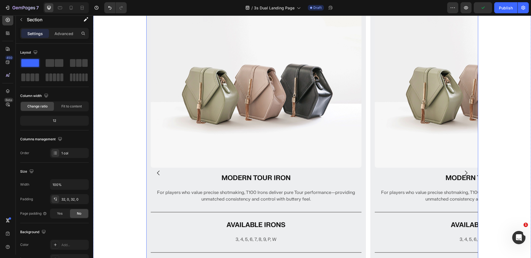
click at [365, 165] on div "Image MODERN TOUR IRON Heading For players who value precise shotmaking, T100 I…" at bounding box center [312, 173] width 332 height 336
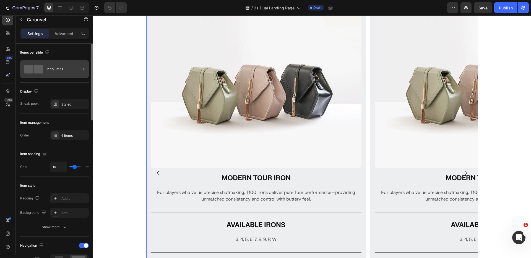
click at [49, 68] on div "2 columns" at bounding box center [64, 69] width 34 height 13
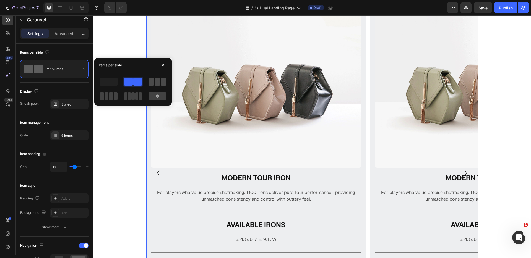
click at [155, 81] on span at bounding box center [158, 82] width 6 height 8
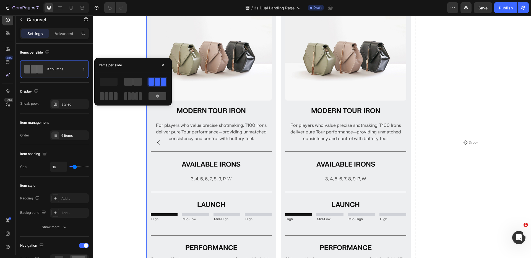
scroll to position [277, 0]
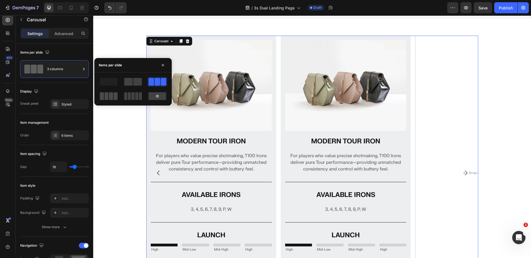
click at [108, 93] on span at bounding box center [107, 96] width 4 height 8
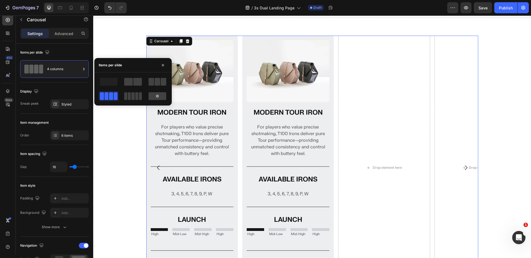
scroll to position [272, 0]
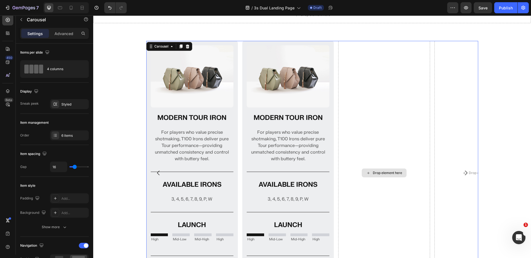
click at [394, 98] on div "Drop element here" at bounding box center [384, 173] width 92 height 265
click at [8, 91] on icon at bounding box center [8, 91] width 6 height 6
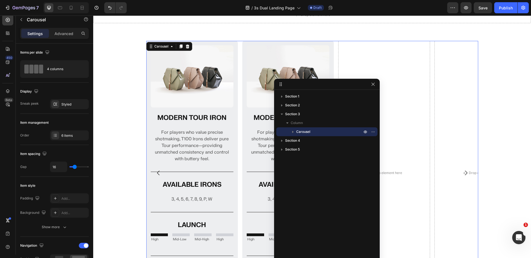
click at [292, 133] on icon "button" at bounding box center [293, 132] width 6 height 6
click at [21, 18] on icon "button" at bounding box center [21, 19] width 4 height 4
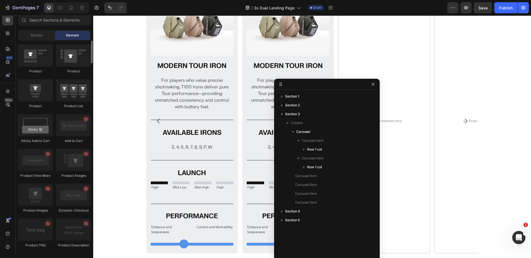
scroll to position [626, 0]
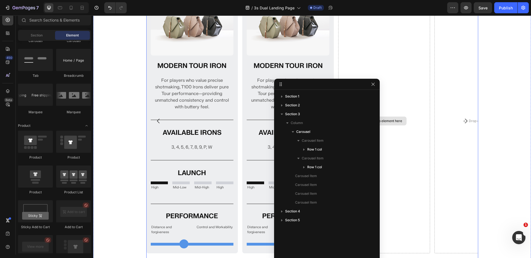
click at [335, 56] on div "Image MODERN TOUR IRON Heading For players who value precise shotmaking, T100 I…" at bounding box center [312, 121] width 332 height 265
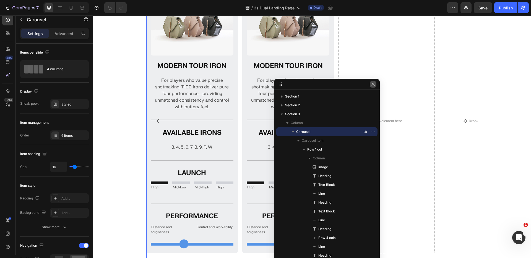
click at [374, 86] on icon "button" at bounding box center [373, 84] width 4 height 4
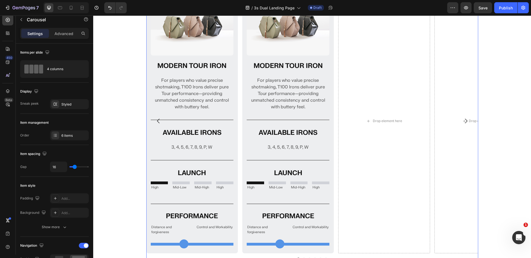
click at [335, 69] on div "Image MODERN TOUR IRON Heading For players who value precise shotmaking, T100 I…" at bounding box center [312, 121] width 332 height 265
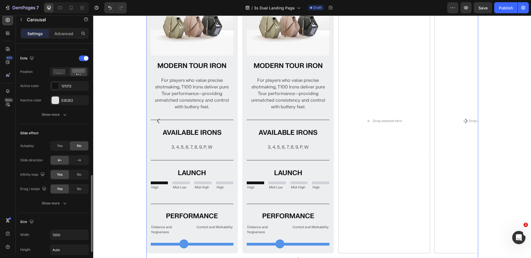
scroll to position [306, 0]
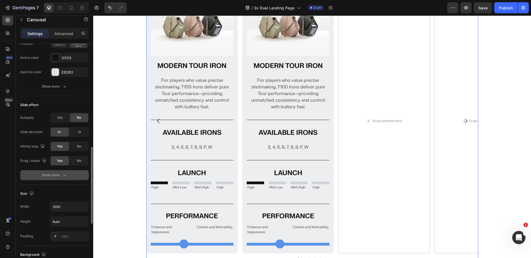
click at [60, 170] on button "Show more" at bounding box center [54, 175] width 69 height 10
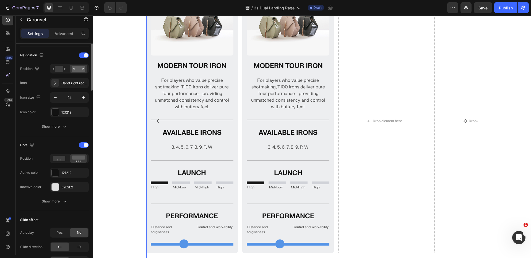
scroll to position [124, 0]
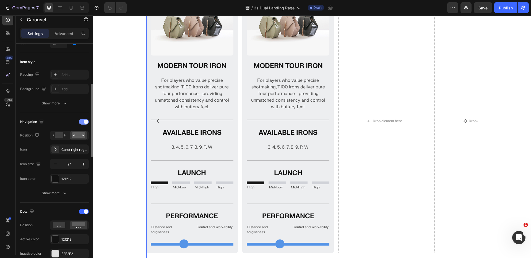
click at [84, 121] on span at bounding box center [86, 122] width 4 height 4
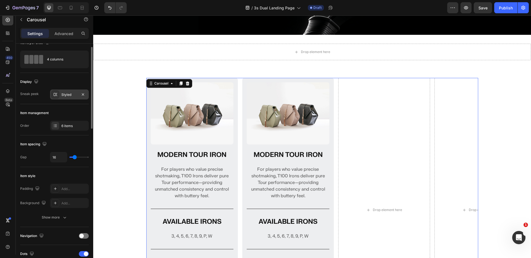
scroll to position [0, 0]
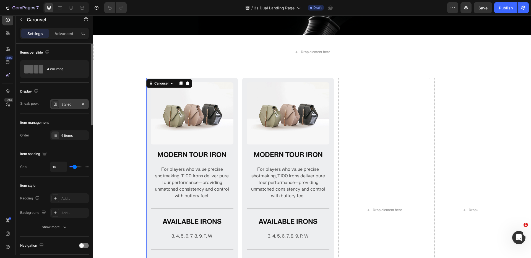
click at [68, 102] on div "Styled" at bounding box center [69, 104] width 16 height 5
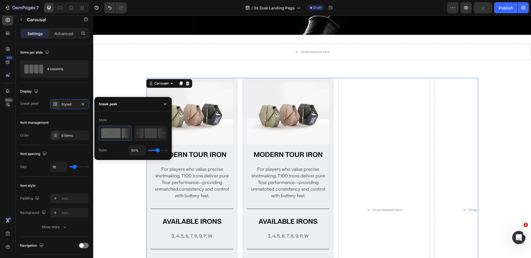
type input "39%"
type input "39"
type input "9%"
type input "9"
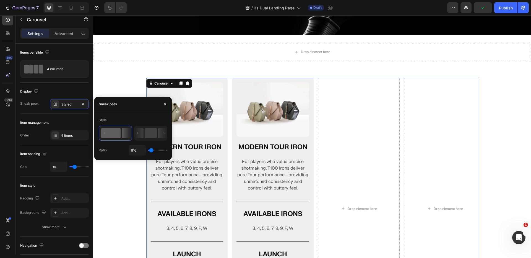
type input "3%"
type input "3"
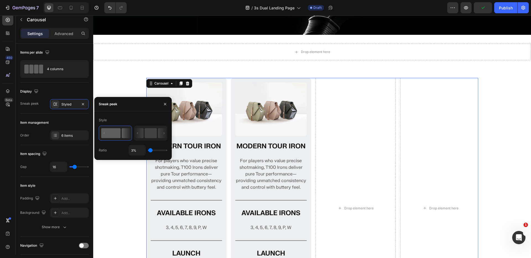
type input "1%"
type input "1"
type input "5%"
type input "5"
type input "43%"
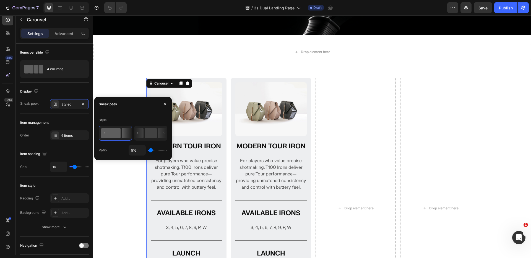
type input "43"
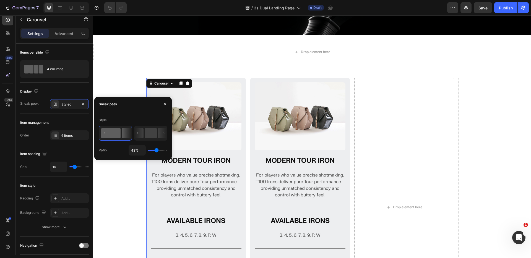
type input "77%"
type input "77"
type input "86%"
type input "86"
type input "100%"
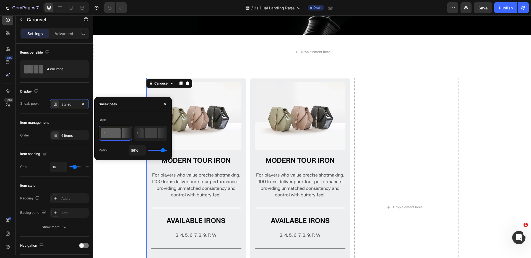
type input "100"
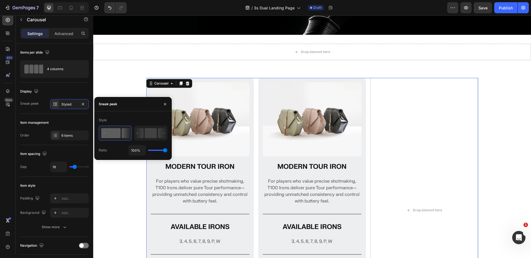
type input "1%"
type input "1"
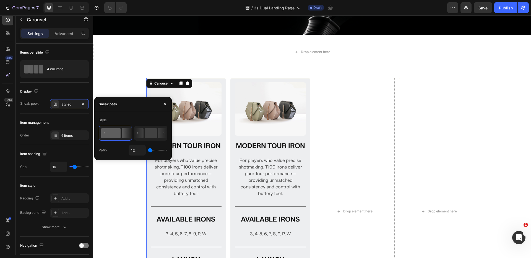
type input "100%"
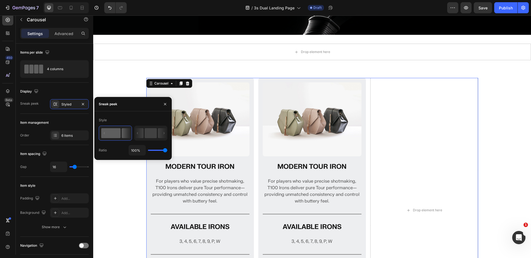
drag, startPoint x: 158, startPoint y: 150, endPoint x: 279, endPoint y: 149, distance: 120.6
type input "100"
click at [167, 150] on input "range" at bounding box center [157, 150] width 19 height 1
drag, startPoint x: 165, startPoint y: 103, endPoint x: 111, endPoint y: 89, distance: 55.7
click at [165, 103] on icon "button" at bounding box center [165, 104] width 4 height 4
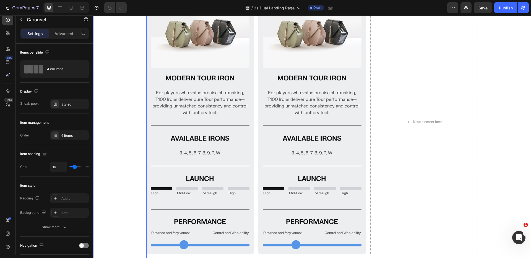
scroll to position [326, 0]
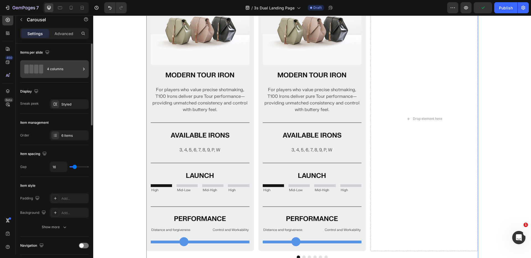
click at [51, 70] on div "4 columns" at bounding box center [64, 69] width 34 height 13
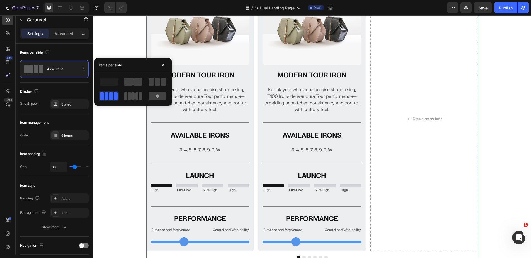
click at [128, 94] on span at bounding box center [129, 96] width 3 height 8
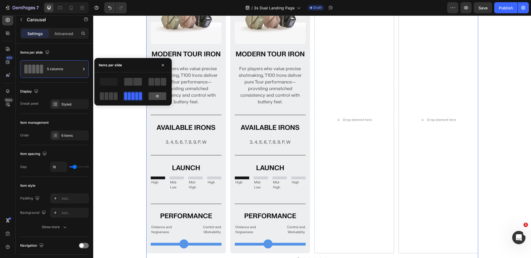
click at [155, 96] on icon at bounding box center [157, 96] width 4 height 4
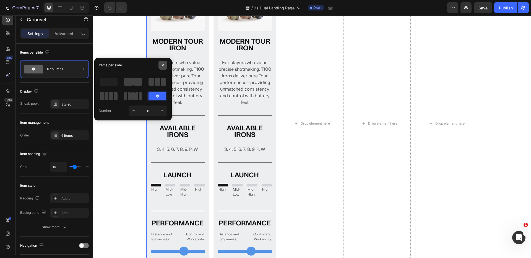
click at [163, 64] on icon "button" at bounding box center [163, 65] width 4 height 4
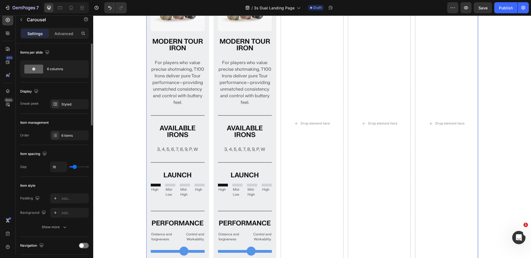
scroll to position [48, 0]
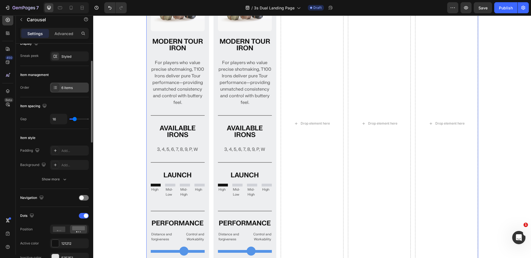
click at [57, 88] on icon at bounding box center [55, 87] width 4 height 4
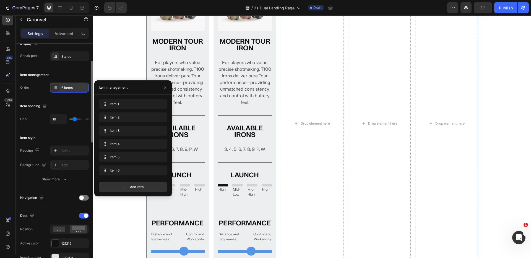
click at [57, 88] on icon at bounding box center [55, 87] width 4 height 4
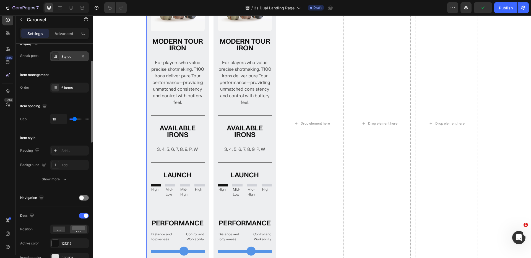
click at [62, 58] on div "Styled" at bounding box center [69, 56] width 16 height 5
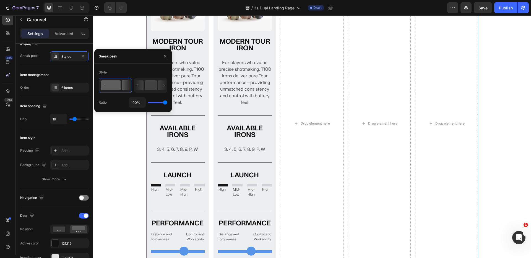
click at [126, 66] on div "Style Ratio 100%" at bounding box center [132, 88] width 77 height 49
drag, startPoint x: 159, startPoint y: 103, endPoint x: 148, endPoint y: 103, distance: 11.1
click at [148, 103] on div "100%" at bounding box center [148, 102] width 39 height 11
click at [168, 103] on div "Style Ratio 100%" at bounding box center [132, 88] width 77 height 40
type input "31%"
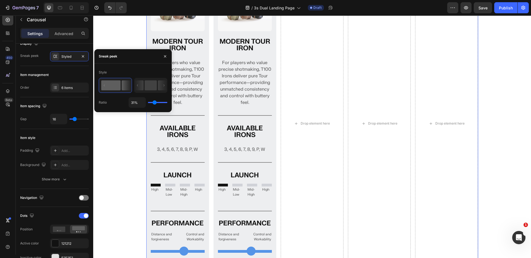
drag, startPoint x: 166, startPoint y: 103, endPoint x: 157, endPoint y: 103, distance: 8.6
type input "16"
click at [152, 103] on input "range" at bounding box center [157, 102] width 19 height 1
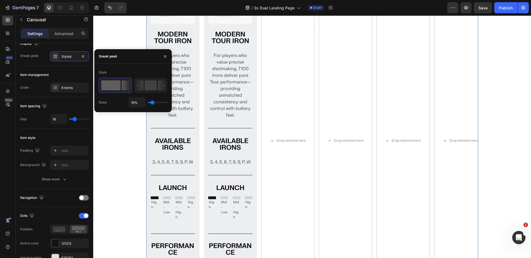
type input "1%"
type input "1"
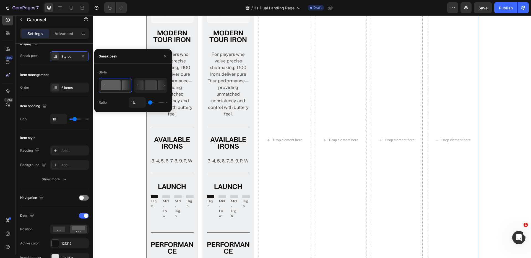
type input "100%"
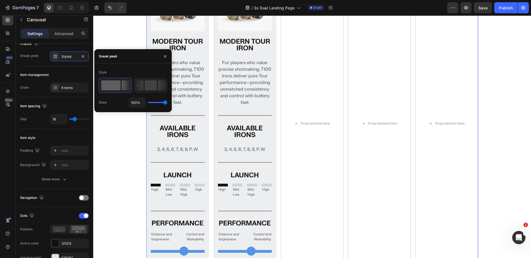
drag, startPoint x: 135, startPoint y: 102, endPoint x: 320, endPoint y: 102, distance: 184.4
type input "100"
click at [167, 102] on input "range" at bounding box center [157, 102] width 19 height 1
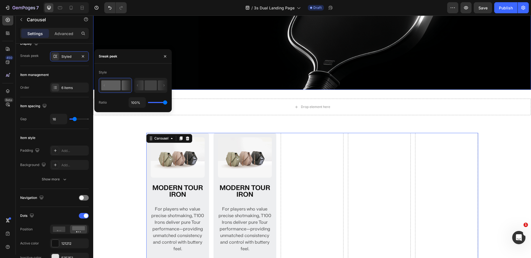
scroll to position [188, 0]
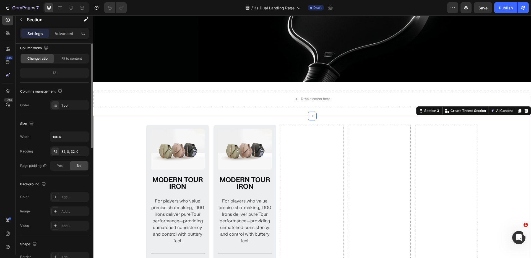
scroll to position [0, 0]
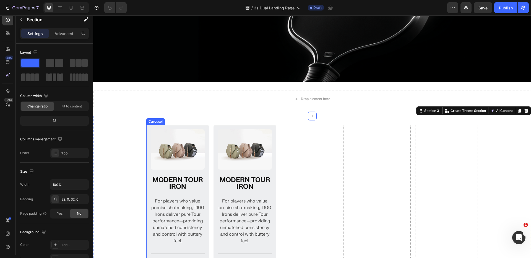
click at [341, 147] on div "Image MODERN TOUR IRON Heading For players who value precise shotmaking, T100 I…" at bounding box center [312, 262] width 332 height 274
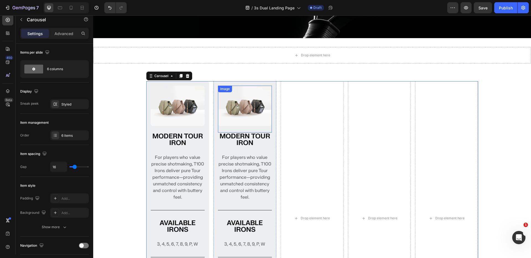
scroll to position [240, 0]
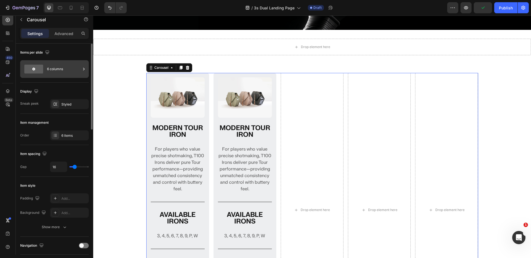
click at [52, 71] on div "6 columns" at bounding box center [64, 69] width 34 height 13
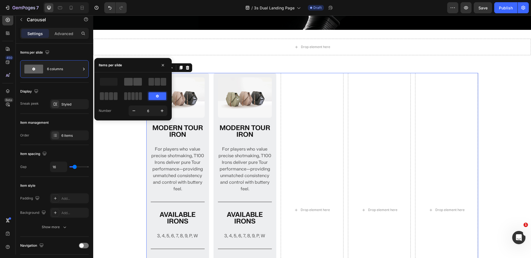
click at [133, 82] on span at bounding box center [137, 82] width 9 height 8
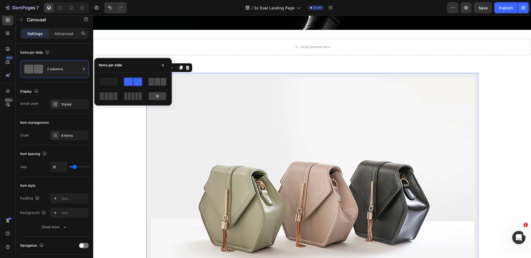
click at [161, 82] on span at bounding box center [164, 82] width 6 height 8
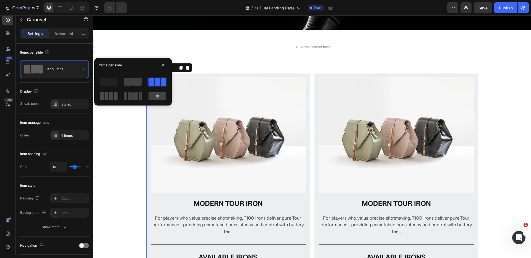
click at [139, 95] on span at bounding box center [140, 96] width 3 height 8
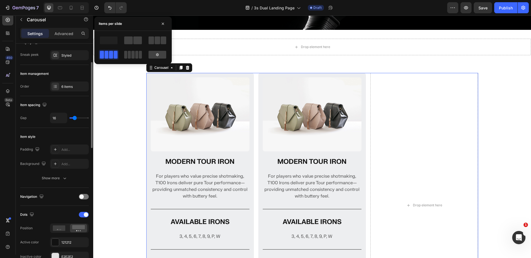
scroll to position [0, 0]
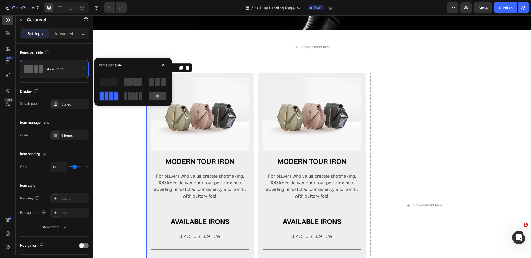
click at [132, 141] on div "Image MODERN TOUR IRON Heading For players who value precise shotmaking, T100 I…" at bounding box center [312, 211] width 438 height 277
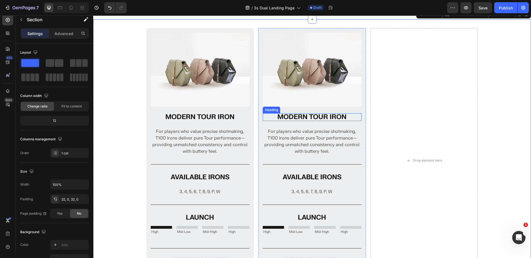
scroll to position [289, 0]
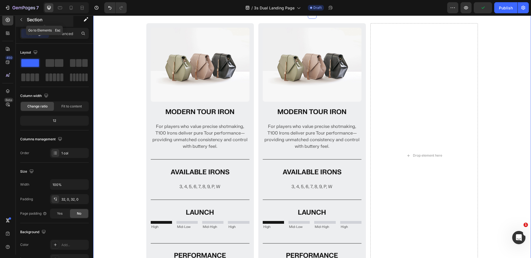
click at [19, 19] on icon "button" at bounding box center [21, 19] width 4 height 4
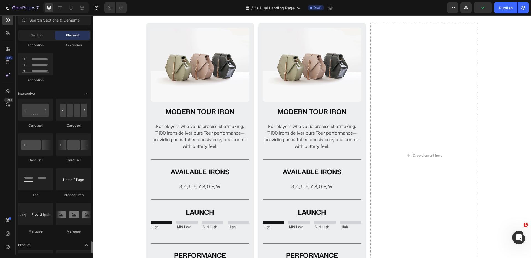
scroll to position [439, 0]
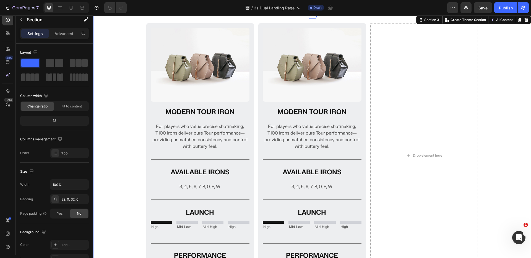
click at [129, 67] on div "Image MODERN TOUR IRON Heading For players who value precise shotmaking, T100 I…" at bounding box center [312, 161] width 438 height 277
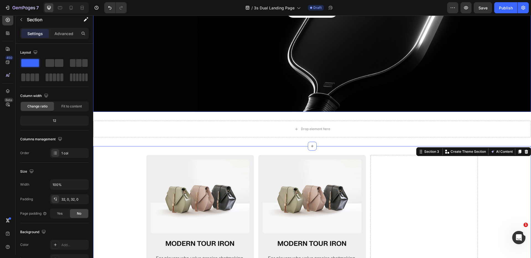
scroll to position [229, 0]
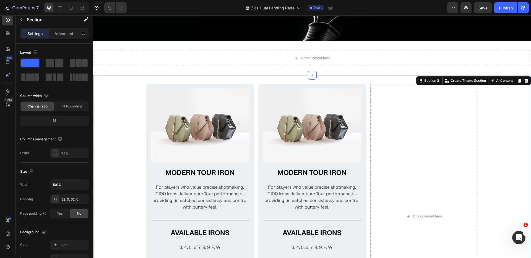
click at [167, 80] on div "Image MODERN TOUR IRON Heading For players who value precise shotmaking, T100 I…" at bounding box center [312, 222] width 438 height 295
click at [82, 185] on icon "button" at bounding box center [84, 185] width 6 height 6
click at [64, 201] on p "Full 100%" at bounding box center [68, 198] width 32 height 5
click at [146, 137] on div "Image MODERN TOUR IRON Heading For players who value precise shotmaking, T100 I…" at bounding box center [200, 216] width 108 height 265
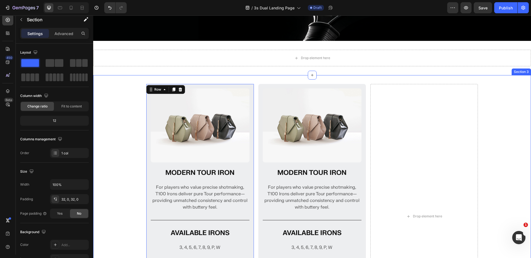
click at [139, 136] on div "Image MODERN TOUR IRON Heading For players who value precise shotmaking, T100 I…" at bounding box center [312, 222] width 438 height 277
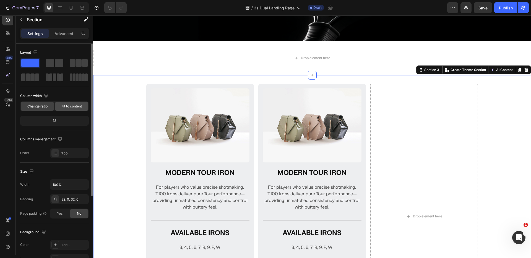
click at [68, 106] on span "Fit to content" at bounding box center [71, 106] width 20 height 5
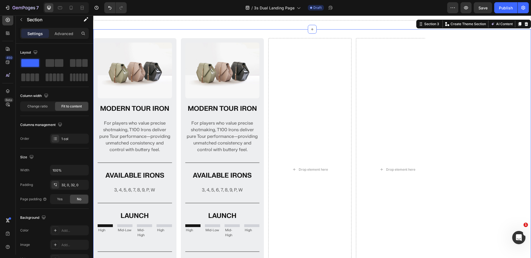
scroll to position [277, 0]
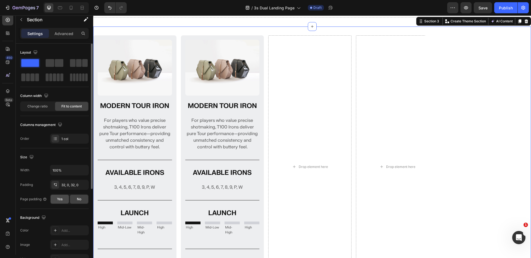
click at [64, 197] on div "Yes" at bounding box center [60, 199] width 18 height 9
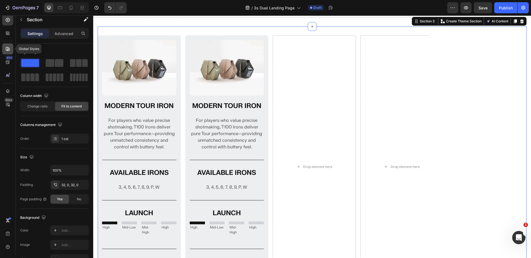
click at [11, 48] on div at bounding box center [7, 48] width 11 height 11
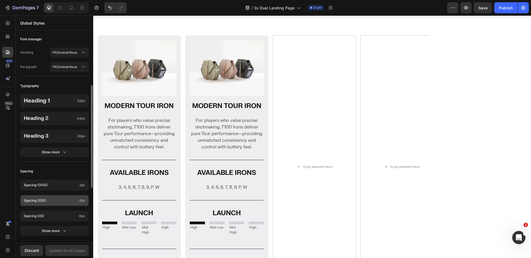
scroll to position [224, 0]
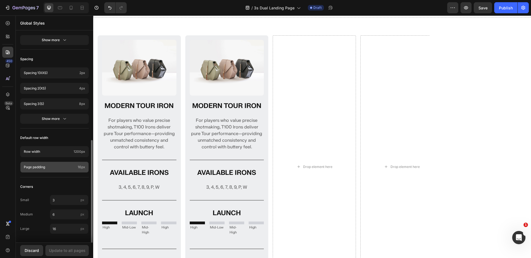
click at [77, 166] on div "Page padding 16px" at bounding box center [54, 167] width 69 height 11
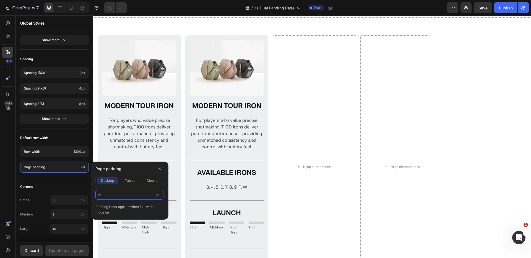
click at [107, 193] on input "16" at bounding box center [129, 195] width 68 height 10
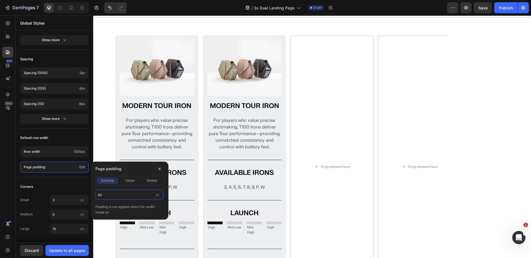
type input "80"
click at [100, 87] on section "Image MODERN TOUR IRON Heading For players who value precise shotmaking, T100 I…" at bounding box center [312, 173] width 438 height 293
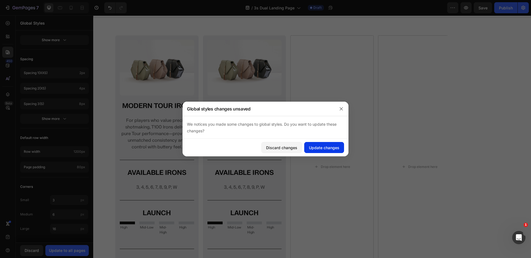
click at [318, 149] on div "Update changes" at bounding box center [324, 148] width 30 height 6
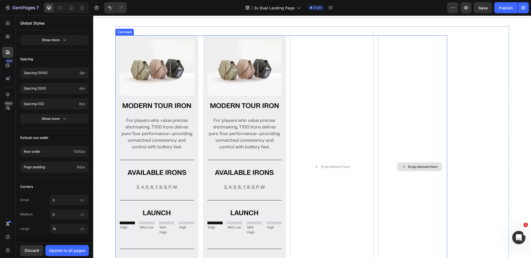
click at [435, 59] on div "Drop element here" at bounding box center [419, 166] width 83 height 263
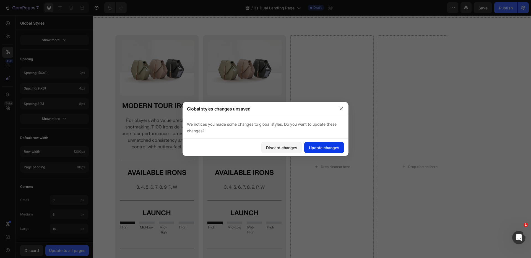
click at [325, 147] on div "Update changes" at bounding box center [324, 148] width 30 height 6
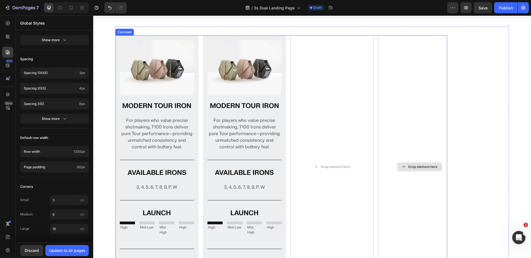
click at [406, 80] on div "Drop element here" at bounding box center [419, 166] width 83 height 263
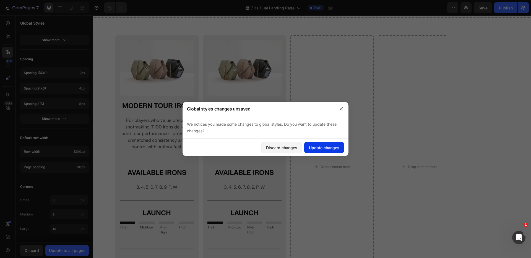
click at [322, 147] on div "Update changes" at bounding box center [324, 148] width 30 height 6
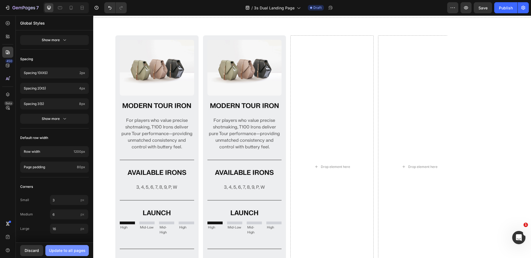
click at [64, 254] on button "Update to all pages" at bounding box center [66, 250] width 43 height 11
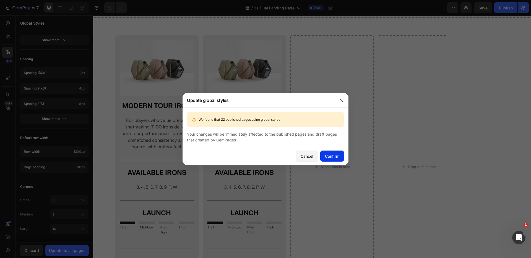
click at [339, 160] on button "Confirm" at bounding box center [332, 156] width 24 height 11
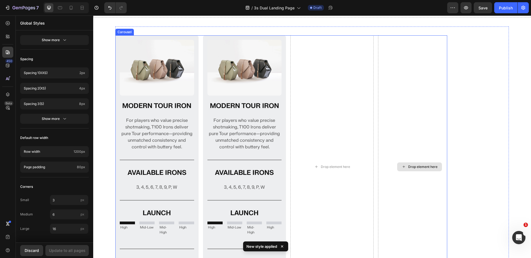
click at [378, 87] on div "Drop element here" at bounding box center [419, 166] width 83 height 263
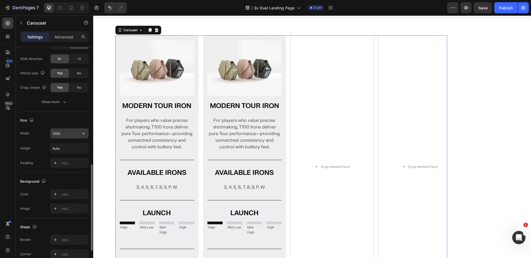
scroll to position [260, 0]
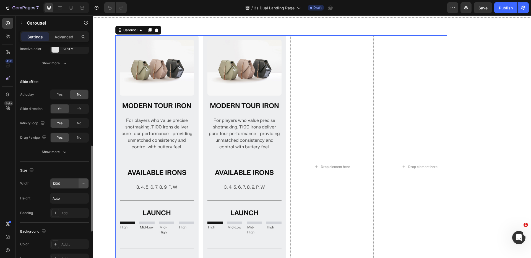
click at [84, 186] on icon "button" at bounding box center [84, 184] width 6 height 6
click at [66, 206] on p "Full 100%" at bounding box center [68, 208] width 32 height 5
type input "100%"
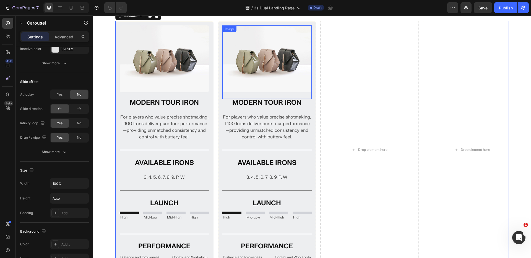
scroll to position [286, 0]
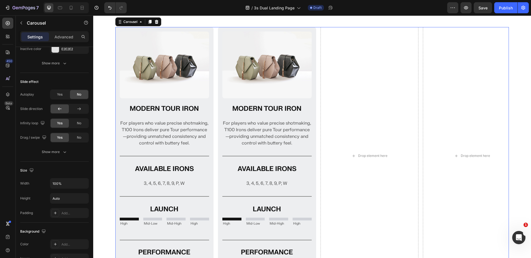
click at [106, 72] on section "Image MODERN TOUR IRON Heading For players who value precise shotmaking, T100 I…" at bounding box center [312, 162] width 438 height 288
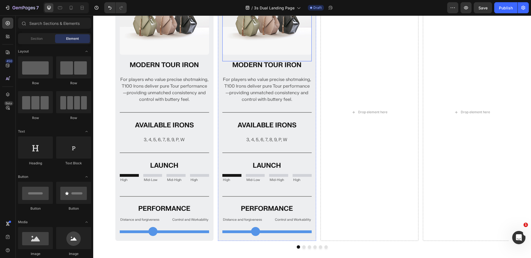
scroll to position [336, 0]
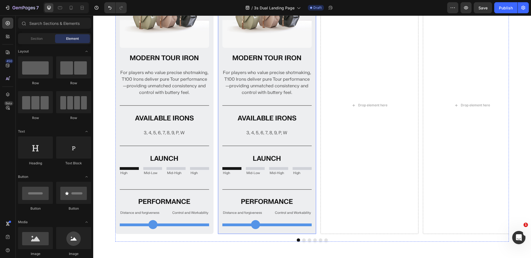
click at [216, 90] on div "Image MODERN TOUR IRON Heading For players who value precise shotmaking, T100 I…" at bounding box center [311, 105] width 393 height 258
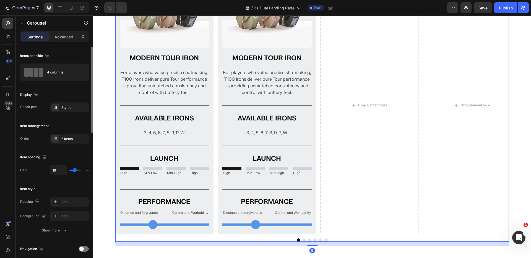
type input "14"
type input "0"
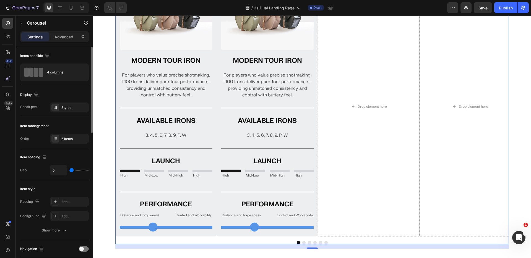
type input "8"
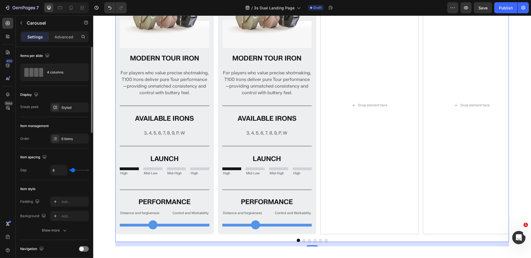
type input "15"
type input "12"
click at [74, 170] on input "range" at bounding box center [78, 170] width 19 height 1
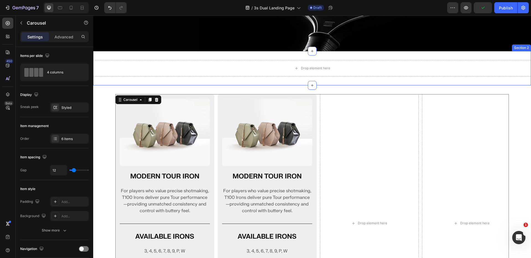
scroll to position [265, 0]
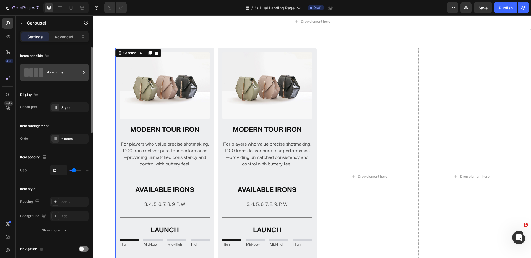
click at [58, 70] on div "4 columns" at bounding box center [64, 72] width 34 height 13
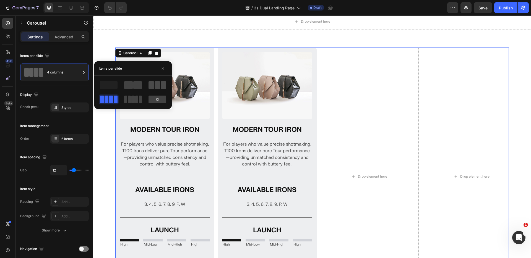
click at [153, 84] on span at bounding box center [151, 85] width 6 height 8
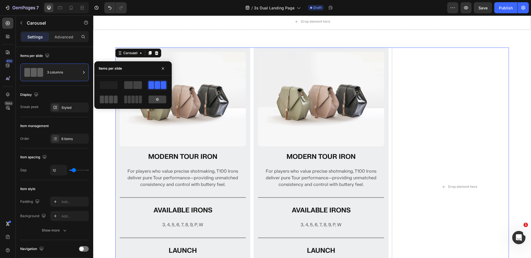
click at [110, 101] on span at bounding box center [111, 100] width 4 height 8
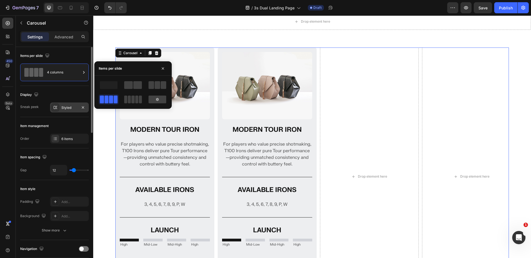
click at [68, 105] on div "Styled" at bounding box center [69, 107] width 16 height 5
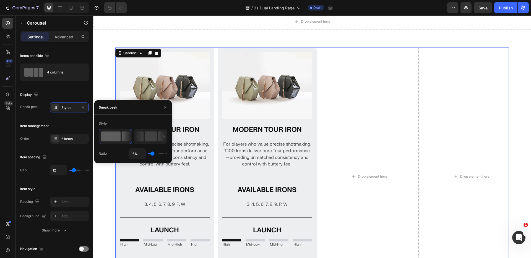
type input "64%"
type input "64"
type input "100%"
type input "100"
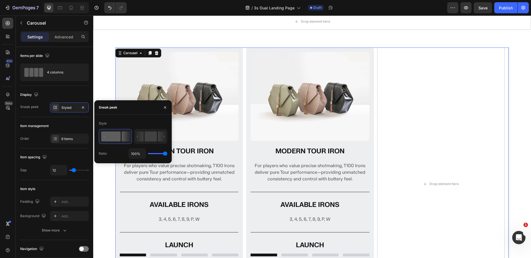
type input "29%"
type input "29"
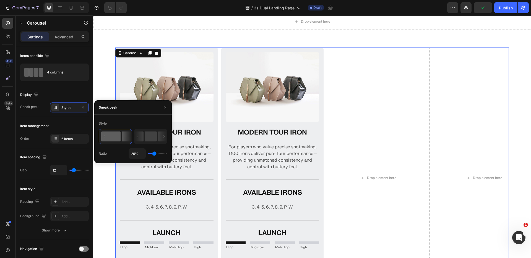
type input "37%"
type input "37"
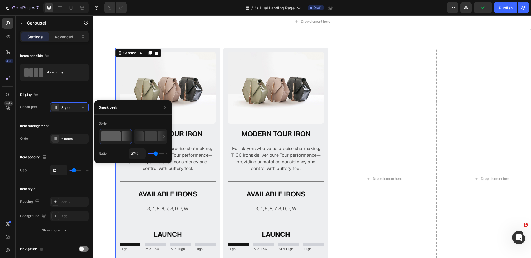
type input "29%"
type input "29"
type input "24%"
type input "24"
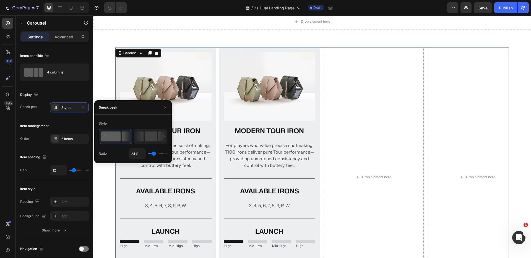
type input "23%"
type input "23"
type input "33%"
type input "33"
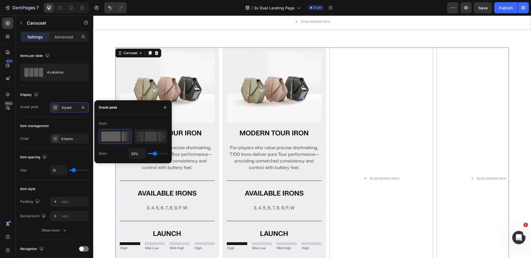
type input "37%"
type input "37"
type input "38%"
type input "38"
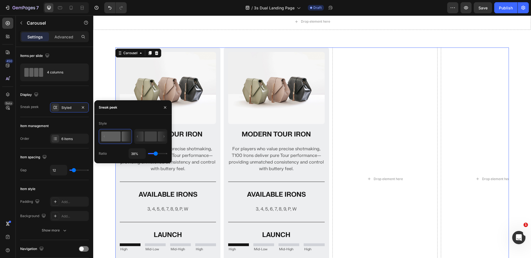
type input "41%"
type input "41"
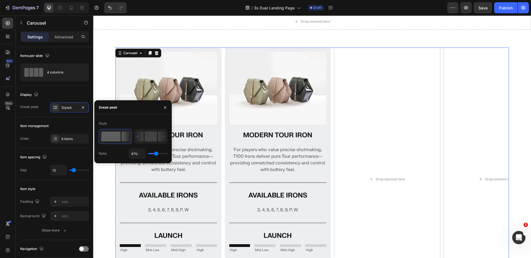
type input "43%"
type input "43"
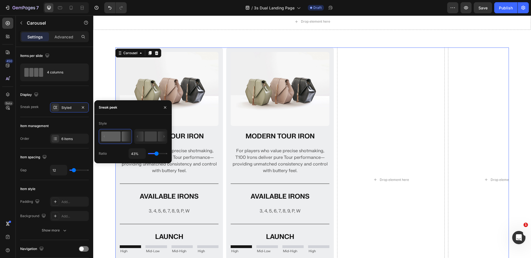
type input "46%"
drag, startPoint x: 152, startPoint y: 153, endPoint x: 157, endPoint y: 153, distance: 5.0
type input "46"
click at [157, 153] on input "range" at bounding box center [157, 153] width 19 height 1
click at [483, 10] on div "Save" at bounding box center [482, 8] width 9 height 6
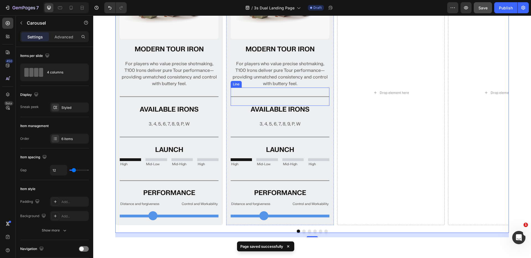
scroll to position [365, 0]
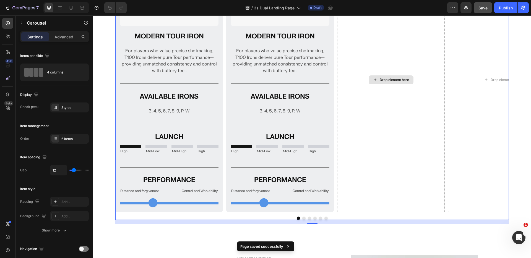
click at [367, 85] on div "Drop element here" at bounding box center [391, 79] width 108 height 265
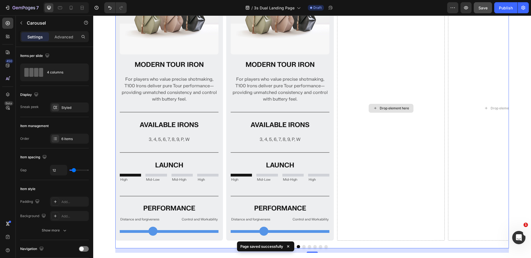
scroll to position [325, 0]
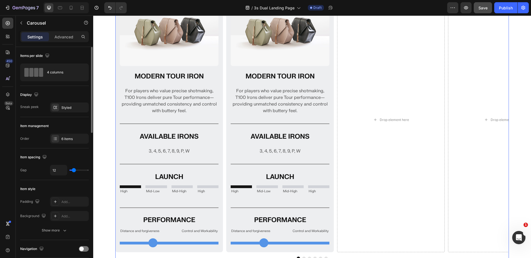
type input "19"
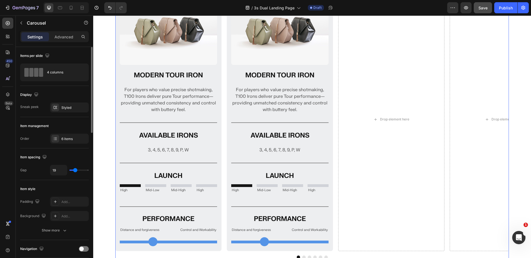
type input "20"
type input "16"
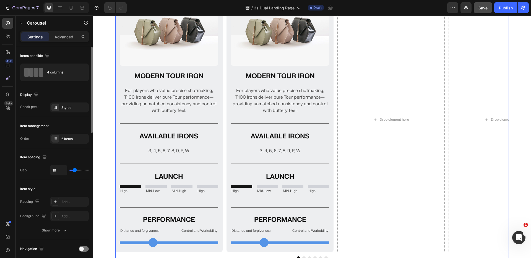
type input "14"
type input "16"
click at [74, 170] on input "range" at bounding box center [78, 170] width 19 height 1
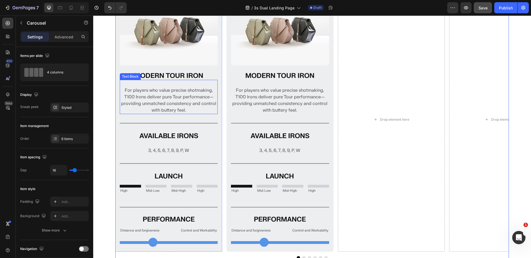
scroll to position [209, 0]
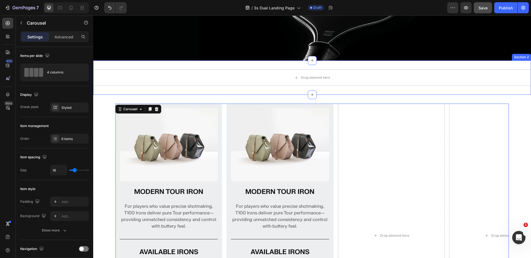
click at [152, 92] on div "Drop element here Section 2" at bounding box center [312, 78] width 438 height 34
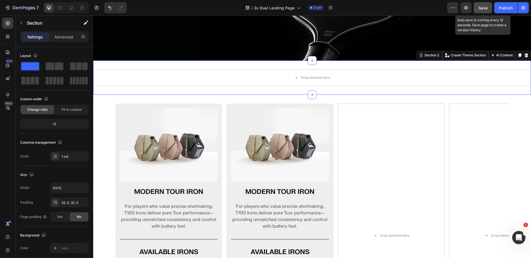
click at [483, 7] on span "Save" at bounding box center [482, 8] width 9 height 5
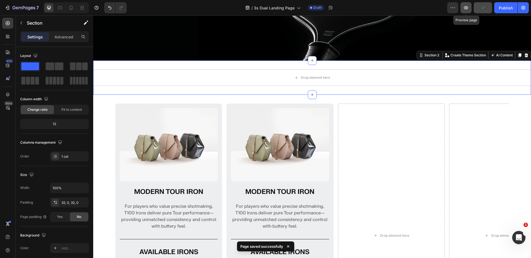
click at [468, 8] on icon "button" at bounding box center [466, 8] width 6 height 6
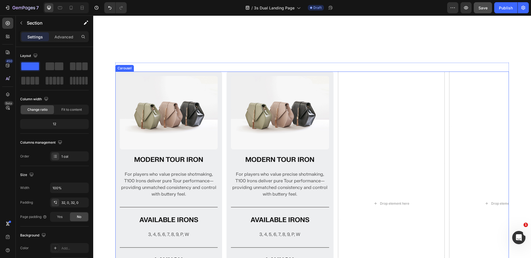
scroll to position [534, 0]
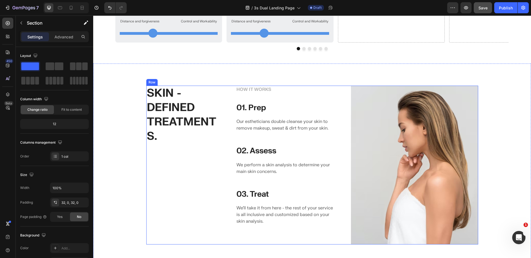
click at [230, 104] on div "SKIN - DEFINED TREATMENTS. Heading HOW IT WORKS Text block 01. Prep Heading Our…" at bounding box center [312, 165] width 332 height 159
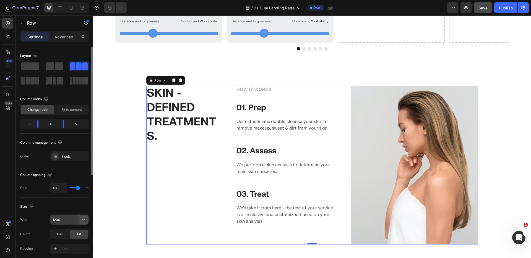
click at [79, 220] on button "button" at bounding box center [84, 220] width 10 height 10
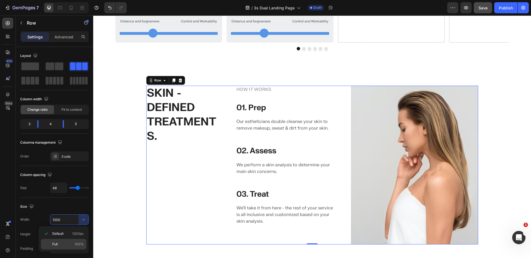
click at [67, 242] on p "Full 100%" at bounding box center [68, 244] width 32 height 5
type input "100%"
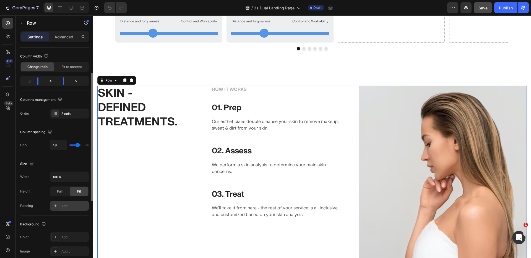
scroll to position [53, 0]
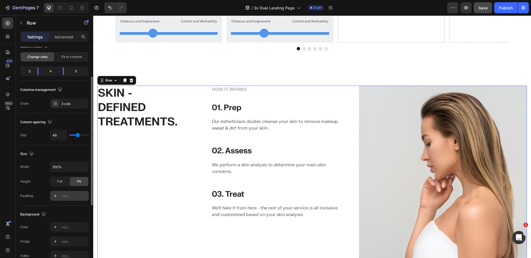
click at [72, 197] on div "Add..." at bounding box center [74, 196] width 26 height 5
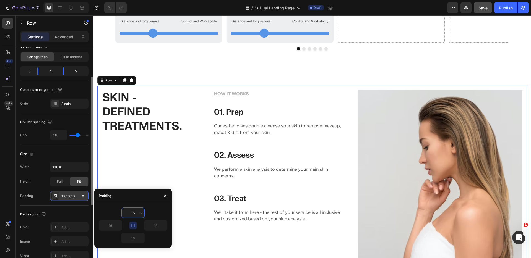
type input "0"
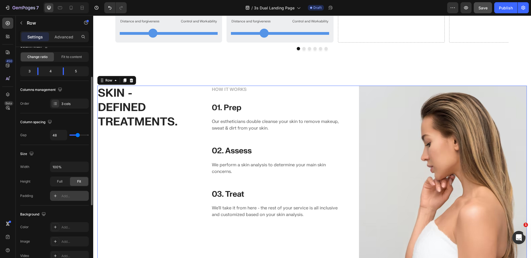
click at [6, 101] on div "450 Beta" at bounding box center [7, 118] width 11 height 201
click at [6, 98] on div at bounding box center [7, 94] width 11 height 11
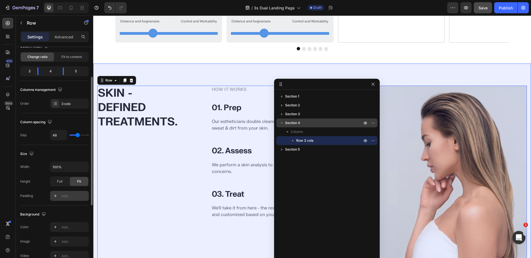
click at [303, 123] on p "Section 4" at bounding box center [324, 123] width 78 height 6
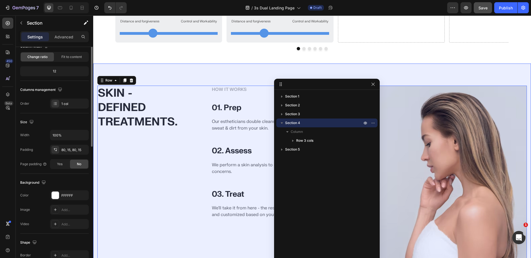
scroll to position [0, 0]
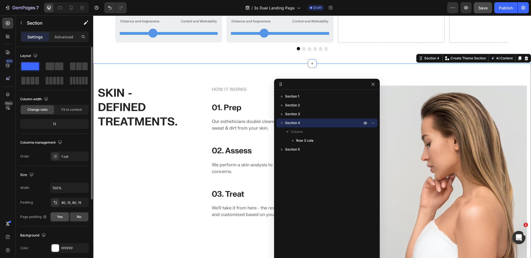
click at [66, 220] on div "Yes" at bounding box center [60, 217] width 18 height 9
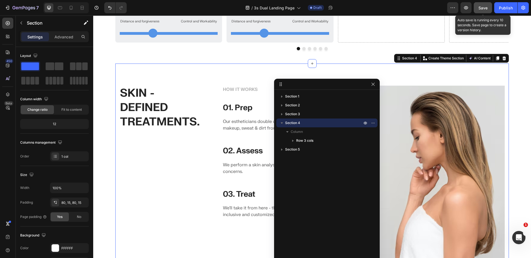
click at [480, 5] on div "Save" at bounding box center [482, 8] width 9 height 6
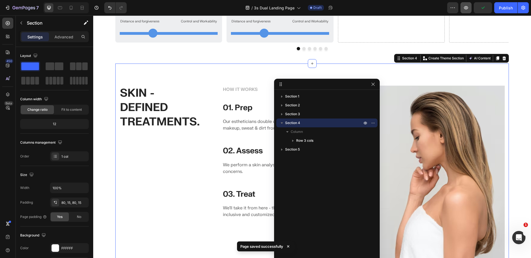
click at [470, 11] on button "button" at bounding box center [465, 7] width 11 height 11
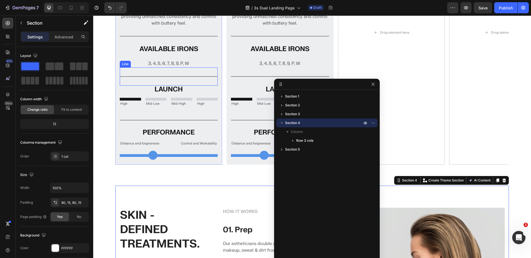
scroll to position [413, 0]
click at [108, 120] on section "Image MODERN TOUR IRON Heading For players who value precise shotmaking, T100 I…" at bounding box center [312, 38] width 438 height 294
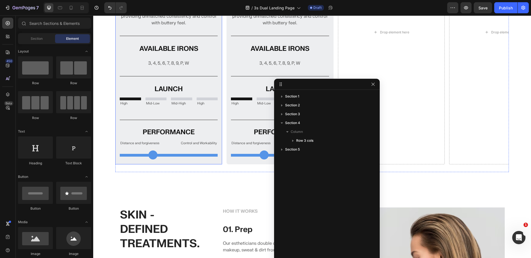
click at [128, 160] on div "Image MODERN TOUR IRON Heading For players who value precise shotmaking, T100 I…" at bounding box center [168, 32] width 107 height 264
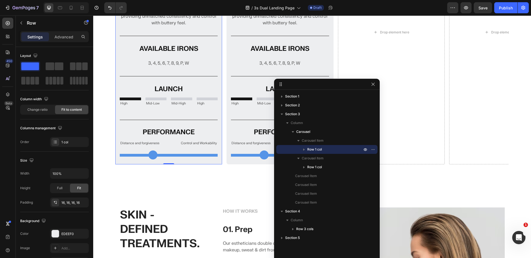
click at [303, 148] on icon "button" at bounding box center [304, 150] width 6 height 6
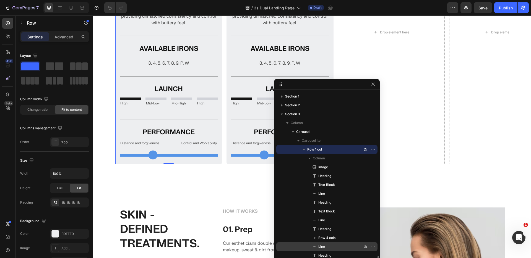
scroll to position [100, 0]
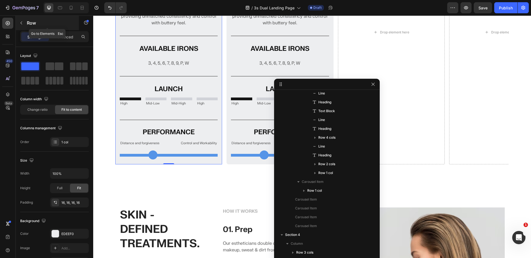
click at [25, 23] on button "button" at bounding box center [21, 23] width 9 height 9
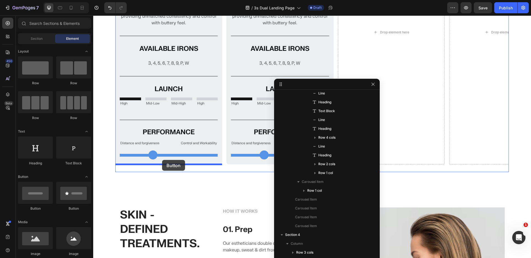
drag, startPoint x: 132, startPoint y: 211, endPoint x: 162, endPoint y: 160, distance: 59.0
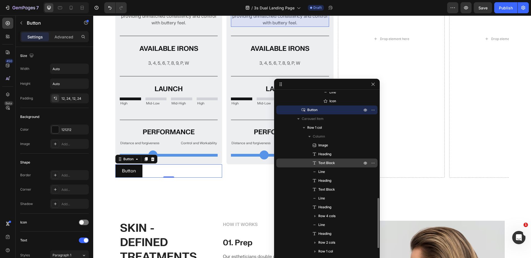
scroll to position [377, 0]
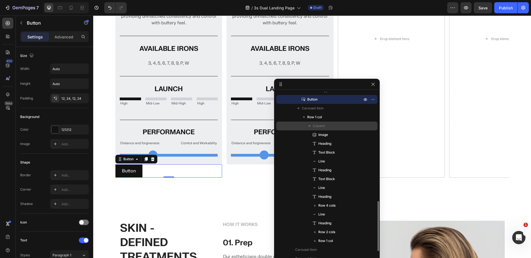
click at [309, 126] on icon "button" at bounding box center [309, 126] width 2 height 1
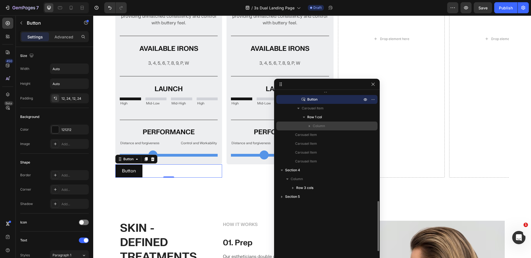
drag, startPoint x: 311, startPoint y: 98, endPoint x: 319, endPoint y: 126, distance: 29.5
click at [309, 126] on icon "button" at bounding box center [309, 126] width 1 height 2
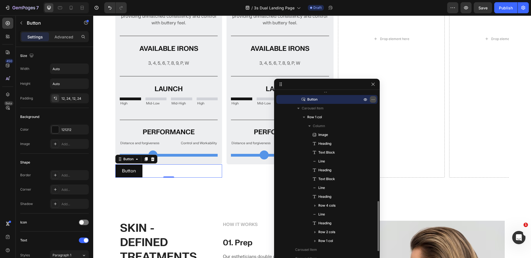
click at [374, 100] on icon "button" at bounding box center [374, 99] width 1 height 1
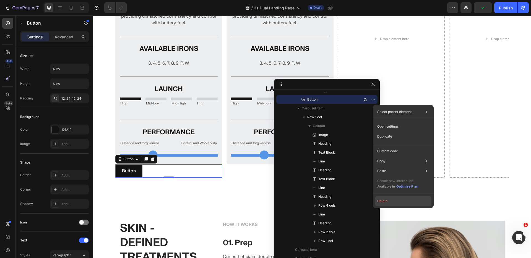
click at [388, 202] on button "Delete" at bounding box center [403, 201] width 56 height 10
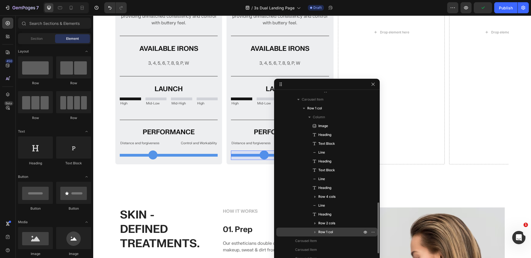
click at [331, 233] on span "Row 1 col" at bounding box center [325, 232] width 15 height 6
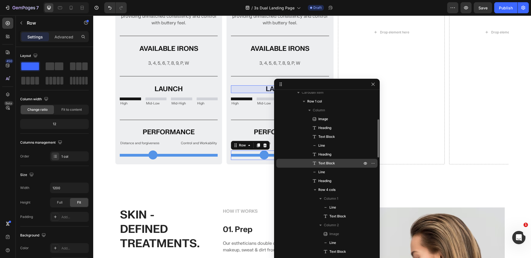
scroll to position [337, 0]
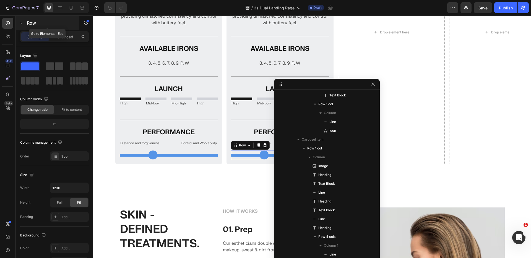
click at [21, 23] on icon "button" at bounding box center [21, 23] width 4 height 4
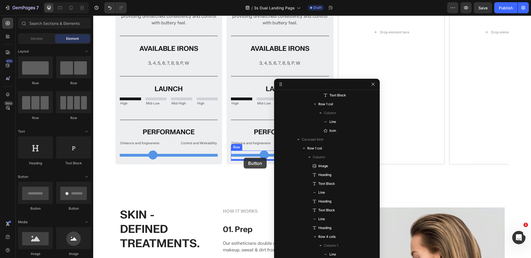
drag, startPoint x: 128, startPoint y: 215, endPoint x: 244, endPoint y: 158, distance: 128.5
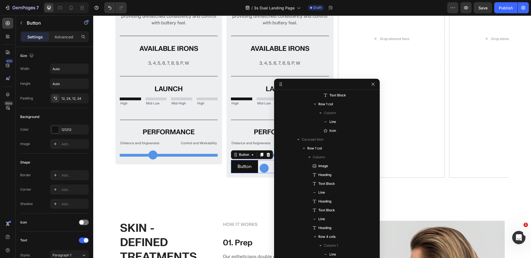
scroll to position [622, 0]
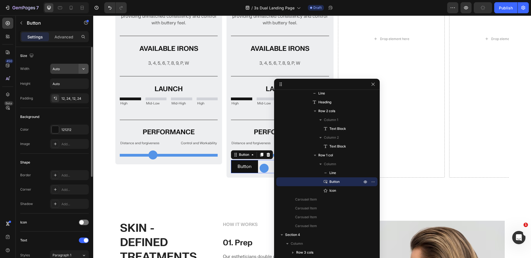
click at [81, 67] on icon "button" at bounding box center [84, 69] width 6 height 6
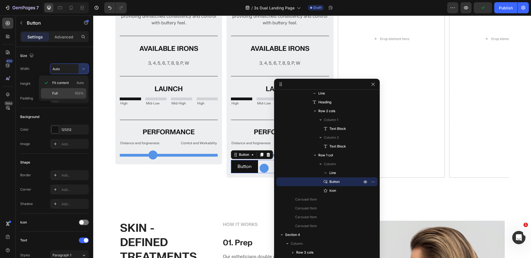
click at [62, 93] on p "Full 100%" at bounding box center [68, 93] width 32 height 5
type input "100%"
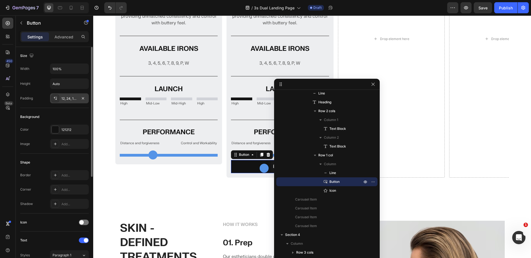
click at [69, 100] on div "12, 24, 12, 24" at bounding box center [69, 98] width 16 height 5
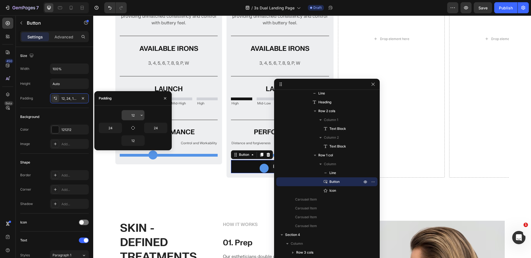
click at [135, 117] on input "12" at bounding box center [133, 115] width 23 height 10
type input "32"
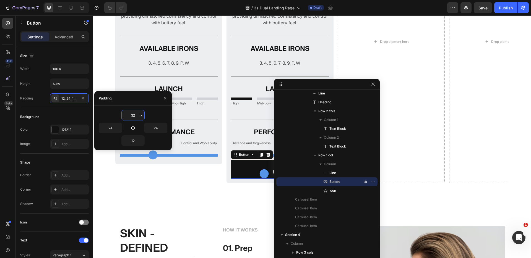
type input "Auto"
type input "12"
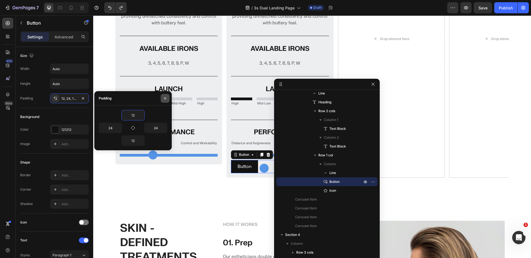
click at [166, 97] on icon "button" at bounding box center [165, 98] width 4 height 4
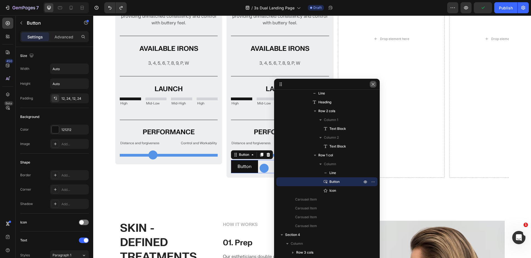
click at [373, 86] on icon "button" at bounding box center [373, 84] width 4 height 4
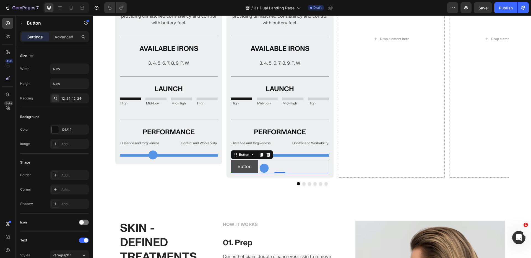
click at [251, 166] on button "Button" at bounding box center [244, 166] width 27 height 13
click at [283, 165] on div "Button Button 0" at bounding box center [280, 166] width 98 height 13
click at [83, 70] on icon "button" at bounding box center [84, 69] width 6 height 6
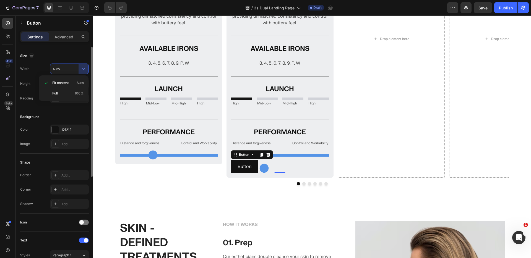
click at [76, 92] on span "100%" at bounding box center [79, 93] width 9 height 5
type input "100%"
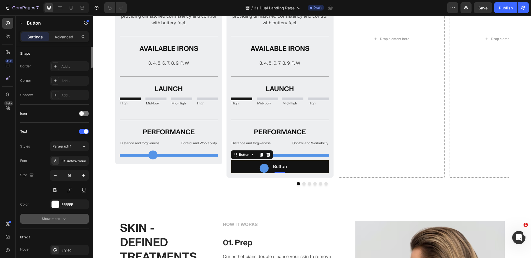
scroll to position [169, 0]
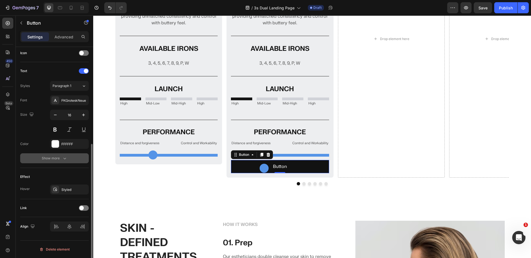
click at [64, 158] on icon "button" at bounding box center [65, 159] width 6 height 6
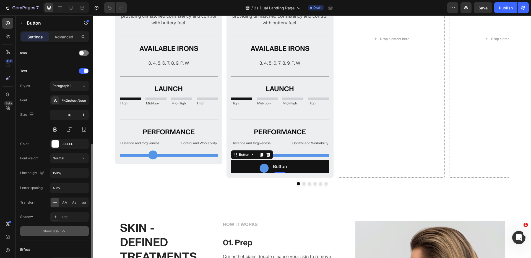
click at [58, 232] on div "Show less" at bounding box center [55, 232] width 24 height 6
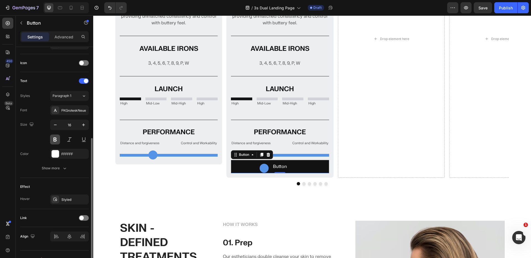
scroll to position [131, 0]
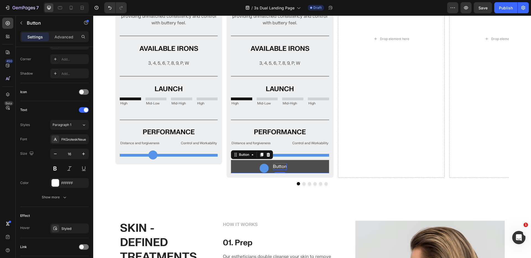
click at [280, 166] on p "Button" at bounding box center [280, 166] width 14 height 7
click at [231, 160] on button "Explore" at bounding box center [280, 166] width 98 height 13
click at [231, 160] on button "Explore 3s" at bounding box center [280, 166] width 98 height 13
click at [192, 191] on div "Image MODERN TOUR IRON Heading For players who value precise shotmaking, T100 I…" at bounding box center [311, 44] width 393 height 307
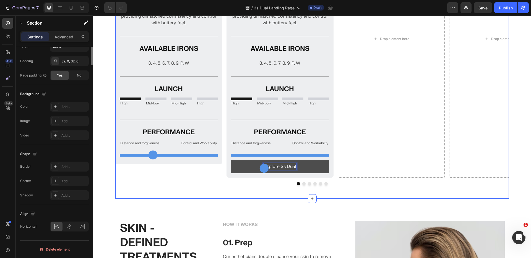
scroll to position [0, 0]
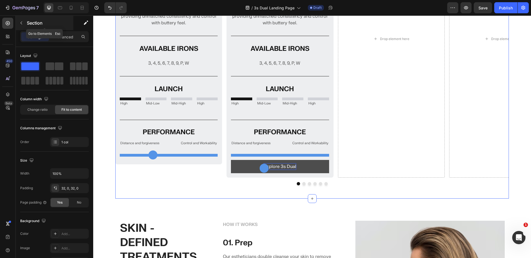
click at [22, 24] on icon "button" at bounding box center [21, 23] width 4 height 4
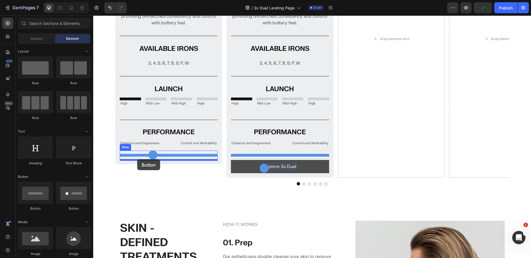
drag, startPoint x: 128, startPoint y: 209, endPoint x: 137, endPoint y: 160, distance: 50.4
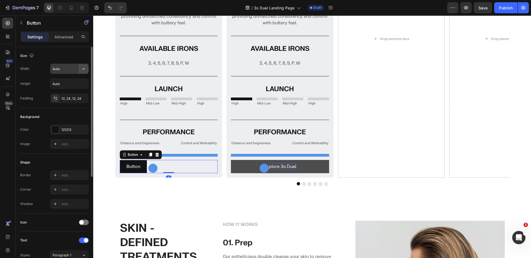
click at [82, 67] on icon "button" at bounding box center [84, 69] width 6 height 6
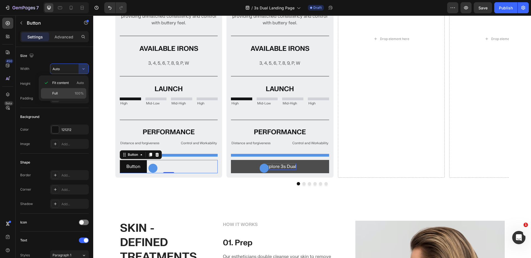
click at [62, 92] on p "Full 100%" at bounding box center [68, 93] width 32 height 5
type input "100%"
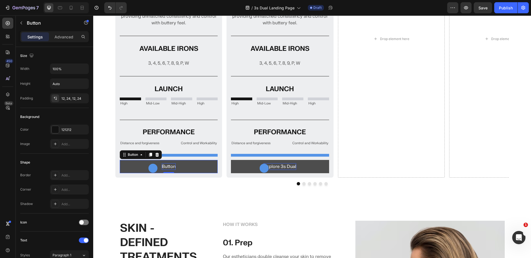
click at [168, 165] on p "Button" at bounding box center [169, 166] width 14 height 7
click at [120, 160] on button "Explore" at bounding box center [169, 166] width 98 height 13
click at [120, 160] on button "Explore 3s" at bounding box center [169, 166] width 98 height 13
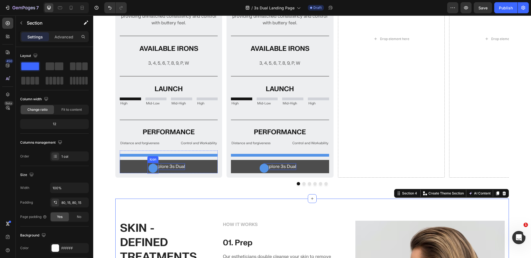
click at [154, 169] on icon at bounding box center [152, 168] width 9 height 9
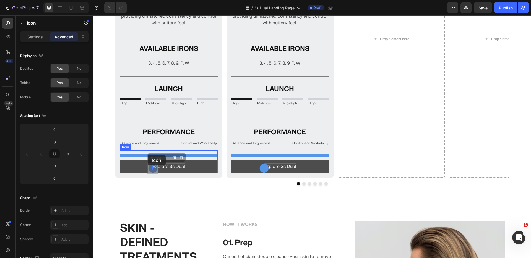
drag, startPoint x: 153, startPoint y: 165, endPoint x: 148, endPoint y: 155, distance: 11.7
click at [148, 155] on div "Header Image MODERN TOUR IRON Heading For players who value precise shotmaking,…" at bounding box center [312, 73] width 438 height 941
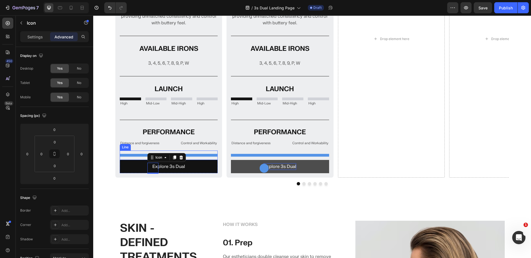
click at [131, 156] on div at bounding box center [169, 155] width 98 height 3
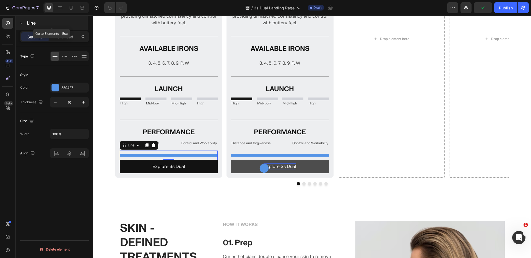
click at [23, 22] on icon "button" at bounding box center [21, 23] width 4 height 4
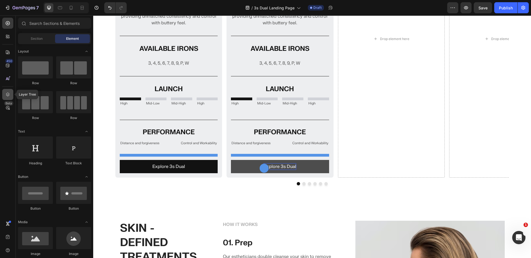
click at [10, 91] on div at bounding box center [7, 94] width 11 height 11
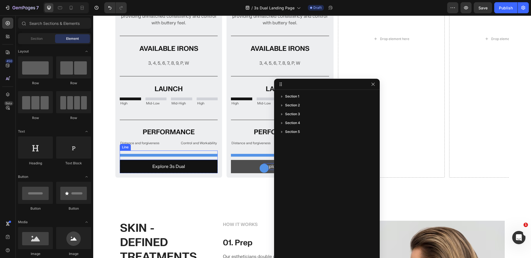
click at [186, 155] on div at bounding box center [169, 155] width 98 height 3
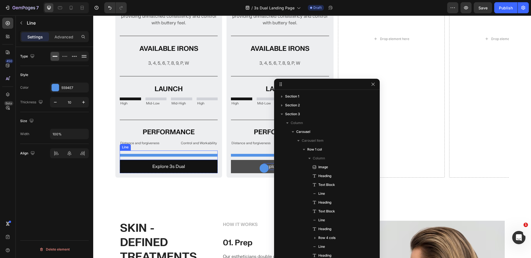
scroll to position [118, 0]
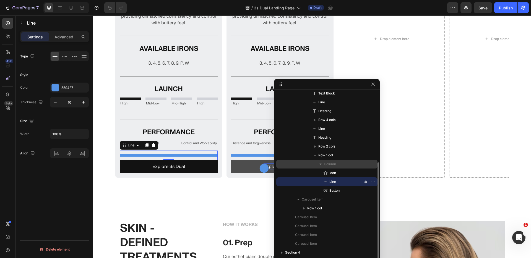
click at [332, 165] on span "Column" at bounding box center [330, 164] width 12 height 6
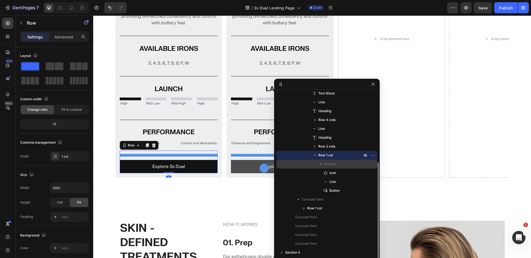
click at [323, 163] on icon "button" at bounding box center [321, 164] width 6 height 6
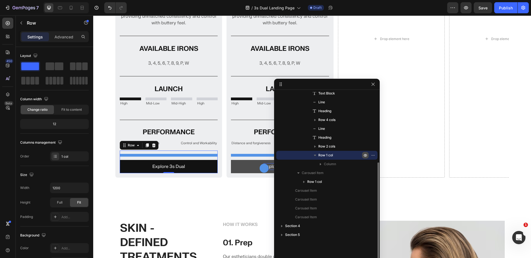
click at [374, 155] on icon "button" at bounding box center [374, 155] width 1 height 1
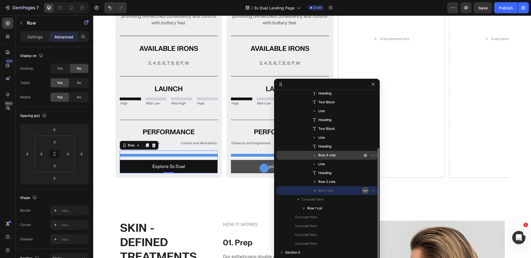
scroll to position [83, 0]
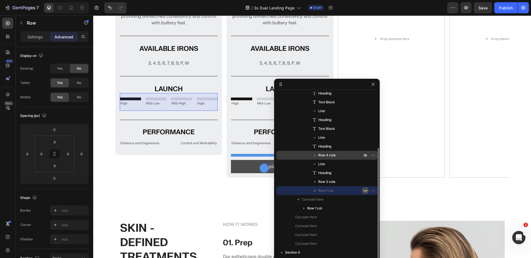
click at [374, 155] on icon "button" at bounding box center [374, 155] width 1 height 1
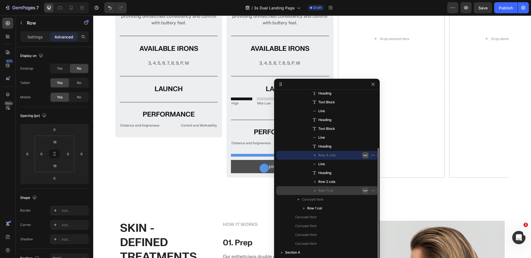
click at [365, 155] on icon "button" at bounding box center [365, 155] width 4 height 4
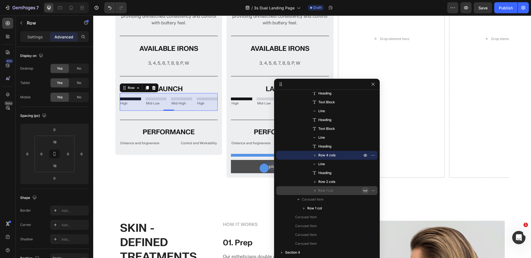
click at [365, 190] on icon "button" at bounding box center [365, 191] width 4 height 4
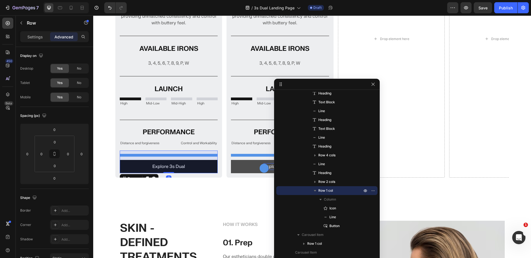
click at [314, 190] on icon "button" at bounding box center [315, 190] width 2 height 1
click at [314, 190] on icon "button" at bounding box center [315, 191] width 6 height 6
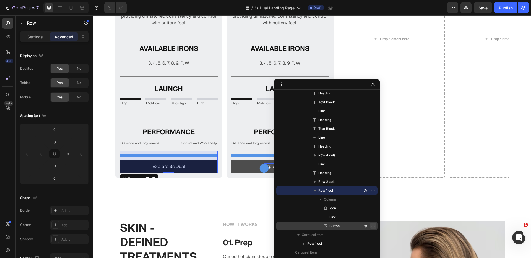
click at [375, 227] on button "button" at bounding box center [373, 226] width 7 height 7
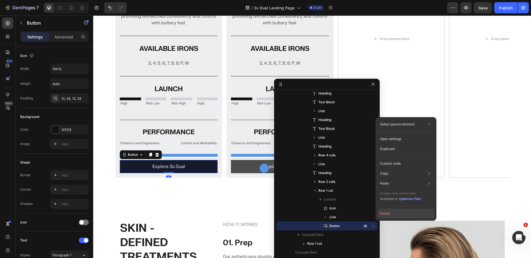
click at [387, 213] on button "Delete" at bounding box center [406, 214] width 56 height 10
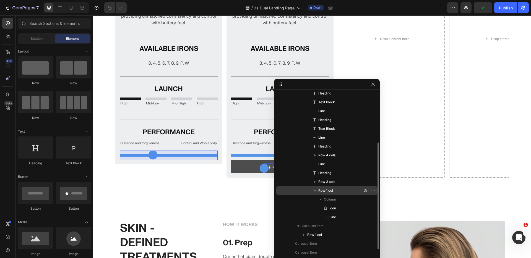
click at [316, 190] on icon "button" at bounding box center [315, 191] width 6 height 6
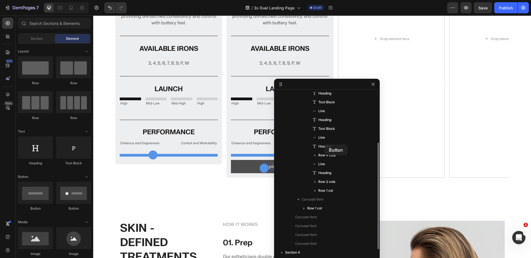
scroll to position [0, 0]
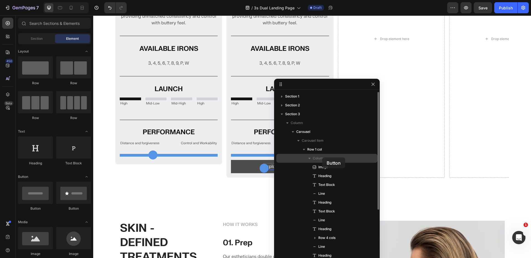
drag, startPoint x: 35, startPoint y: 201, endPoint x: 322, endPoint y: 158, distance: 290.8
click at [322, 0] on div "7 Version history / 3s Dual Landing Page Draft Preview Save Publish 450 Beta Se…" at bounding box center [265, 0] width 531 height 0
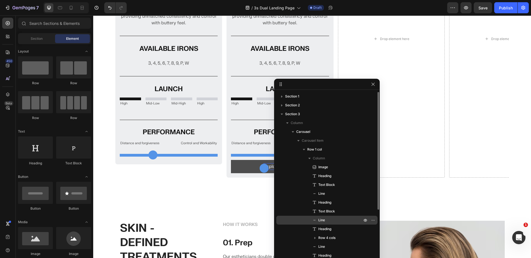
scroll to position [83, 0]
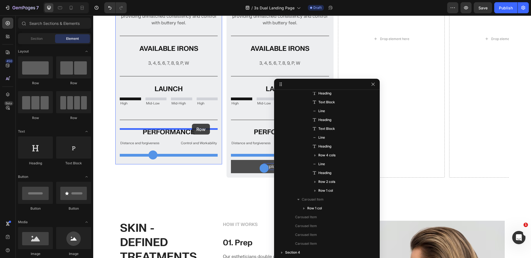
drag, startPoint x: 126, startPoint y: 85, endPoint x: 192, endPoint y: 124, distance: 76.4
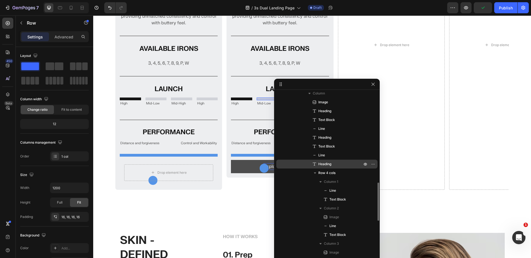
scroll to position [614, 0]
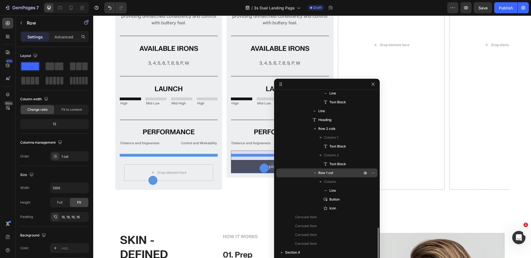
click at [333, 174] on span "Row 1 col" at bounding box center [325, 173] width 15 height 6
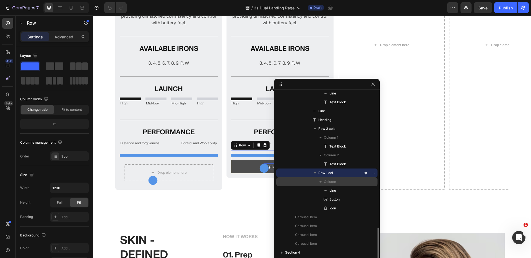
click at [333, 180] on span "Column" at bounding box center [330, 182] width 12 height 6
click at [131, 161] on div "Drop element here Row" at bounding box center [169, 172] width 98 height 25
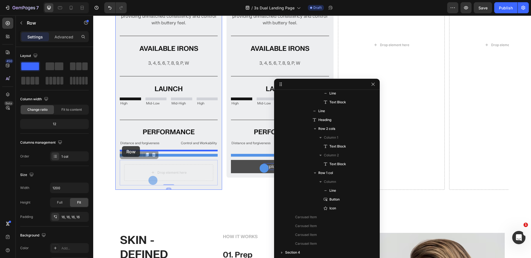
drag, startPoint x: 124, startPoint y: 156, endPoint x: 122, endPoint y: 146, distance: 9.7
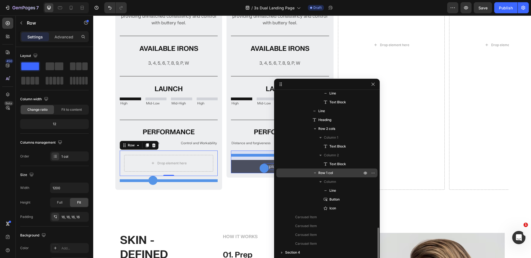
click at [336, 172] on p "Row 1 col" at bounding box center [340, 173] width 45 height 6
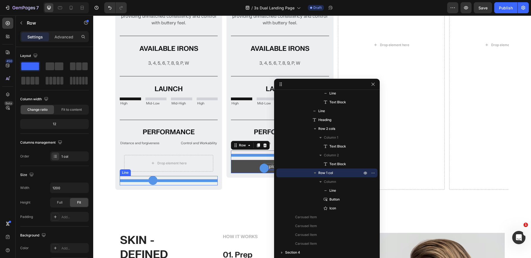
click at [200, 179] on div at bounding box center [169, 180] width 98 height 3
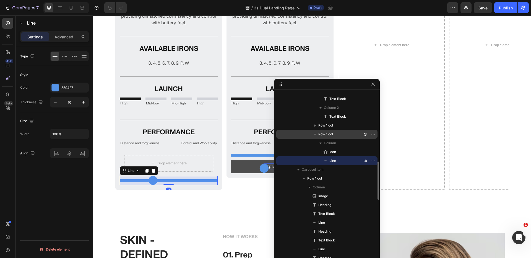
click at [338, 135] on p "Row 1 col" at bounding box center [340, 135] width 45 height 6
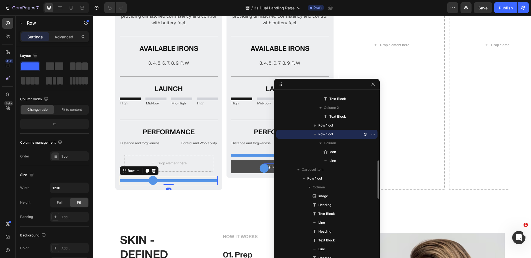
scroll to position [309, 0]
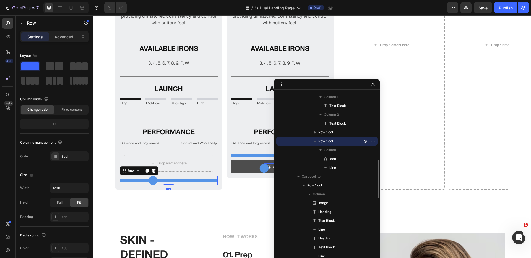
click at [314, 140] on icon "button" at bounding box center [315, 142] width 6 height 6
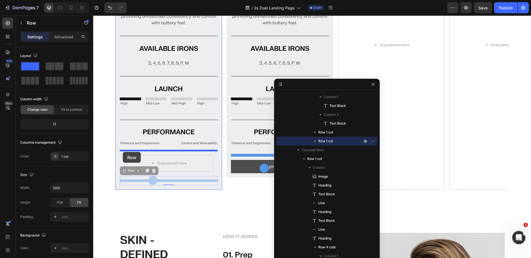
drag, startPoint x: 123, startPoint y: 172, endPoint x: 123, endPoint y: 152, distance: 19.9
click at [123, 152] on div "Header Image MODERN TOUR IRON Heading For players who value precise shotmaking,…" at bounding box center [312, 79] width 438 height 953
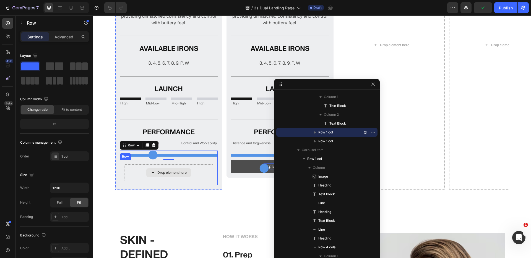
click at [131, 172] on div "Drop element here" at bounding box center [168, 173] width 89 height 17
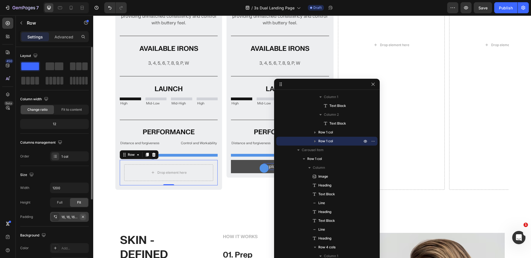
click at [83, 216] on icon "button" at bounding box center [83, 217] width 2 height 2
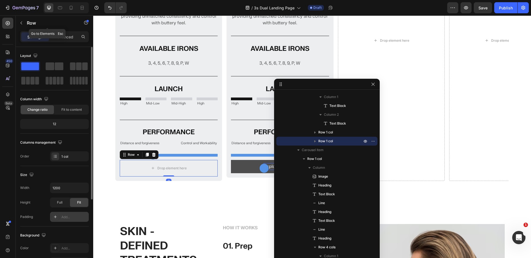
drag, startPoint x: 21, startPoint y: 22, endPoint x: 28, endPoint y: 32, distance: 11.7
click at [22, 22] on icon "button" at bounding box center [21, 23] width 4 height 4
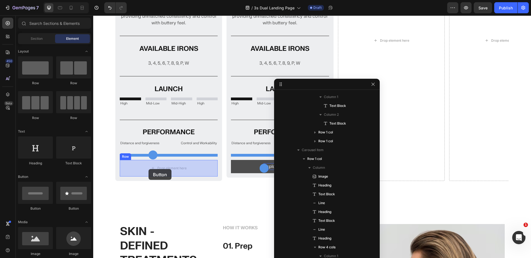
drag, startPoint x: 128, startPoint y: 215, endPoint x: 148, endPoint y: 169, distance: 49.7
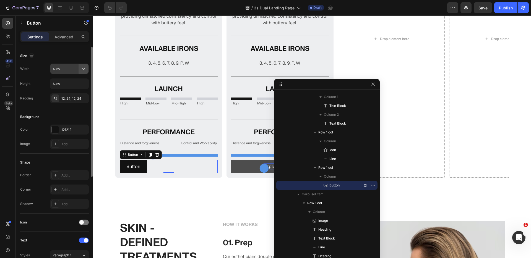
click at [83, 69] on icon "button" at bounding box center [83, 68] width 2 height 1
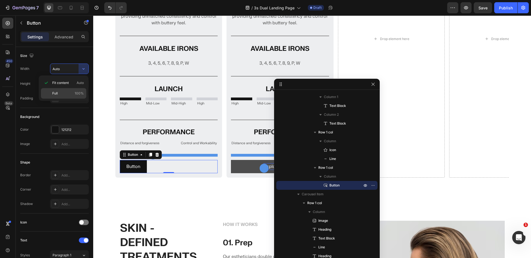
click at [66, 96] on div "Full 100%" at bounding box center [63, 93] width 45 height 11
type input "100%"
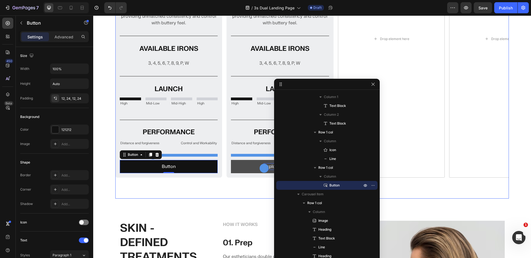
click at [201, 198] on div "Image MODERN TOUR IRON Heading For players who value precise shotmaking, T100 I…" at bounding box center [311, 44] width 393 height 307
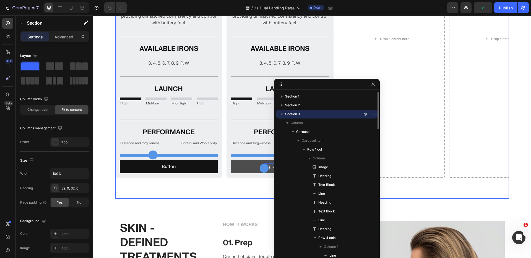
scroll to position [459, 0]
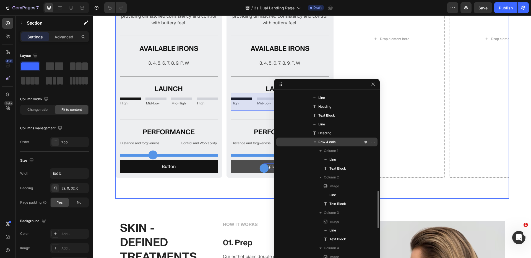
click at [315, 142] on icon "button" at bounding box center [315, 142] width 2 height 1
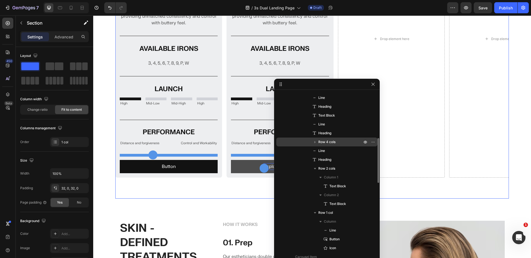
scroll to position [338, 0]
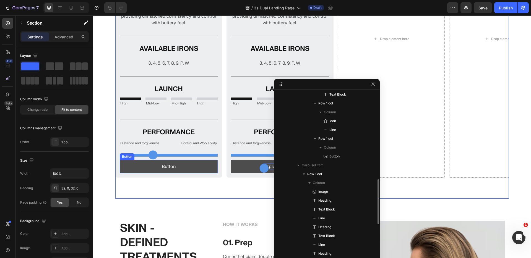
click at [185, 168] on button "Button" at bounding box center [169, 166] width 98 height 13
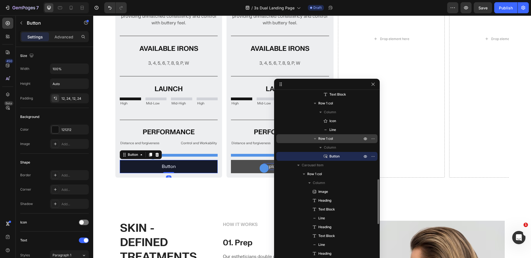
click at [336, 140] on p "Row 1 col" at bounding box center [340, 139] width 45 height 6
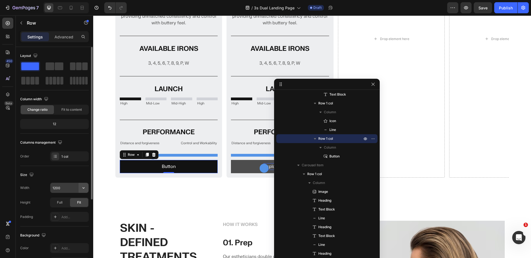
click at [82, 187] on icon "button" at bounding box center [84, 188] width 6 height 6
click at [63, 210] on p "Full 100%" at bounding box center [68, 212] width 32 height 5
type input "100%"
click at [70, 216] on div "Add..." at bounding box center [74, 217] width 26 height 5
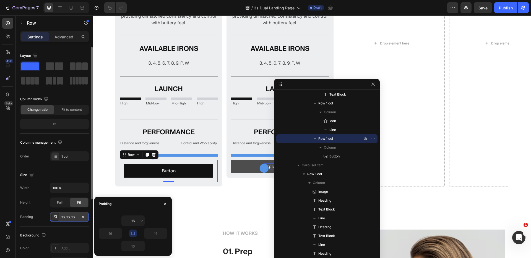
click at [135, 234] on button "button" at bounding box center [133, 234] width 8 height 8
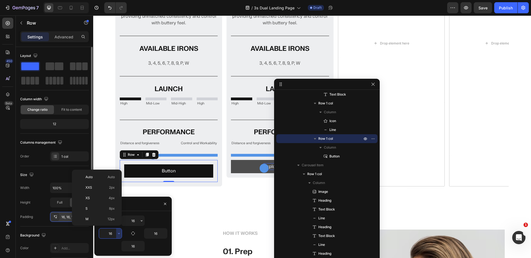
click at [112, 233] on input "16" at bounding box center [110, 234] width 23 height 10
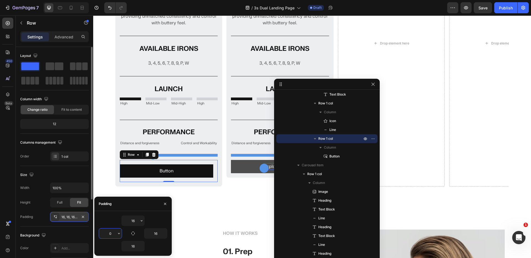
type input "0"
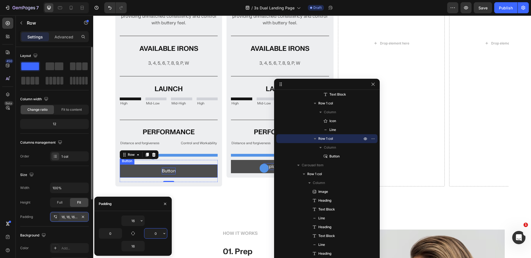
click at [168, 171] on p "Button" at bounding box center [169, 171] width 14 height 7
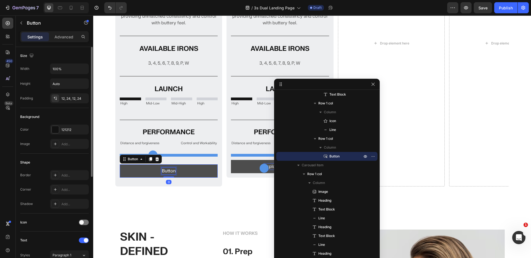
click at [168, 171] on p "Button" at bounding box center [169, 171] width 14 height 7
click at [120, 165] on button "Explore" at bounding box center [169, 171] width 98 height 13
click at [120, 165] on button "Explore 3s" at bounding box center [169, 171] width 98 height 13
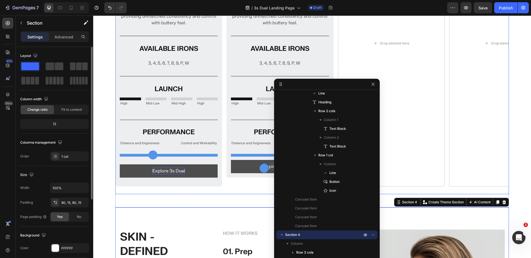
click at [174, 195] on div "Image MODERN TOUR IRON Heading For players who value precise shotmaking, T100 I…" at bounding box center [311, 49] width 393 height 299
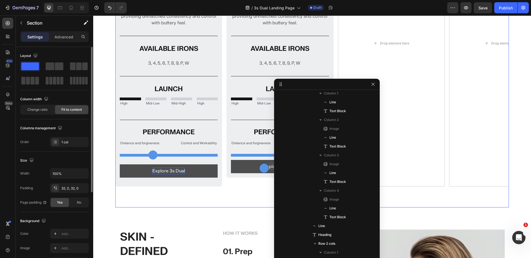
scroll to position [0, 0]
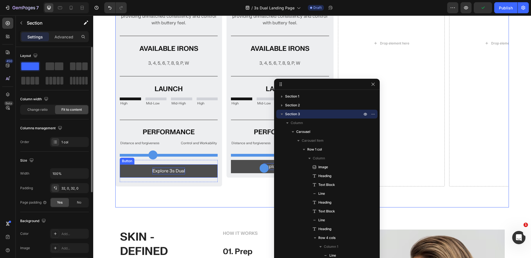
click at [193, 166] on button "Explore 3s Dual" at bounding box center [169, 171] width 98 height 13
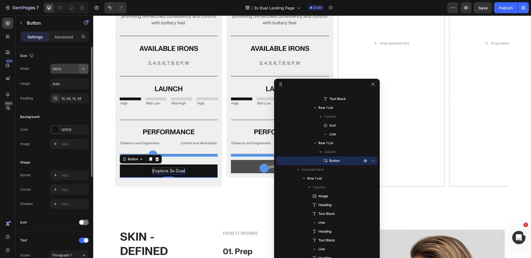
click at [88, 69] on button "button" at bounding box center [84, 69] width 10 height 10
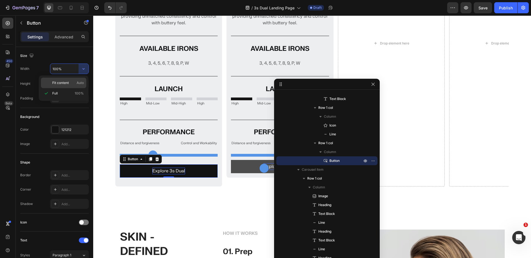
click at [70, 82] on p "Fit content Auto" at bounding box center [68, 82] width 32 height 5
type input "Auto"
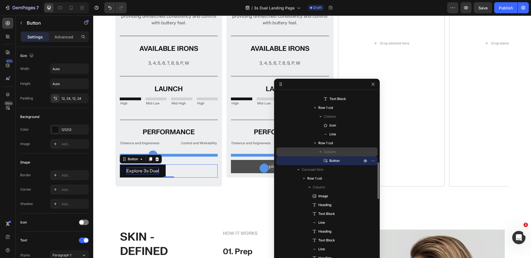
click at [344, 150] on p "Column" at bounding box center [343, 152] width 39 height 6
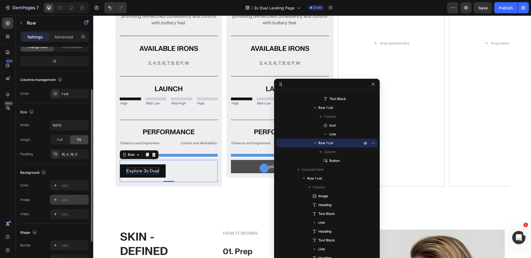
scroll to position [110, 0]
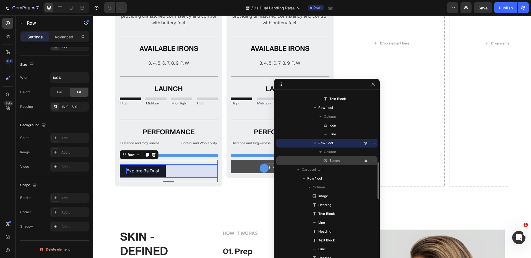
click at [340, 159] on p "Button" at bounding box center [340, 161] width 34 height 6
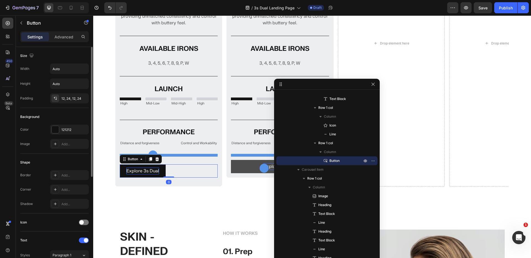
scroll to position [169, 0]
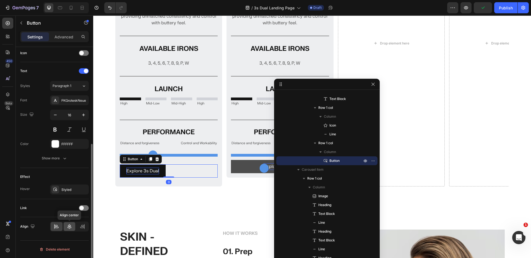
click at [69, 227] on icon at bounding box center [69, 226] width 4 height 5
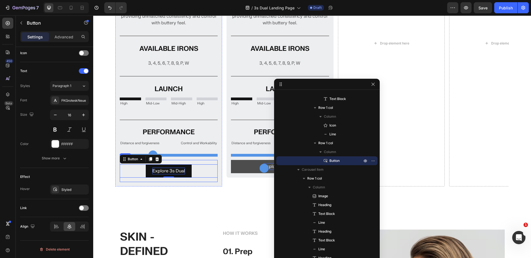
click at [204, 161] on div "Explore 3s Dual Button 0 Row" at bounding box center [169, 171] width 98 height 22
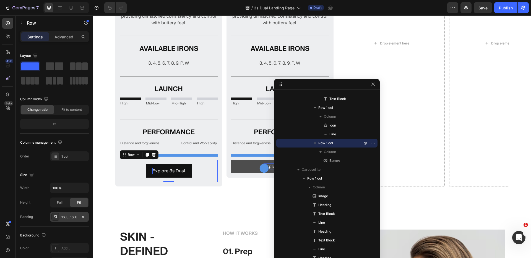
click at [69, 218] on div "16, 0, 16, 0" at bounding box center [69, 217] width 16 height 5
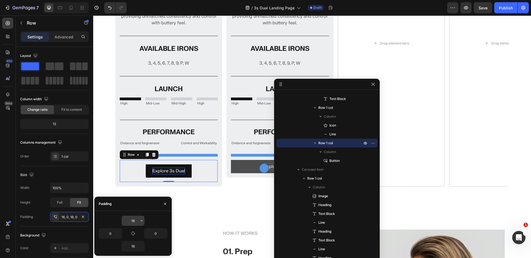
click at [137, 221] on input "16" at bounding box center [133, 221] width 23 height 10
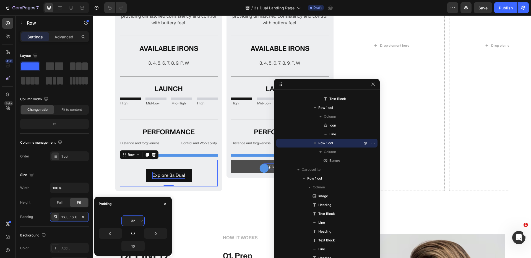
type input "32"
type input "3"
type input "0"
click at [135, 246] on input "16" at bounding box center [133, 246] width 23 height 10
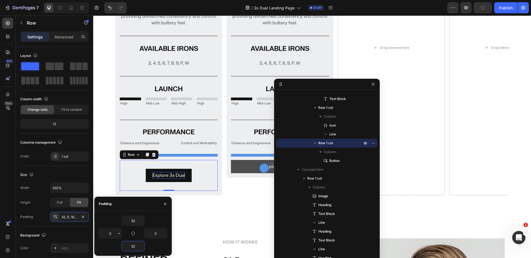
type input "32"
click at [229, 211] on div "Image MODERN TOUR IRON Heading For players who value precise shotmaking, T100 I…" at bounding box center [311, 53] width 393 height 325
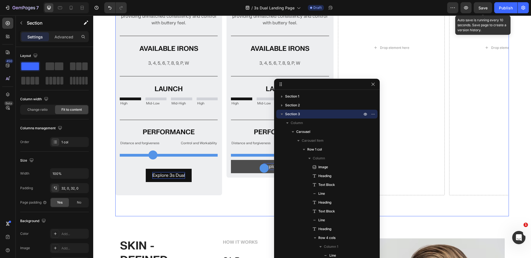
click at [484, 8] on span "Save" at bounding box center [482, 8] width 9 height 5
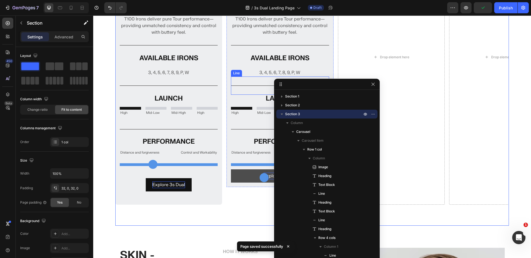
scroll to position [403, 0]
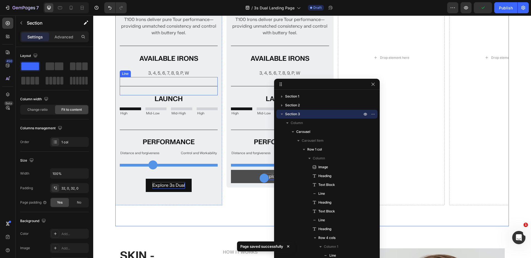
click at [169, 86] on div at bounding box center [169, 86] width 98 height 1
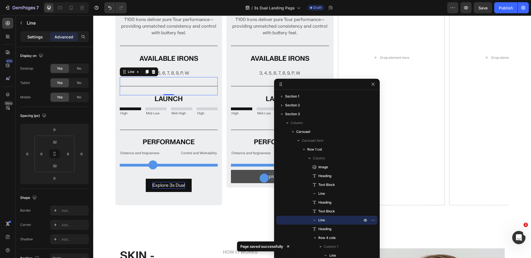
click at [34, 36] on p "Settings" at bounding box center [34, 37] width 15 height 6
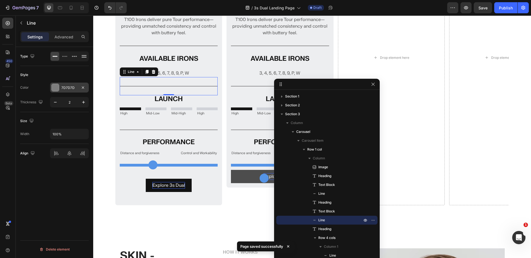
click at [56, 85] on div at bounding box center [55, 87] width 7 height 7
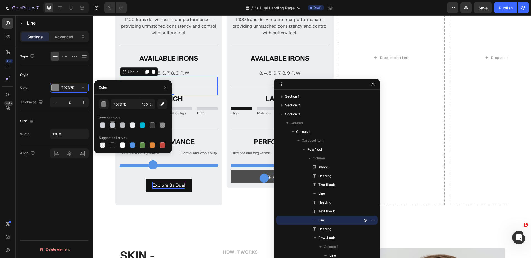
click at [111, 126] on div at bounding box center [113, 125] width 6 height 6
type input "C4C7CE"
click at [186, 128] on div "Title Line" at bounding box center [169, 130] width 98 height 18
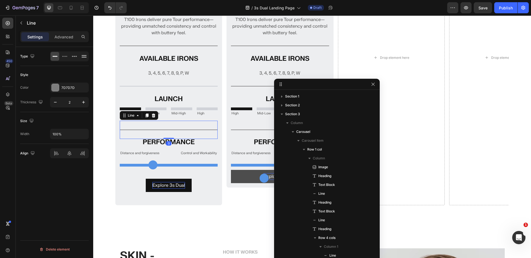
scroll to position [219, 0]
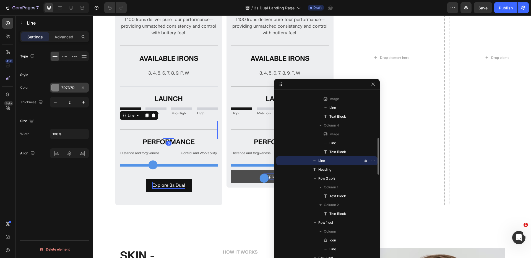
click at [51, 84] on div "7D7D7D" at bounding box center [69, 88] width 39 height 10
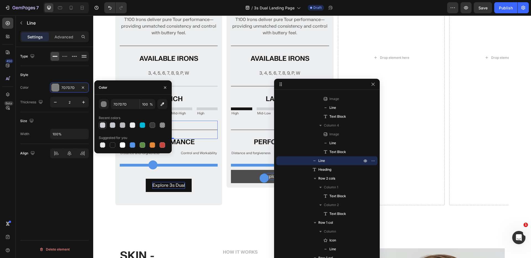
click at [104, 125] on div at bounding box center [103, 125] width 6 height 6
type input "D0D2D8"
click at [183, 46] on div at bounding box center [169, 46] width 98 height 1
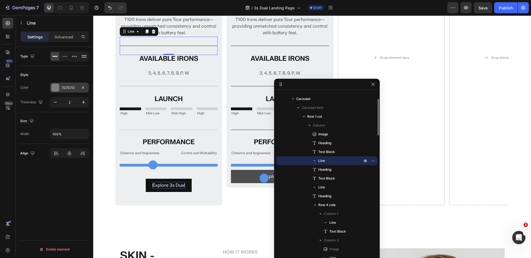
click at [54, 87] on div at bounding box center [55, 87] width 7 height 7
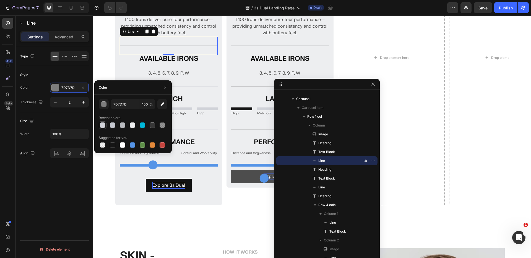
click at [102, 125] on div at bounding box center [103, 125] width 6 height 6
type input "D0D2D8"
click at [109, 57] on section "Image MODERN TOUR IRON Heading For players who value precise shotmaking, T100 I…" at bounding box center [312, 63] width 438 height 325
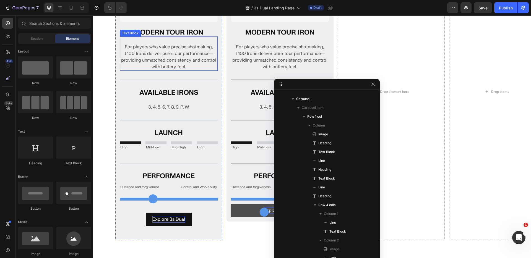
scroll to position [369, 0]
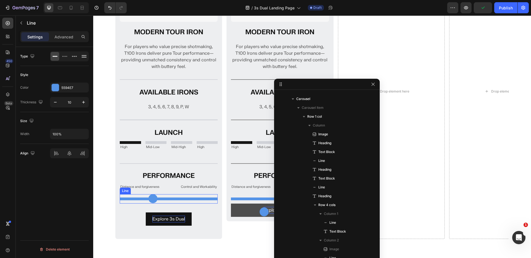
click at [154, 200] on div at bounding box center [169, 199] width 98 height 3
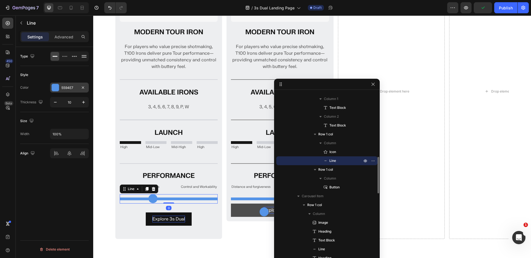
click at [57, 87] on div at bounding box center [55, 87] width 7 height 7
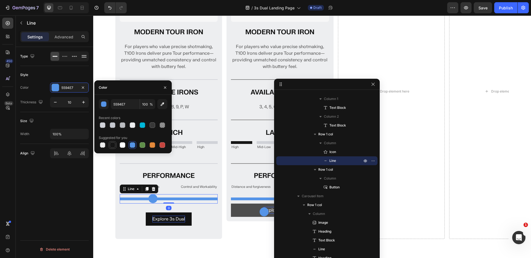
click at [110, 146] on div at bounding box center [113, 145] width 6 height 6
type input "151515"
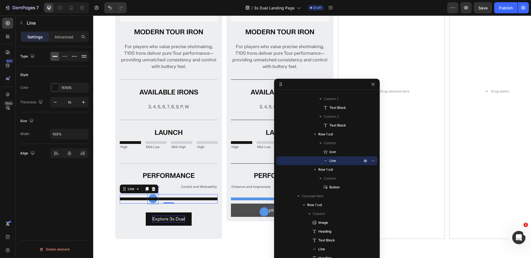
click at [156, 194] on div "Title Line 0" at bounding box center [169, 198] width 98 height 9
click at [153, 199] on div at bounding box center [169, 199] width 98 height 3
click at [153, 202] on div "Title Line 0" at bounding box center [169, 198] width 98 height 9
click at [151, 204] on div "Explore 3s Dual Button Row 0" at bounding box center [169, 219] width 98 height 31
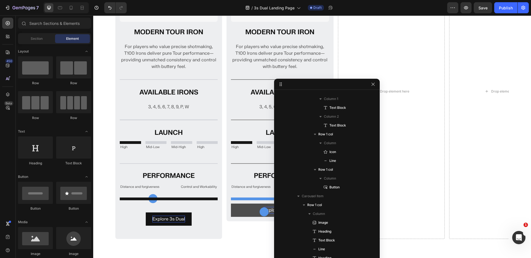
click at [104, 173] on section "Image MODERN TOUR IRON Heading For players who value precise shotmaking, T100 I…" at bounding box center [312, 97] width 438 height 325
click at [158, 198] on div at bounding box center [169, 199] width 98 height 3
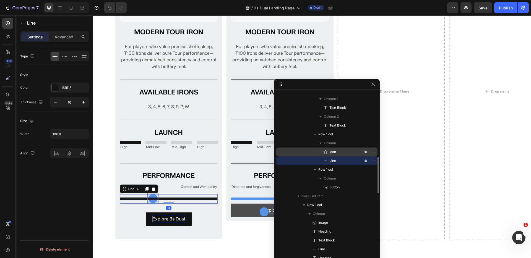
click at [338, 150] on p "Icon" at bounding box center [340, 152] width 34 height 6
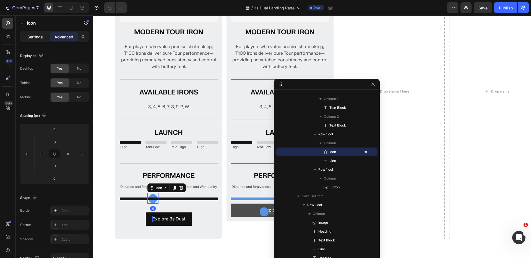
click at [36, 37] on p "Settings" at bounding box center [34, 37] width 15 height 6
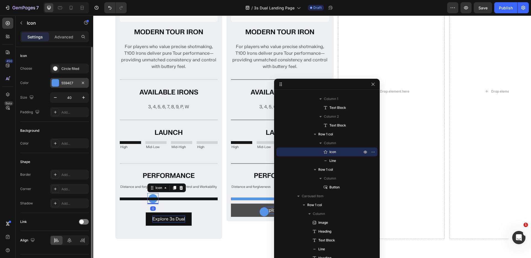
click at [57, 85] on div at bounding box center [55, 82] width 7 height 7
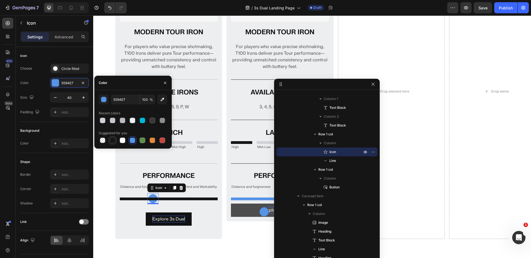
click at [112, 140] on div at bounding box center [113, 141] width 6 height 6
type input "151515"
click at [103, 182] on section "Image MODERN TOUR IRON Heading For players who value precise shotmaking, T100 I…" at bounding box center [312, 97] width 438 height 325
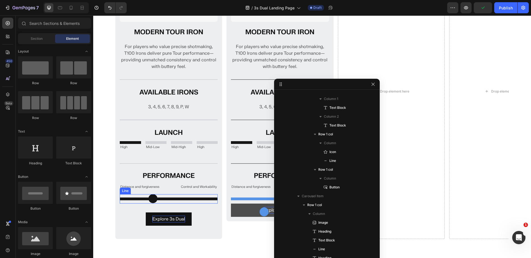
click at [155, 198] on div at bounding box center [169, 199] width 98 height 3
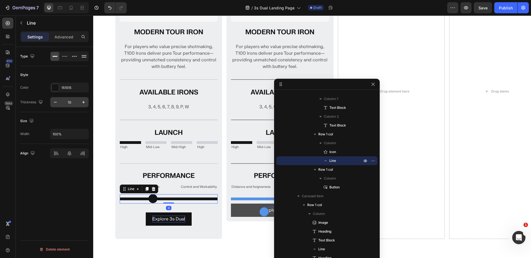
click at [74, 104] on input "10" at bounding box center [69, 102] width 18 height 10
type input "6"
click at [154, 199] on div at bounding box center [169, 199] width 98 height 2
click at [156, 197] on div "Title Line 0" at bounding box center [169, 198] width 98 height 8
click at [99, 199] on section "Image MODERN TOUR IRON Heading For players who value precise shotmaking, T100 I…" at bounding box center [312, 97] width 438 height 324
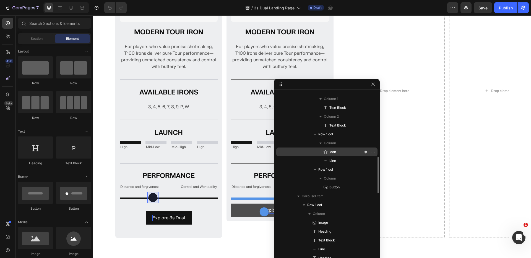
click at [334, 152] on span "Icon" at bounding box center [332, 152] width 7 height 6
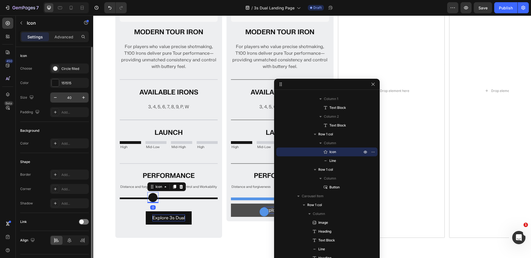
click at [69, 96] on input "40" at bounding box center [69, 98] width 18 height 10
type input "32"
click at [75, 98] on input "32" at bounding box center [69, 98] width 18 height 10
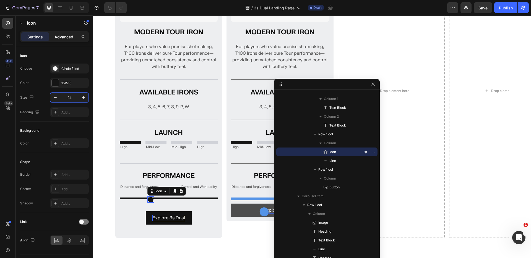
type input "24"
click at [61, 39] on p "Advanced" at bounding box center [63, 37] width 19 height 6
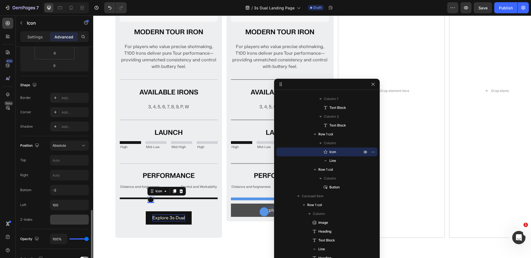
scroll to position [182, 0]
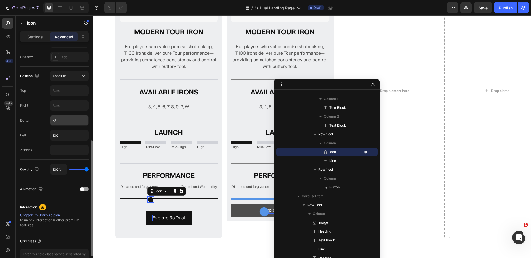
click at [59, 121] on input "-2" at bounding box center [69, 121] width 38 height 10
type input "0"
type input "5"
type input "4"
click at [101, 100] on section "Image MODERN TOUR IRON Heading For players who value precise shotmaking, T100 I…" at bounding box center [312, 97] width 438 height 324
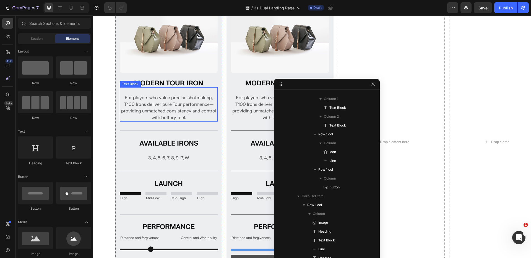
scroll to position [317, 0]
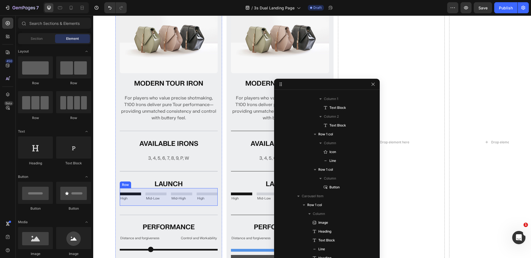
click at [144, 200] on div "Title Line High Text Block Image Title Line Mid-Low Text Block Image Title Line…" at bounding box center [169, 197] width 98 height 18
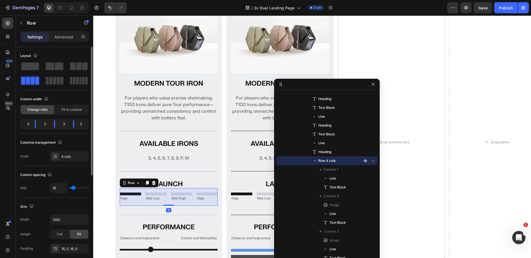
type input "18"
type input "26"
type input "29"
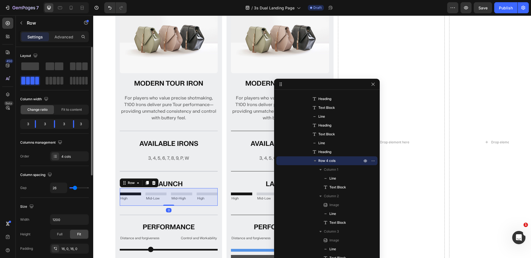
type input "29"
type input "30"
click at [75, 188] on input "range" at bounding box center [78, 187] width 19 height 1
type input "16"
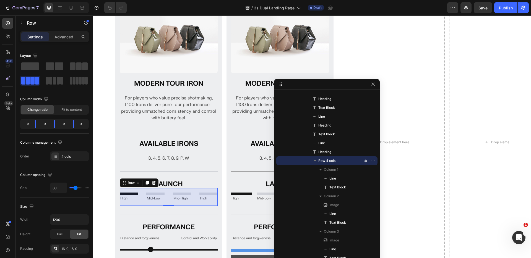
type input "16"
click at [319, 169] on icon "button" at bounding box center [321, 170] width 6 height 6
click at [329, 169] on span "Column 1" at bounding box center [331, 170] width 14 height 6
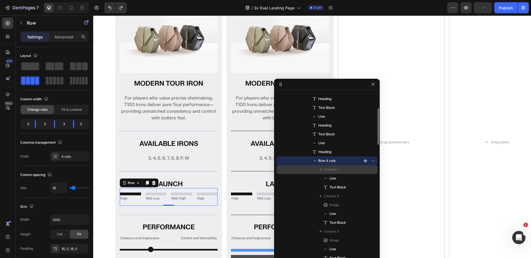
click at [319, 168] on icon "button" at bounding box center [321, 170] width 6 height 6
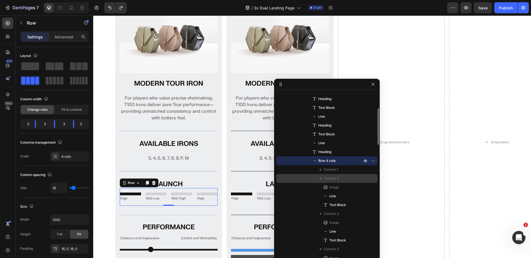
click at [319, 177] on icon "button" at bounding box center [321, 179] width 6 height 6
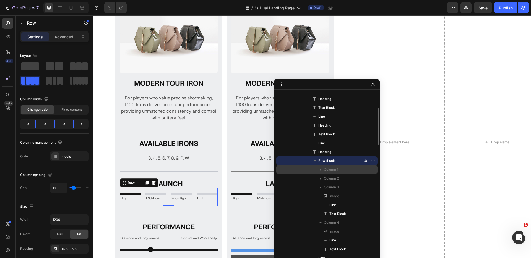
click at [327, 171] on span "Column 1" at bounding box center [331, 170] width 14 height 6
click at [331, 167] on span "Column 1" at bounding box center [331, 170] width 14 height 6
click at [348, 169] on p "Column 1" at bounding box center [343, 170] width 39 height 6
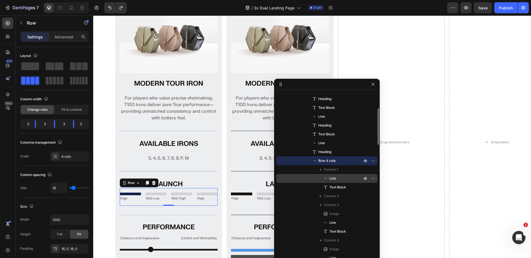
click at [341, 182] on div "Line" at bounding box center [326, 178] width 97 height 9
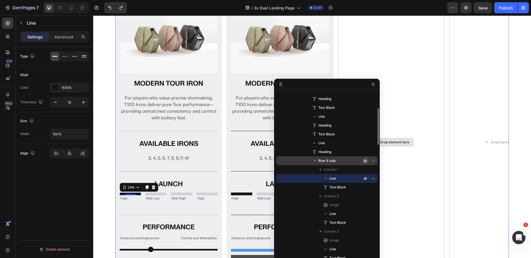
scroll to position [78, 0]
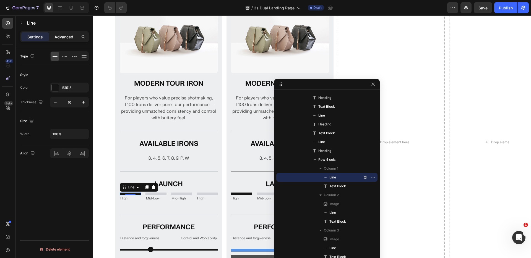
click at [61, 34] on p "Advanced" at bounding box center [63, 37] width 19 height 6
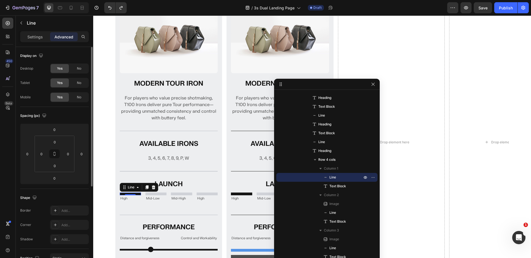
scroll to position [12, 0]
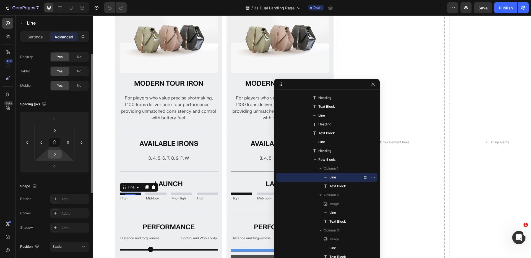
click at [56, 155] on input "0" at bounding box center [54, 154] width 11 height 8
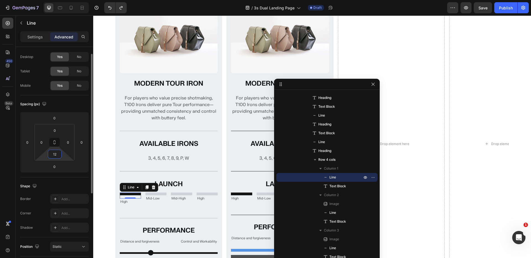
drag, startPoint x: 57, startPoint y: 156, endPoint x: 51, endPoint y: 155, distance: 6.8
click at [51, 155] on input "12" at bounding box center [54, 154] width 11 height 8
type input "4"
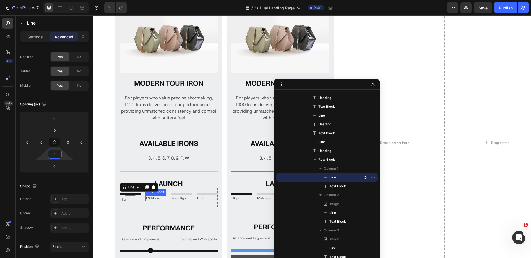
click at [158, 194] on div "Text Block" at bounding box center [155, 192] width 21 height 7
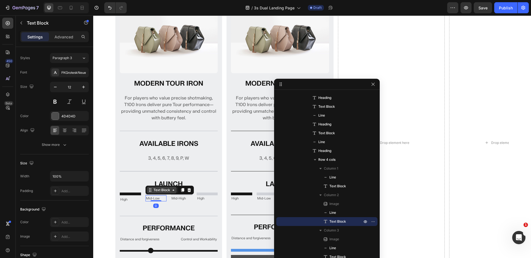
scroll to position [0, 0]
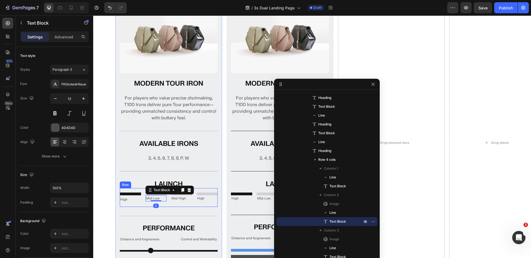
click at [137, 193] on div at bounding box center [130, 194] width 21 height 3
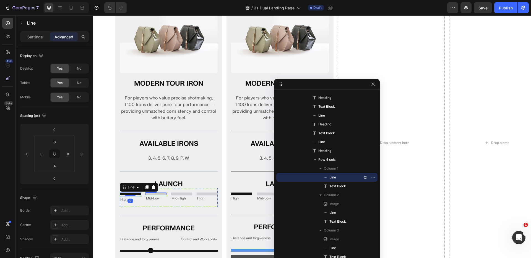
click at [161, 193] on div at bounding box center [155, 194] width 21 height 3
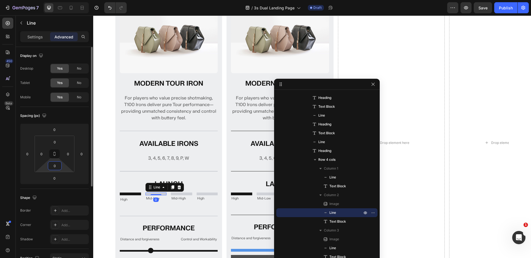
click at [59, 167] on input "0" at bounding box center [54, 166] width 11 height 8
type input "4"
click at [208, 192] on div "Title Line High Text Block Image Title Line 0 Mid-Low Text Block Image Title Li…" at bounding box center [169, 197] width 98 height 19
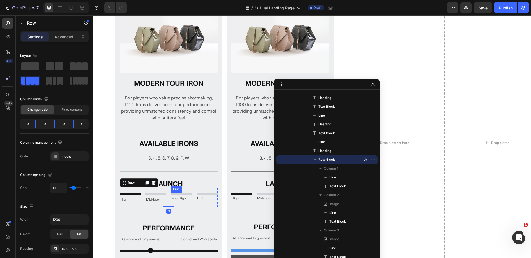
click at [187, 194] on div at bounding box center [181, 194] width 21 height 3
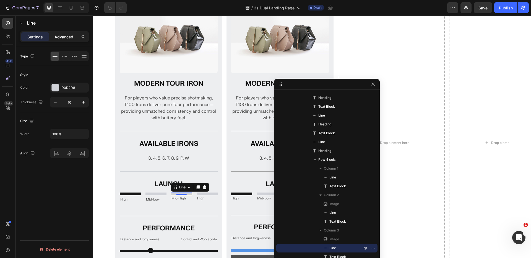
click at [63, 37] on p "Advanced" at bounding box center [63, 37] width 19 height 6
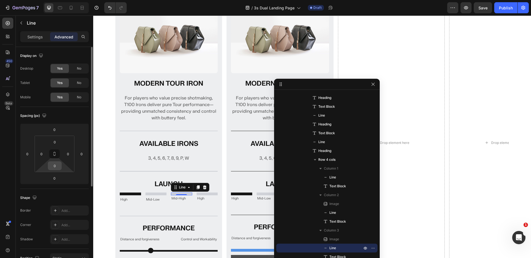
click at [59, 167] on input "0" at bounding box center [54, 166] width 11 height 8
type input "4"
click at [182, 205] on div "Title Line High Text Block Image Title Line Mid-Low Text Block Image Title Line…" at bounding box center [169, 197] width 98 height 19
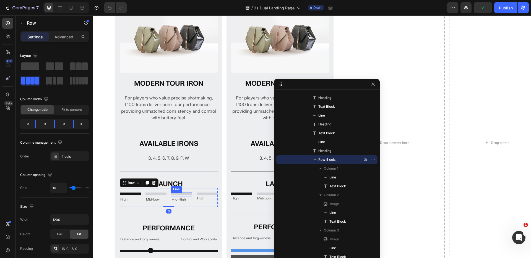
click at [189, 193] on div at bounding box center [181, 194] width 21 height 3
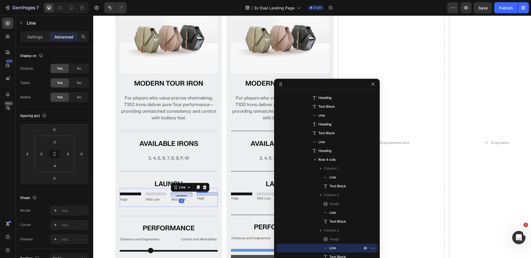
click at [205, 194] on div at bounding box center [207, 194] width 21 height 3
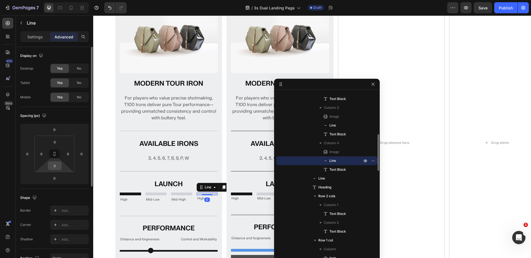
click at [55, 165] on input "0" at bounding box center [54, 166] width 11 height 8
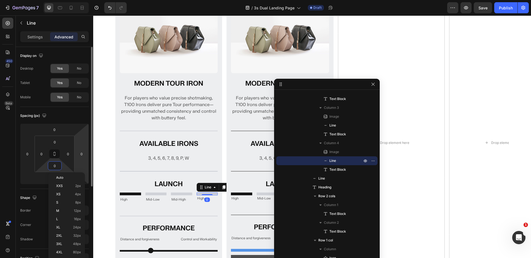
type input "4"
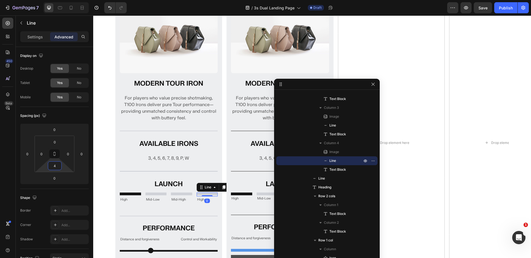
click at [103, 130] on section "Image MODERN TOUR IRON Heading For players who value precise shotmaking, T100 I…" at bounding box center [312, 148] width 438 height 325
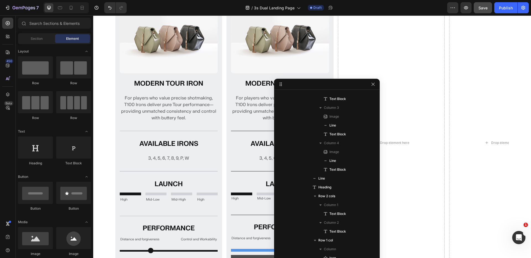
click at [488, 6] on button "Save" at bounding box center [483, 7] width 18 height 11
click at [174, 85] on h2 "MODERN TOUR IRON" at bounding box center [169, 84] width 98 height 8
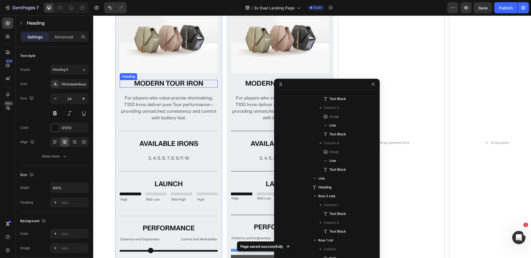
scroll to position [15, 0]
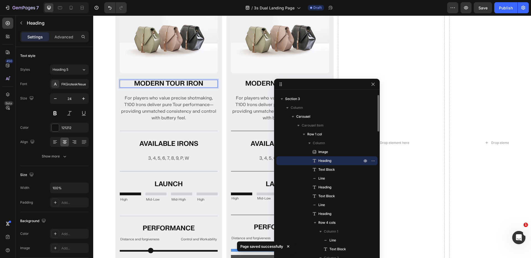
click at [174, 85] on h2 "MODERN TOUR IRON" at bounding box center [169, 84] width 98 height 8
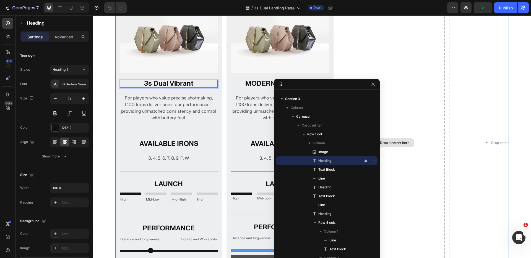
click at [392, 43] on div "Drop element here" at bounding box center [391, 142] width 107 height 295
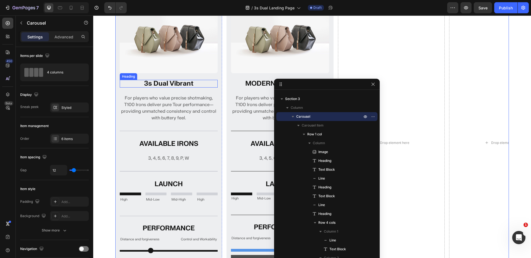
click at [163, 84] on p "3s Dual Vibrant" at bounding box center [168, 83] width 97 height 7
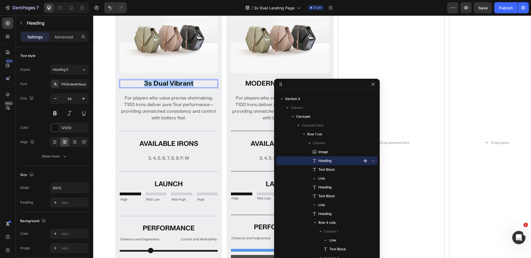
click at [163, 84] on p "3s Dual Vibrant" at bounding box center [168, 83] width 97 height 7
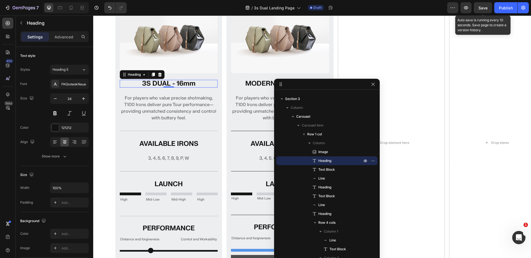
click at [485, 7] on span "Save" at bounding box center [482, 8] width 9 height 5
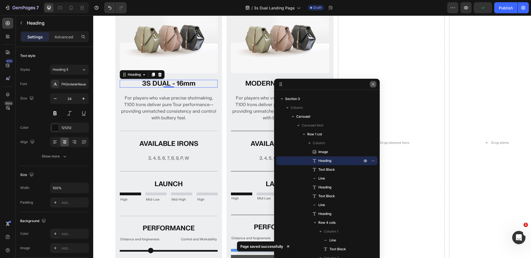
click at [372, 85] on icon "button" at bounding box center [373, 84] width 4 height 4
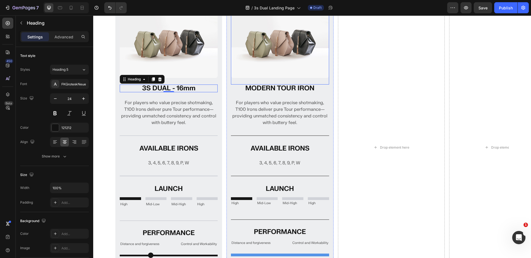
scroll to position [307, 0]
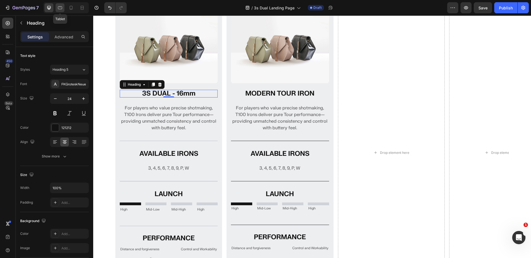
click at [58, 7] on icon at bounding box center [60, 8] width 6 height 6
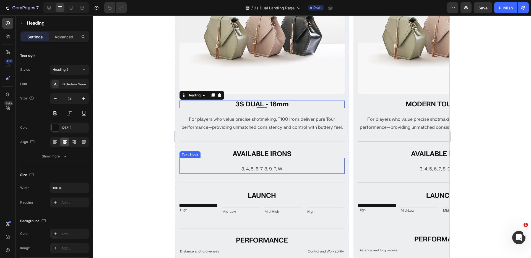
scroll to position [401, 0]
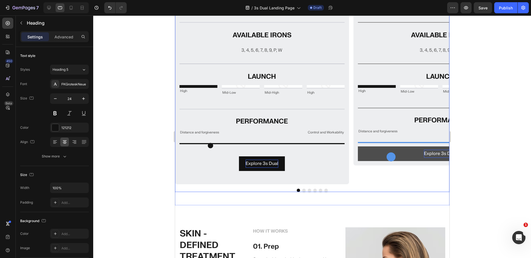
click at [336, 189] on div at bounding box center [312, 190] width 274 height 3
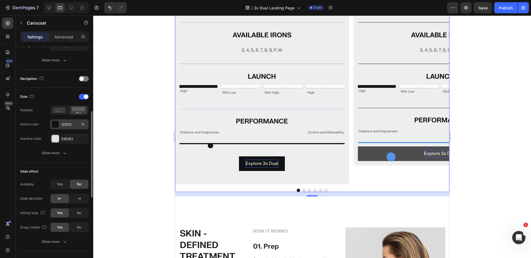
scroll to position [125, 0]
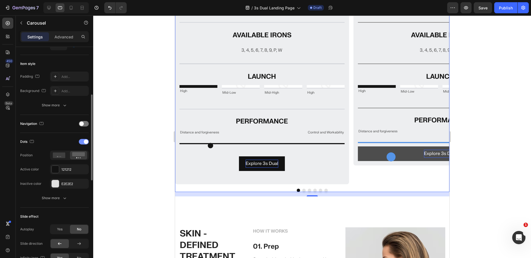
click at [83, 139] on div at bounding box center [84, 142] width 10 height 6
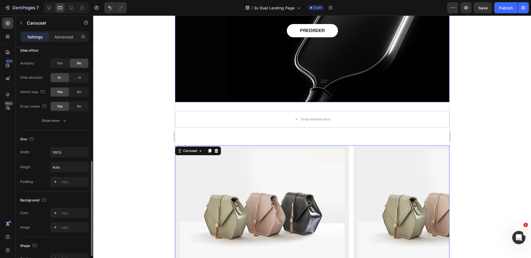
scroll to position [284, 0]
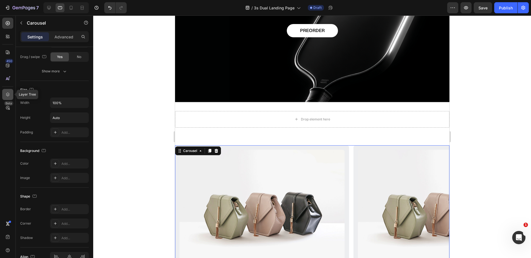
click at [10, 94] on icon at bounding box center [8, 95] width 6 height 6
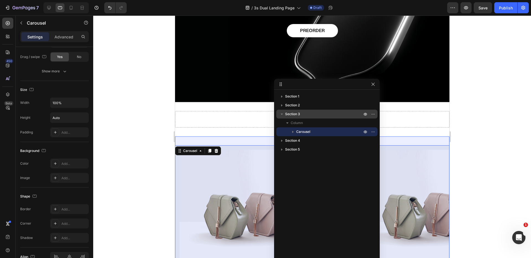
click at [313, 113] on p "Section 3" at bounding box center [324, 114] width 78 height 6
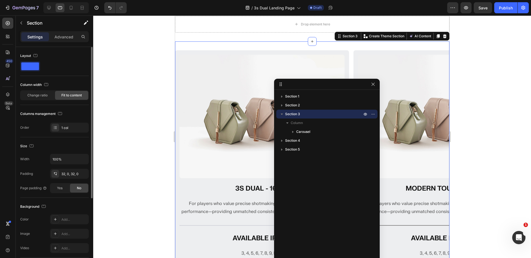
scroll to position [204, 0]
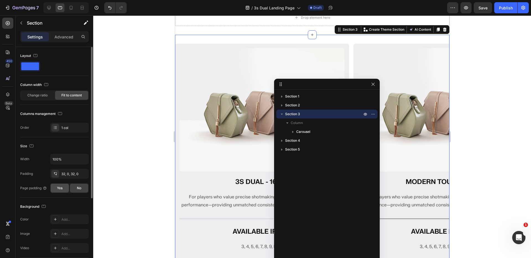
click at [63, 190] on div "Yes" at bounding box center [60, 188] width 18 height 9
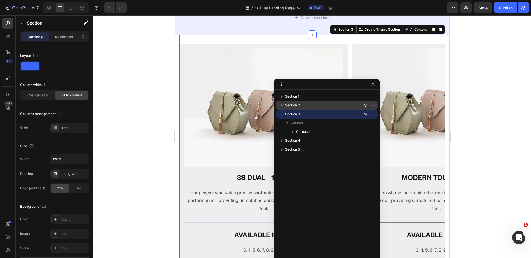
click at [304, 106] on p "Section 2" at bounding box center [324, 106] width 78 height 6
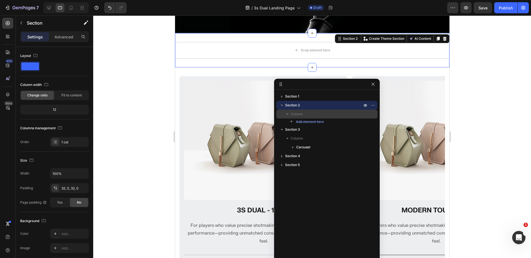
scroll to position [170, 0]
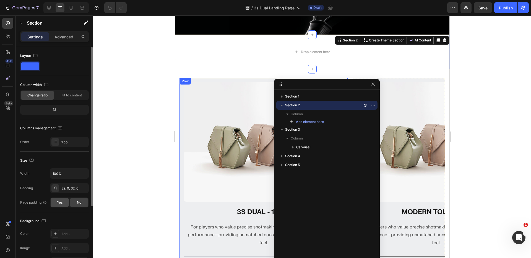
click at [60, 199] on div "Yes" at bounding box center [60, 202] width 18 height 9
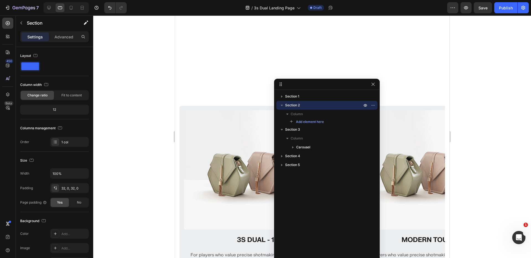
scroll to position [260, 0]
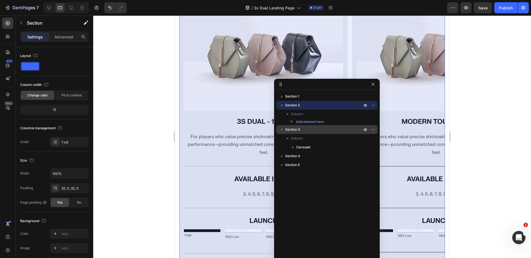
click at [305, 130] on p "Section 3" at bounding box center [324, 130] width 78 height 6
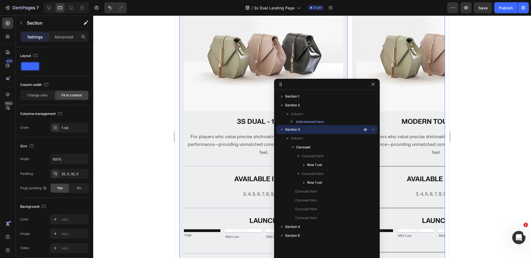
click at [148, 123] on div at bounding box center [312, 136] width 438 height 243
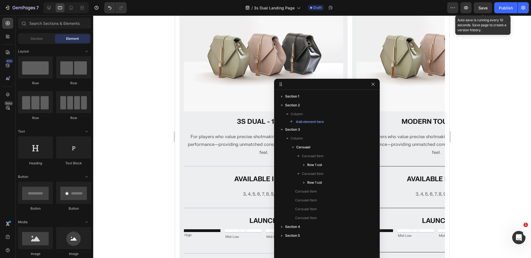
click at [482, 8] on span "Save" at bounding box center [482, 8] width 9 height 5
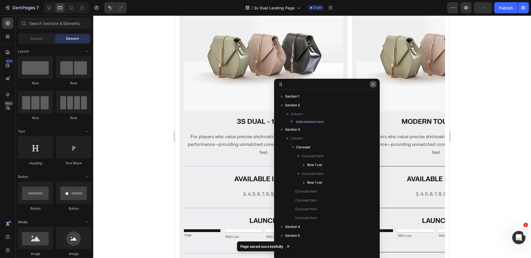
click at [372, 84] on icon "button" at bounding box center [373, 84] width 4 height 4
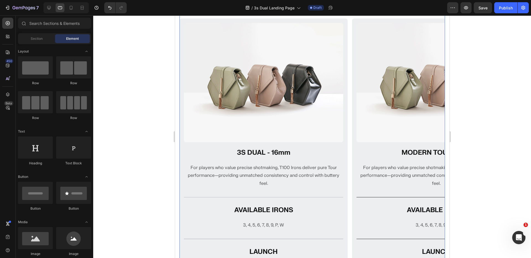
scroll to position [281, 0]
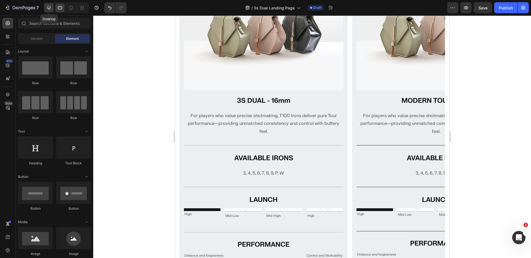
click at [48, 9] on icon at bounding box center [49, 8] width 4 height 4
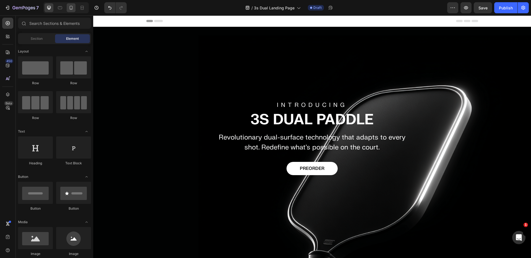
scroll to position [353, 0]
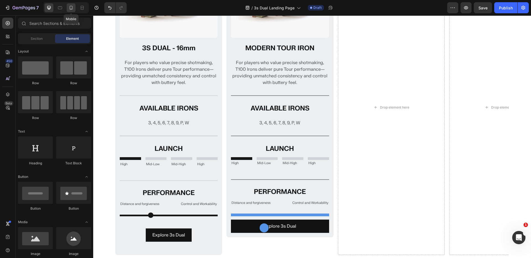
click at [67, 6] on div at bounding box center [71, 7] width 9 height 9
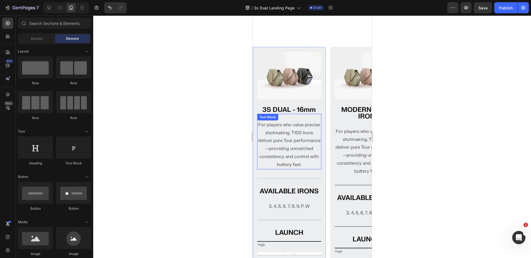
scroll to position [253, 0]
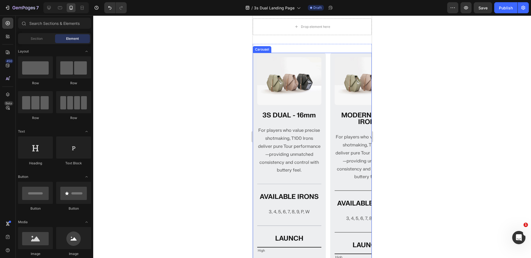
click at [328, 65] on div "Image 3S DUAL - 16mm Heading For players who value precise shotmaking, T100 Iro…" at bounding box center [311, 225] width 119 height 345
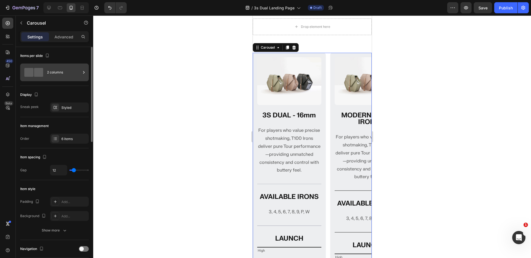
click at [56, 71] on div "2 columns" at bounding box center [64, 72] width 34 height 13
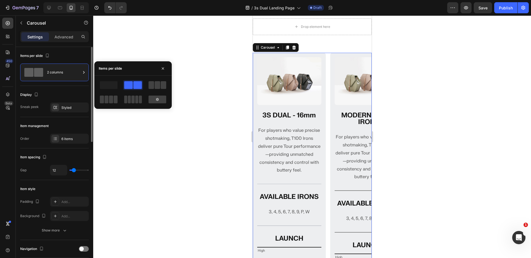
click at [72, 92] on div "Display" at bounding box center [54, 94] width 69 height 9
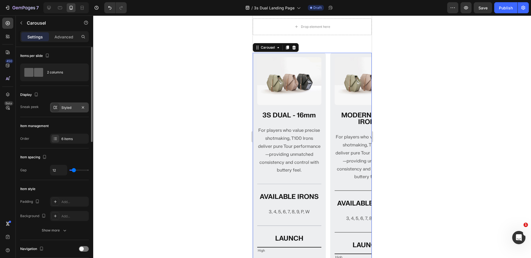
click at [66, 111] on div "Styled" at bounding box center [69, 108] width 39 height 10
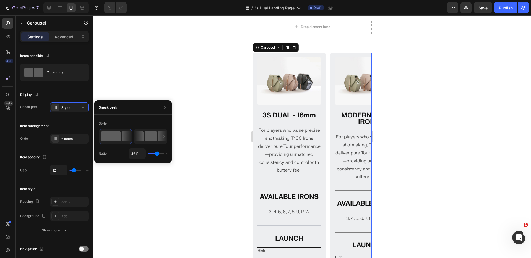
click at [151, 135] on rect at bounding box center [151, 137] width 12 height 10
type input "50%"
type input "50"
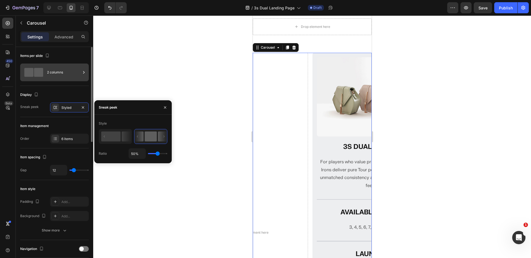
click at [66, 74] on div "2 columns" at bounding box center [64, 72] width 34 height 13
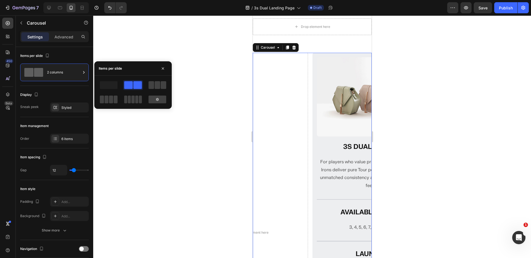
click at [111, 83] on span at bounding box center [109, 85] width 18 height 8
click at [111, 86] on span at bounding box center [109, 85] width 18 height 8
click at [140, 88] on span at bounding box center [137, 85] width 9 height 8
click at [84, 107] on icon "button" at bounding box center [83, 107] width 4 height 4
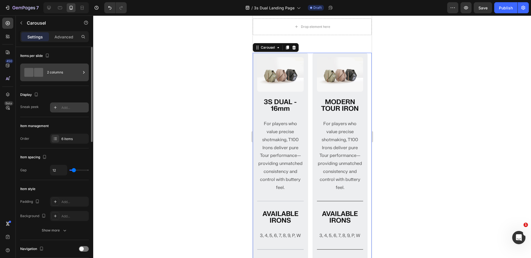
click at [54, 72] on div "2 columns" at bounding box center [64, 72] width 34 height 13
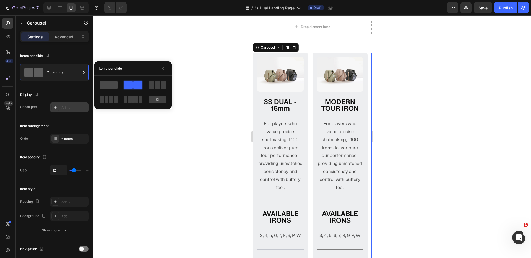
click at [103, 84] on span at bounding box center [109, 85] width 18 height 8
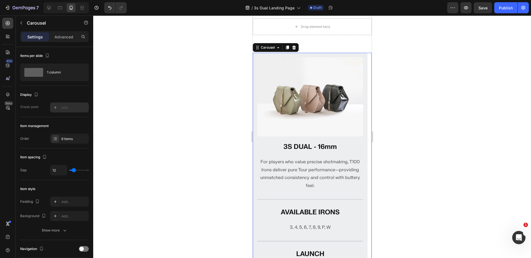
click at [219, 64] on div at bounding box center [312, 136] width 438 height 243
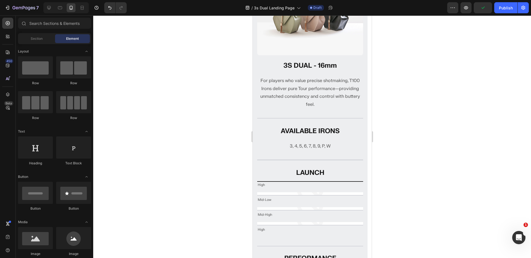
scroll to position [327, 0]
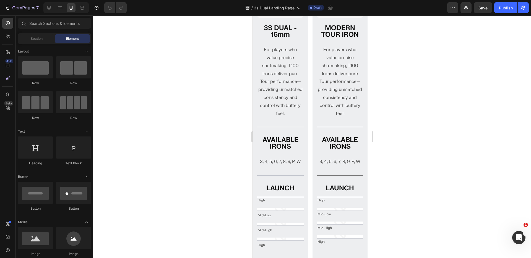
click at [184, 79] on div at bounding box center [312, 136] width 438 height 243
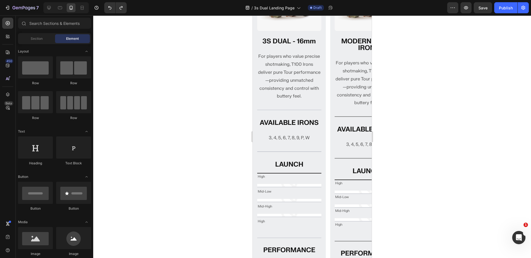
click at [230, 93] on div at bounding box center [312, 136] width 438 height 243
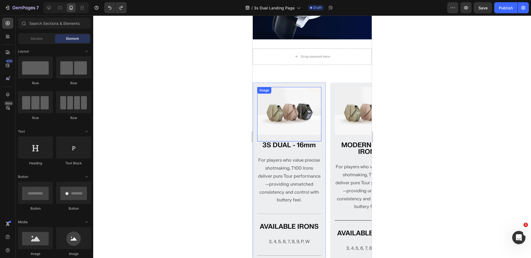
scroll to position [223, 0]
click at [328, 95] on div "Image 3S DUAL - 16mm Heading For players who value precise shotmaking, T100 Iro…" at bounding box center [311, 255] width 119 height 345
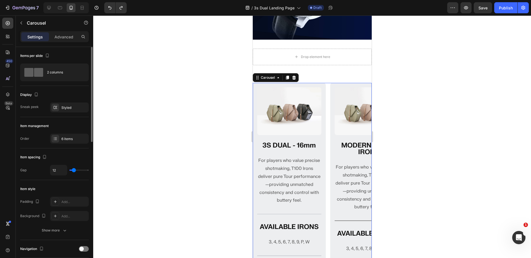
scroll to position [189, 0]
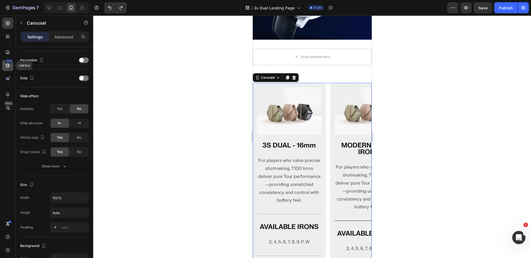
click at [8, 66] on icon at bounding box center [8, 66] width 6 height 6
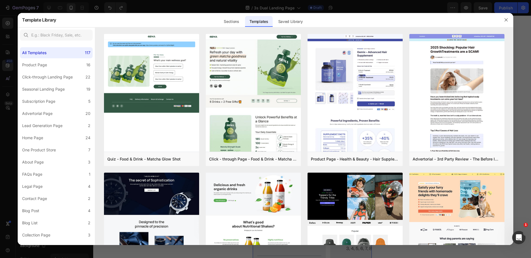
click at [185, 10] on div at bounding box center [265, 129] width 531 height 258
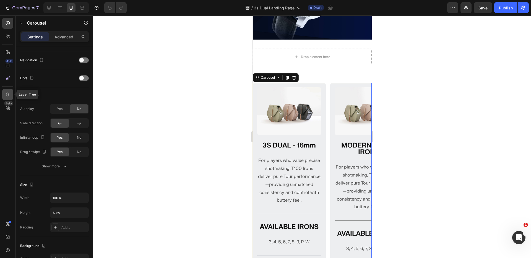
click at [8, 92] on icon at bounding box center [8, 95] width 6 height 6
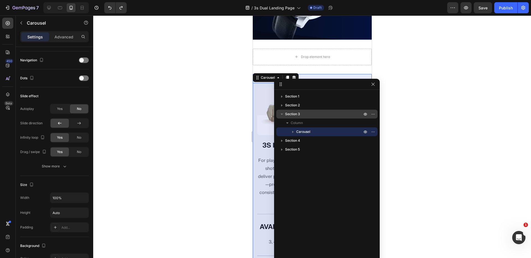
click at [324, 116] on p "Section 3" at bounding box center [324, 114] width 78 height 6
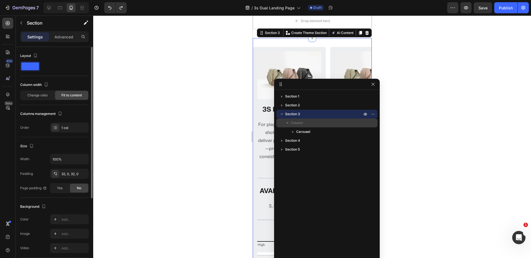
scroll to position [262, 0]
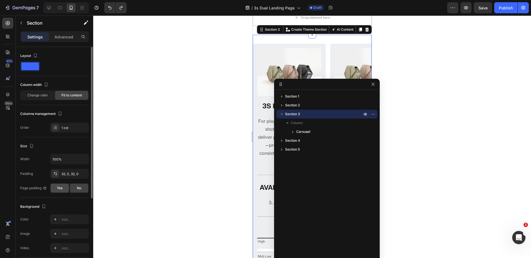
click at [64, 188] on div "Yes" at bounding box center [60, 188] width 18 height 9
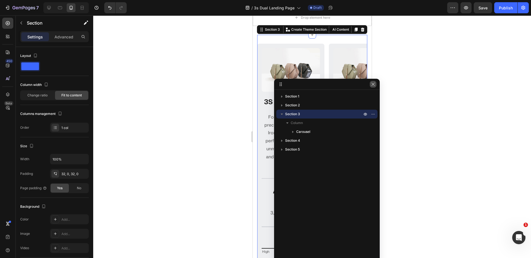
click at [372, 84] on icon "button" at bounding box center [373, 84] width 4 height 4
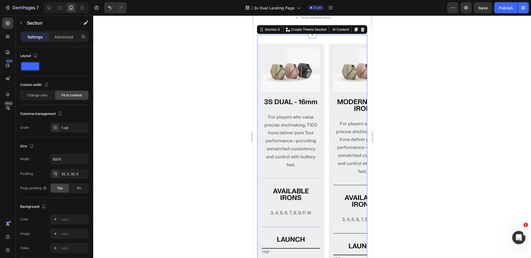
click at [207, 147] on div at bounding box center [312, 136] width 438 height 243
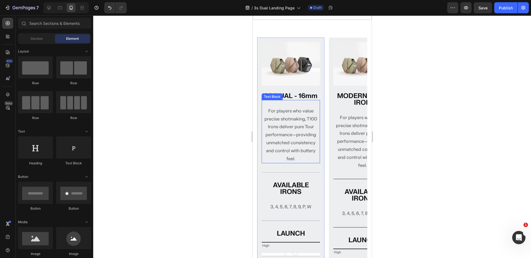
scroll to position [310, 0]
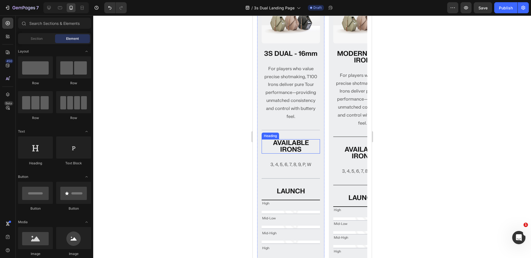
click at [295, 88] on p "For players who value precise shotmaking, T100 Irons deliver pure Tour performa…" at bounding box center [290, 93] width 57 height 56
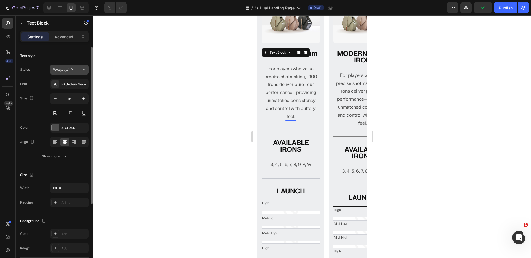
click at [78, 71] on div "Paragraph 1*" at bounding box center [67, 69] width 29 height 5
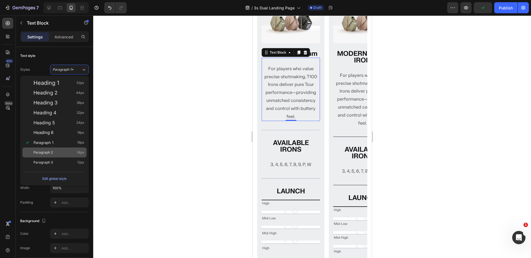
click at [57, 153] on div "Paragraph 2 14px" at bounding box center [58, 153] width 51 height 6
type input "14"
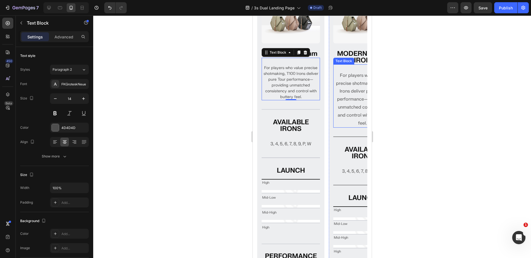
click at [343, 83] on p "For players who value precise shotmaking, T100 Irons deliver pure Tour performa…" at bounding box center [361, 100] width 57 height 56
click at [199, 71] on div at bounding box center [312, 136] width 438 height 243
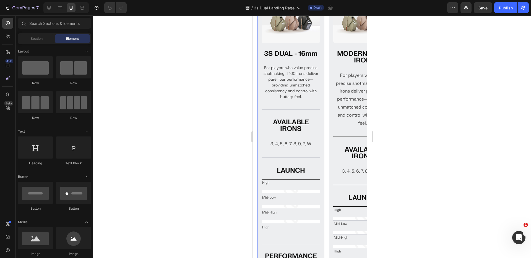
click at [335, 79] on p "For players who value precise shotmaking, T100 Irons deliver pure Tour performa…" at bounding box center [361, 100] width 57 height 56
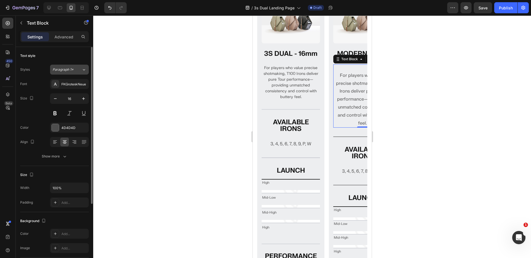
click at [81, 71] on div "Paragraph 1*" at bounding box center [67, 69] width 29 height 5
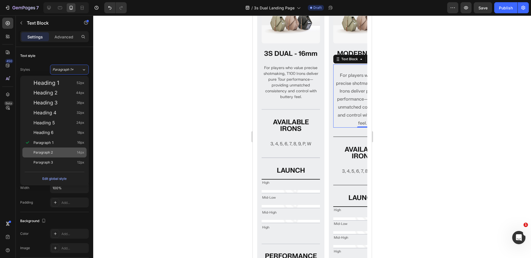
click at [56, 151] on div "Paragraph 2 14px" at bounding box center [58, 153] width 51 height 6
type input "14"
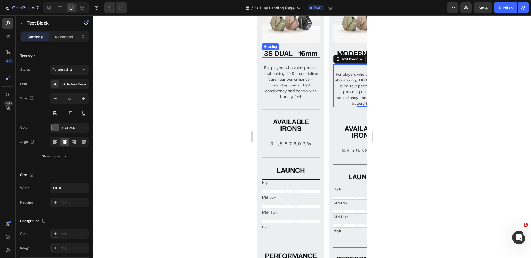
click at [300, 52] on h2 "3S DUAL - 16mm" at bounding box center [290, 54] width 58 height 8
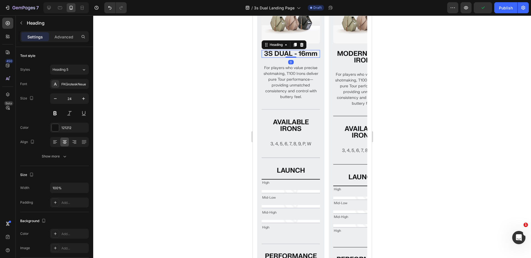
click at [302, 54] on h2 "3S DUAL - 16mm" at bounding box center [290, 54] width 58 height 8
click at [302, 54] on p "3S DUAL - 16mm" at bounding box center [290, 54] width 57 height 7
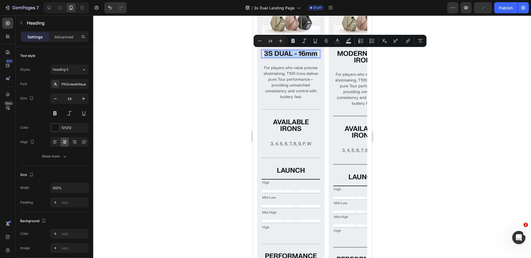
copy p "3S DUAL - 16mm"
click at [357, 55] on h2 "MODERN TOUR IRON" at bounding box center [362, 57] width 58 height 14
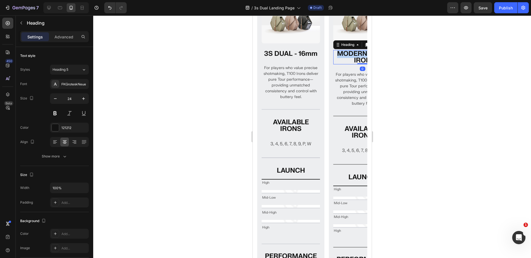
click at [357, 55] on h2 "MODERN TOUR IRON" at bounding box center [362, 57] width 58 height 14
click at [357, 55] on p "MODERN TOUR IRON" at bounding box center [361, 57] width 57 height 13
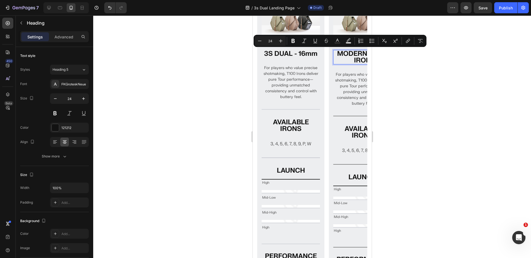
scroll to position [0, 32]
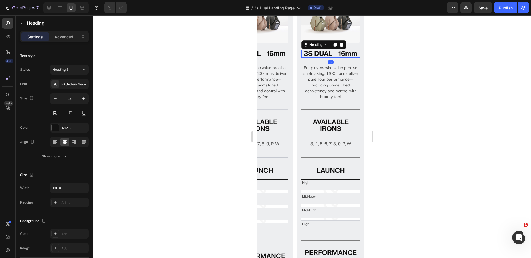
click at [398, 64] on div at bounding box center [312, 136] width 438 height 243
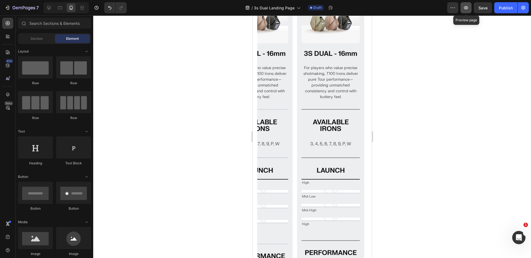
click at [466, 9] on icon "button" at bounding box center [466, 8] width 6 height 6
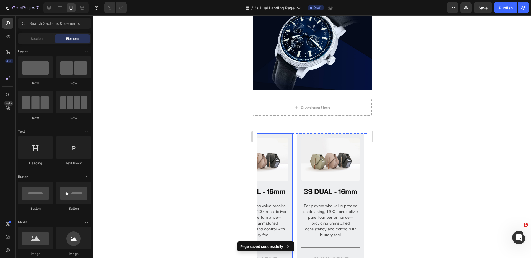
scroll to position [244, 0]
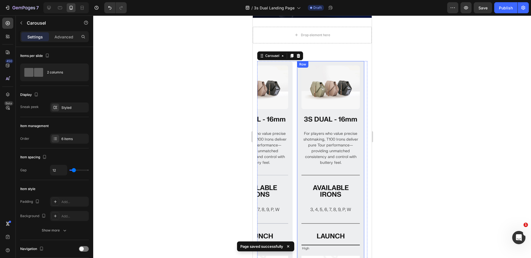
click at [486, 9] on span "Save" at bounding box center [482, 8] width 9 height 5
click at [440, 62] on div at bounding box center [312, 136] width 438 height 243
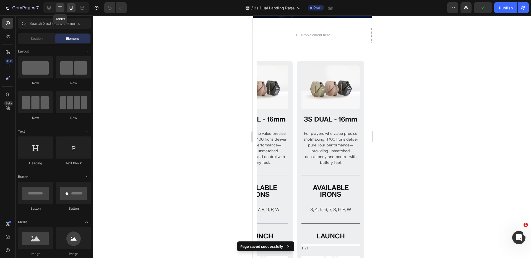
click at [57, 8] on icon at bounding box center [60, 8] width 6 height 6
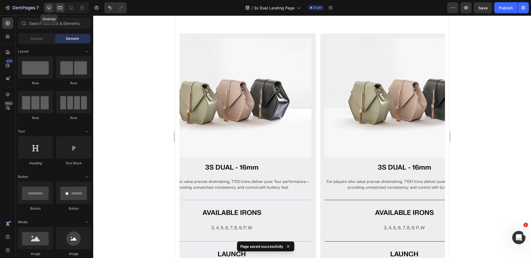
click at [46, 8] on icon at bounding box center [49, 8] width 6 height 6
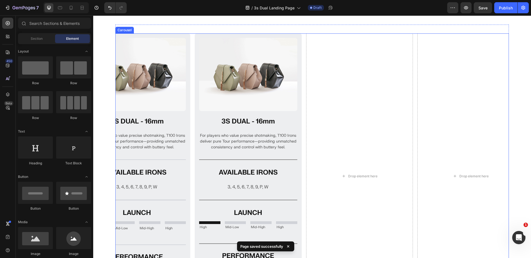
click at [302, 92] on div "Image 3S DUAL - 16mm Heading For players who value precise shotmaking, T100 Iro…" at bounding box center [311, 176] width 393 height 286
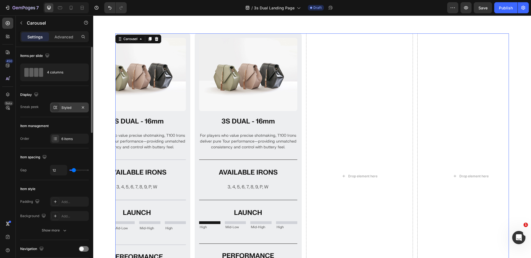
click at [68, 106] on div "Styled" at bounding box center [69, 107] width 16 height 5
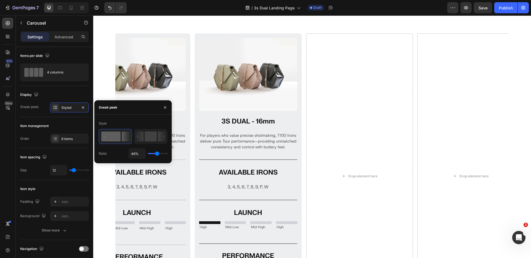
click at [106, 69] on section "Image 3S DUAL - 16mm Heading For players who value precise shotmaking, T100 Iro…" at bounding box center [312, 183] width 438 height 316
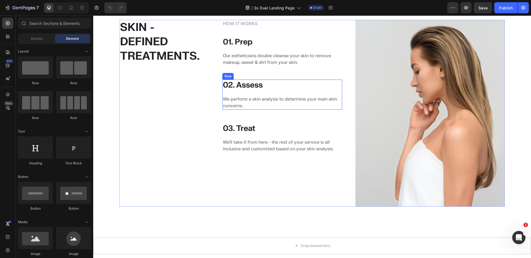
scroll to position [577, 0]
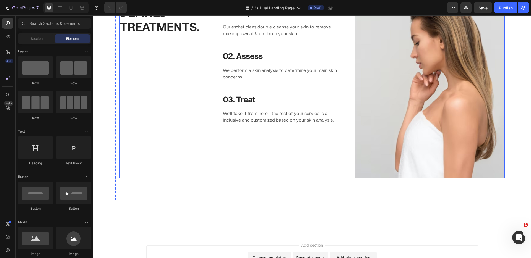
click at [190, 129] on div "SKIN - DEFINED TREATMENTS. Heading" at bounding box center [164, 84] width 90 height 187
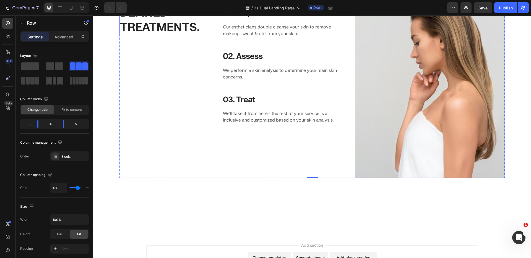
click at [161, 35] on p "SKIN - DEFINED TREATMENTS." at bounding box center [164, 13] width 88 height 43
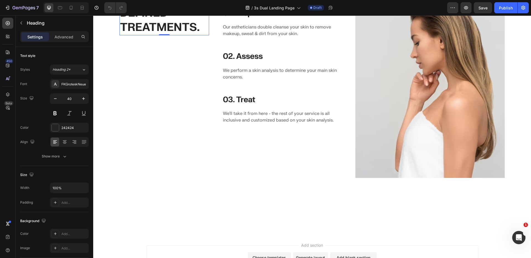
click at [129, 35] on p "SKIN - DEFINED TREATMENTS." at bounding box center [164, 13] width 88 height 43
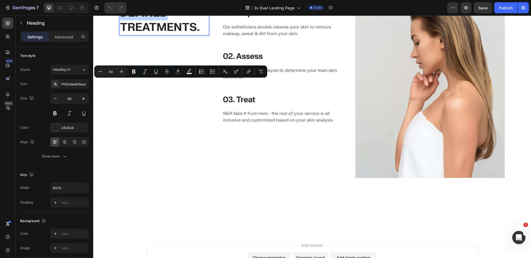
click at [125, 35] on p "SKIN - DEFINED TREATMENTS." at bounding box center [164, 13] width 88 height 43
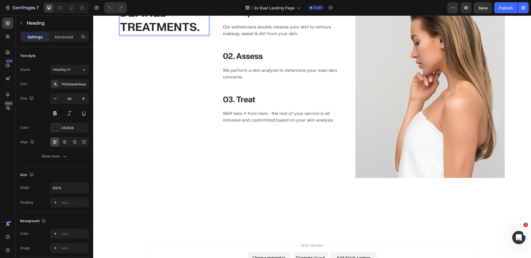
click at [123, 35] on p "SKIN - DEFINED TREATMENTS." at bounding box center [164, 13] width 88 height 43
click at [151, 20] on p "SKIN -DEFINED TREATMENTS." at bounding box center [164, 6] width 88 height 29
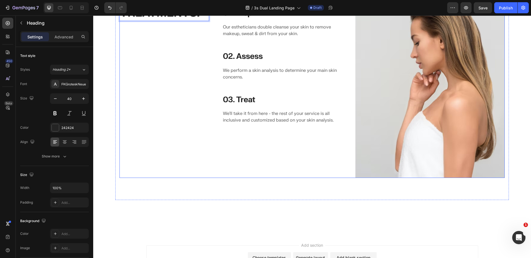
click at [168, 124] on div "SKIN-DEFINED TREATMENTS. Heading 0" at bounding box center [164, 84] width 90 height 187
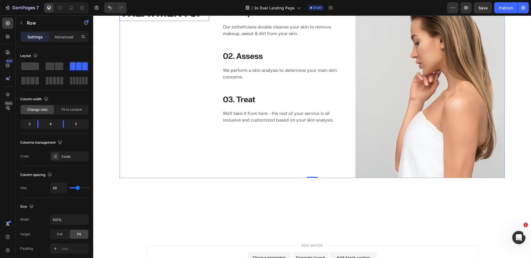
click at [157, 20] on p "SKIN-DEFINED TREATMENTS." at bounding box center [164, 6] width 88 height 29
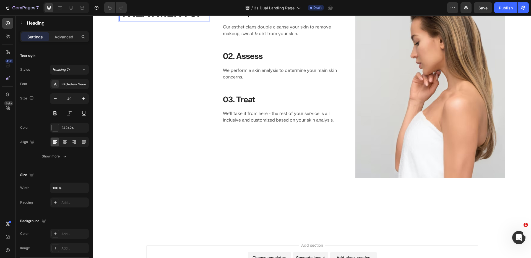
click at [157, 20] on p "SKIN-DEFINED TREATMENTS." at bounding box center [164, 6] width 88 height 29
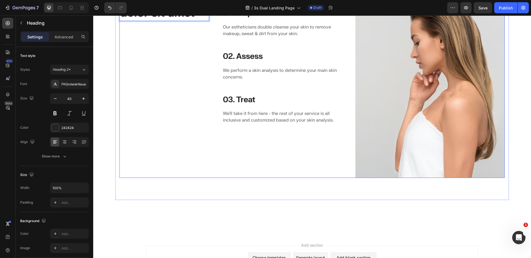
click at [173, 121] on div "Lorem ipsum dolor sit amet Heading 0" at bounding box center [164, 84] width 90 height 187
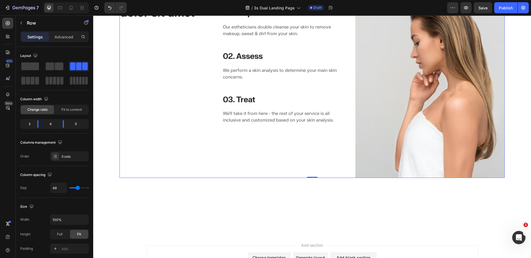
click at [109, 82] on section "Lorem ipsum dolor sit amet Heading HOW IT WORKS Text block 01. Prep Heading Our…" at bounding box center [312, 84] width 438 height 231
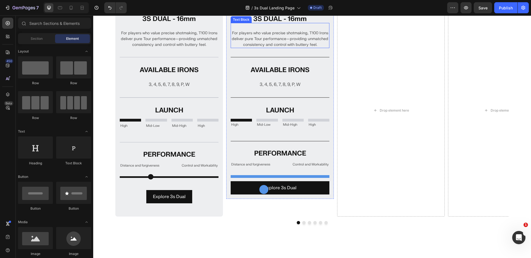
scroll to position [308, 0]
click at [227, 87] on div "Image 3S DUAL - 16mm Heading For players who value precise shotmaking, T100 Iro…" at bounding box center [280, 101] width 108 height 195
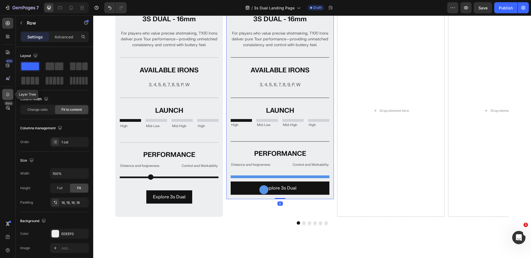
click at [6, 93] on icon at bounding box center [8, 95] width 6 height 6
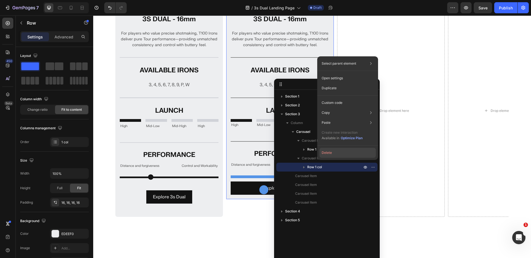
click at [326, 153] on button "Delete" at bounding box center [347, 153] width 56 height 10
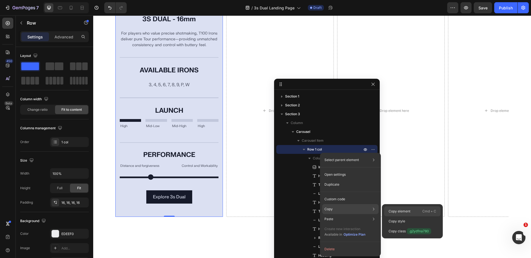
click at [403, 212] on p "Copy element" at bounding box center [399, 211] width 22 height 5
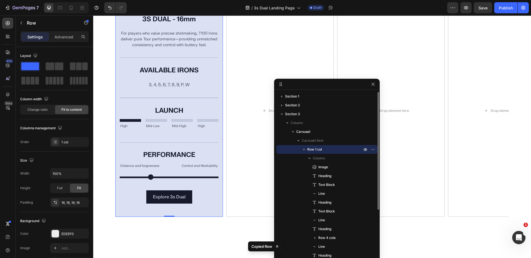
click at [303, 148] on icon "button" at bounding box center [304, 150] width 6 height 6
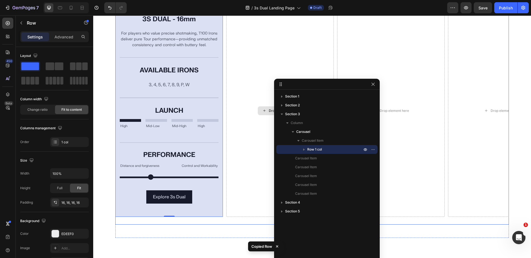
click at [260, 90] on div "Drop element here" at bounding box center [280, 110] width 108 height 213
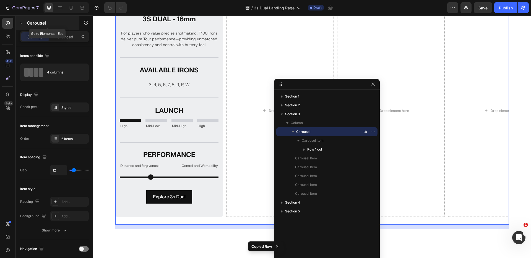
click at [21, 22] on icon "button" at bounding box center [21, 23] width 4 height 4
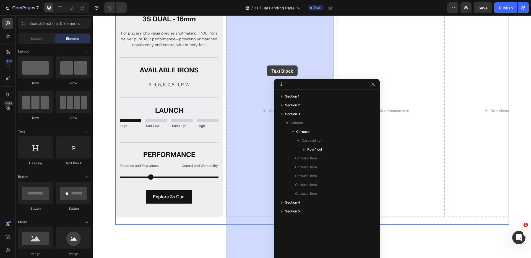
drag, startPoint x: 166, startPoint y: 170, endPoint x: 267, endPoint y: 66, distance: 145.3
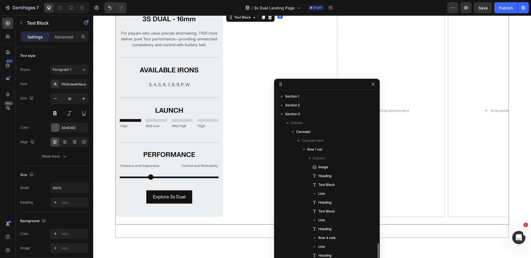
scroll to position [92, 0]
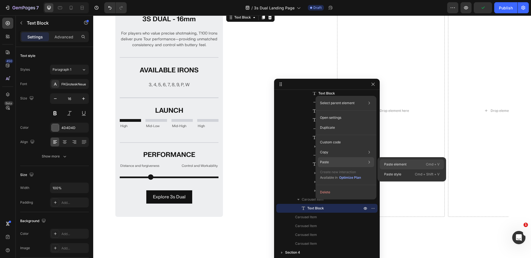
click at [395, 163] on p "Paste element" at bounding box center [395, 164] width 22 height 5
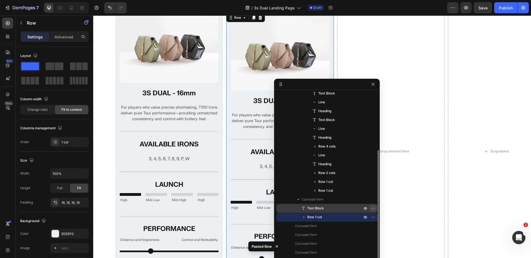
click at [372, 207] on icon "button" at bounding box center [373, 208] width 4 height 4
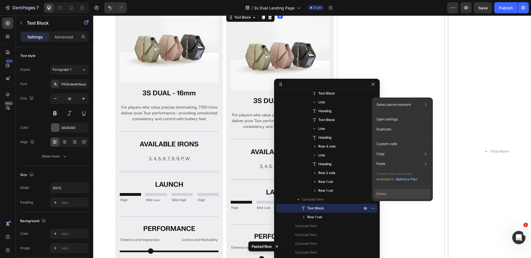
click at [385, 193] on button "Delete" at bounding box center [402, 194] width 56 height 10
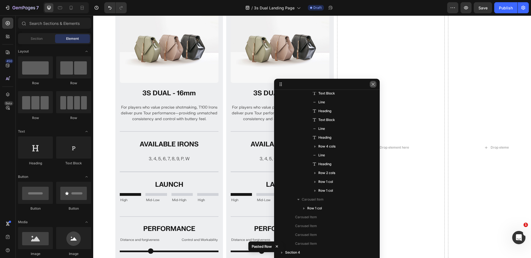
click at [373, 85] on icon "button" at bounding box center [373, 84] width 4 height 4
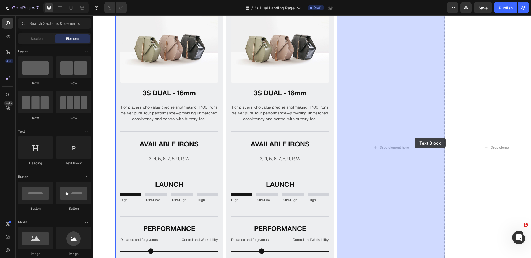
drag, startPoint x: 166, startPoint y: 164, endPoint x: 340, endPoint y: 139, distance: 175.5
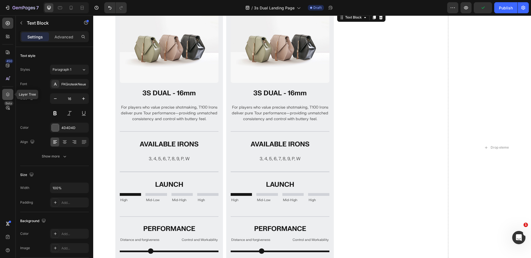
click at [9, 93] on icon at bounding box center [8, 95] width 6 height 6
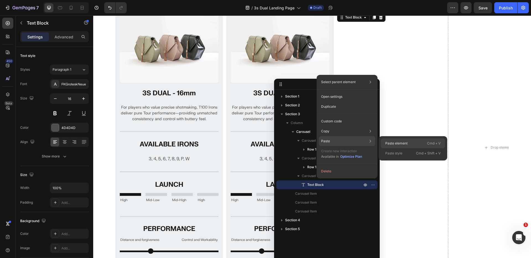
click at [393, 144] on p "Paste element" at bounding box center [396, 143] width 22 height 5
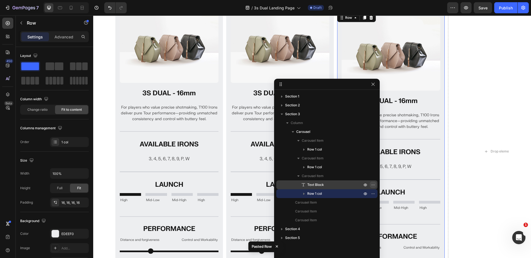
drag, startPoint x: 374, startPoint y: 185, endPoint x: 287, endPoint y: 171, distance: 88.2
click at [374, 185] on icon "button" at bounding box center [373, 185] width 4 height 4
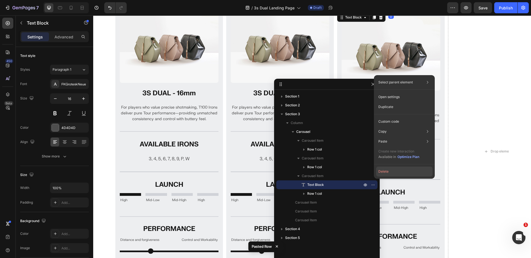
drag, startPoint x: 386, startPoint y: 171, endPoint x: 287, endPoint y: 159, distance: 99.8
click at [386, 171] on button "Delete" at bounding box center [404, 172] width 56 height 10
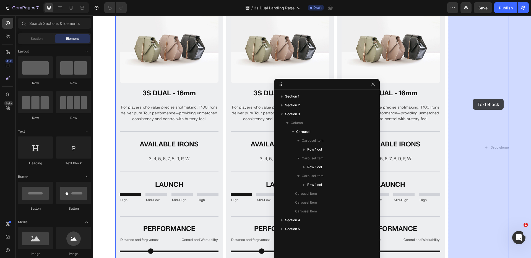
drag, startPoint x: 170, startPoint y: 158, endPoint x: 473, endPoint y: 99, distance: 308.5
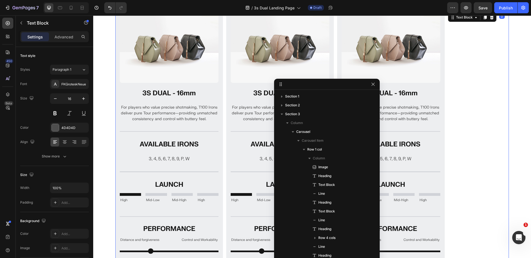
scroll to position [375, 0]
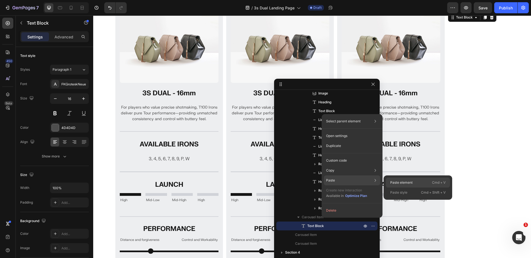
drag, startPoint x: 397, startPoint y: 181, endPoint x: 294, endPoint y: 176, distance: 103.0
click at [397, 181] on p "Paste element" at bounding box center [401, 182] width 22 height 5
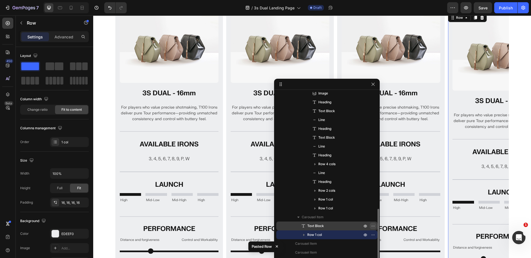
click at [373, 225] on icon "button" at bounding box center [373, 226] width 4 height 4
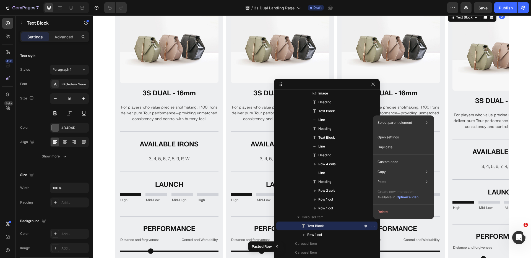
click at [390, 206] on div "Select parent element Section Carousel Text Block Open settings Duplicate Custo…" at bounding box center [403, 168] width 61 height 104
drag, startPoint x: 389, startPoint y: 208, endPoint x: 296, endPoint y: 193, distance: 94.4
click at [389, 208] on button "Delete" at bounding box center [403, 212] width 56 height 10
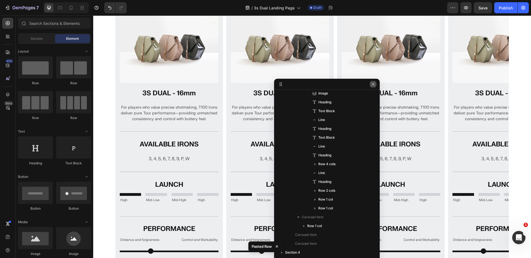
drag, startPoint x: 375, startPoint y: 81, endPoint x: 287, endPoint y: 69, distance: 88.5
click at [375, 81] on button "button" at bounding box center [373, 84] width 7 height 7
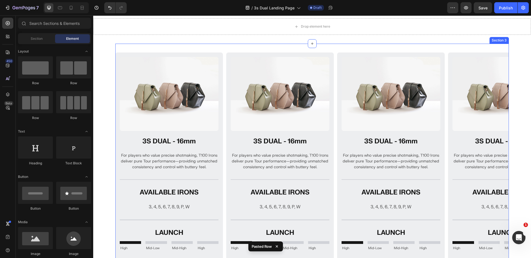
scroll to position [256, 0]
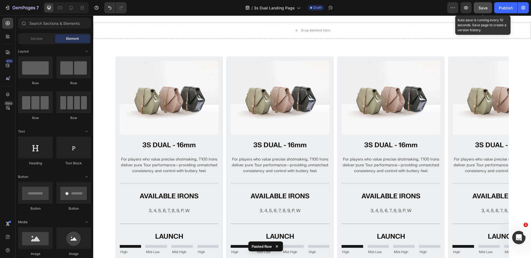
click at [482, 7] on span "Save" at bounding box center [482, 8] width 9 height 5
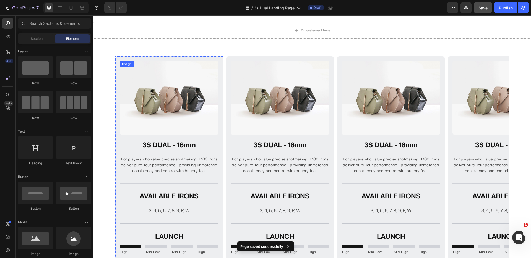
click at [172, 100] on img at bounding box center [169, 98] width 99 height 74
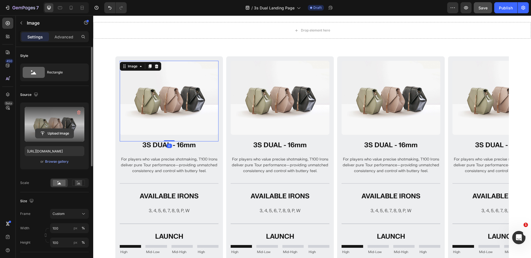
click at [56, 131] on input "file" at bounding box center [54, 133] width 38 height 9
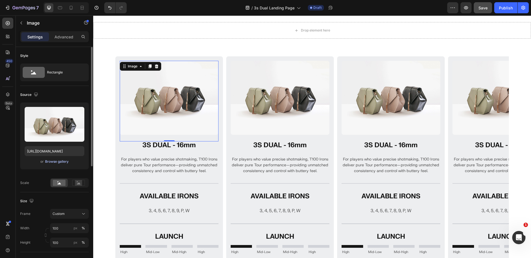
click at [65, 162] on div "Browse gallery" at bounding box center [57, 161] width 24 height 5
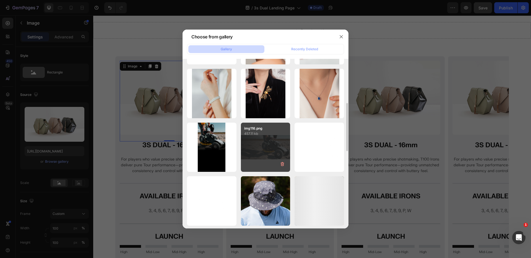
scroll to position [265, 0]
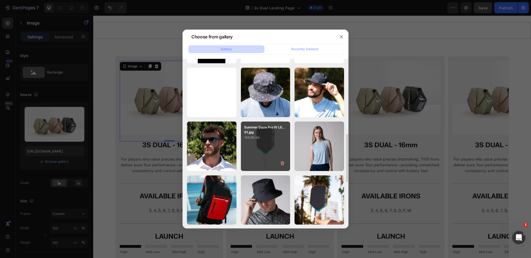
click at [273, 132] on p "Summer Daze Pro IV LE...01.jpg" at bounding box center [265, 130] width 43 height 10
type input "https://cdn.shopify.com/s/files/1/0685/6943/2278/files/gempages_533118176372720…"
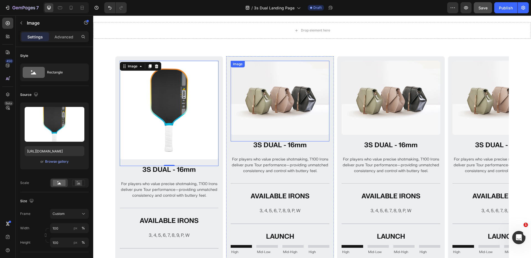
click at [257, 93] on img at bounding box center [280, 98] width 99 height 74
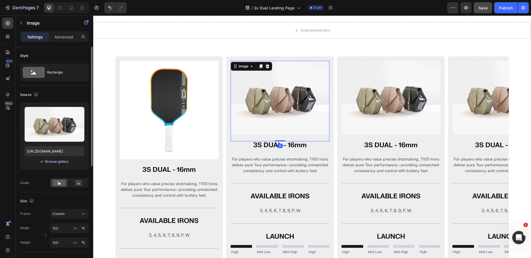
click at [53, 162] on div "Browse gallery" at bounding box center [57, 161] width 24 height 5
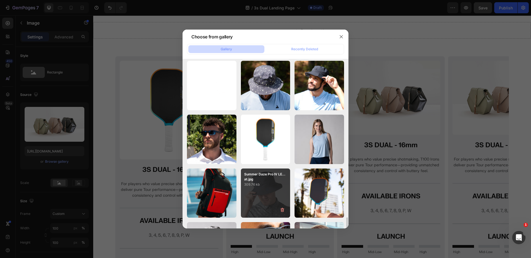
scroll to position [335, 0]
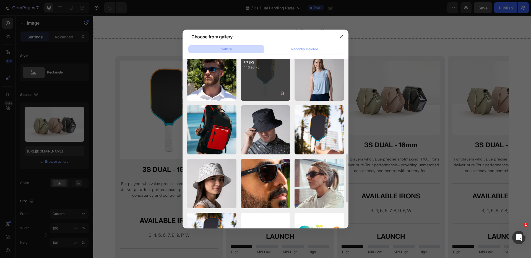
click at [265, 83] on div "Summer Daze Pro IV LE...01.jpg 146.90 kb" at bounding box center [265, 75] width 49 height 49
type input "https://cdn.shopify.com/s/files/1/0685/6943/2278/files/gempages_533118176372720…"
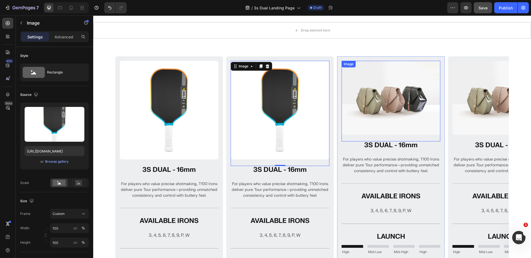
click at [362, 99] on img at bounding box center [390, 98] width 99 height 74
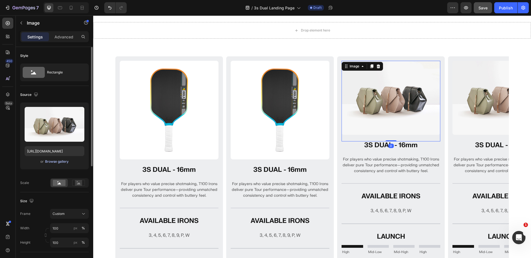
click at [50, 162] on div "Browse gallery" at bounding box center [57, 161] width 24 height 5
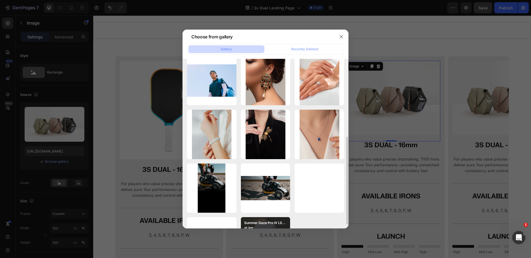
scroll to position [215, 0]
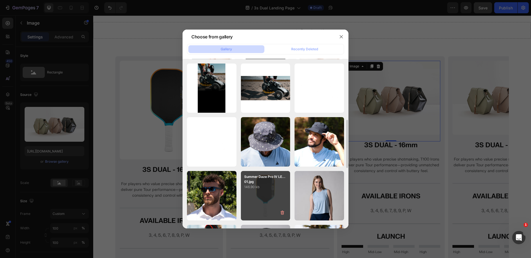
click at [267, 189] on p "146.90 kb" at bounding box center [265, 187] width 43 height 6
type input "https://cdn.shopify.com/s/files/1/0685/6943/2278/files/gempages_533118176372720…"
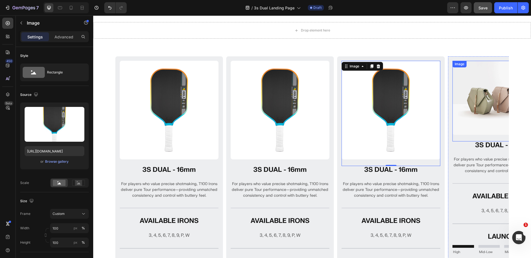
click at [462, 109] on img at bounding box center [501, 98] width 99 height 74
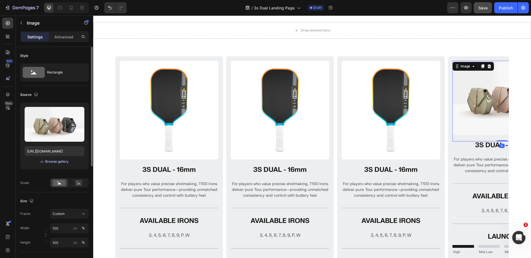
click at [58, 162] on div "Browse gallery" at bounding box center [57, 161] width 24 height 5
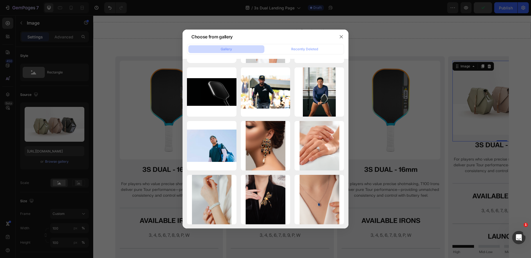
scroll to position [227, 0]
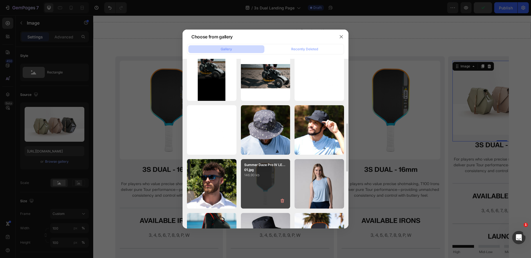
click at [263, 174] on p "146.90 kb" at bounding box center [265, 176] width 43 height 6
type input "https://cdn.shopify.com/s/files/1/0685/6943/2278/files/gempages_533118176372720…"
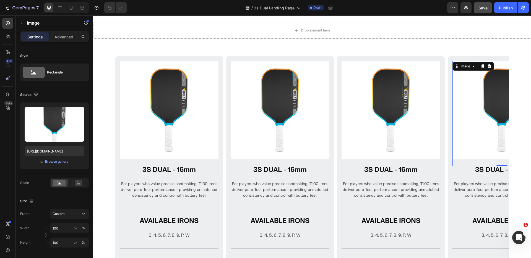
click at [105, 81] on section "Image 3S DUAL - 16mm Heading For players who value precise shotmaking, T100 Iro…" at bounding box center [312, 218] width 438 height 341
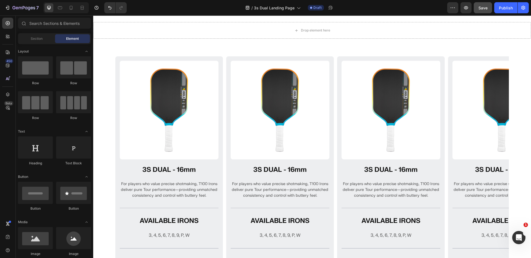
click at [485, 8] on span "Save" at bounding box center [482, 8] width 9 height 5
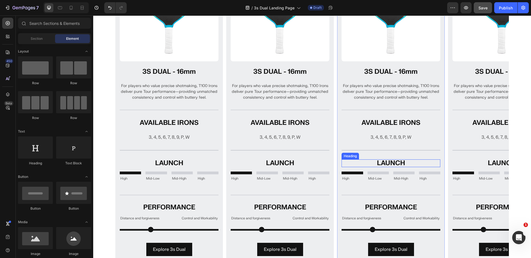
scroll to position [353, 0]
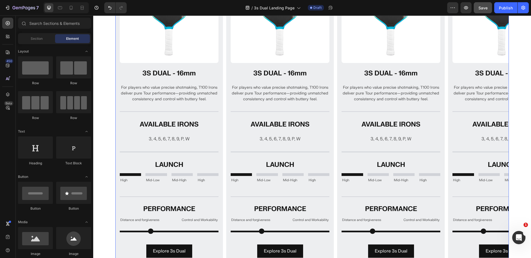
click at [226, 75] on div "Image 3S DUAL - 16mm Heading For players who value precise shotmaking, T100 Iro…" at bounding box center [311, 115] width 393 height 311
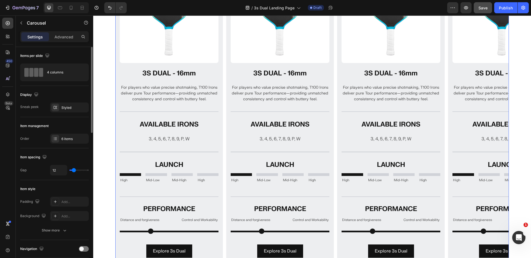
type input "31"
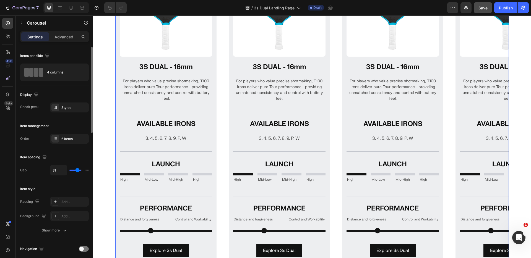
type input "44"
type input "46"
type input "51"
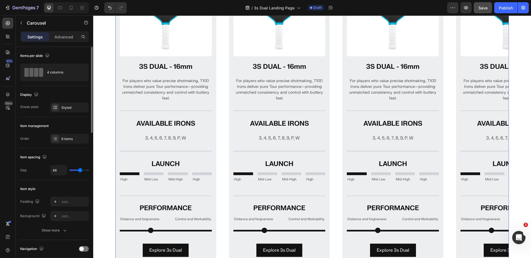
type input "51"
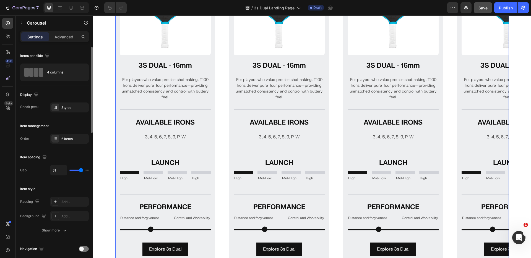
type input "39"
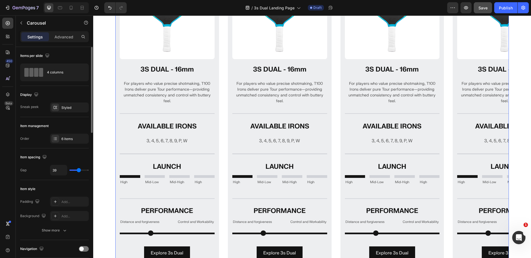
type input "32"
type input "38"
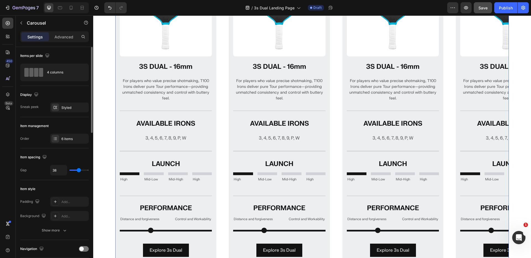
type input "45"
type input "41"
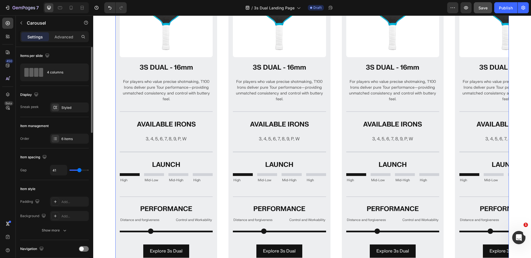
type input "32"
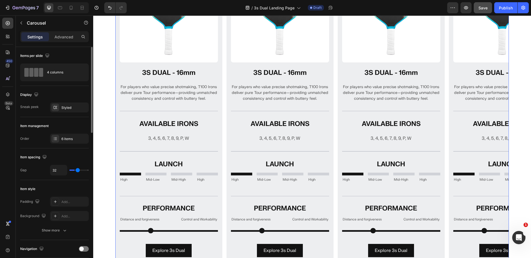
type input "15"
type input "42"
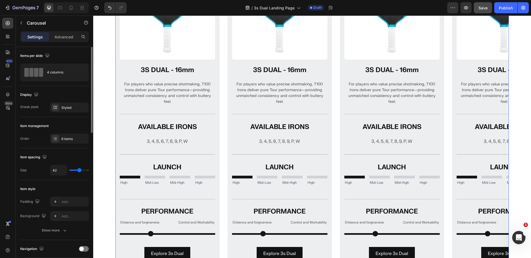
type input "29"
type input "25"
type input "26"
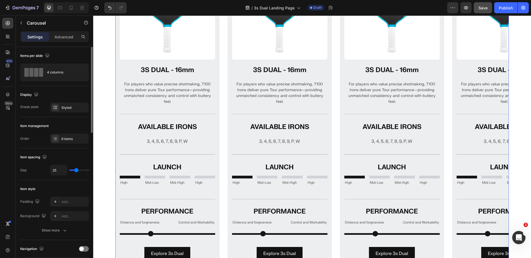
type input "26"
type input "65"
type input "80"
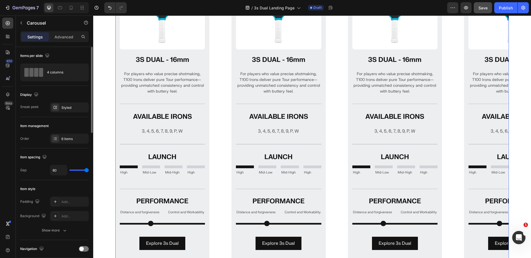
type input "52"
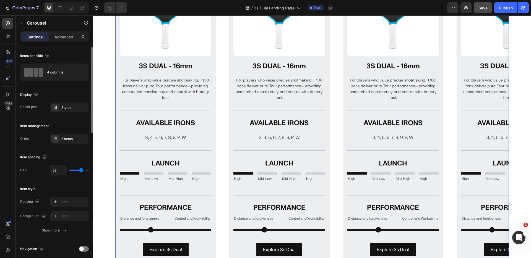
type input "48"
type input "41"
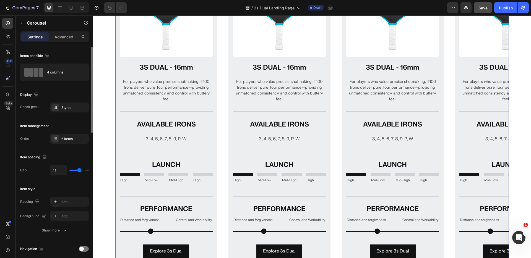
type input "50"
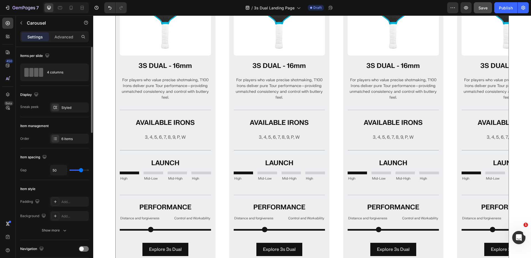
type input "48"
drag, startPoint x: 77, startPoint y: 169, endPoint x: 80, endPoint y: 168, distance: 3.2
type input "48"
click at [80, 170] on input "range" at bounding box center [78, 170] width 19 height 1
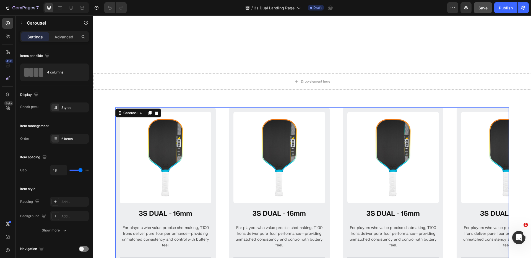
scroll to position [202, 0]
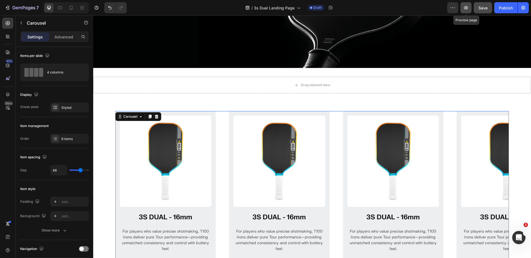
click at [463, 9] on icon "button" at bounding box center [466, 8] width 6 height 6
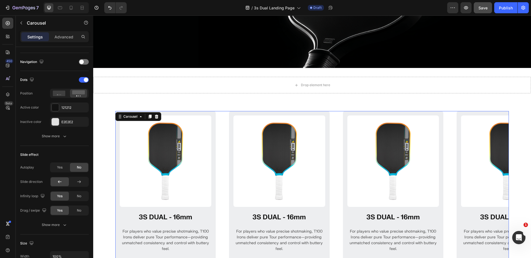
scroll to position [265, 0]
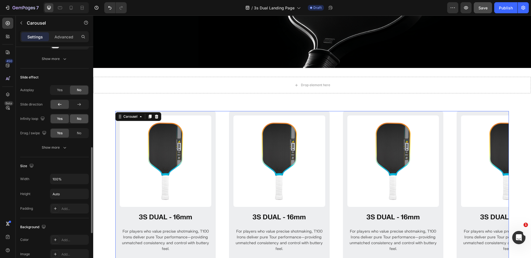
click at [74, 119] on div "No" at bounding box center [79, 118] width 18 height 9
click at [59, 146] on div "Show more" at bounding box center [55, 148] width 26 height 6
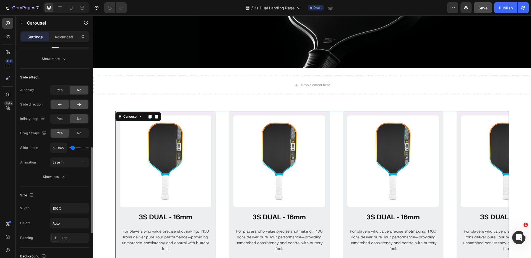
click at [78, 104] on icon at bounding box center [79, 105] width 6 height 6
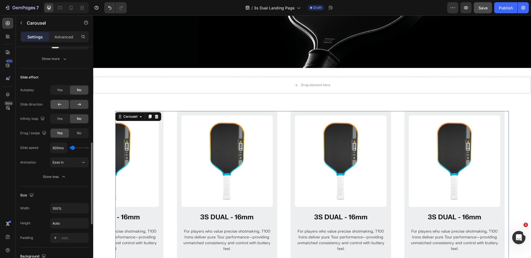
drag, startPoint x: 63, startPoint y: 104, endPoint x: 67, endPoint y: 107, distance: 5.4
click at [63, 104] on div at bounding box center [60, 104] width 18 height 9
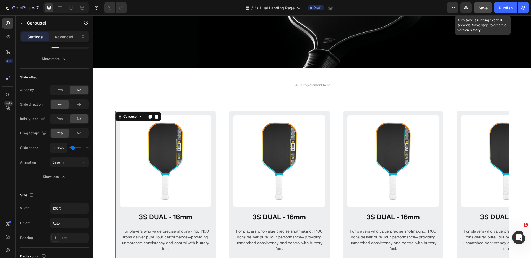
click at [481, 7] on span "Save" at bounding box center [482, 8] width 9 height 5
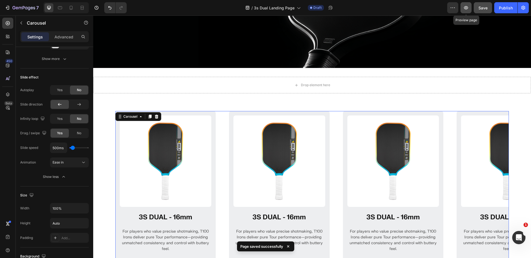
click at [465, 6] on icon "button" at bounding box center [466, 7] width 4 height 3
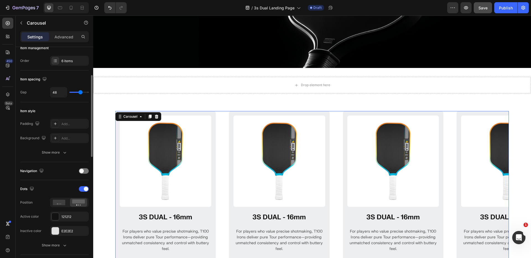
scroll to position [0, 0]
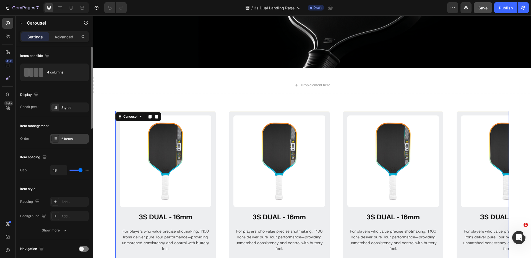
click at [62, 138] on div "6 items" at bounding box center [74, 139] width 26 height 5
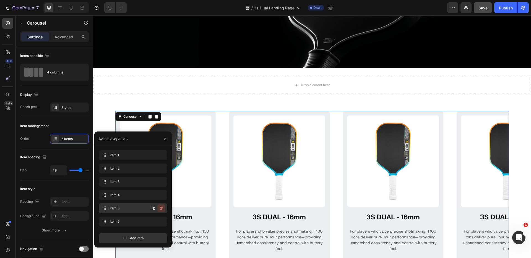
click at [163, 209] on button "button" at bounding box center [161, 209] width 8 height 8
click at [161, 210] on div "Delete" at bounding box center [157, 208] width 10 height 5
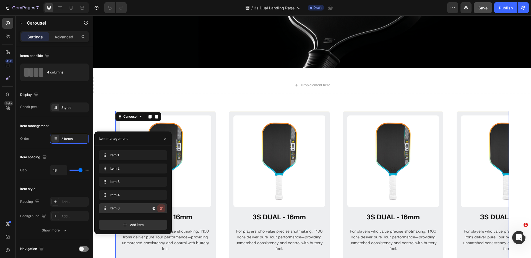
click at [164, 205] on button "button" at bounding box center [161, 209] width 8 height 8
click at [162, 209] on div "Delete" at bounding box center [157, 208] width 10 height 5
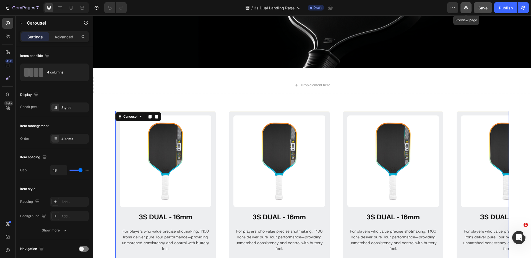
click at [463, 7] on icon "button" at bounding box center [466, 8] width 6 height 6
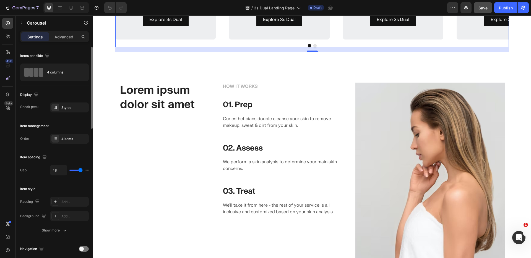
scroll to position [191, 0]
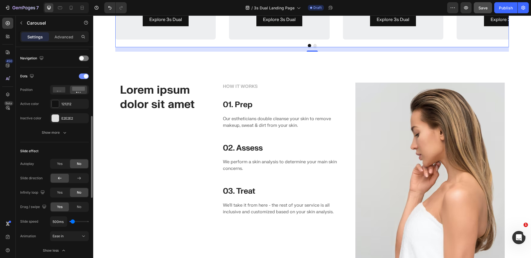
click at [86, 77] on span at bounding box center [86, 76] width 4 height 4
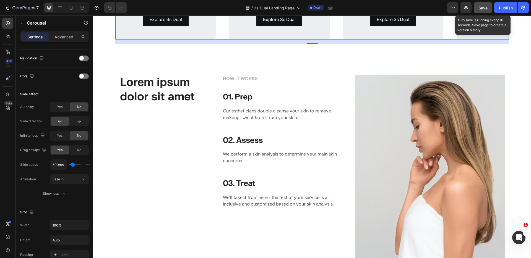
click at [481, 8] on span "Save" at bounding box center [482, 8] width 9 height 5
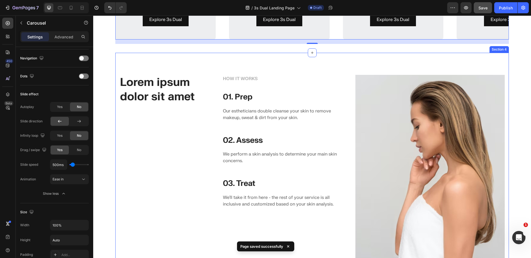
click at [288, 66] on div "Lorem ipsum dolor sit amet Heading HOW IT WORKS Text block 01. Prep Heading Our…" at bounding box center [311, 168] width 393 height 231
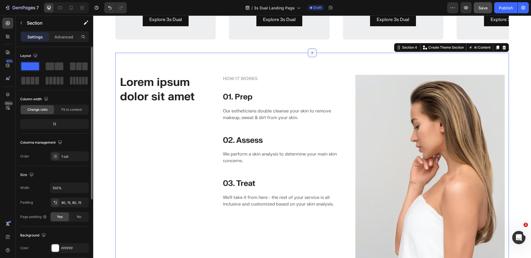
click at [310, 53] on icon at bounding box center [312, 53] width 4 height 4
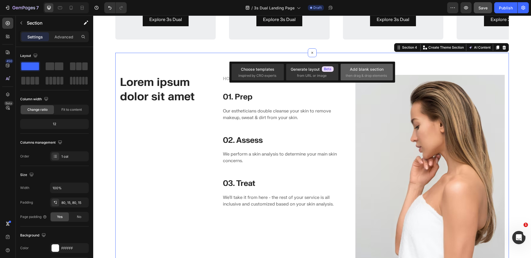
click at [352, 73] on span "then drag & drop elements" at bounding box center [366, 75] width 41 height 5
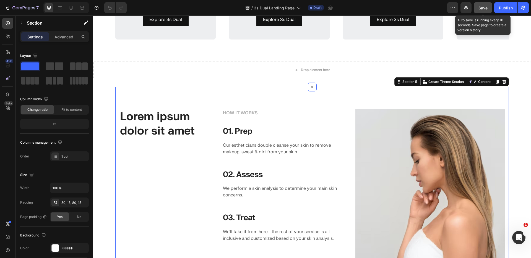
click at [485, 10] on span "Save" at bounding box center [482, 8] width 9 height 5
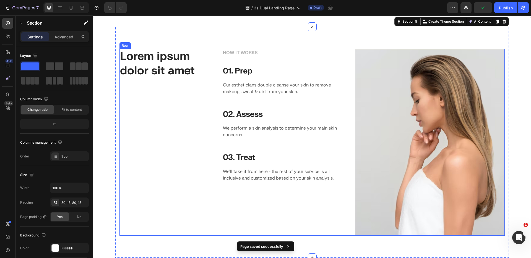
scroll to position [644, 0]
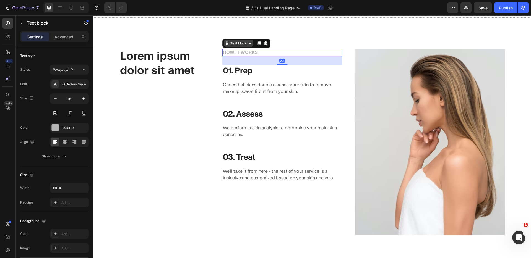
click at [229, 43] on div "Text block" at bounding box center [238, 43] width 19 height 5
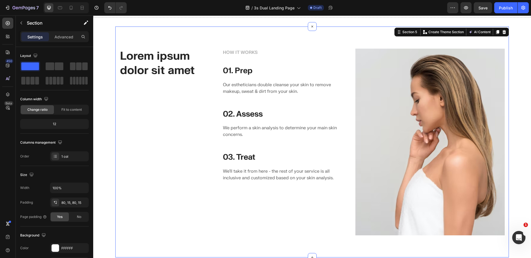
click at [200, 34] on div "Lorem ipsum dolor sit amet Heading HOW IT WORKS Text block 01. Prep Heading Our…" at bounding box center [311, 142] width 393 height 231
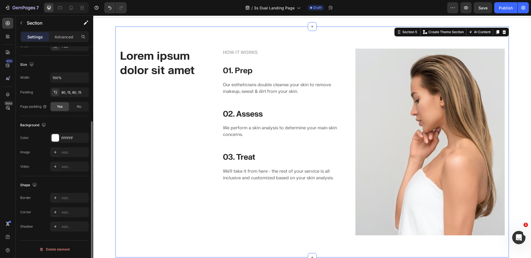
scroll to position [0, 0]
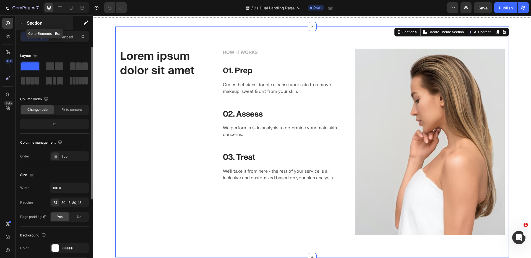
click at [22, 24] on icon "button" at bounding box center [21, 23] width 4 height 4
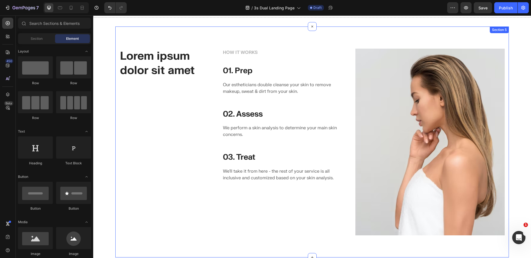
click at [202, 37] on div "Lorem ipsum dolor sit amet Heading HOW IT WORKS Text block 01. Prep Heading Our…" at bounding box center [311, 142] width 393 height 231
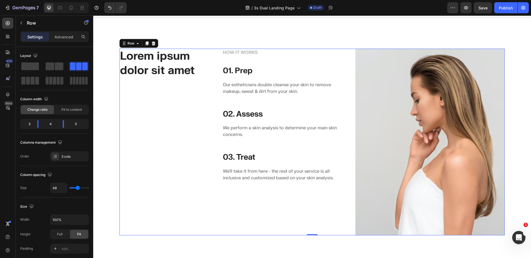
click at [210, 66] on div "Lorem ipsum dolor sit amet Heading HOW IT WORKS Text block 01. Prep Heading Our…" at bounding box center [311, 142] width 385 height 187
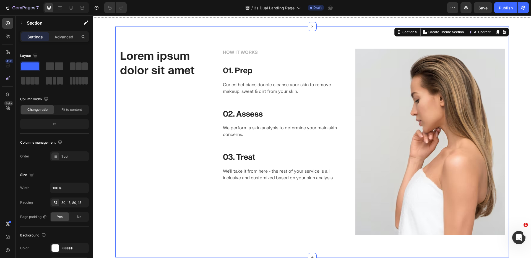
click at [176, 37] on div "Lorem ipsum dolor sit amet Heading HOW IT WORKS Text block 01. Prep Heading Our…" at bounding box center [311, 142] width 393 height 231
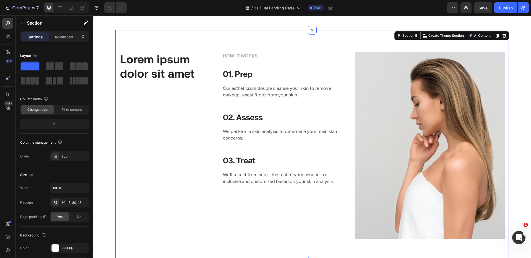
scroll to position [738, 0]
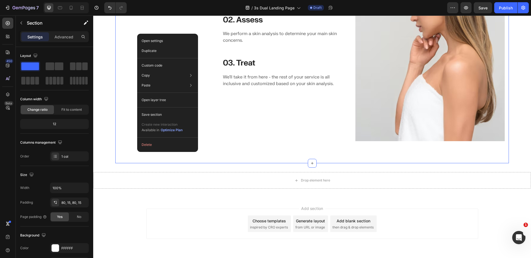
drag, startPoint x: 137, startPoint y: 152, endPoint x: 231, endPoint y: 167, distance: 94.7
click at [161, 61] on div "Duplicate" at bounding box center [167, 66] width 56 height 10
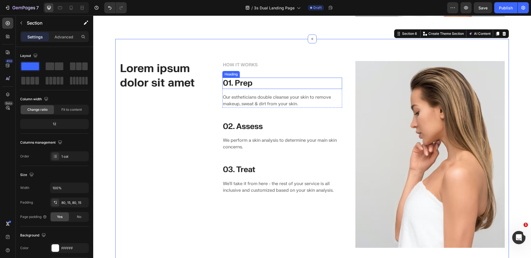
scroll to position [865, 0]
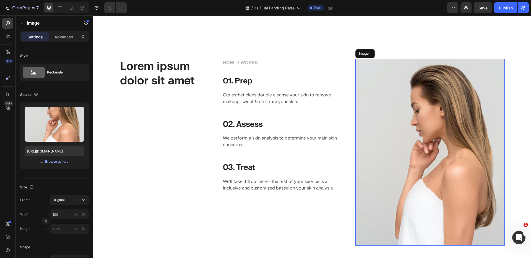
click at [380, 79] on img at bounding box center [429, 152] width 149 height 187
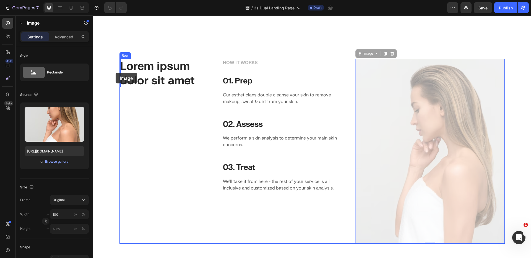
drag, startPoint x: 384, startPoint y: 82, endPoint x: 116, endPoint y: 73, distance: 268.1
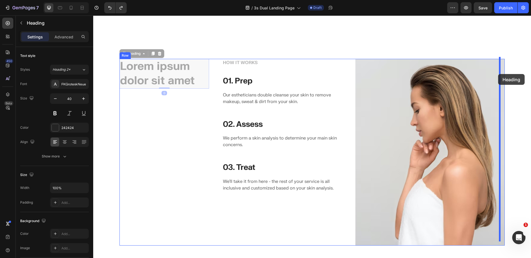
drag, startPoint x: 156, startPoint y: 69, endPoint x: 498, endPoint y: 74, distance: 341.8
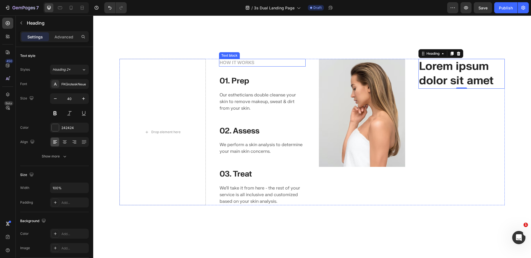
click at [238, 62] on p "HOW IT WORKS" at bounding box center [262, 62] width 85 height 7
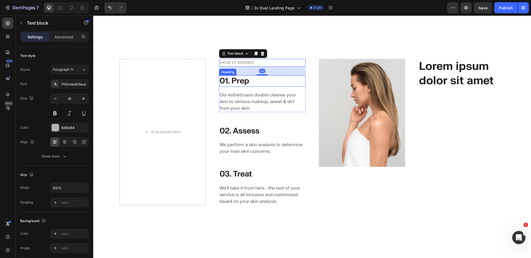
click at [234, 80] on p "01. Prep" at bounding box center [262, 81] width 85 height 10
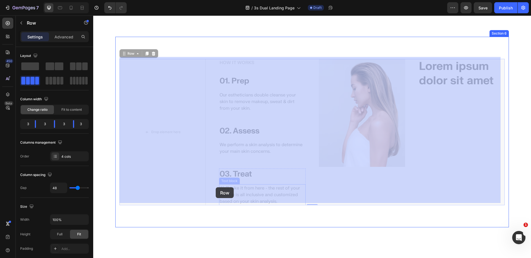
drag, startPoint x: 216, startPoint y: 194, endPoint x: 216, endPoint y: 187, distance: 6.9
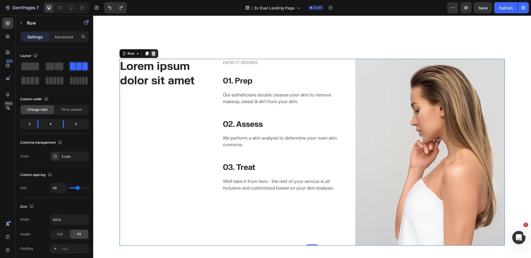
click at [155, 51] on icon at bounding box center [153, 53] width 4 height 4
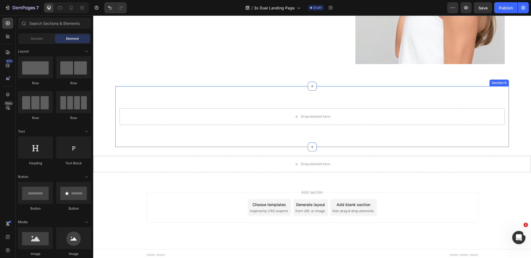
scroll to position [815, 0]
click at [217, 96] on div "Drop element here Section 6" at bounding box center [311, 117] width 393 height 61
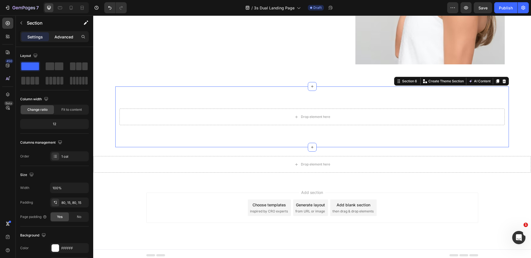
click at [62, 38] on p "Advanced" at bounding box center [63, 37] width 19 height 6
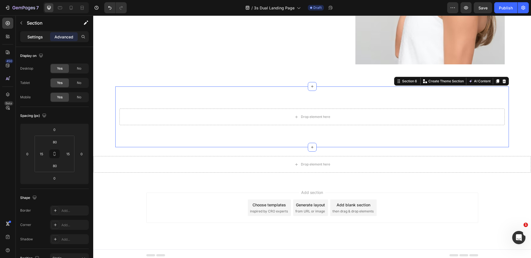
click at [40, 34] on p "Settings" at bounding box center [34, 37] width 15 height 6
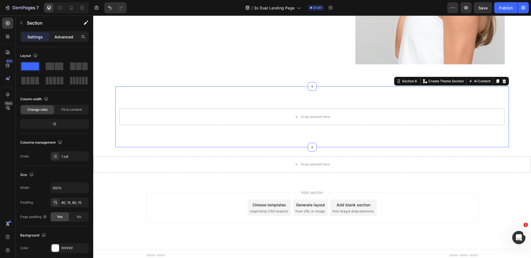
click at [64, 35] on p "Advanced" at bounding box center [63, 37] width 19 height 6
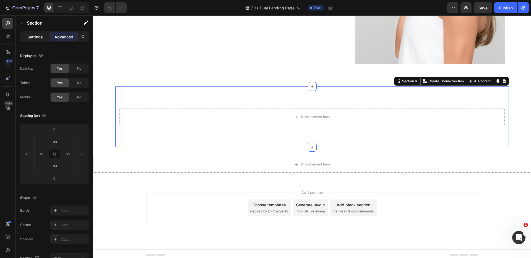
click at [38, 39] on p "Settings" at bounding box center [34, 37] width 15 height 6
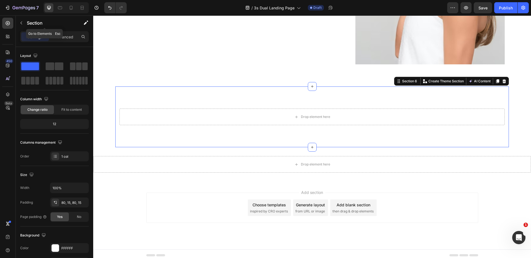
click at [17, 22] on button "button" at bounding box center [21, 23] width 9 height 9
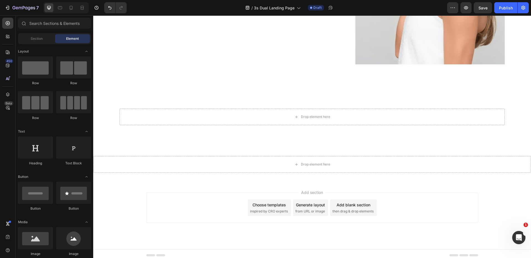
click at [37, 37] on span "Section" at bounding box center [37, 38] width 12 height 5
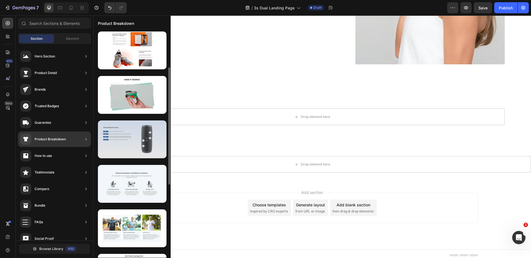
scroll to position [15, 0]
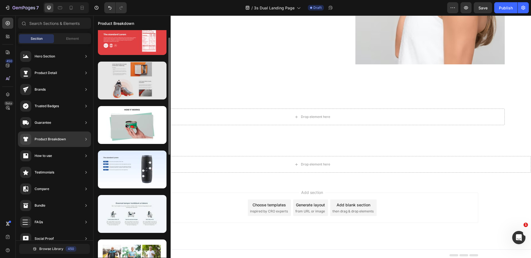
click at [127, 84] on div at bounding box center [132, 81] width 69 height 38
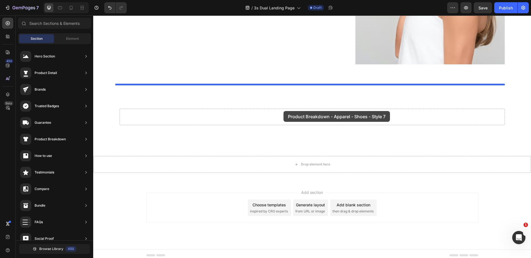
drag, startPoint x: 215, startPoint y: 99, endPoint x: 283, endPoint y: 111, distance: 69.4
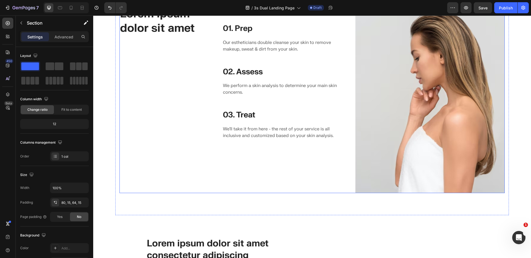
scroll to position [802, 0]
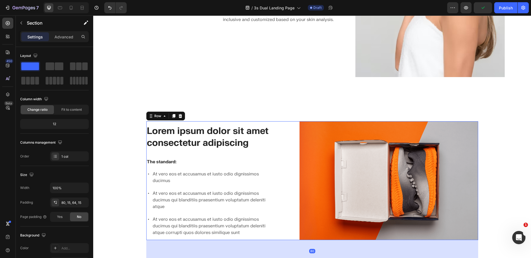
click at [287, 126] on div "Lorem ipsum dolor sit amet consectetur adipiscing Heading The standard: Text Bl…" at bounding box center [312, 180] width 332 height 119
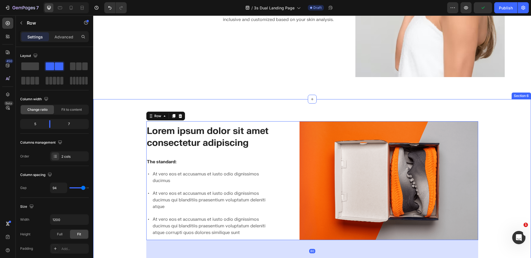
click at [285, 103] on div "Lorem ipsum dolor sit amet consectetur adipiscing Heading The standard: Text Bl…" at bounding box center [312, 230] width 438 height 262
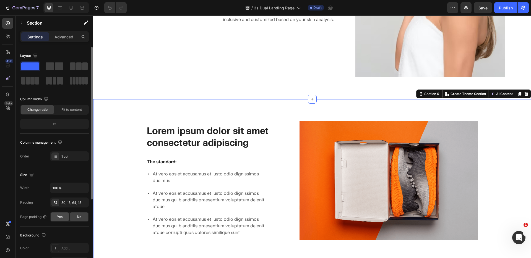
click at [63, 215] on div "Yes" at bounding box center [60, 217] width 18 height 9
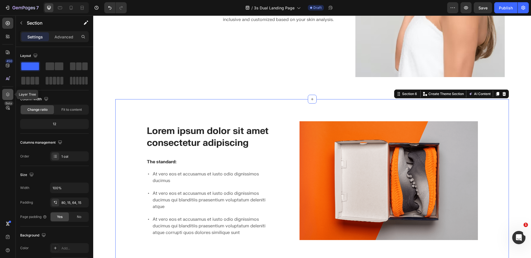
click at [11, 95] on div at bounding box center [7, 94] width 11 height 11
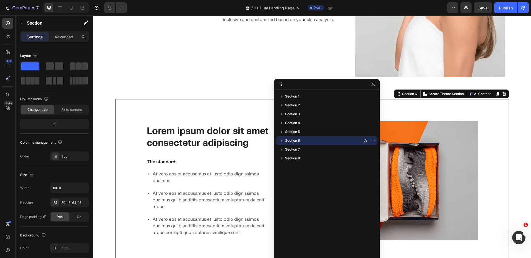
click at [282, 141] on icon "button" at bounding box center [281, 141] width 1 height 2
click at [301, 151] on span "Column" at bounding box center [297, 150] width 12 height 6
click at [304, 150] on p "Column" at bounding box center [327, 150] width 72 height 6
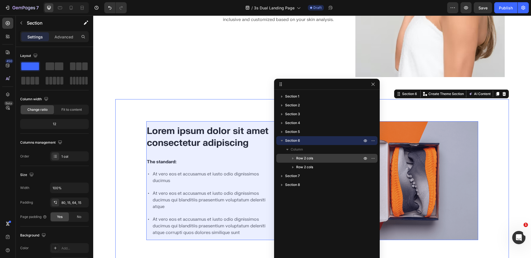
click at [306, 154] on div "Row 2 cols" at bounding box center [326, 158] width 97 height 9
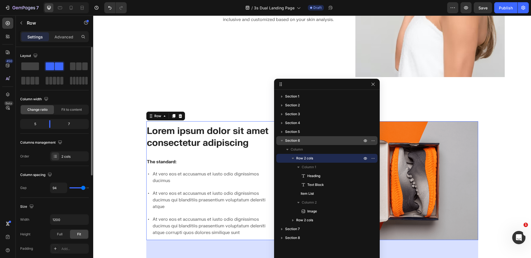
scroll to position [46, 0]
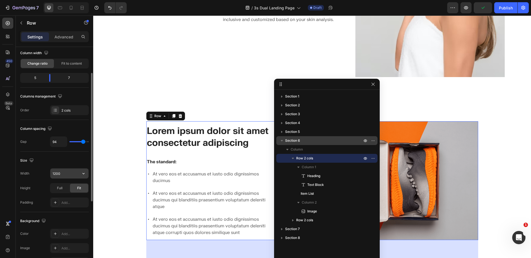
click at [83, 176] on icon "button" at bounding box center [84, 174] width 6 height 6
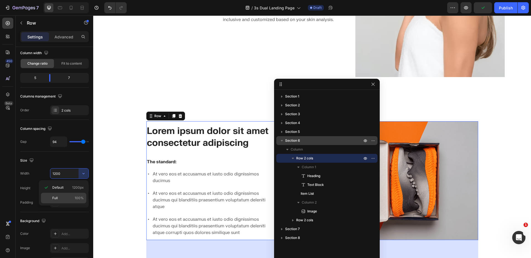
click at [77, 195] on div "Full 100%" at bounding box center [63, 198] width 45 height 11
type input "100%"
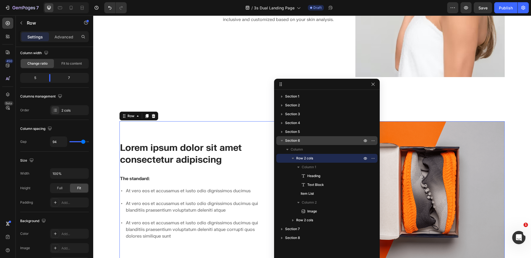
click at [291, 158] on icon "button" at bounding box center [293, 159] width 6 height 6
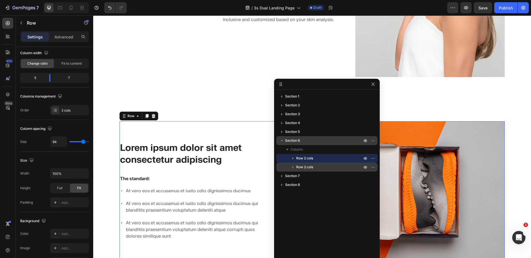
click at [311, 169] on span "Row 2 cols" at bounding box center [304, 168] width 17 height 6
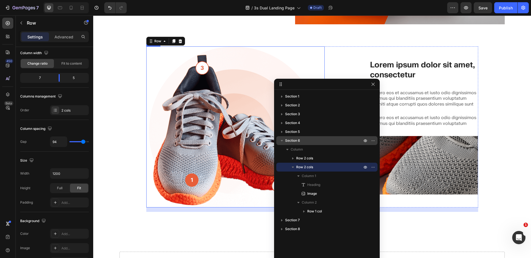
scroll to position [1047, 0]
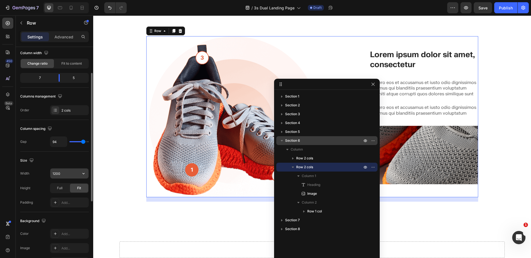
click at [81, 175] on icon "button" at bounding box center [84, 174] width 6 height 6
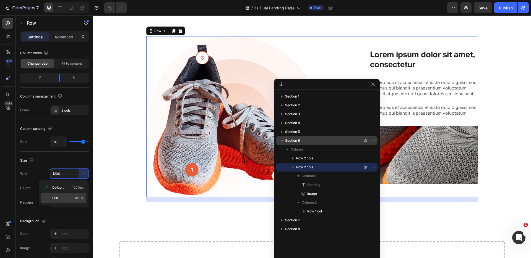
click at [69, 194] on div "Full 100%" at bounding box center [63, 198] width 45 height 11
type input "100%"
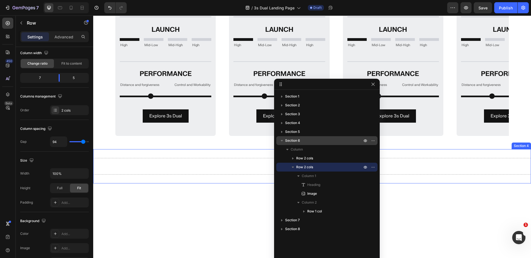
scroll to position [349, 0]
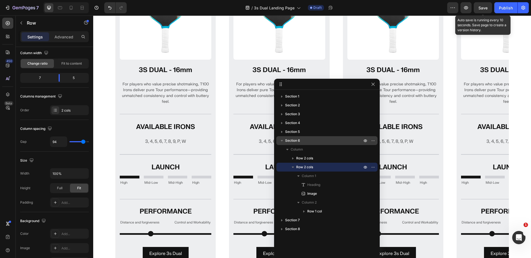
click at [485, 8] on span "Save" at bounding box center [482, 8] width 9 height 5
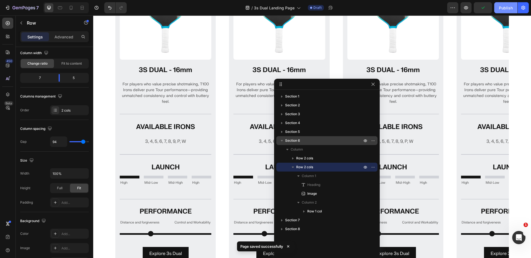
click at [504, 8] on div "Publish" at bounding box center [506, 8] width 14 height 6
click at [373, 83] on icon "button" at bounding box center [373, 84] width 4 height 4
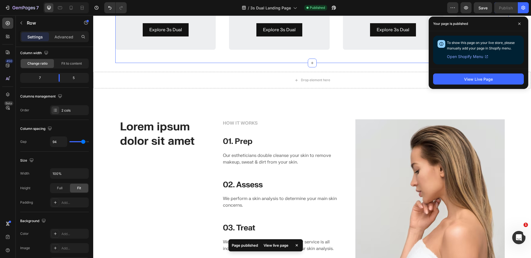
scroll to position [686, 0]
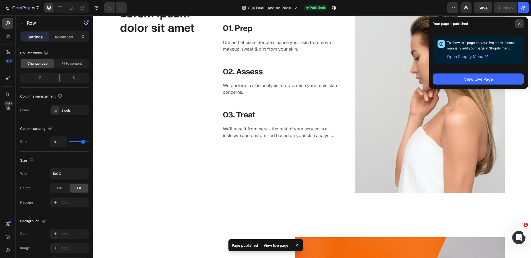
click at [520, 24] on icon at bounding box center [519, 23] width 3 height 3
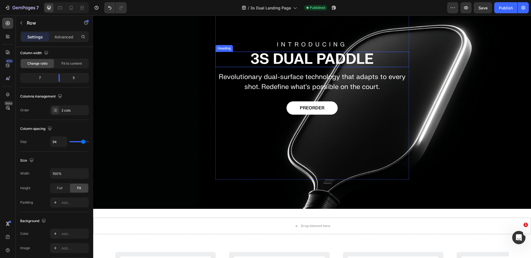
scroll to position [0, 0]
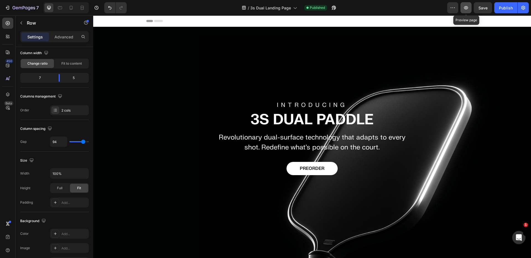
click at [464, 6] on icon "button" at bounding box center [466, 8] width 6 height 6
click at [7, 10] on icon "button" at bounding box center [8, 8] width 6 height 6
